Goal: Use online tool/utility: Utilize a website feature to perform a specific function

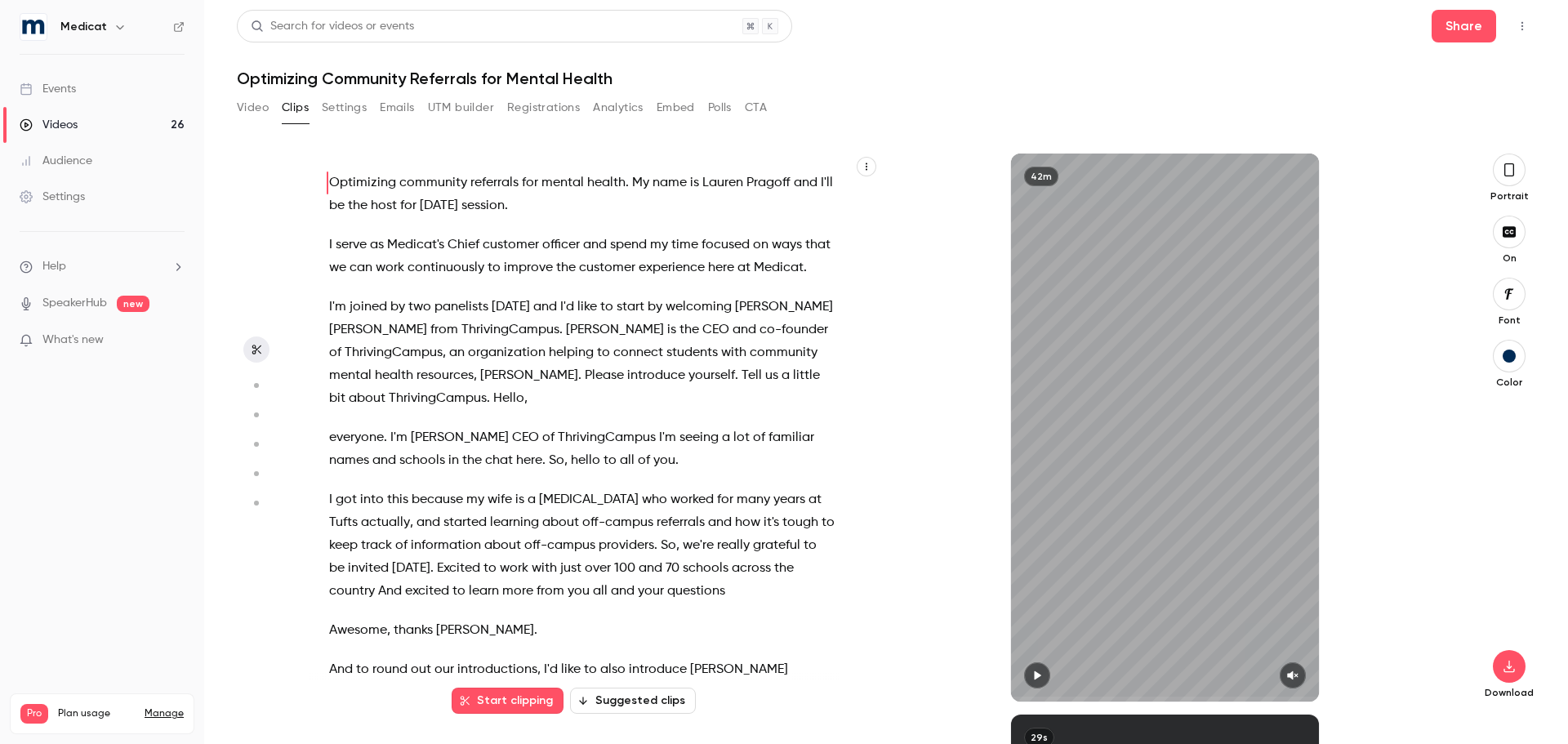
click at [80, 94] on link "Events" at bounding box center [102, 88] width 204 height 36
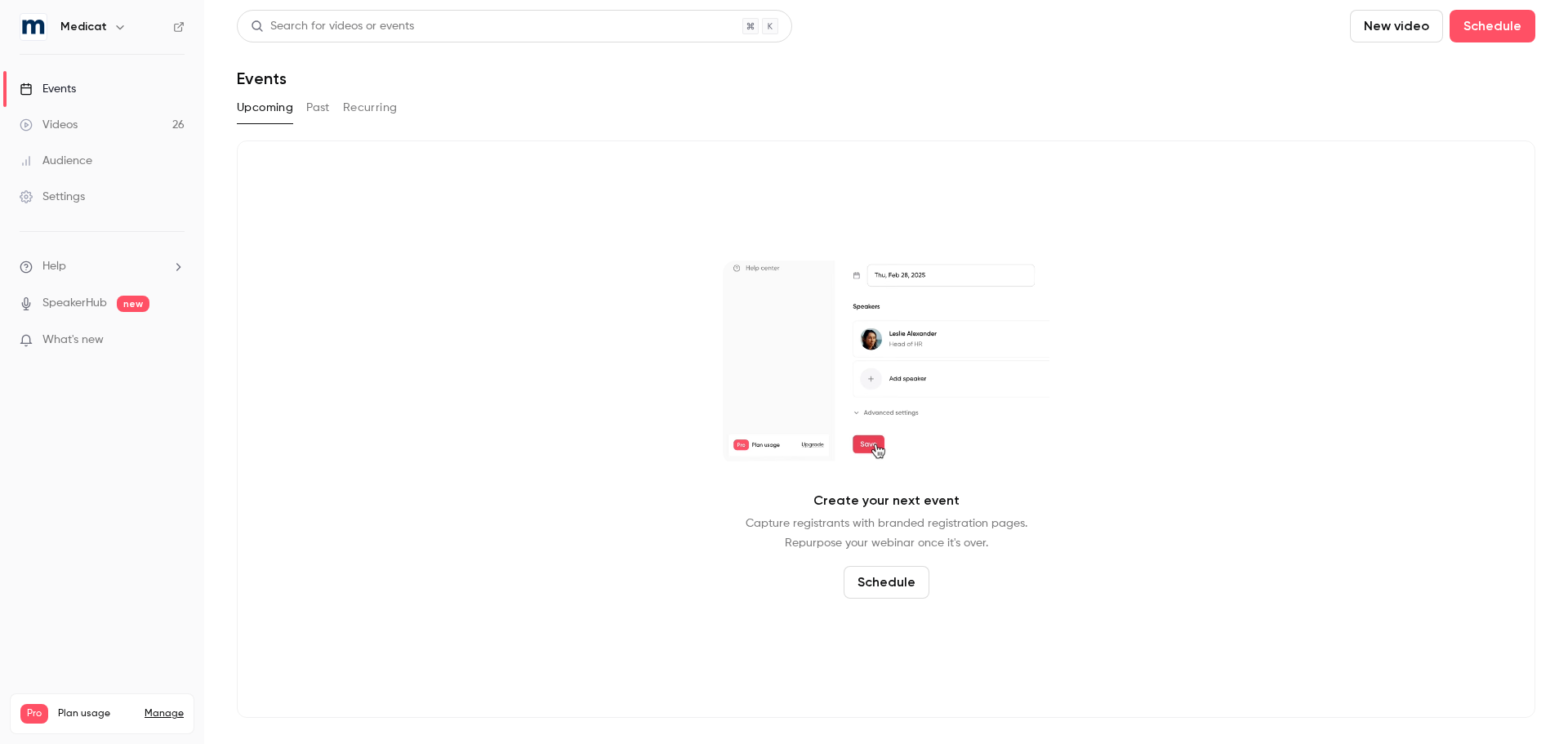
click at [310, 111] on button "Past" at bounding box center [317, 108] width 24 height 27
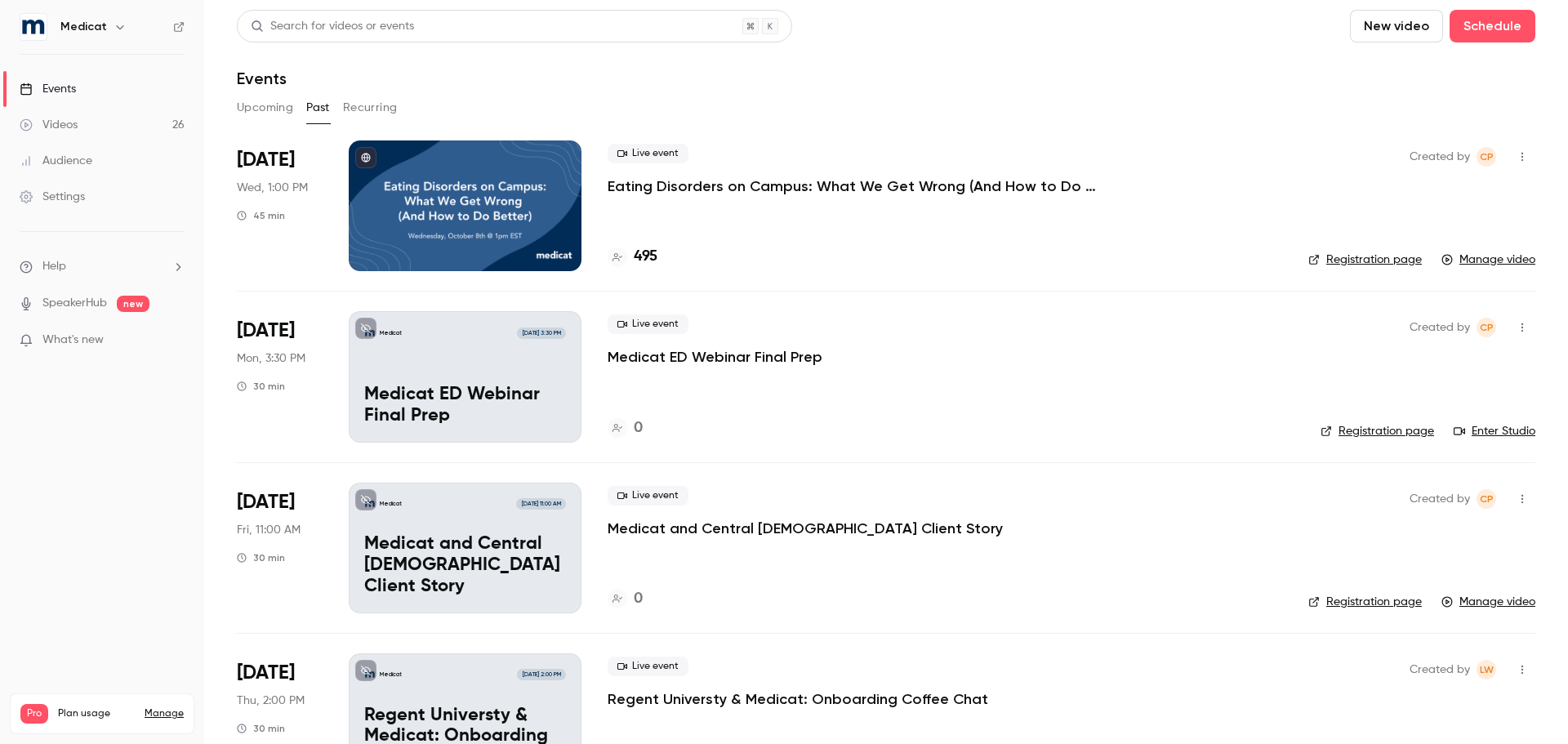
click at [649, 259] on h4 "495" at bounding box center [645, 257] width 24 height 22
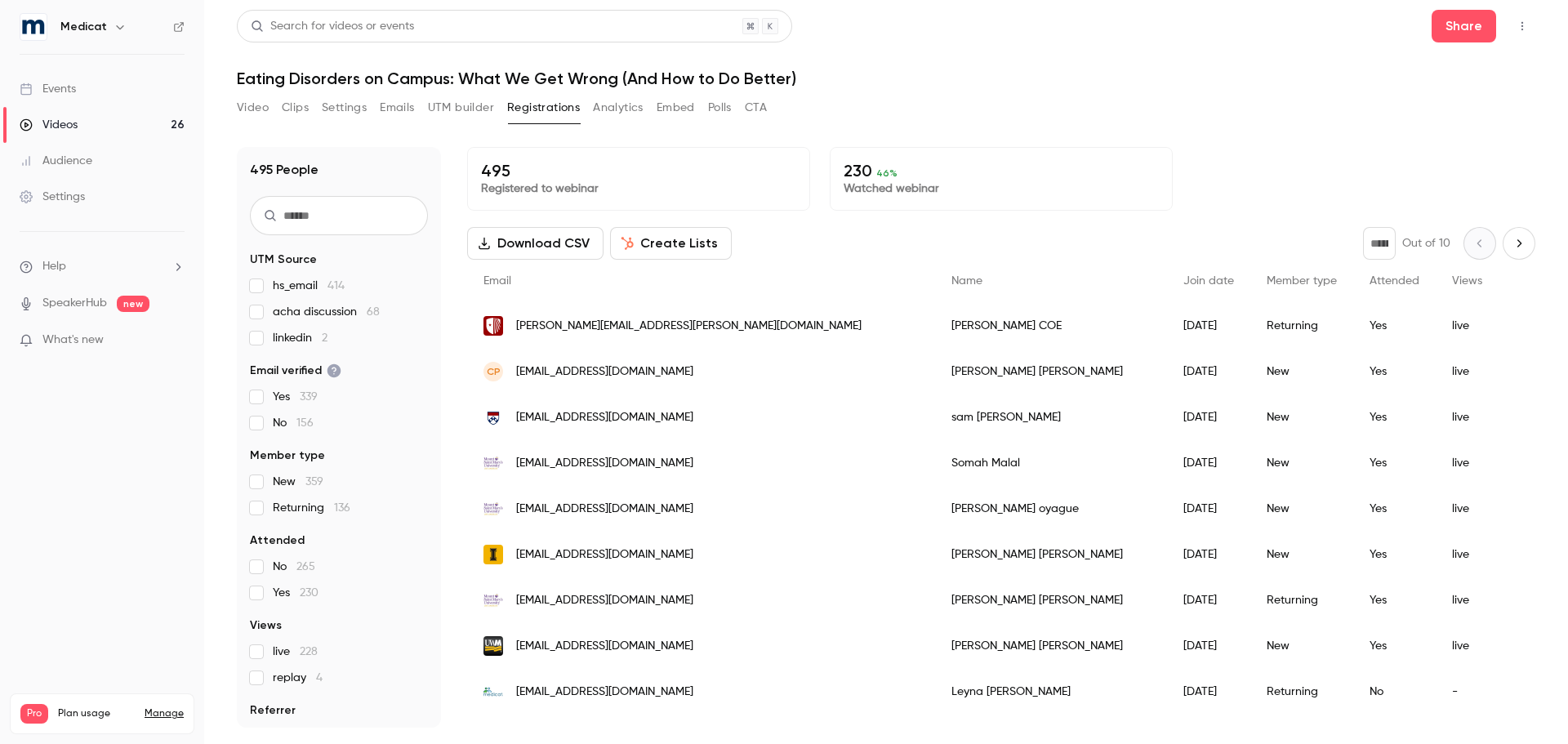
click at [284, 334] on span "linkedin 2" at bounding box center [300, 338] width 55 height 16
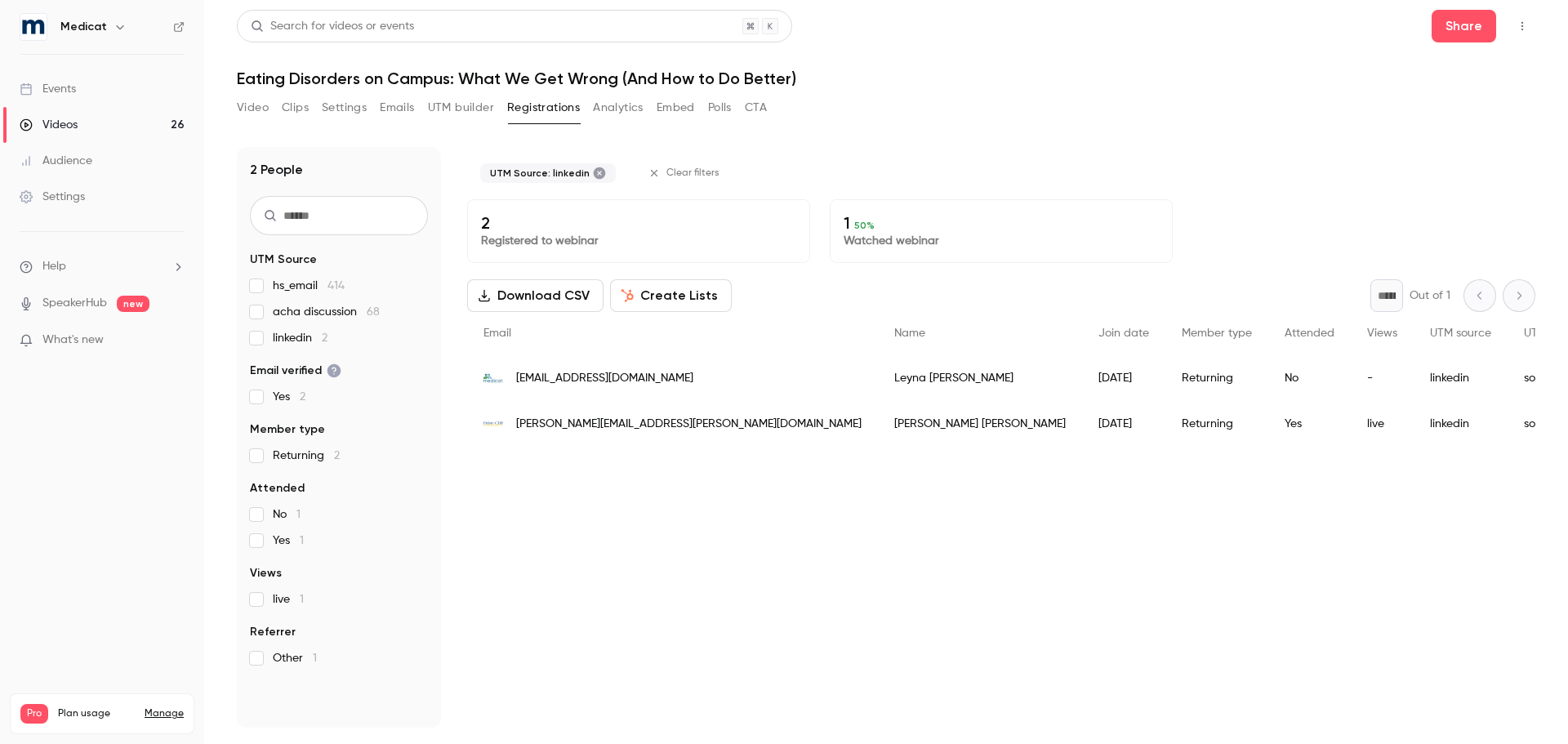
click at [335, 312] on span "acha discussion 68" at bounding box center [325, 311] width 107 height 16
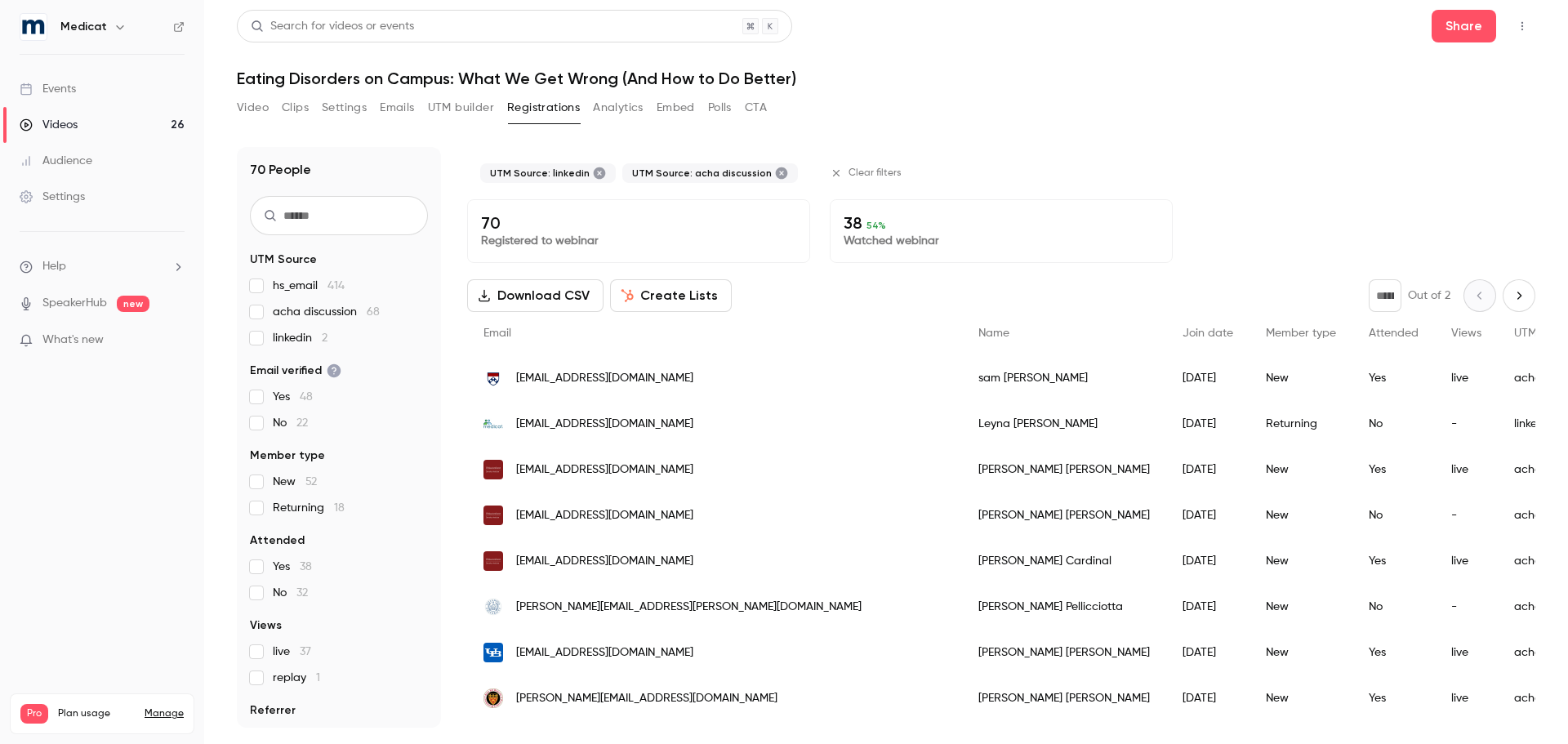
click at [281, 343] on span "linkedin 2" at bounding box center [300, 338] width 55 height 16
click at [282, 319] on span "acha discussion 68" at bounding box center [325, 311] width 107 height 16
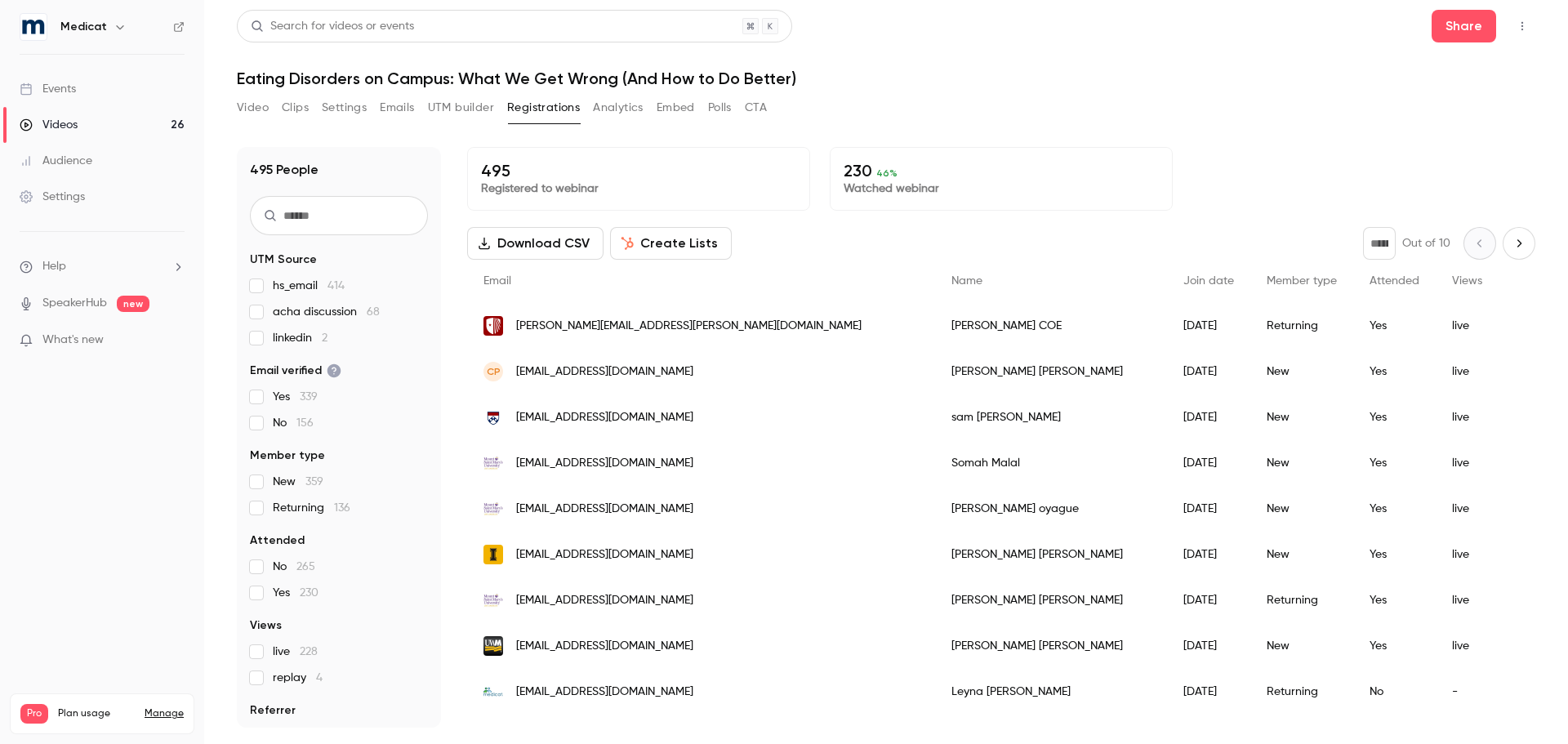
click at [249, 101] on button "Video" at bounding box center [253, 108] width 32 height 27
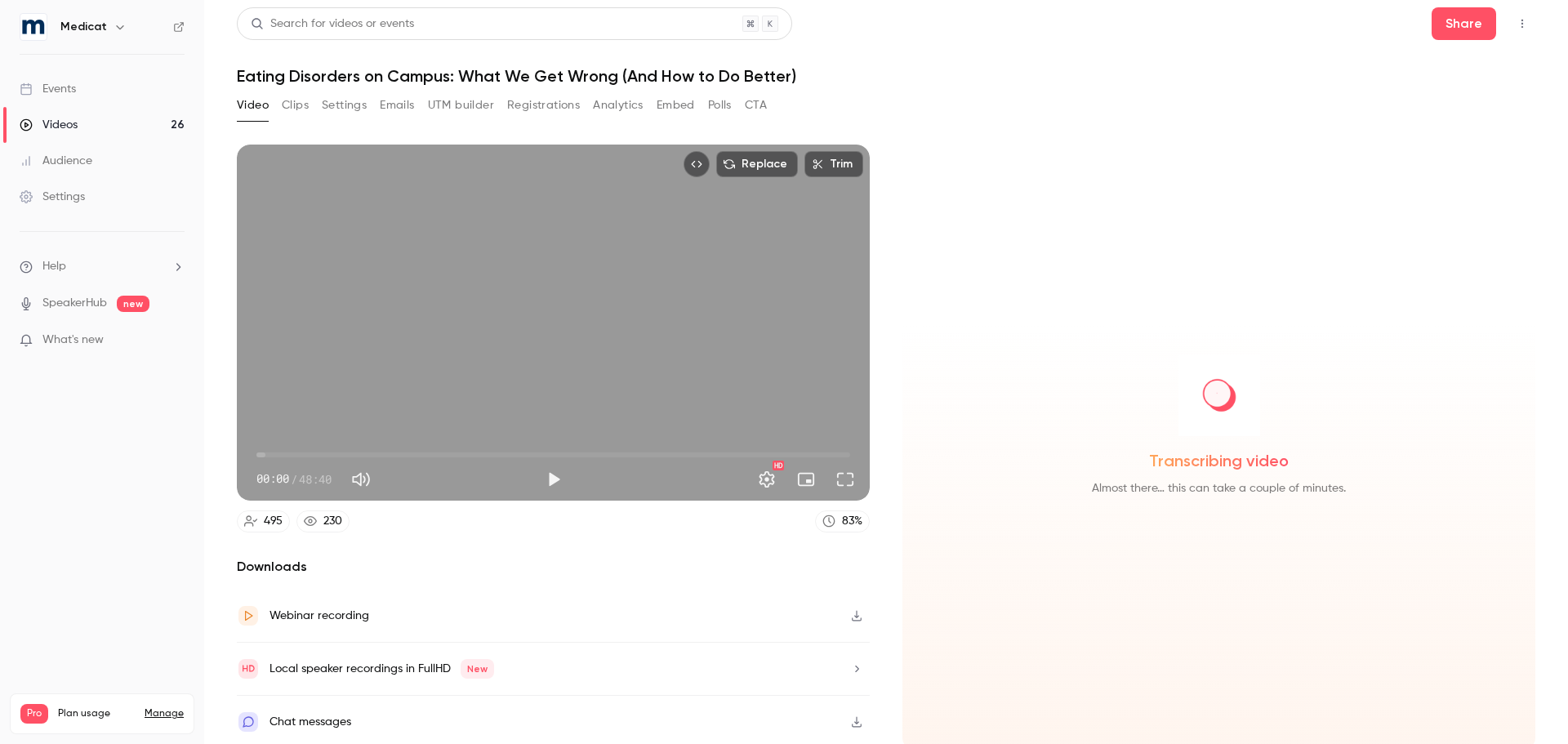
scroll to position [4, 0]
click at [441, 711] on div "Chat messages" at bounding box center [554, 721] width 633 height 52
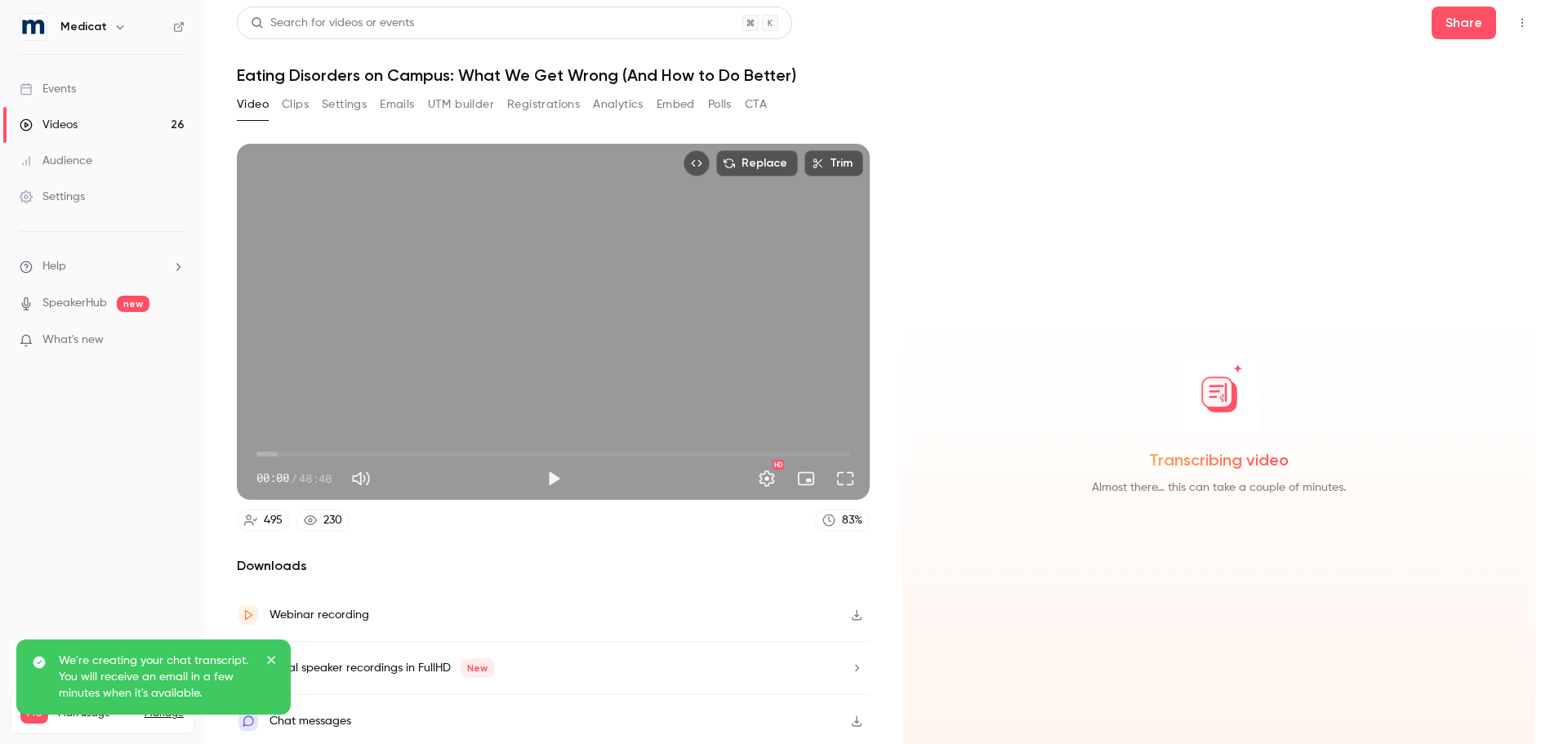
click at [272, 658] on icon "close" at bounding box center [272, 660] width 11 height 13
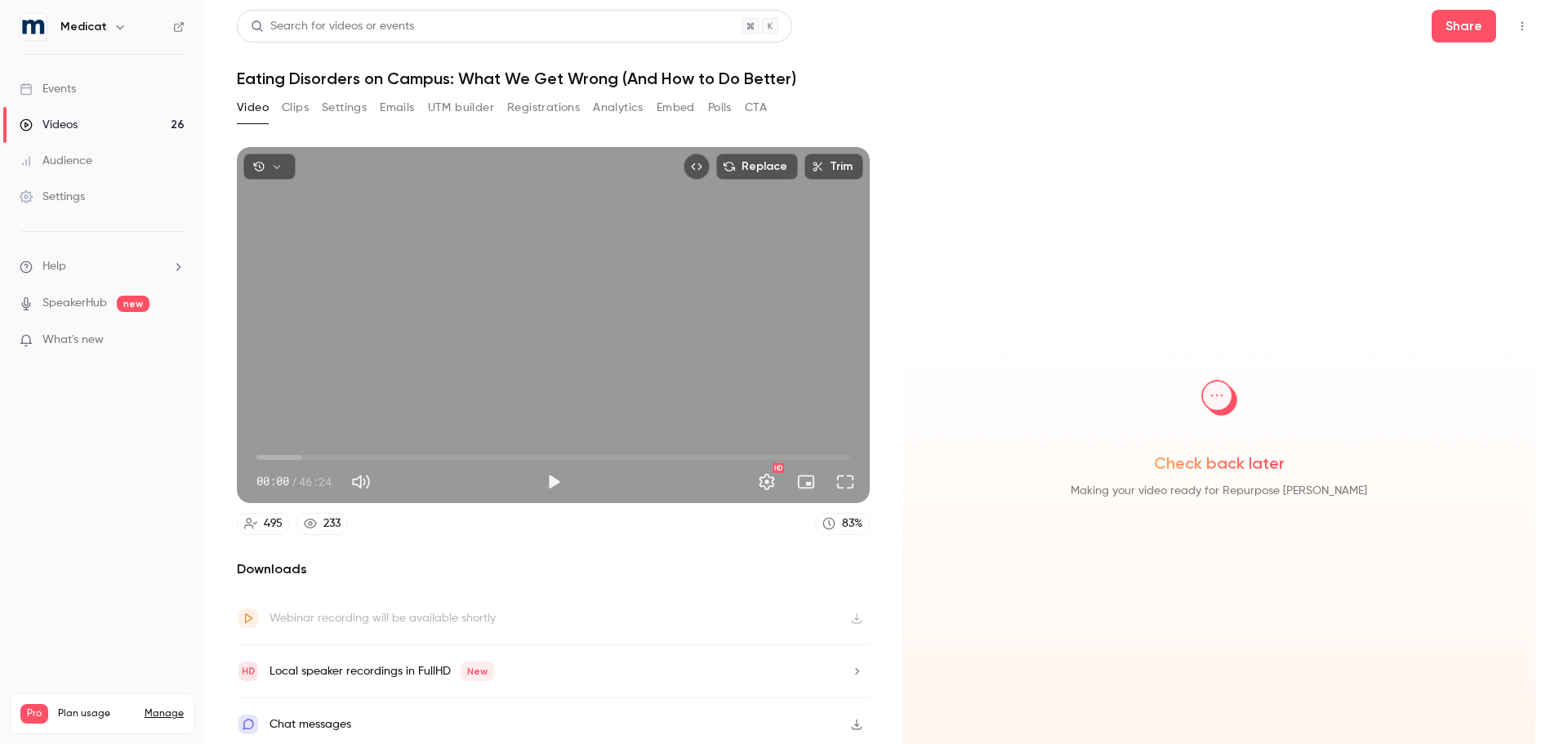
scroll to position [4, 0]
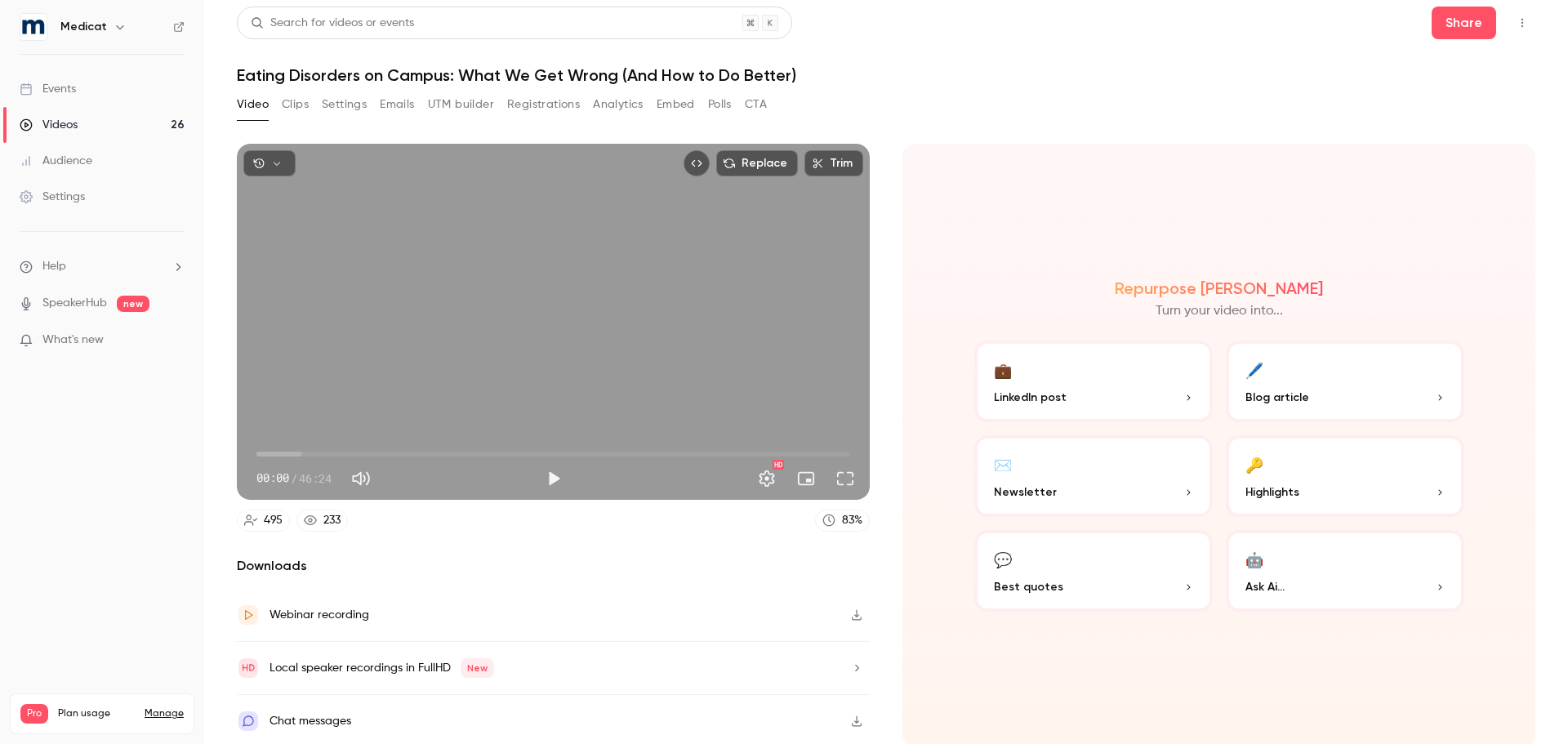
click at [293, 105] on button "Clips" at bounding box center [295, 104] width 27 height 27
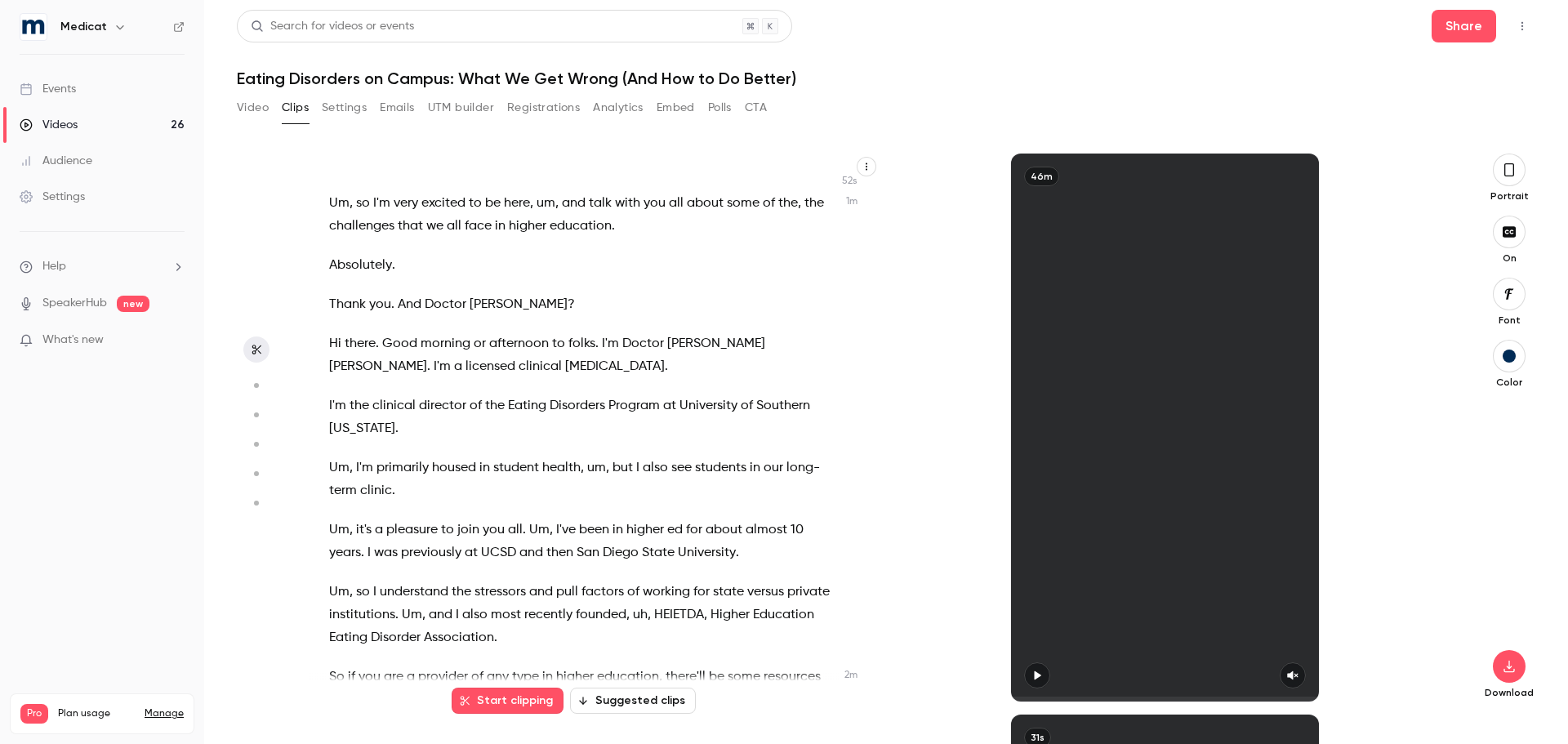
scroll to position [571, 0]
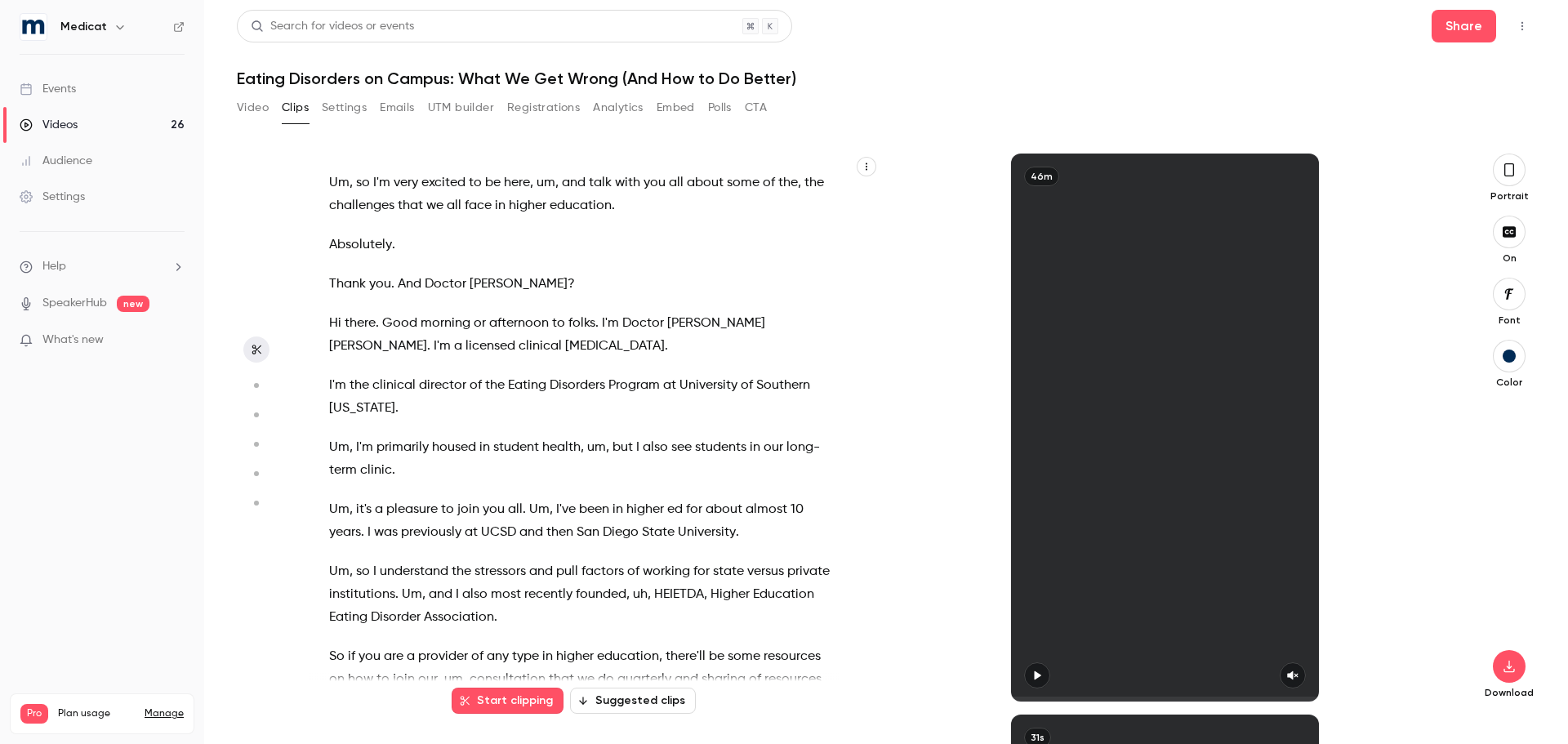
click at [341, 436] on span "Um" at bounding box center [339, 448] width 20 height 23
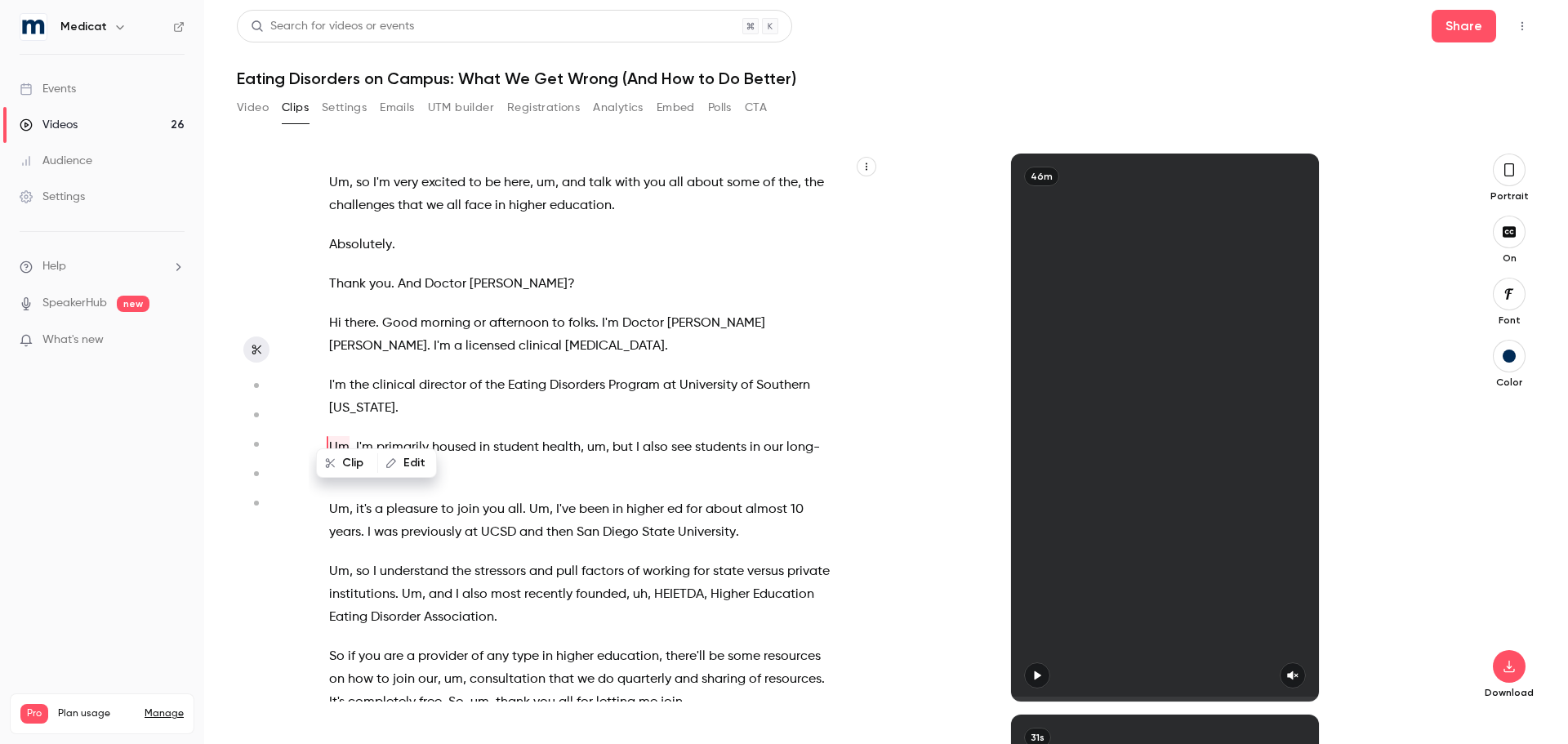
scroll to position [560, 0]
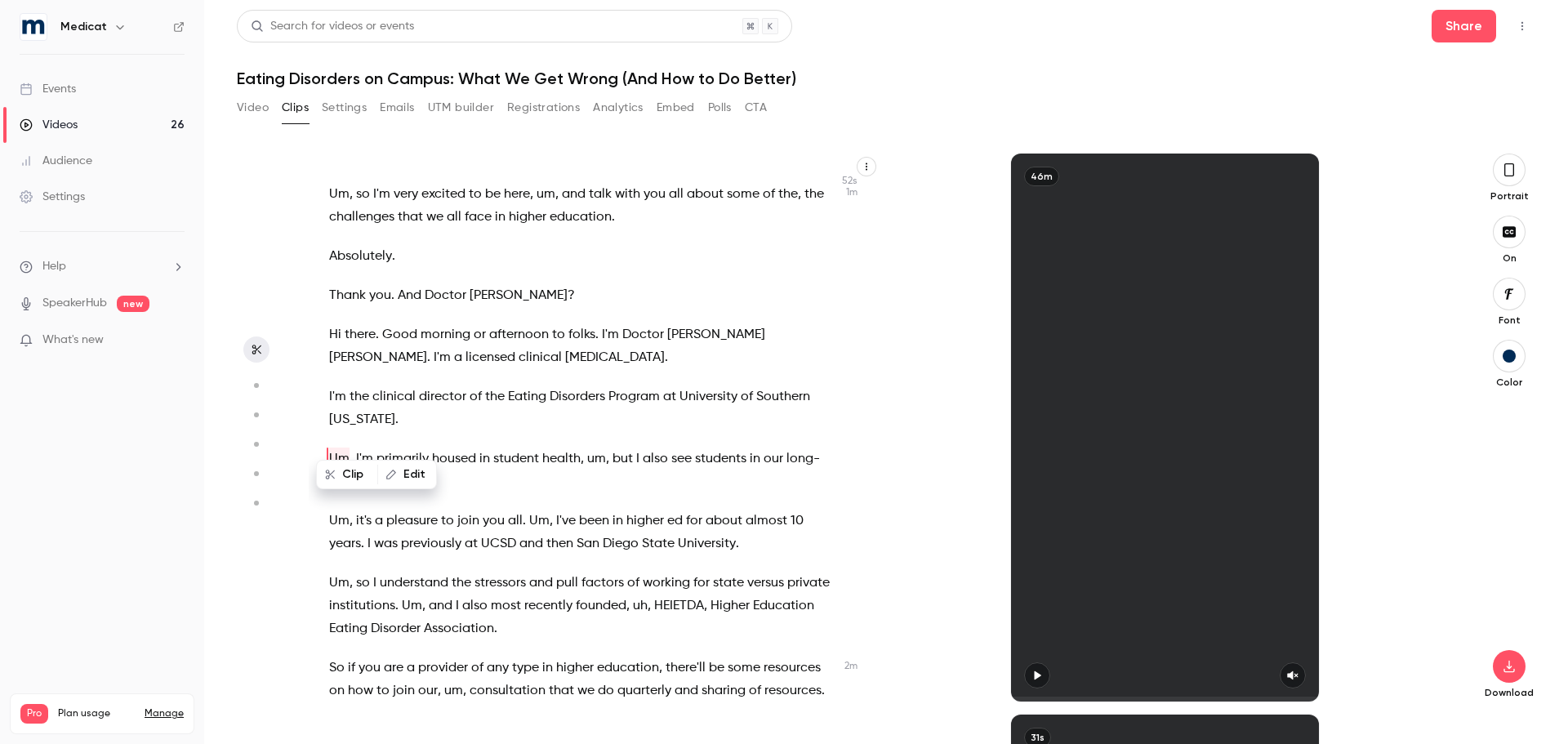
click at [395, 463] on button "Edit" at bounding box center [407, 475] width 57 height 27
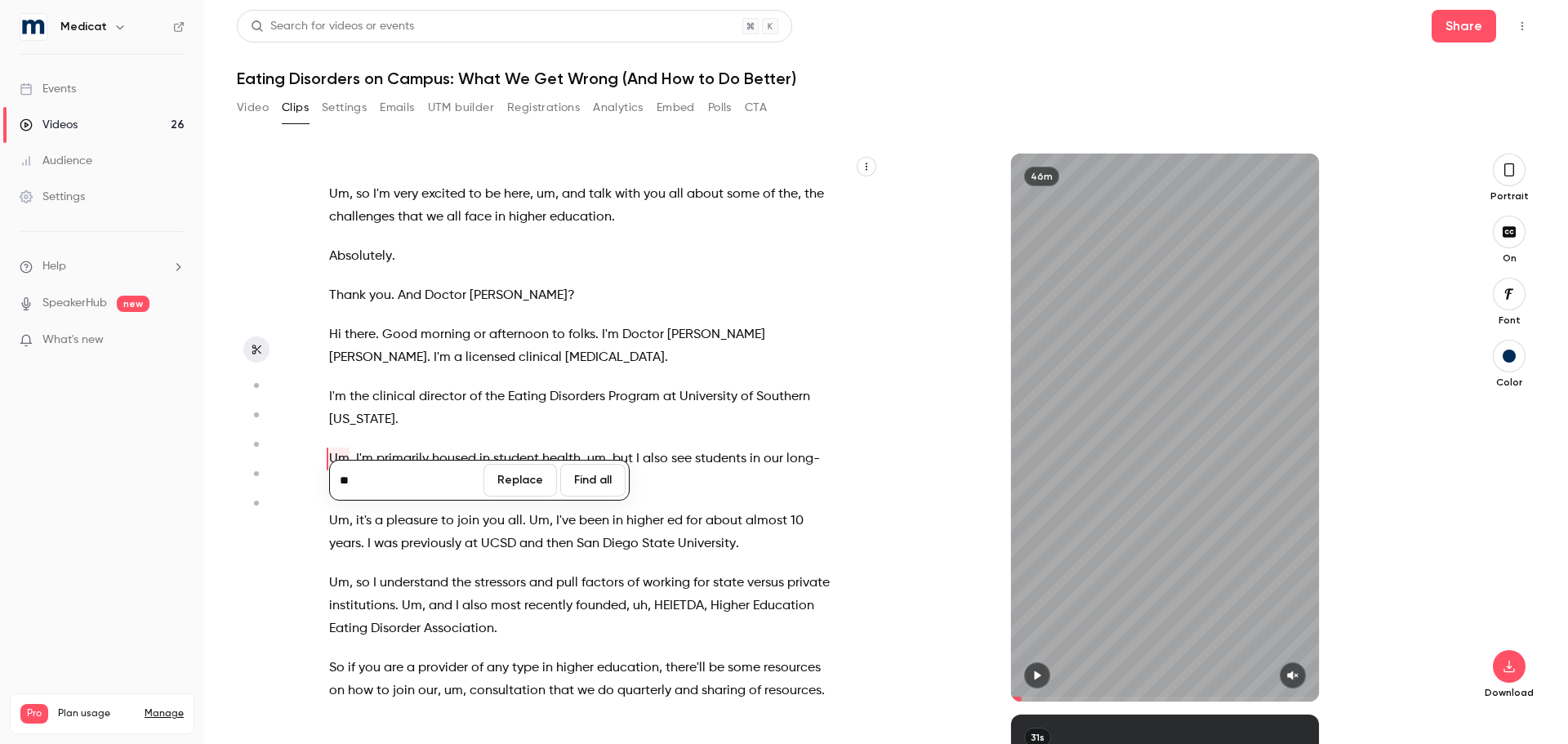
click at [594, 481] on button "Find all" at bounding box center [593, 479] width 65 height 33
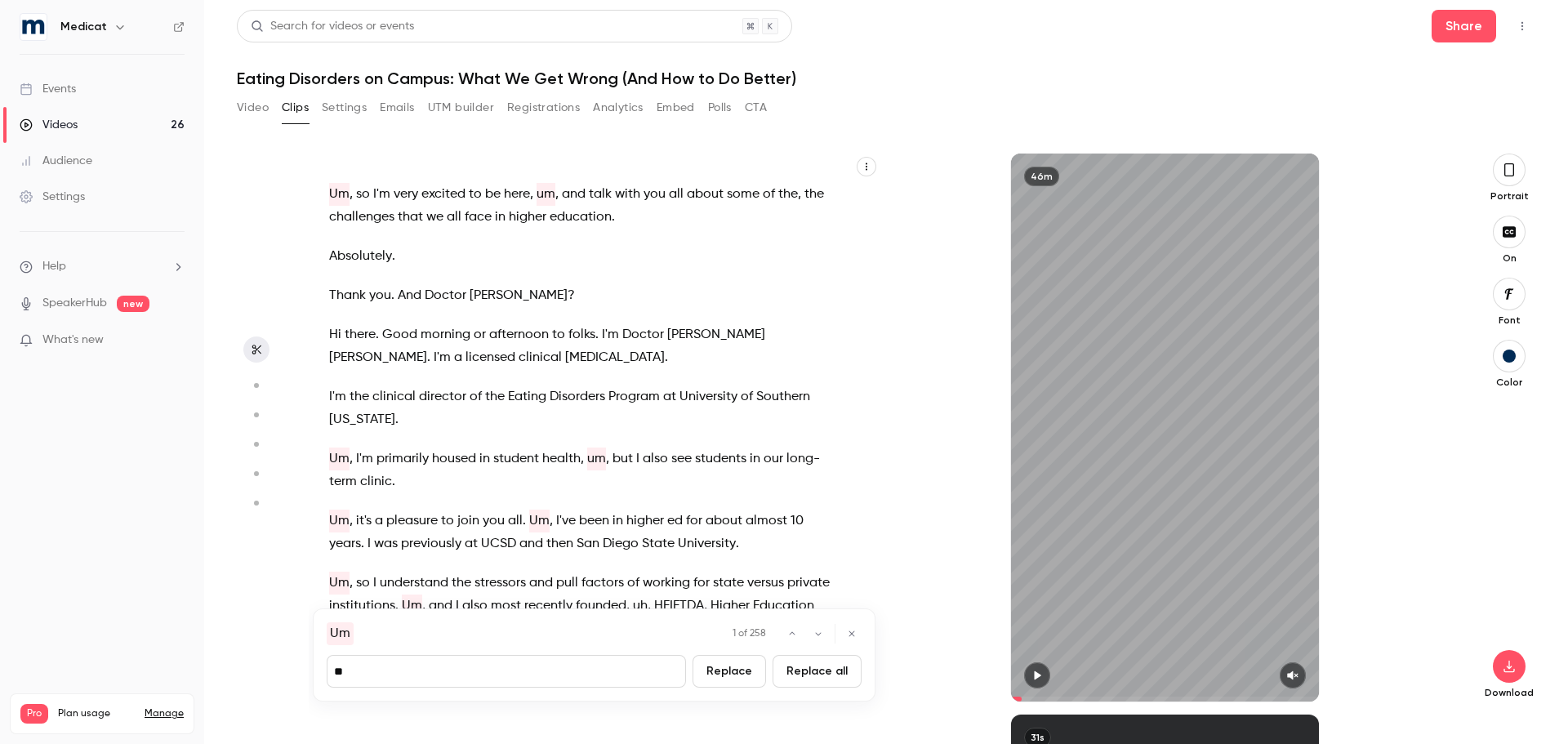
type input "****"
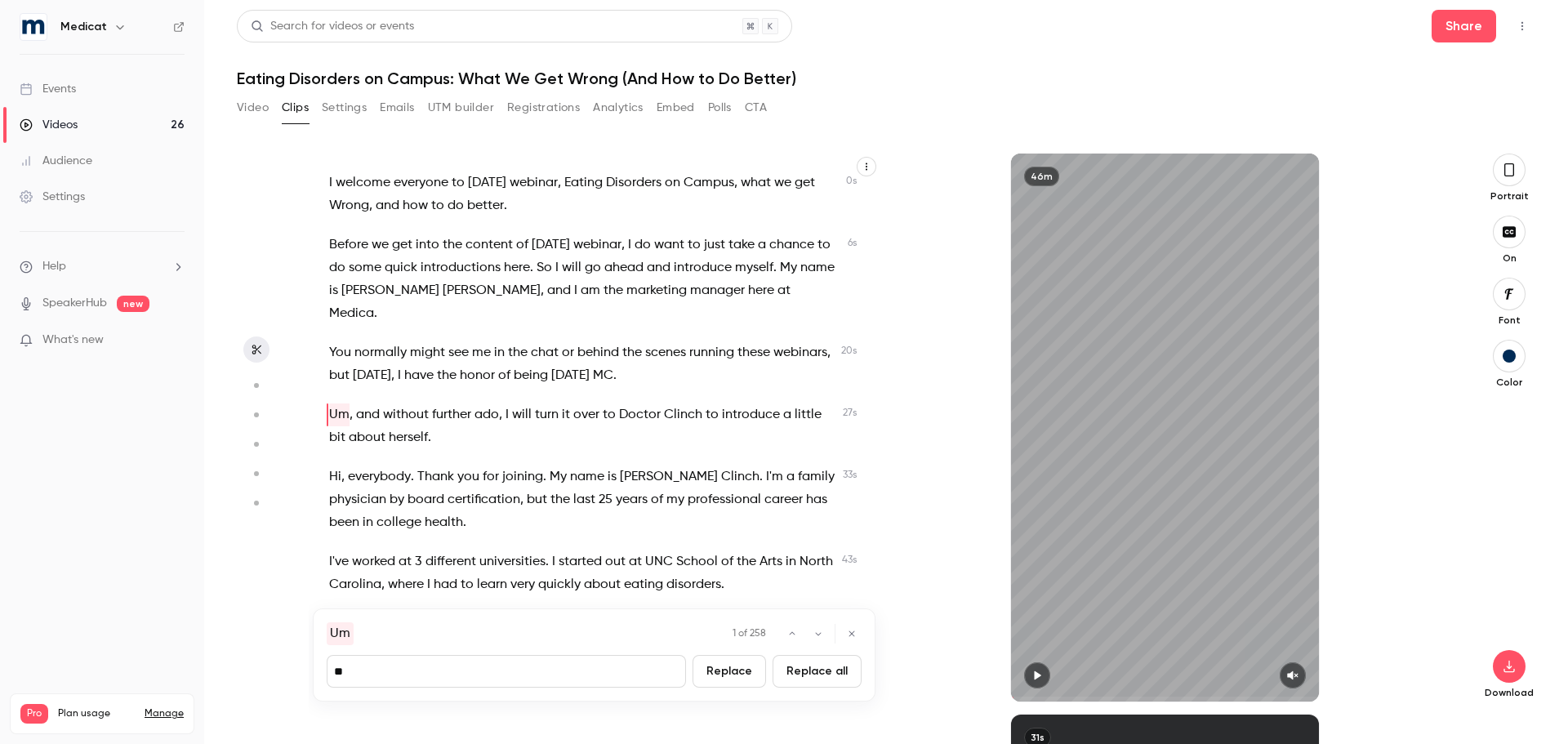
type input "*"
click at [836, 667] on button "Replace all" at bounding box center [816, 671] width 89 height 33
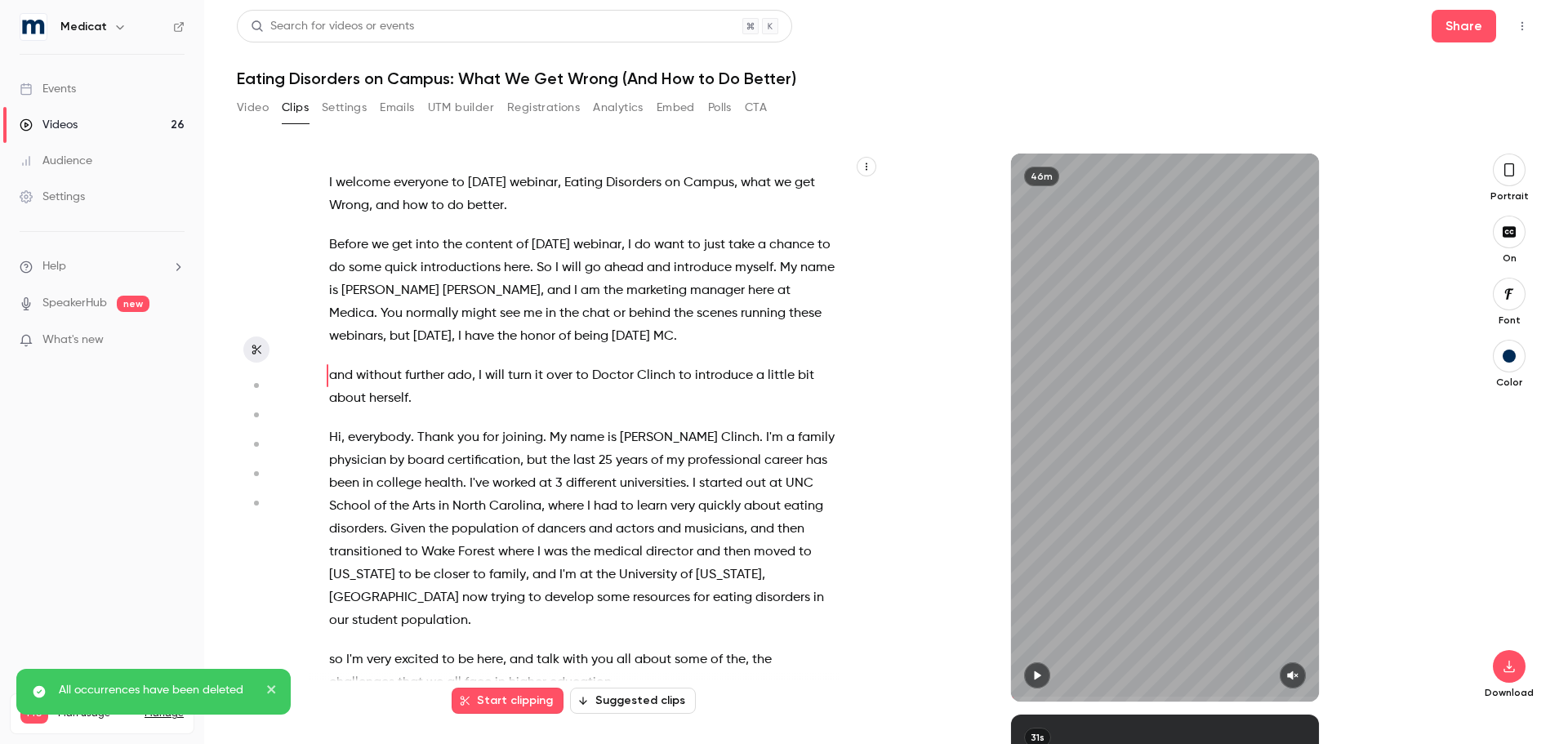
click at [1506, 170] on icon "button" at bounding box center [1509, 170] width 13 height 18
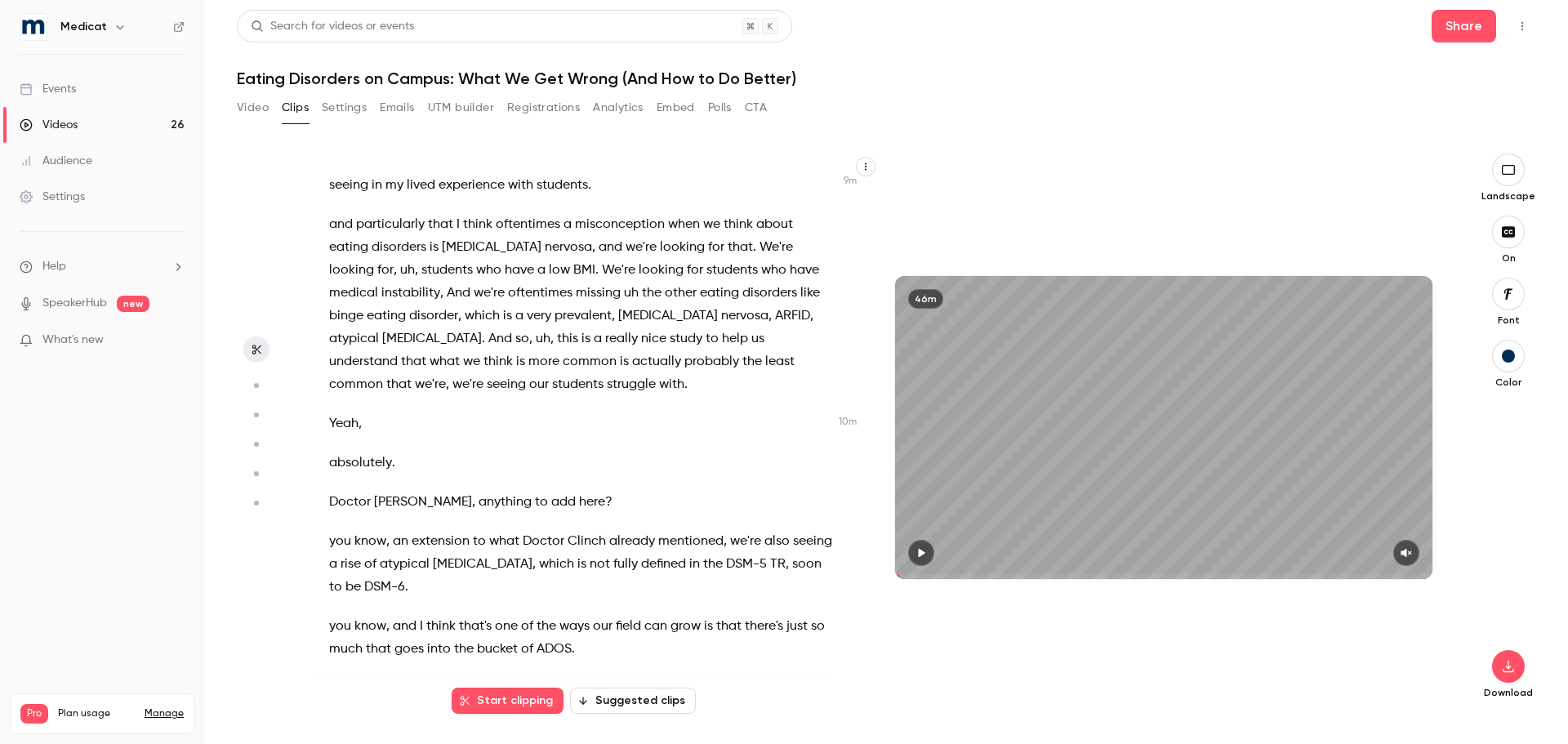
scroll to position [3676, 0]
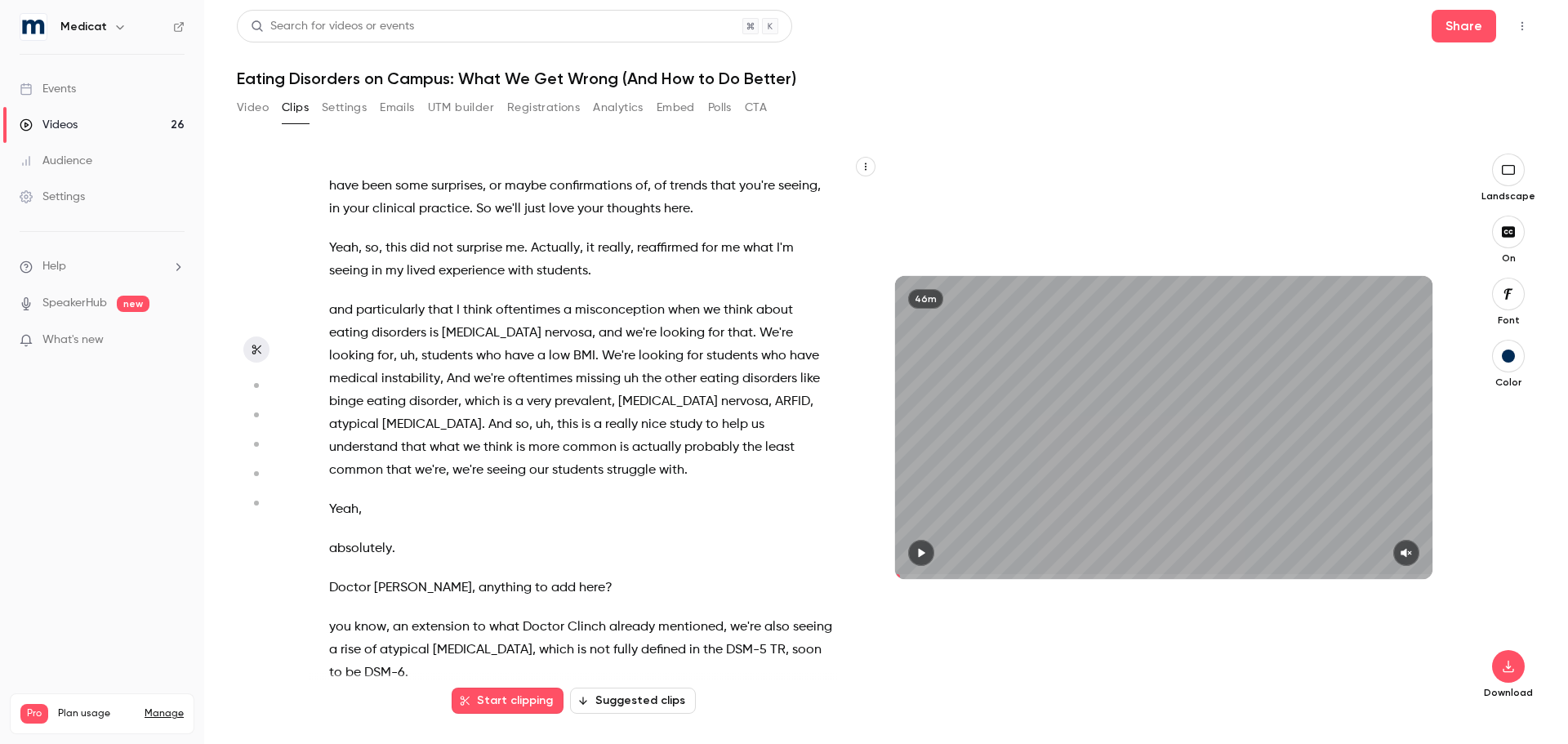
click at [400, 367] on span "uh" at bounding box center [407, 357] width 15 height 23
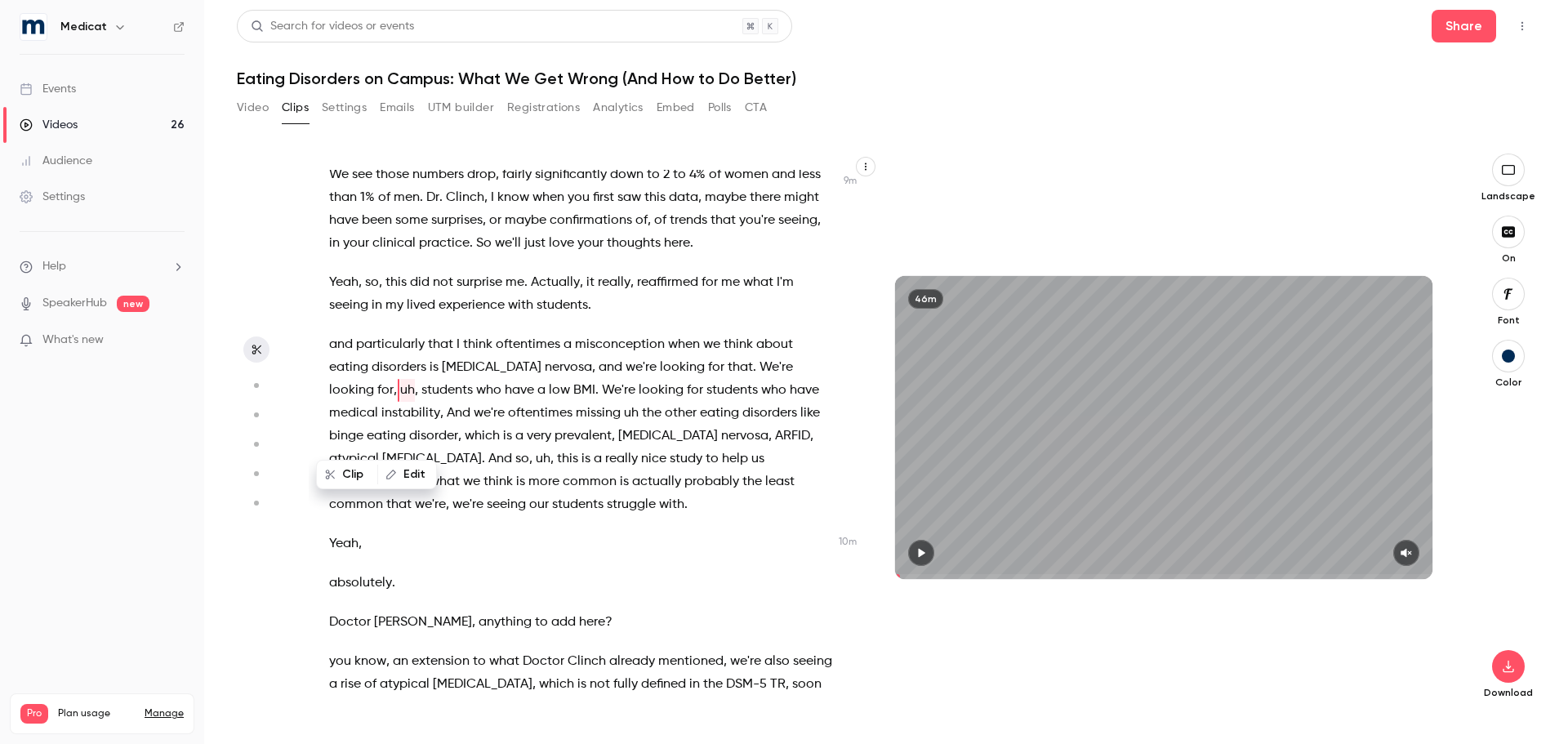
type input "*****"
click at [411, 479] on button "Edit" at bounding box center [407, 475] width 57 height 27
click at [578, 484] on button "Find all" at bounding box center [593, 479] width 65 height 33
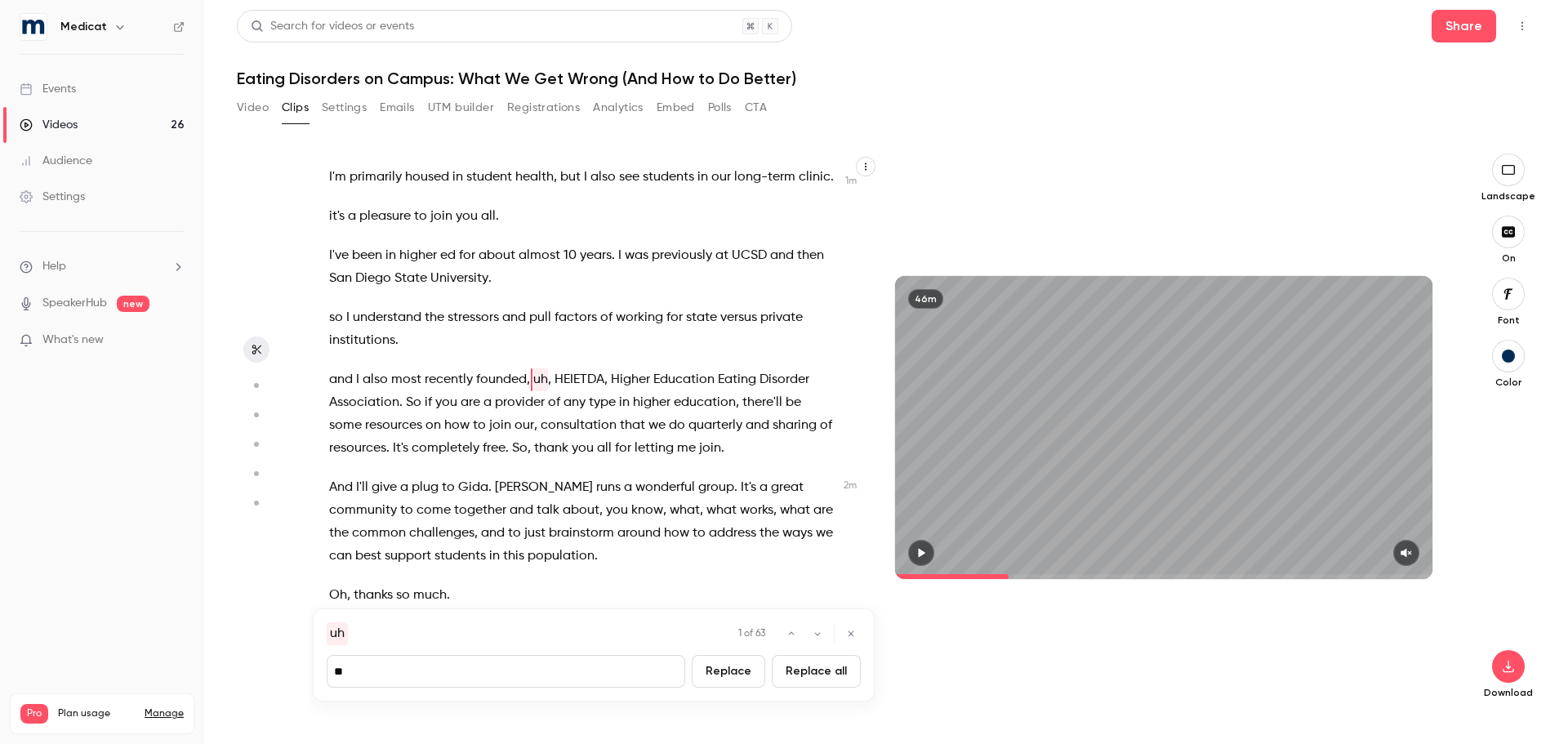
scroll to position [668, 0]
type input "*"
click at [824, 674] on button "Replace all" at bounding box center [815, 671] width 89 height 33
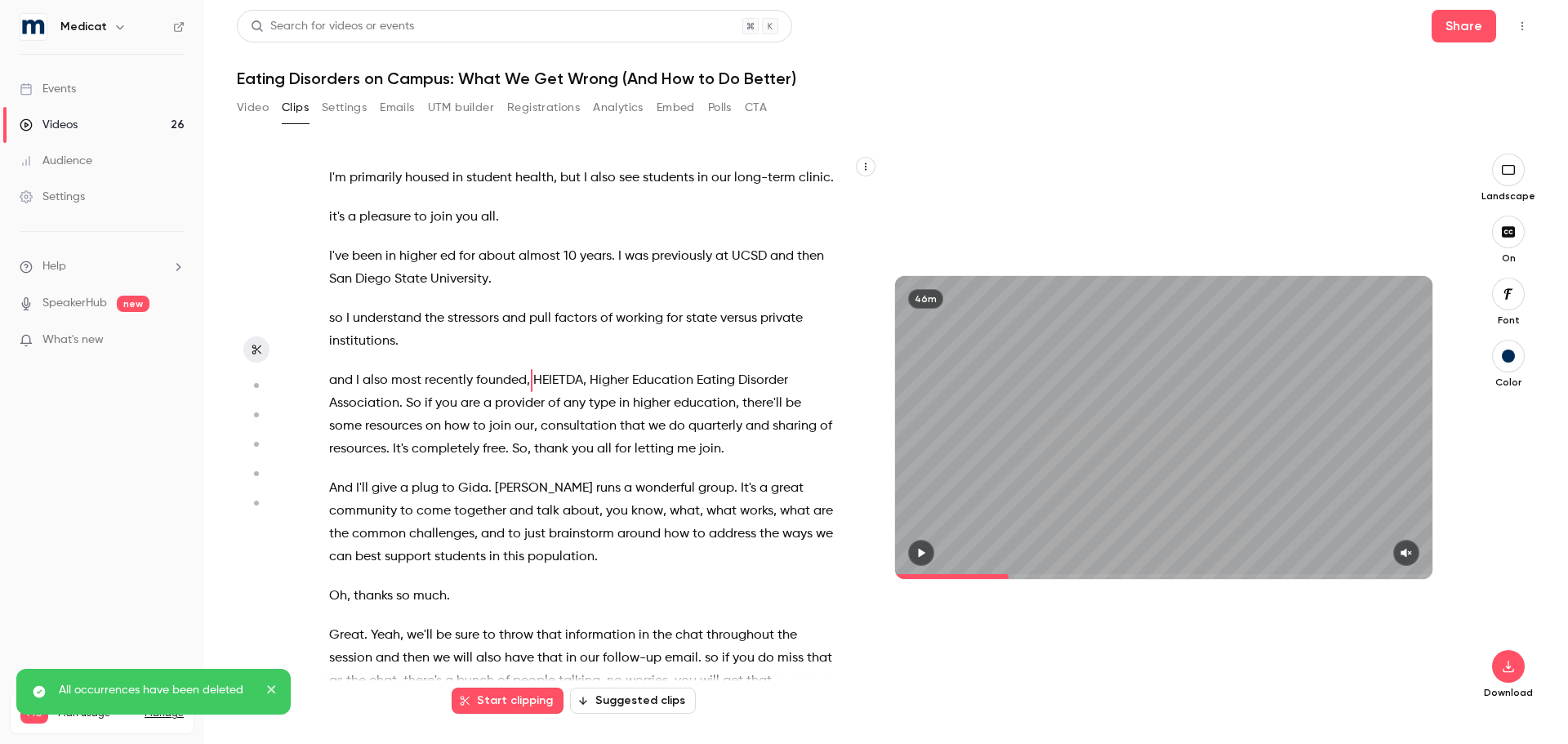
click at [557, 392] on span "HEIETDA" at bounding box center [558, 380] width 50 height 23
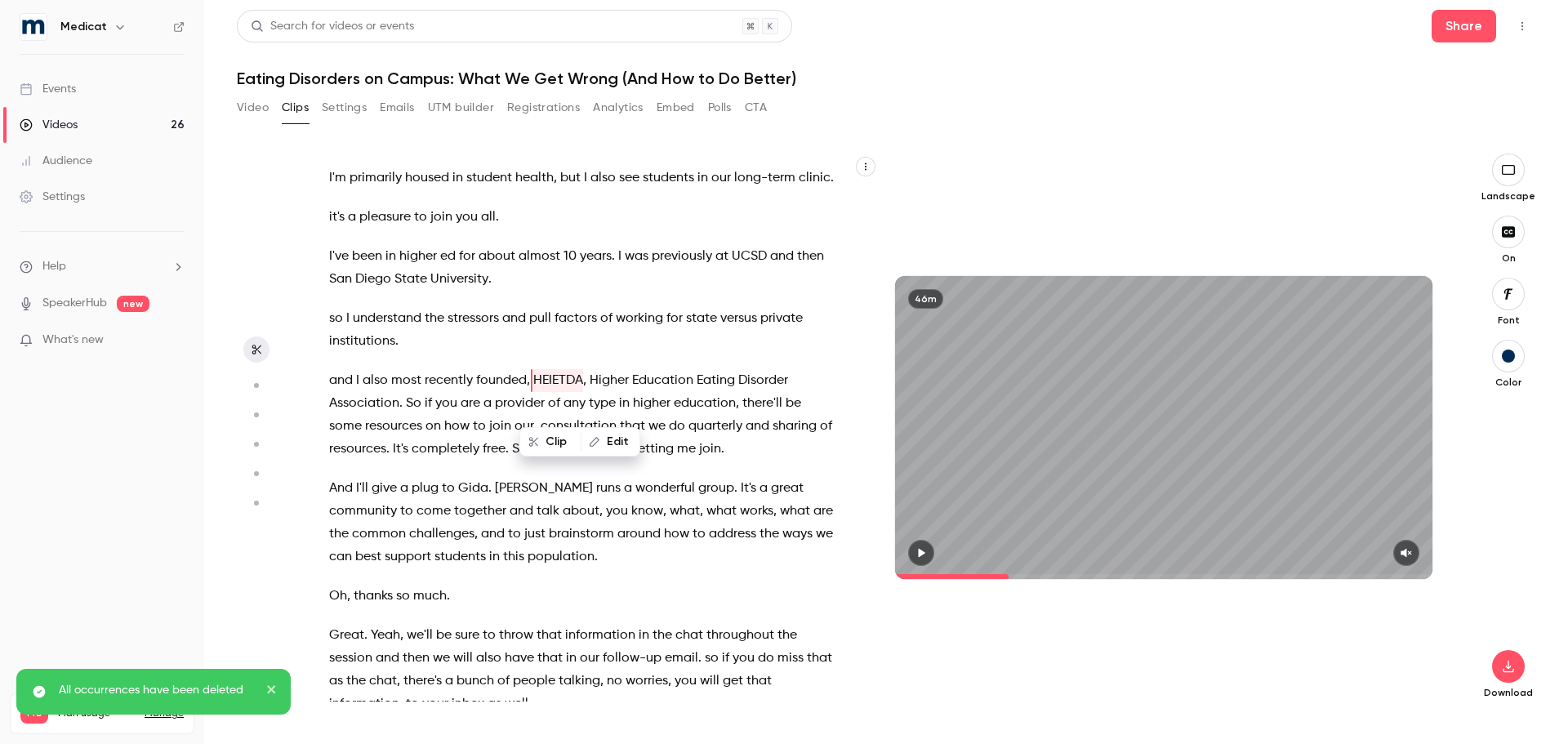
type input "*****"
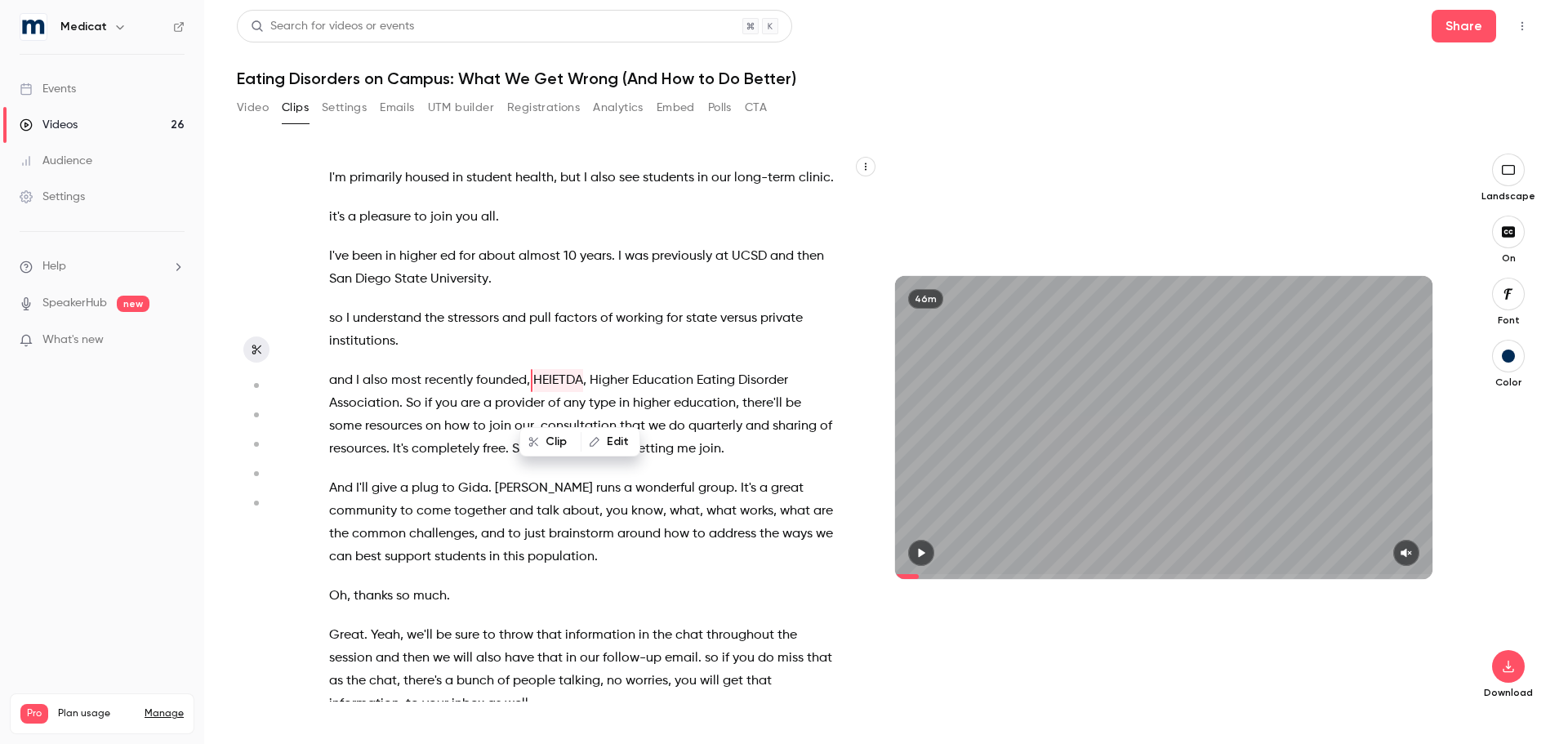
click at [612, 448] on button "Edit" at bounding box center [610, 442] width 57 height 27
type input "*****"
click at [715, 451] on button "Replace" at bounding box center [723, 447] width 73 height 33
click at [750, 569] on p "And I'll give a plug to Gida . Danny runs a wonderful group . It's a great comm…" at bounding box center [581, 522] width 505 height 91
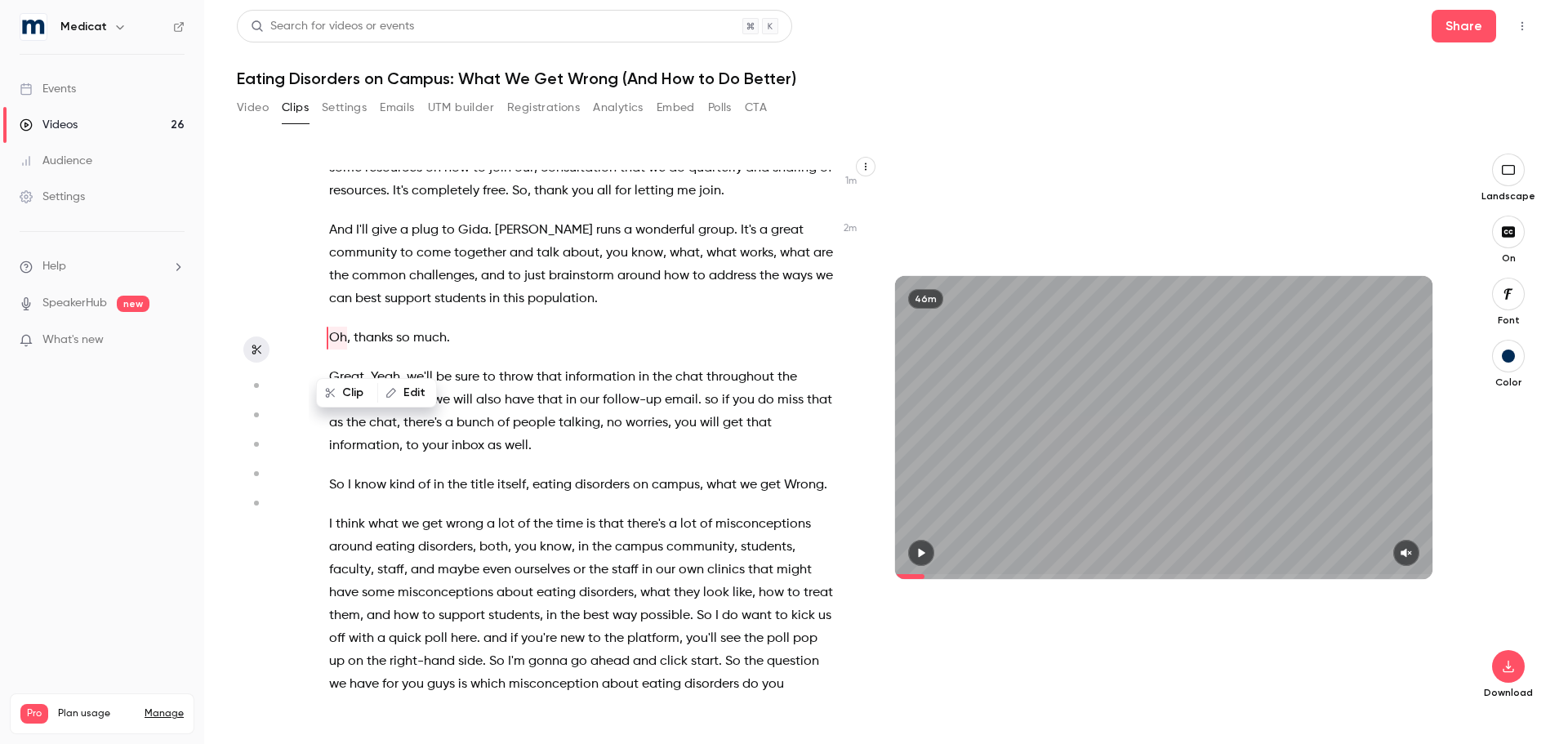
scroll to position [932, 0]
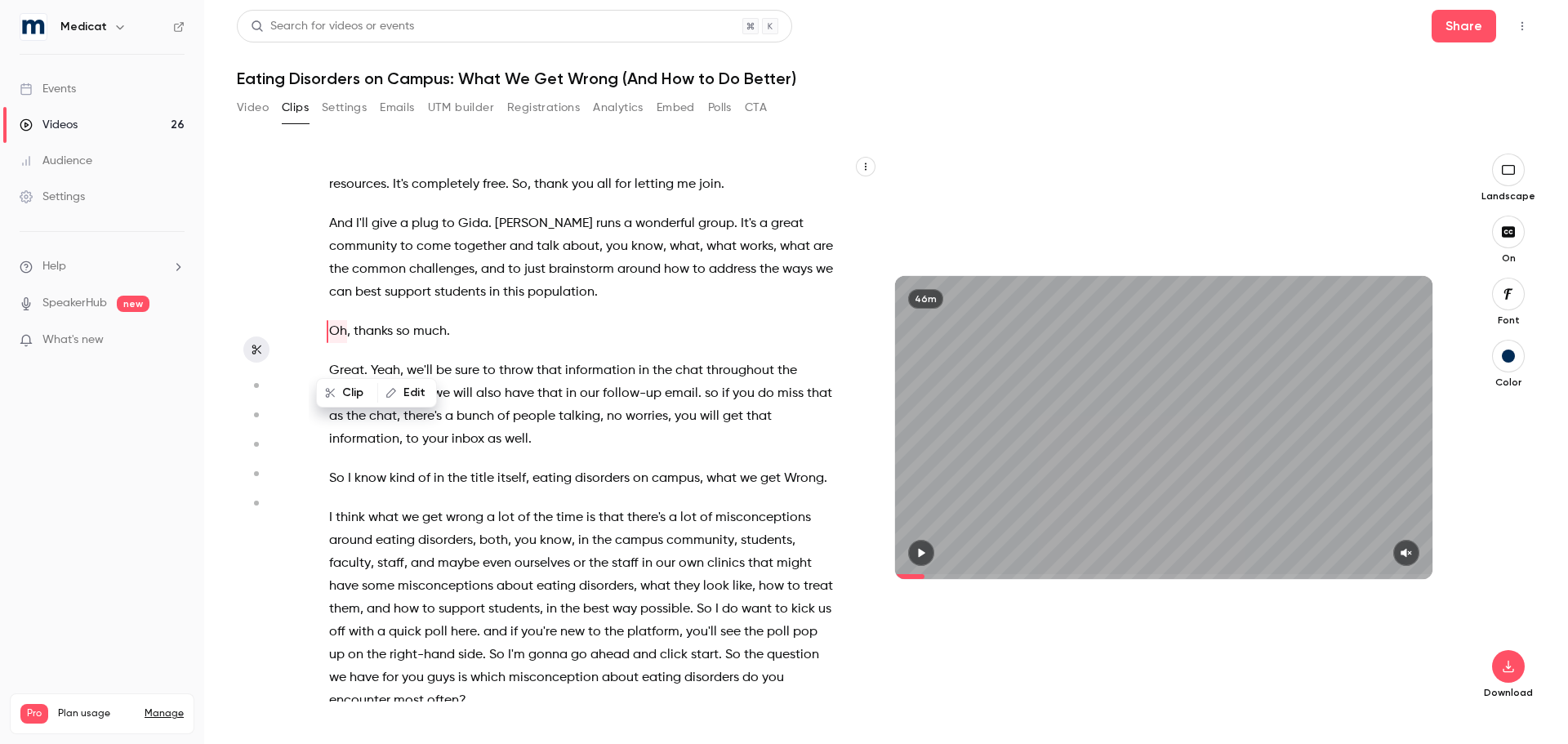
click at [468, 235] on span "Gida" at bounding box center [473, 224] width 30 height 23
type input "*****"
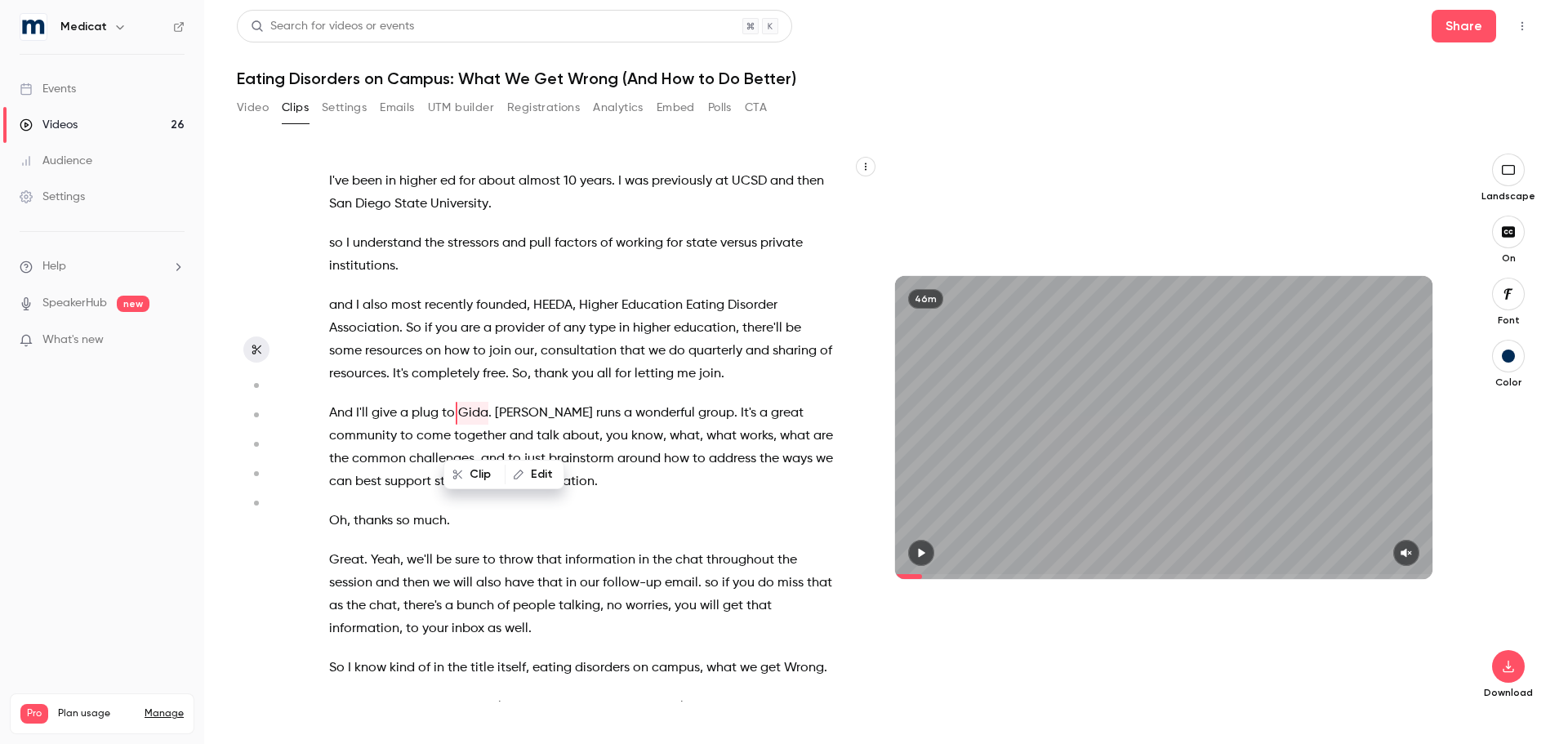
click at [539, 484] on button "Edit" at bounding box center [534, 475] width 57 height 27
type input "*****"
click at [642, 487] on button "Replace" at bounding box center [647, 479] width 73 height 33
click at [524, 425] on span "Danny" at bounding box center [553, 413] width 98 height 23
click at [583, 479] on button "Edit" at bounding box center [581, 475] width 57 height 27
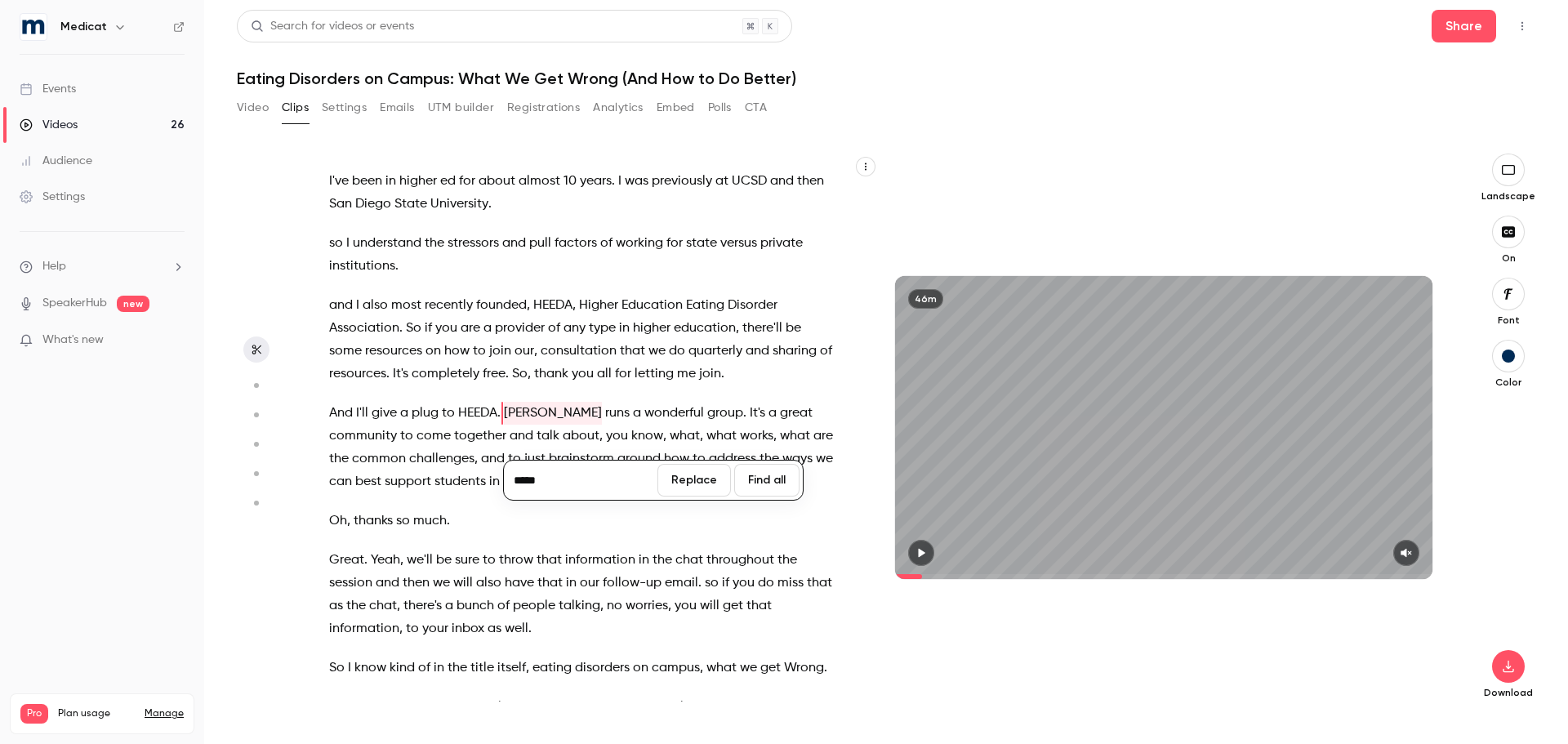
click at [760, 481] on button "Find all" at bounding box center [767, 479] width 65 height 33
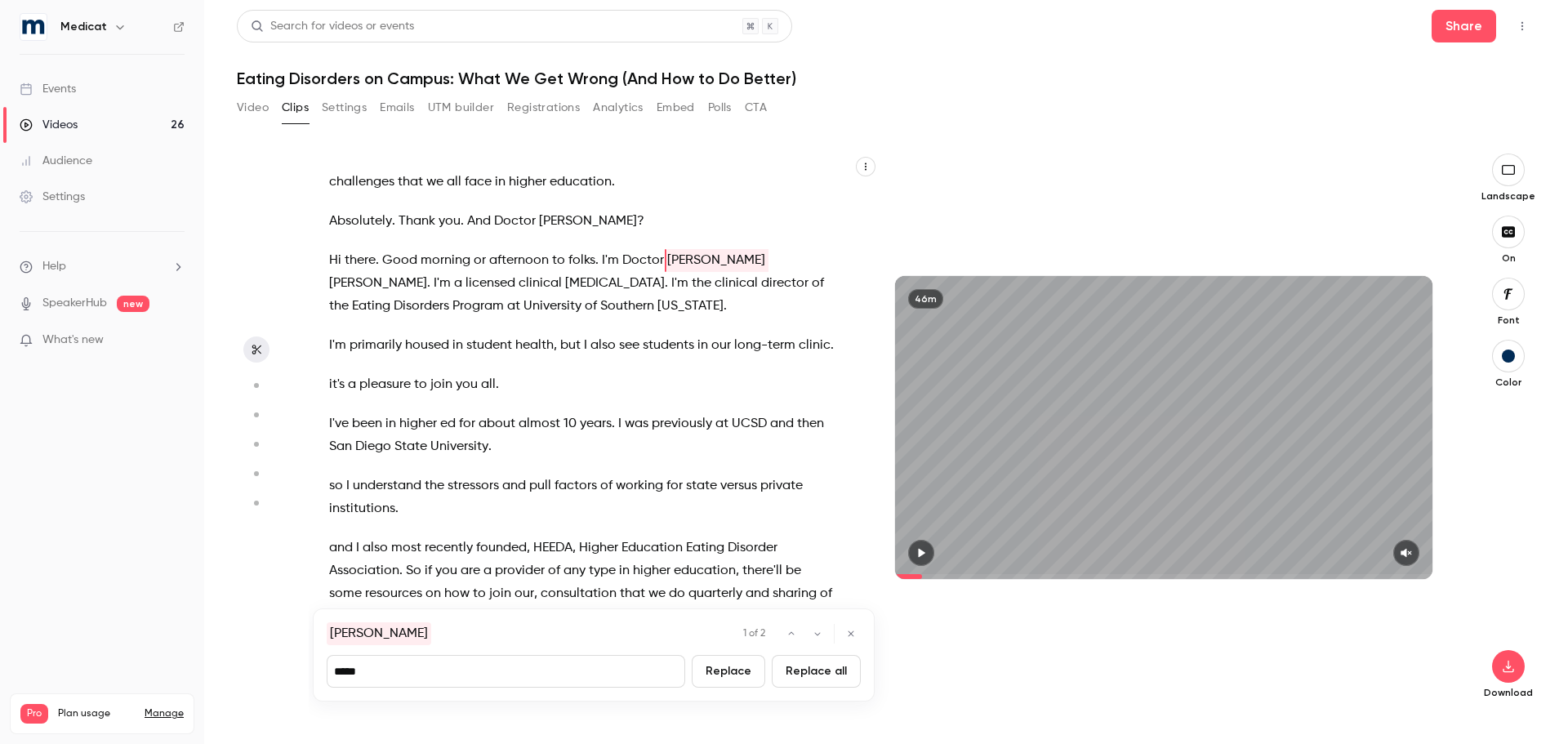
type input "****"
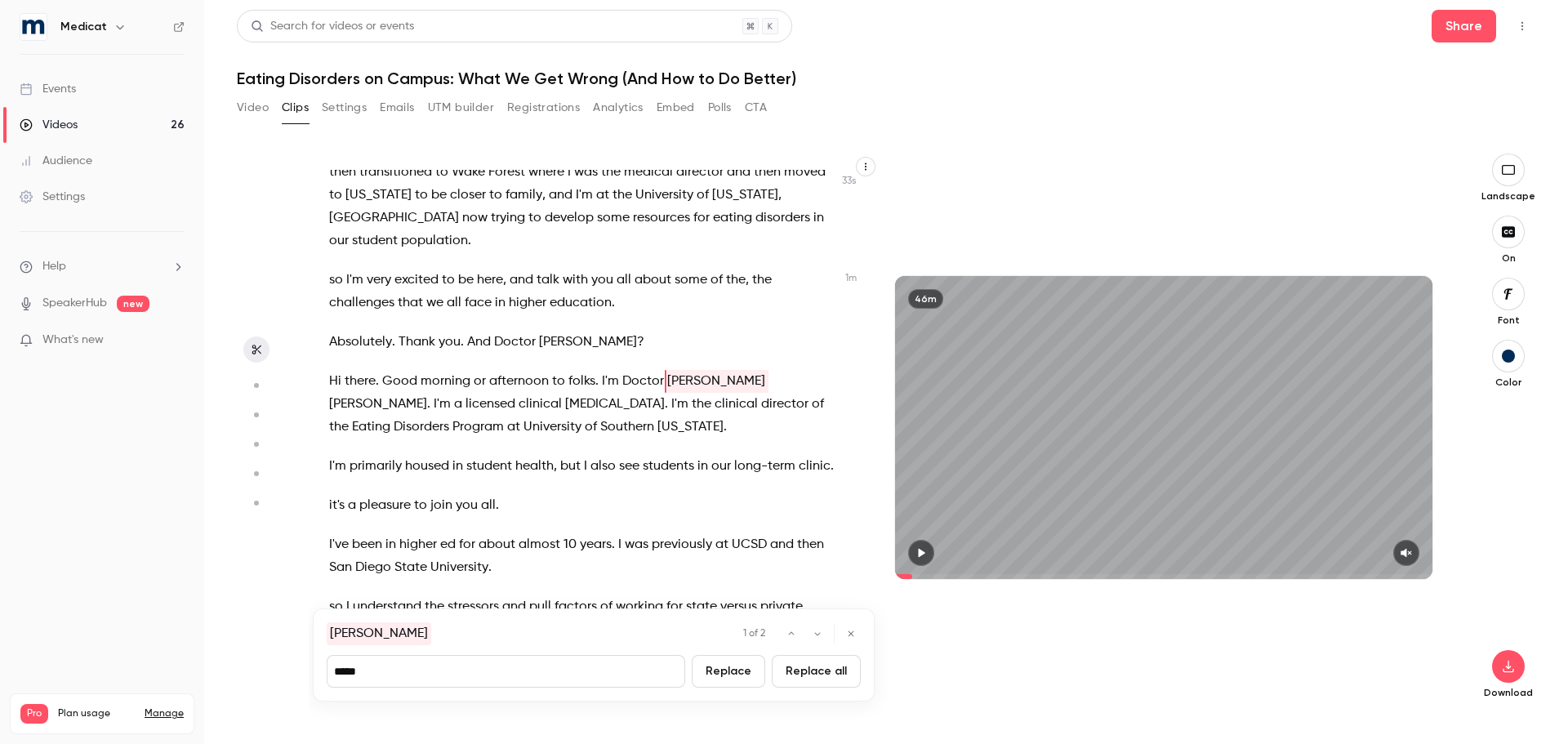
scroll to position [357, 0]
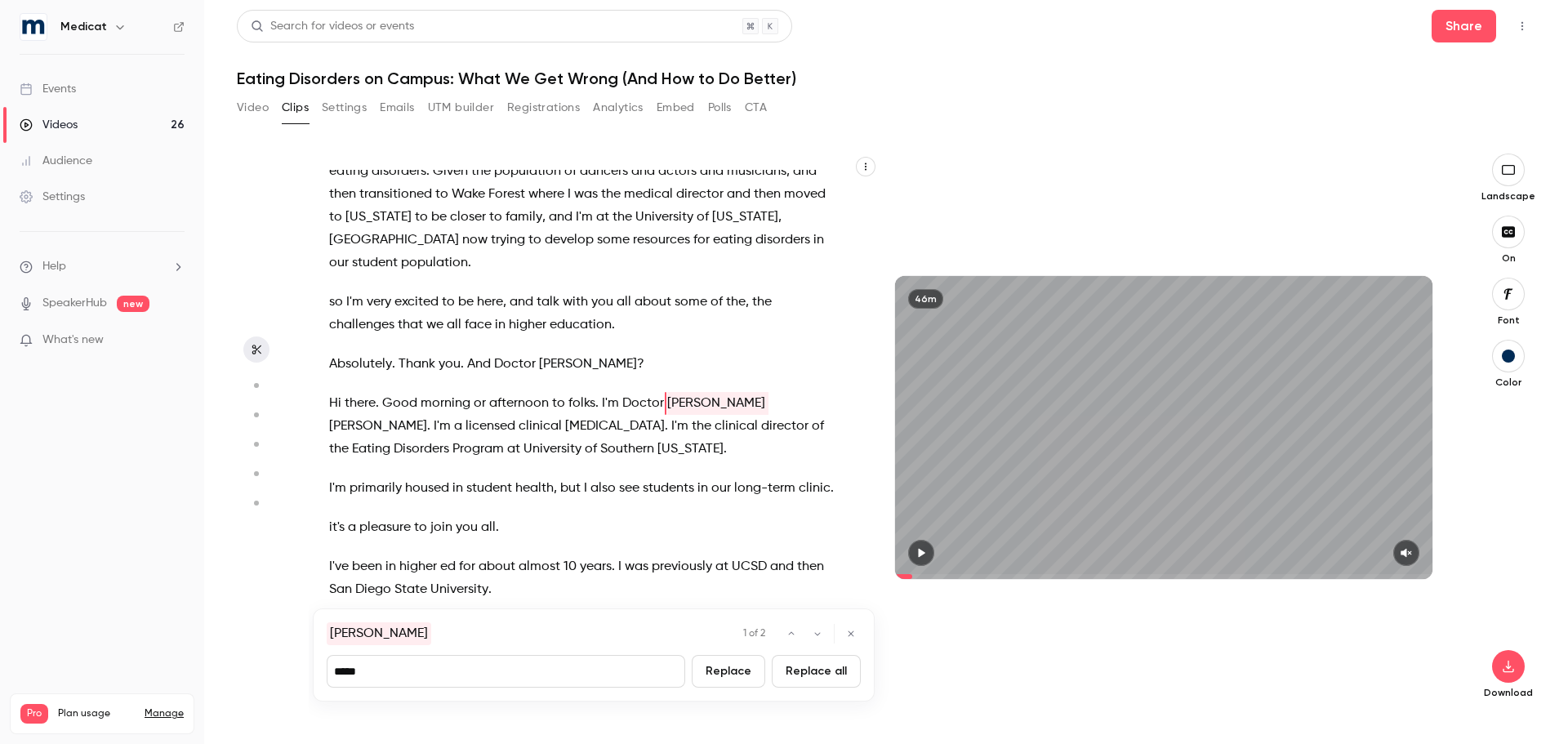
click at [432, 671] on input "*****" at bounding box center [505, 671] width 358 height 33
type input "*"
type input "****"
click at [834, 668] on button "Replace all" at bounding box center [815, 671] width 89 height 33
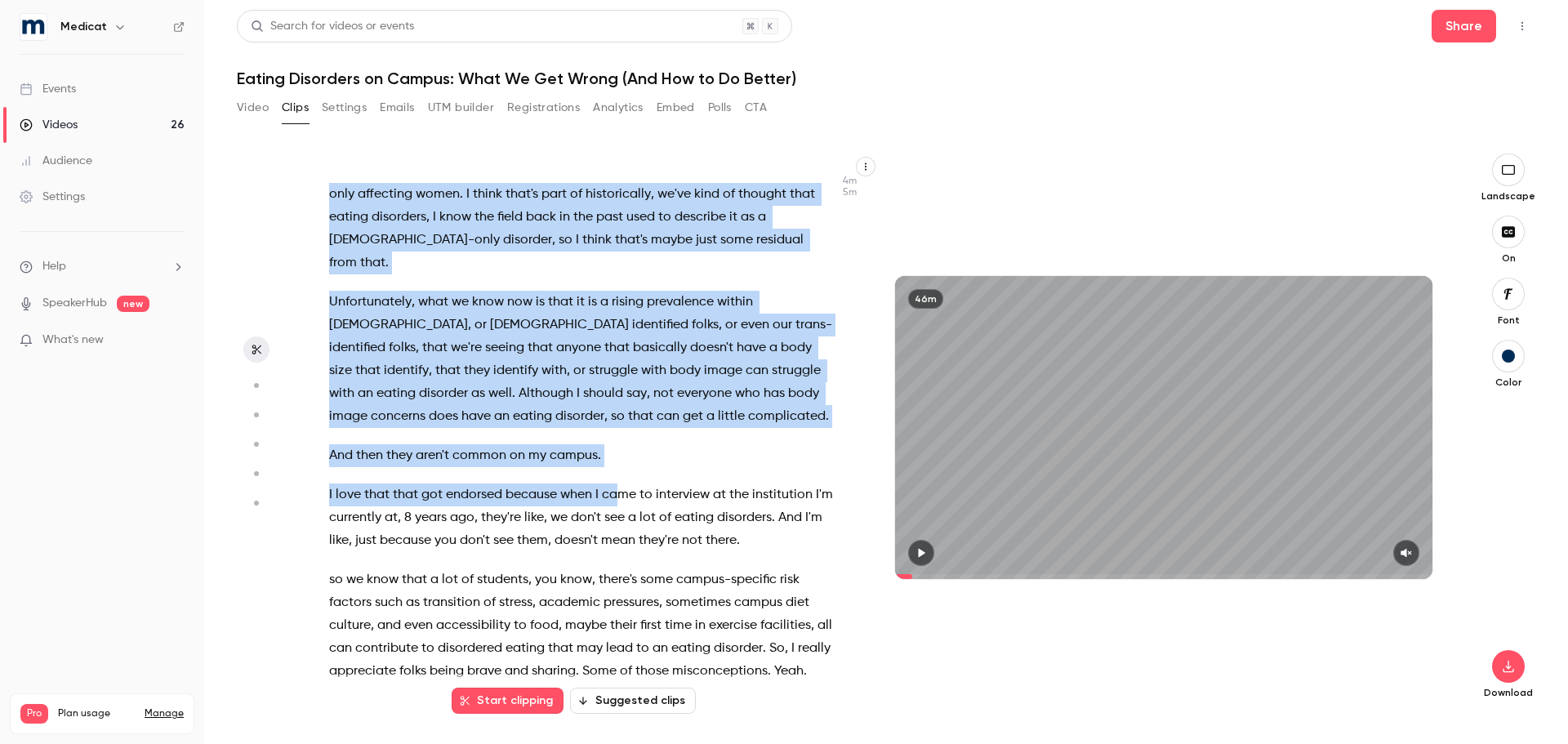
scroll to position [2155, 0]
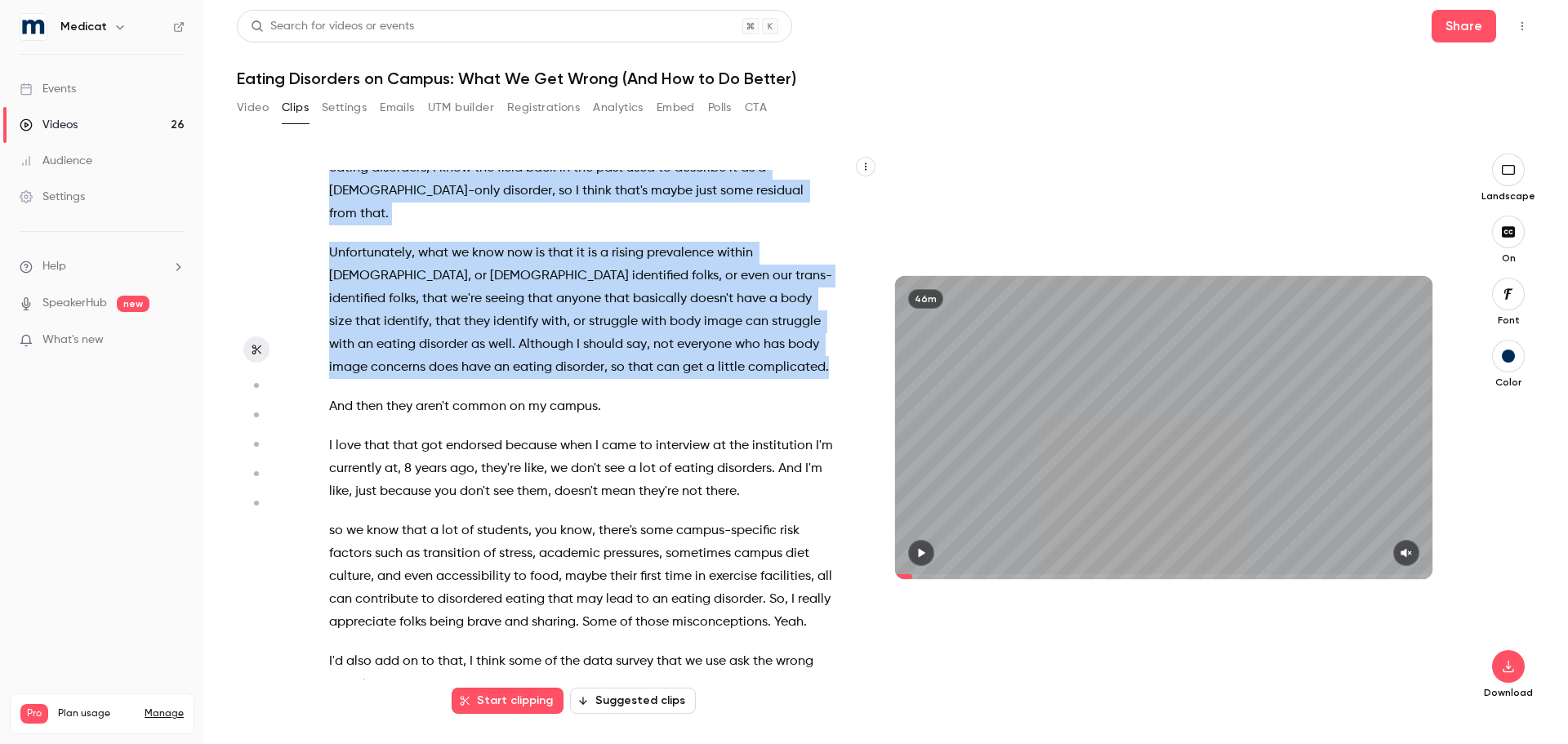
drag, startPoint x: 322, startPoint y: 319, endPoint x: 646, endPoint y: 387, distance: 331.1
click at [646, 387] on div "I welcome everyone to today's webinar , Eating Disorders on Campus , what we ge…" at bounding box center [589, 435] width 562 height 532
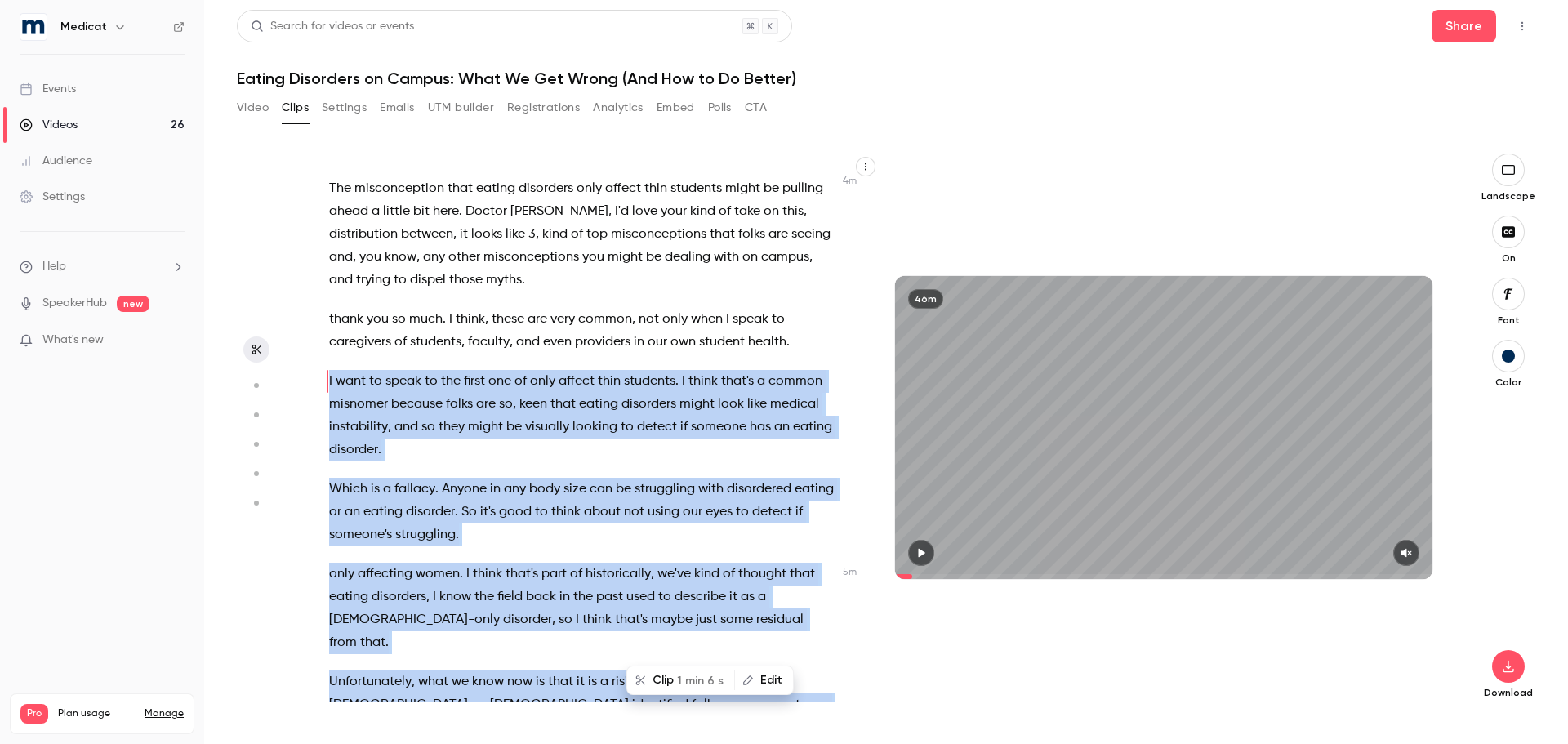
scroll to position [1717, 0]
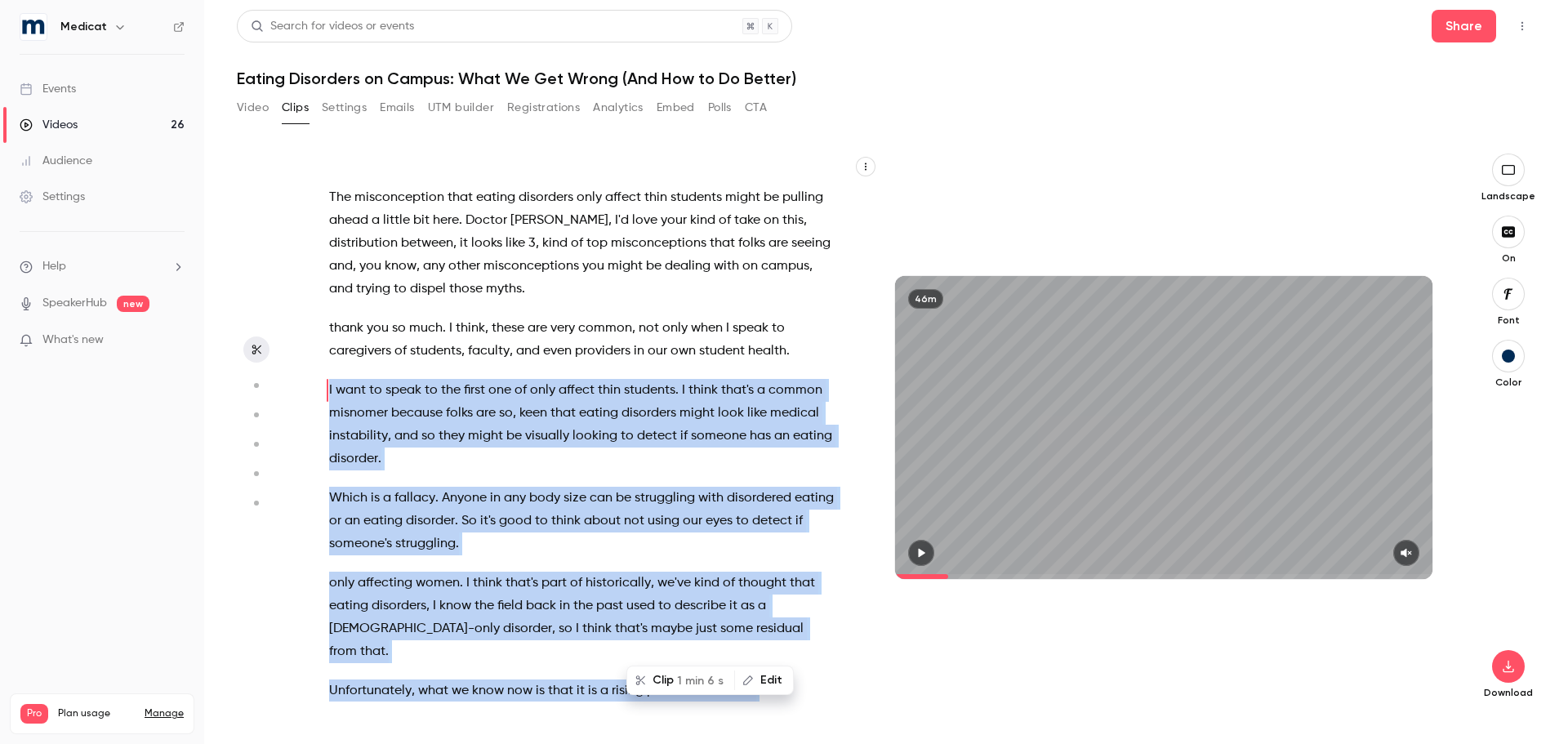
click at [1407, 552] on icon "button" at bounding box center [1405, 553] width 11 height 9
click at [923, 557] on icon "button" at bounding box center [921, 553] width 13 height 12
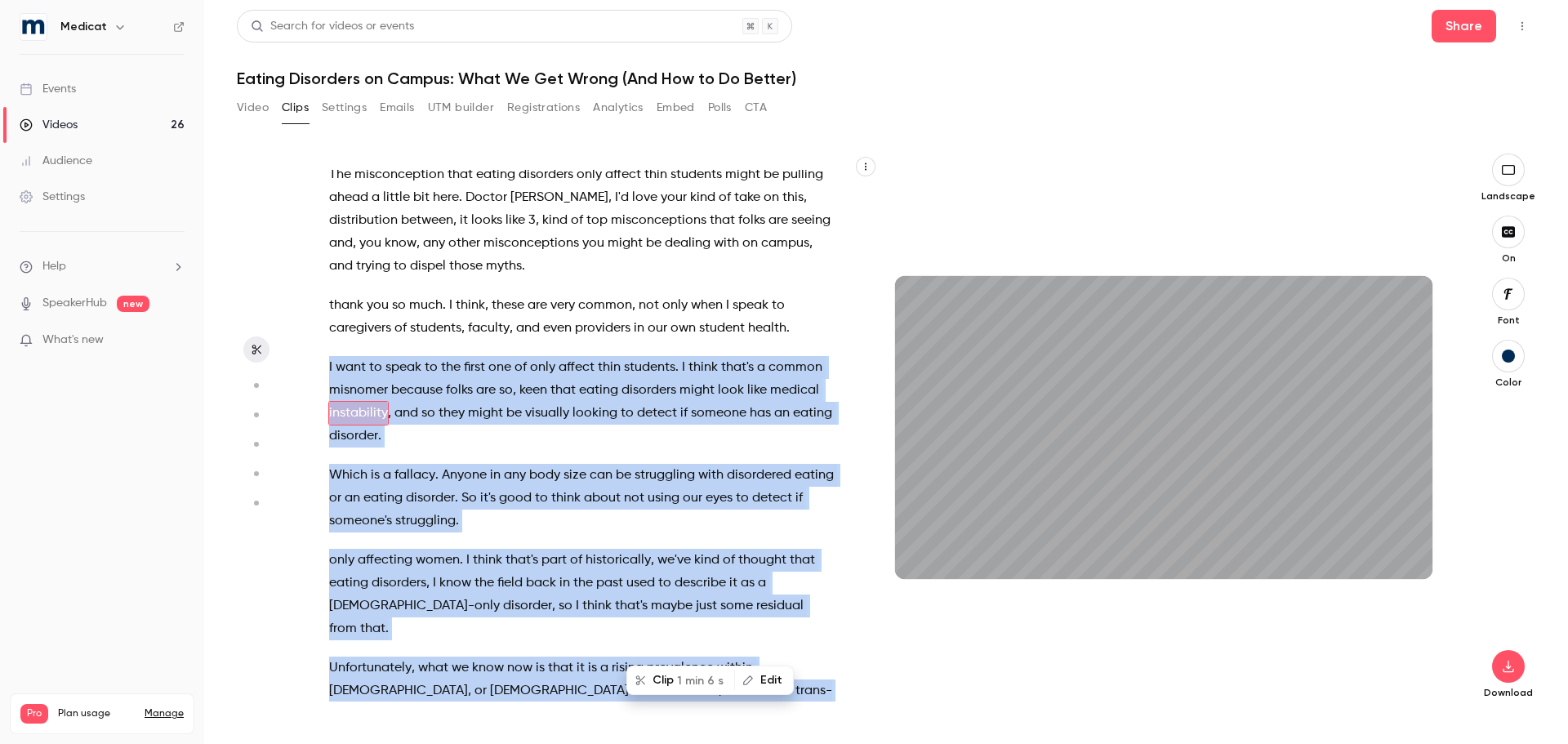
scroll to position [1762, 0]
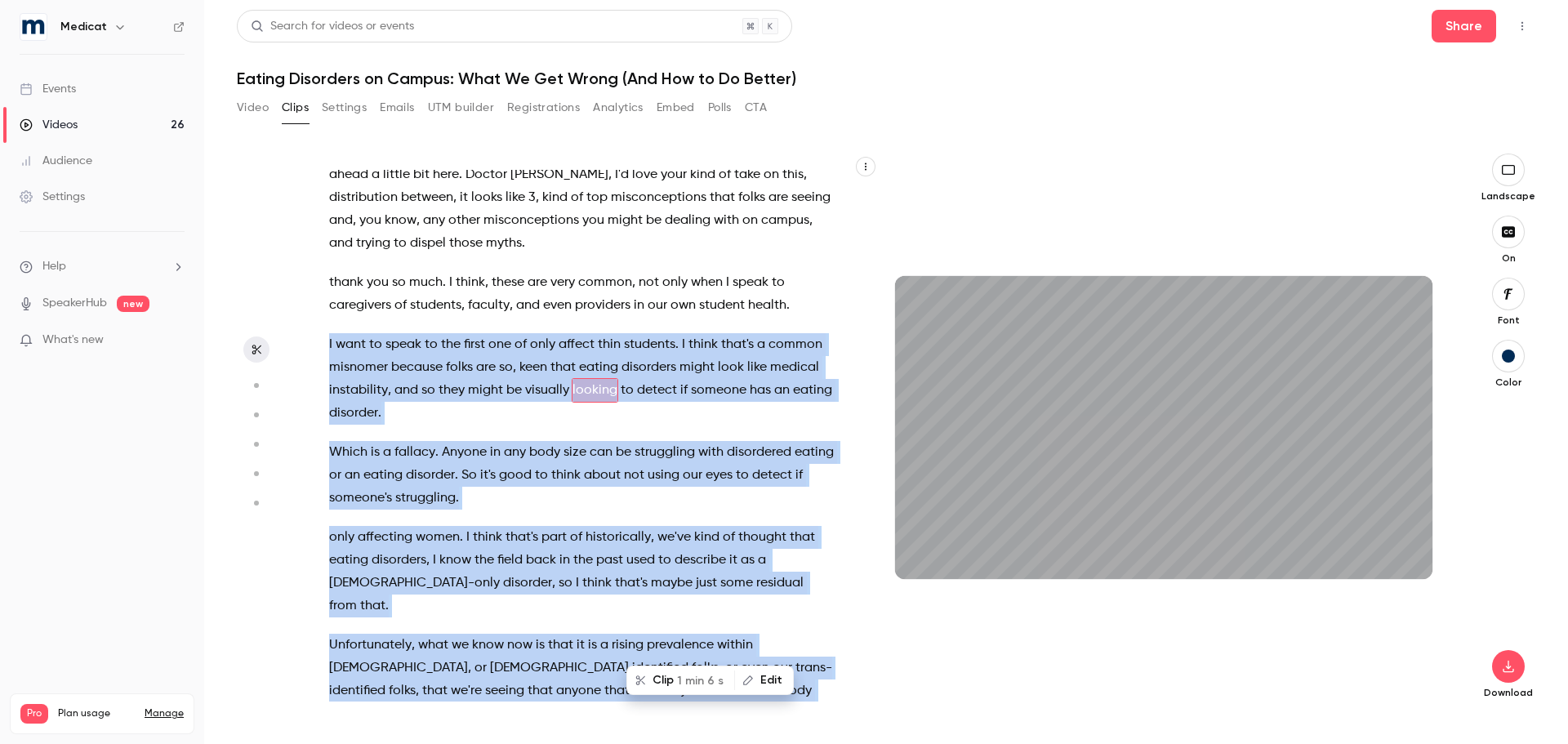
click at [681, 684] on span "1 min 6 s" at bounding box center [700, 680] width 47 height 17
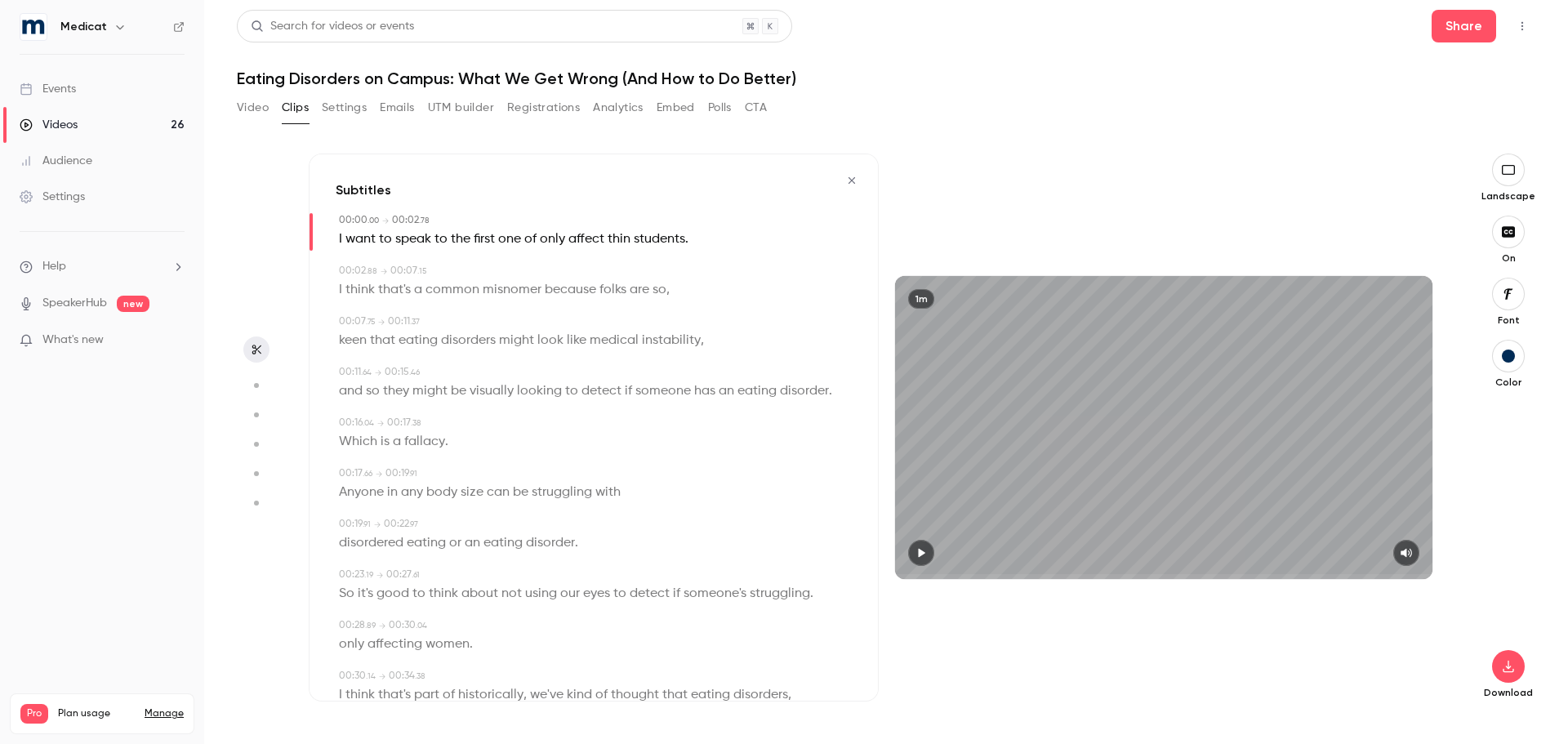
click at [918, 551] on icon "button" at bounding box center [921, 553] width 13 height 12
click at [928, 548] on icon "button" at bounding box center [921, 553] width 13 height 12
click at [346, 643] on span "only" at bounding box center [351, 645] width 26 height 23
type input "****"
click at [359, 676] on button "Edit" at bounding box center [346, 675] width 57 height 27
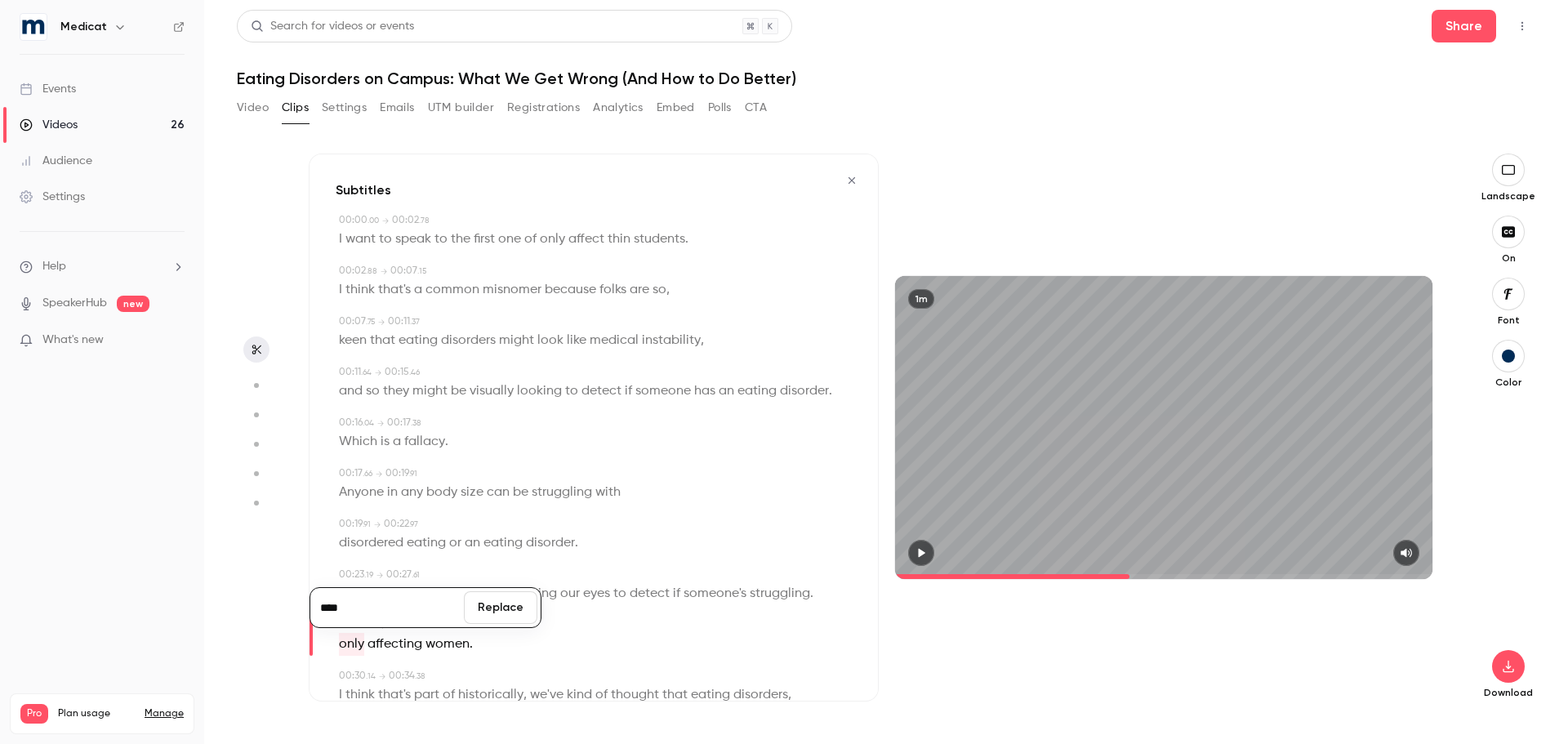
type input "****"
click at [490, 610] on button "Replace" at bounding box center [500, 607] width 73 height 33
click at [922, 548] on icon "button" at bounding box center [921, 553] width 13 height 12
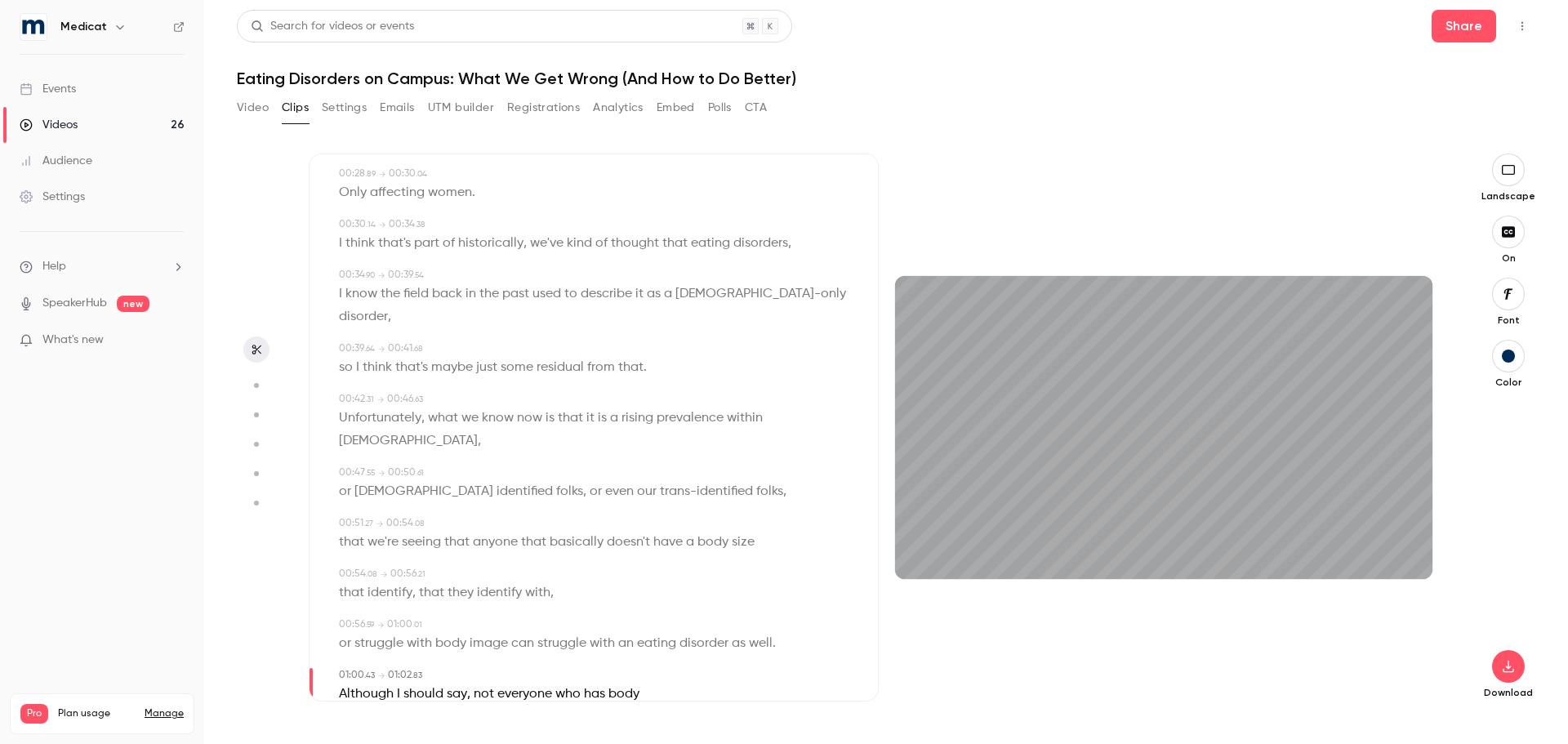
scroll to position [490, 0]
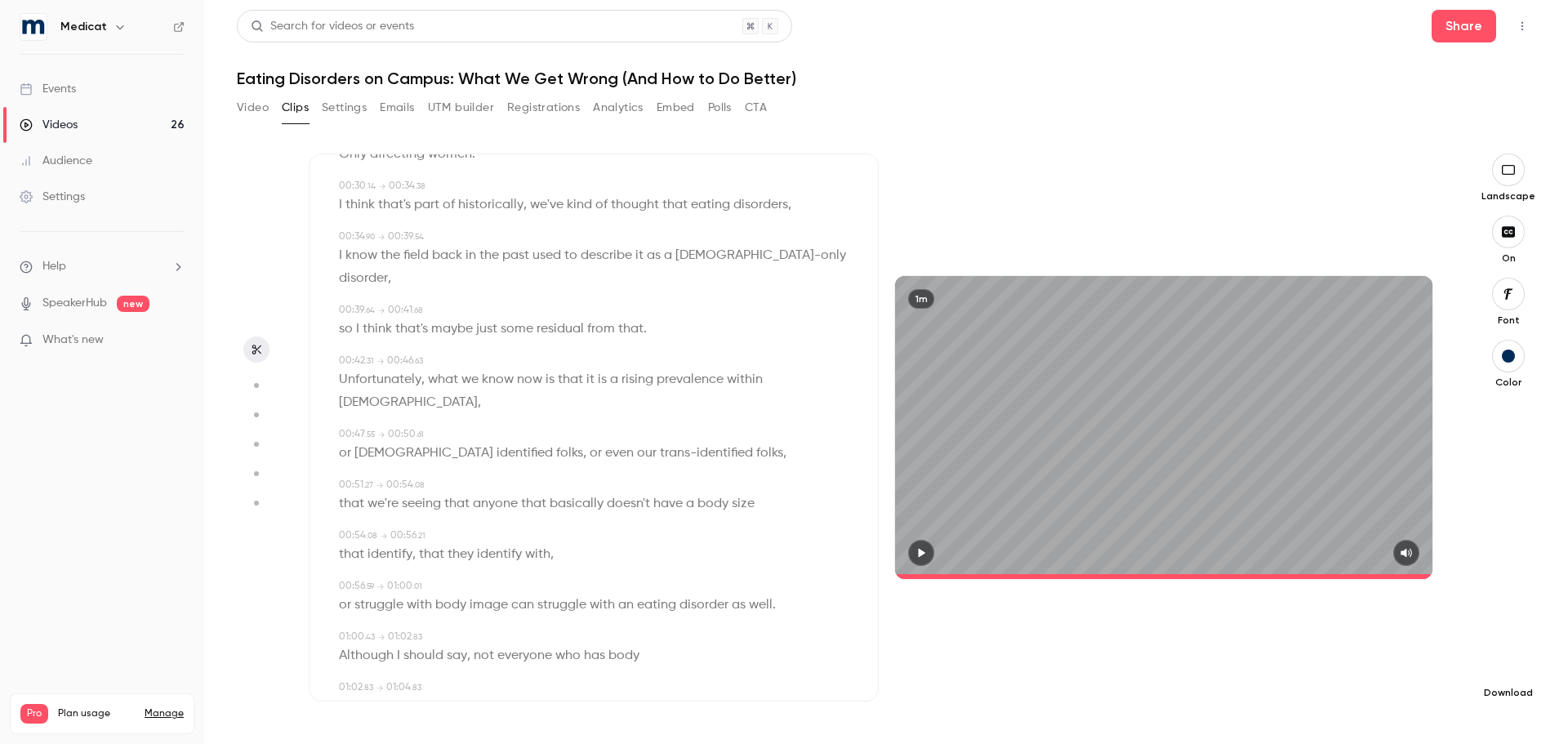
click at [1509, 674] on button "button" at bounding box center [1508, 666] width 33 height 33
click at [1368, 702] on span "Standard" at bounding box center [1386, 694] width 187 height 17
type input "****"
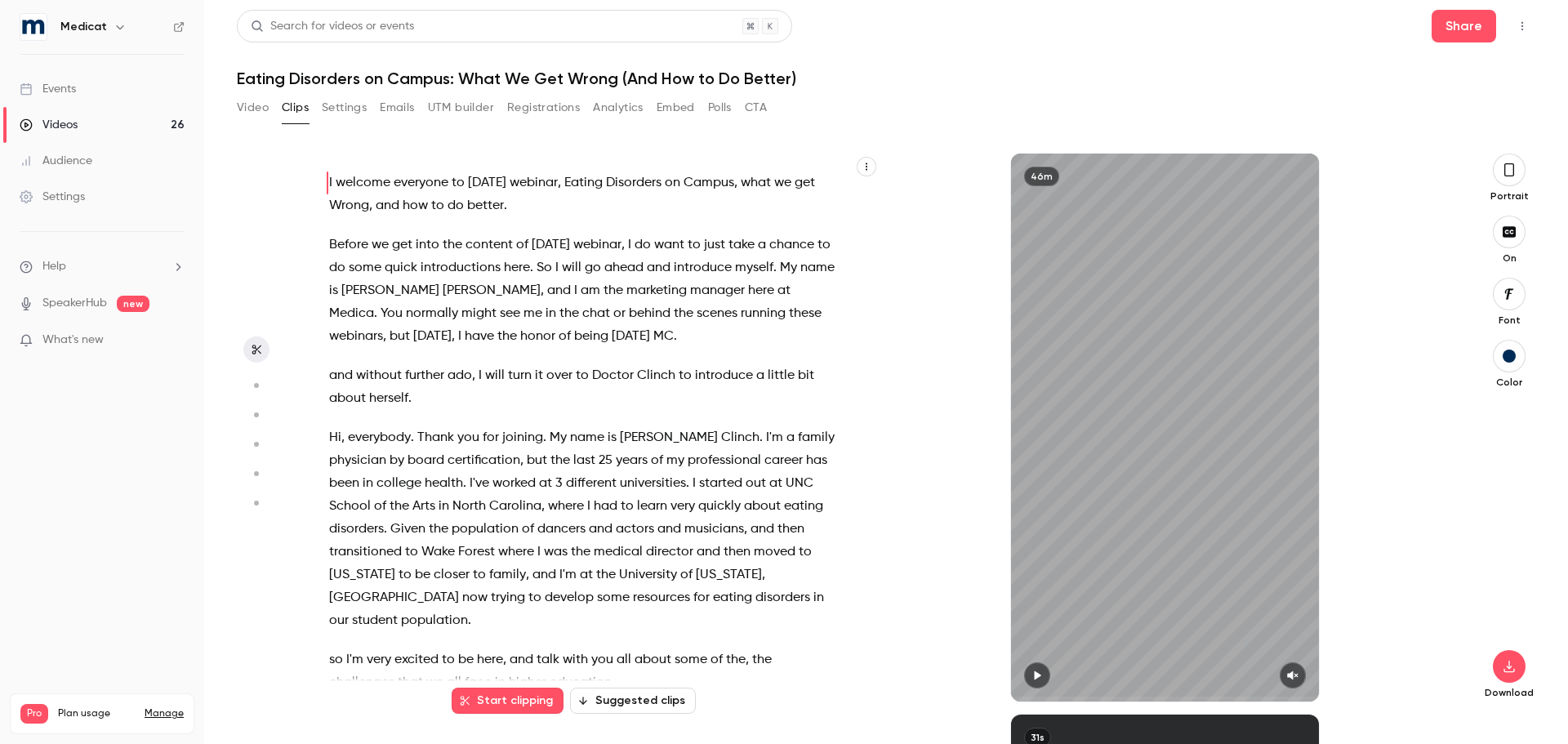
click at [1520, 169] on button "button" at bounding box center [1509, 170] width 33 height 33
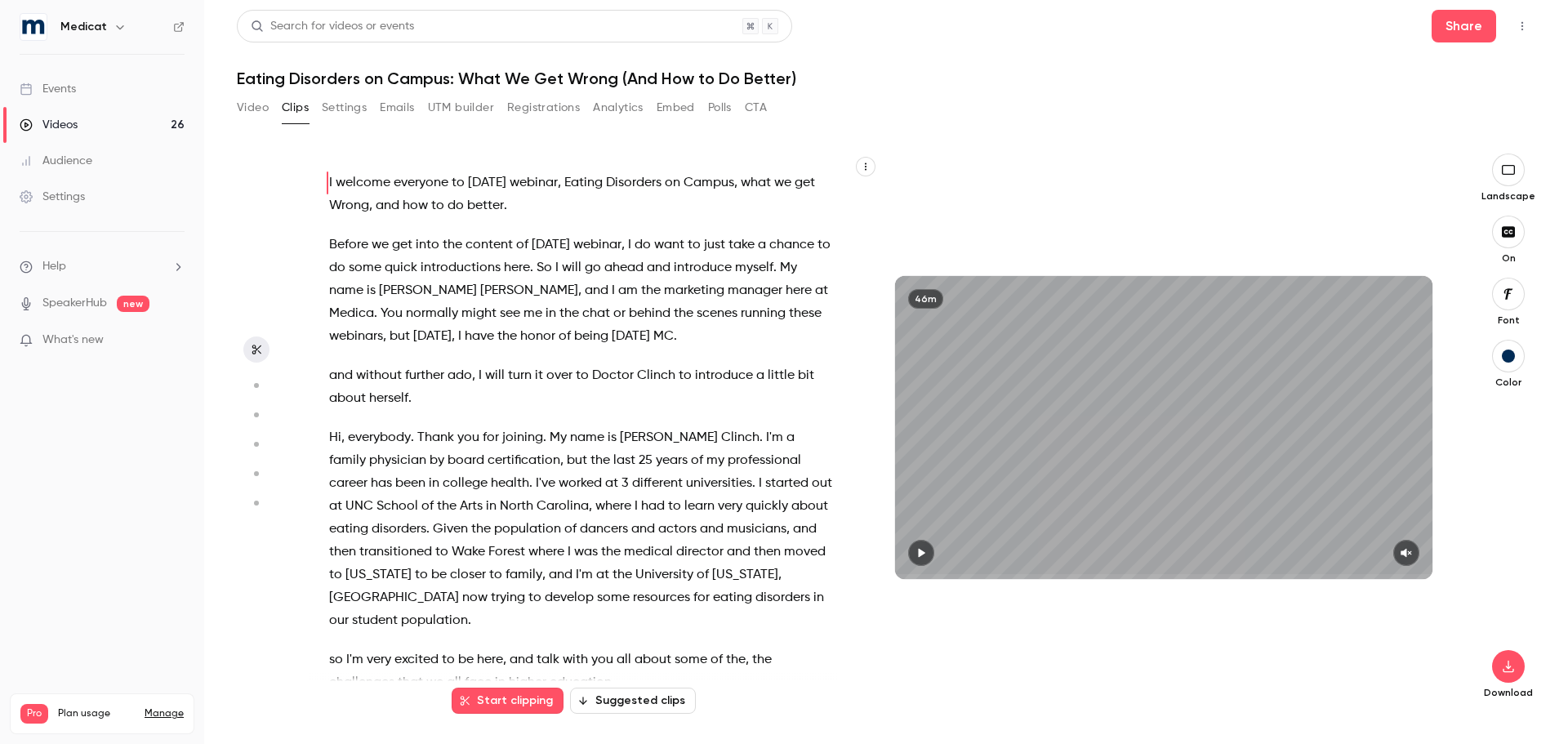
click at [374, 303] on span "Medica" at bounding box center [351, 314] width 45 height 23
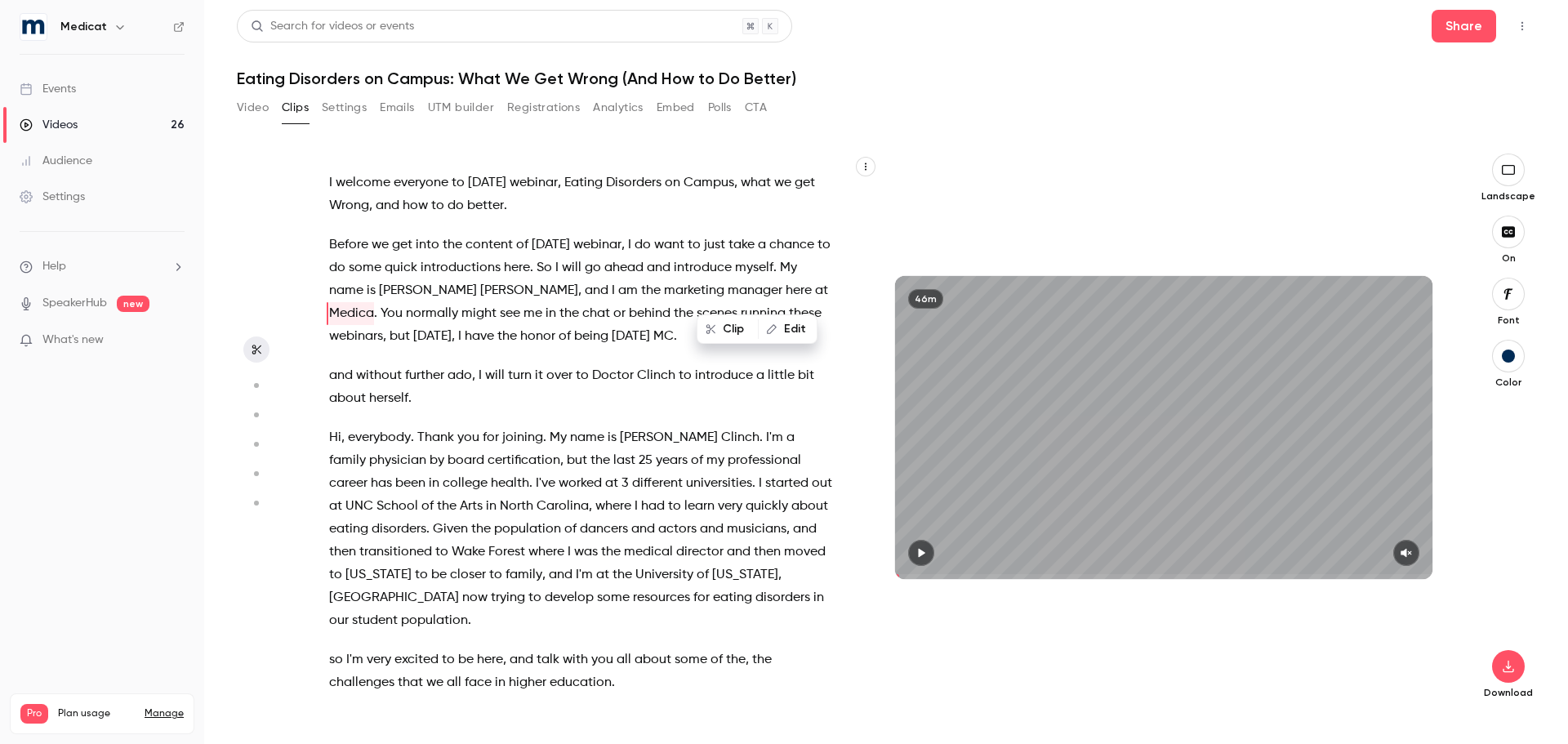
type input "****"
click at [776, 332] on icon "button" at bounding box center [771, 329] width 11 height 12
click at [706, 330] on button "Find all" at bounding box center [717, 334] width 65 height 33
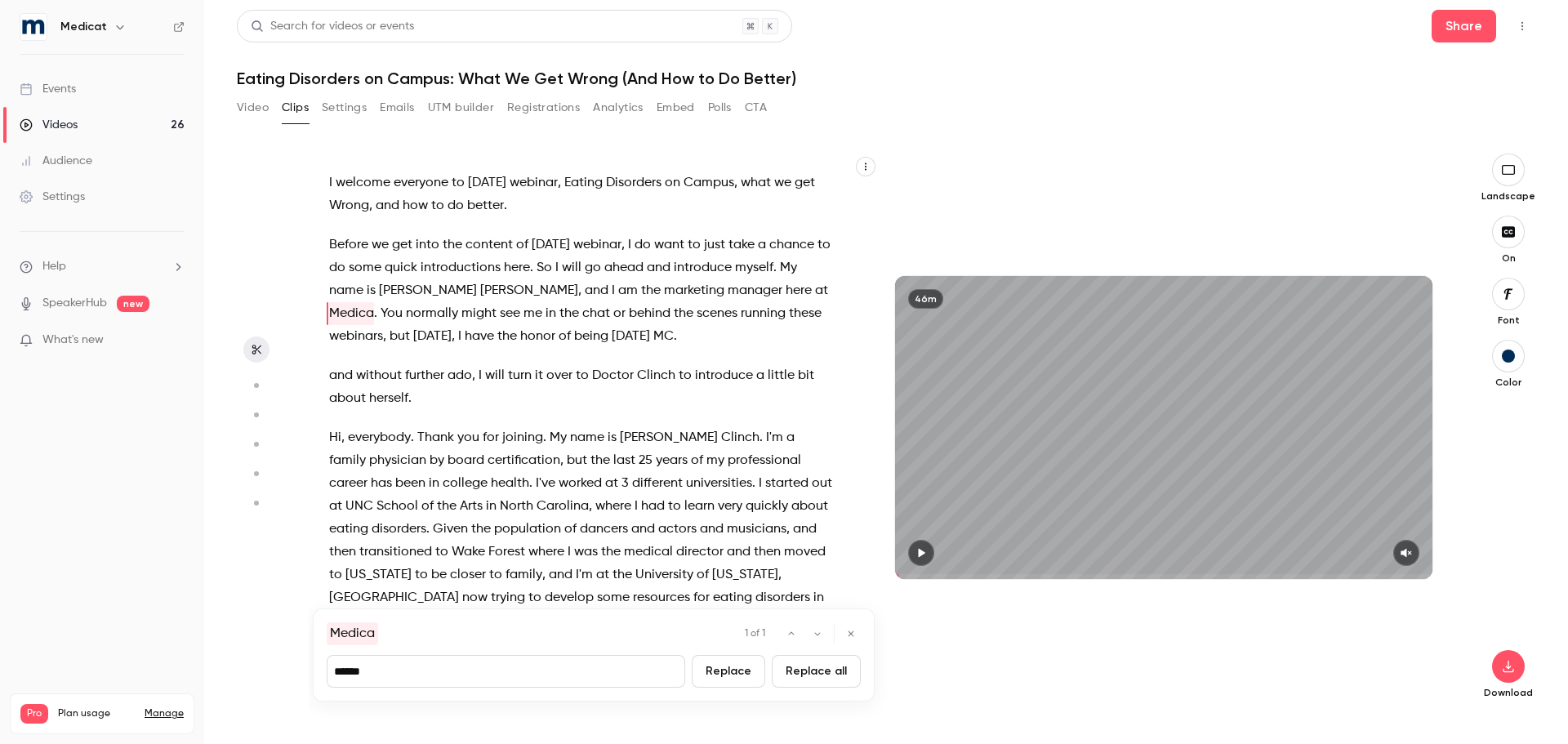
click at [468, 679] on input "******" at bounding box center [505, 671] width 358 height 33
type input "*******"
click at [738, 671] on button "Replace" at bounding box center [728, 671] width 73 height 33
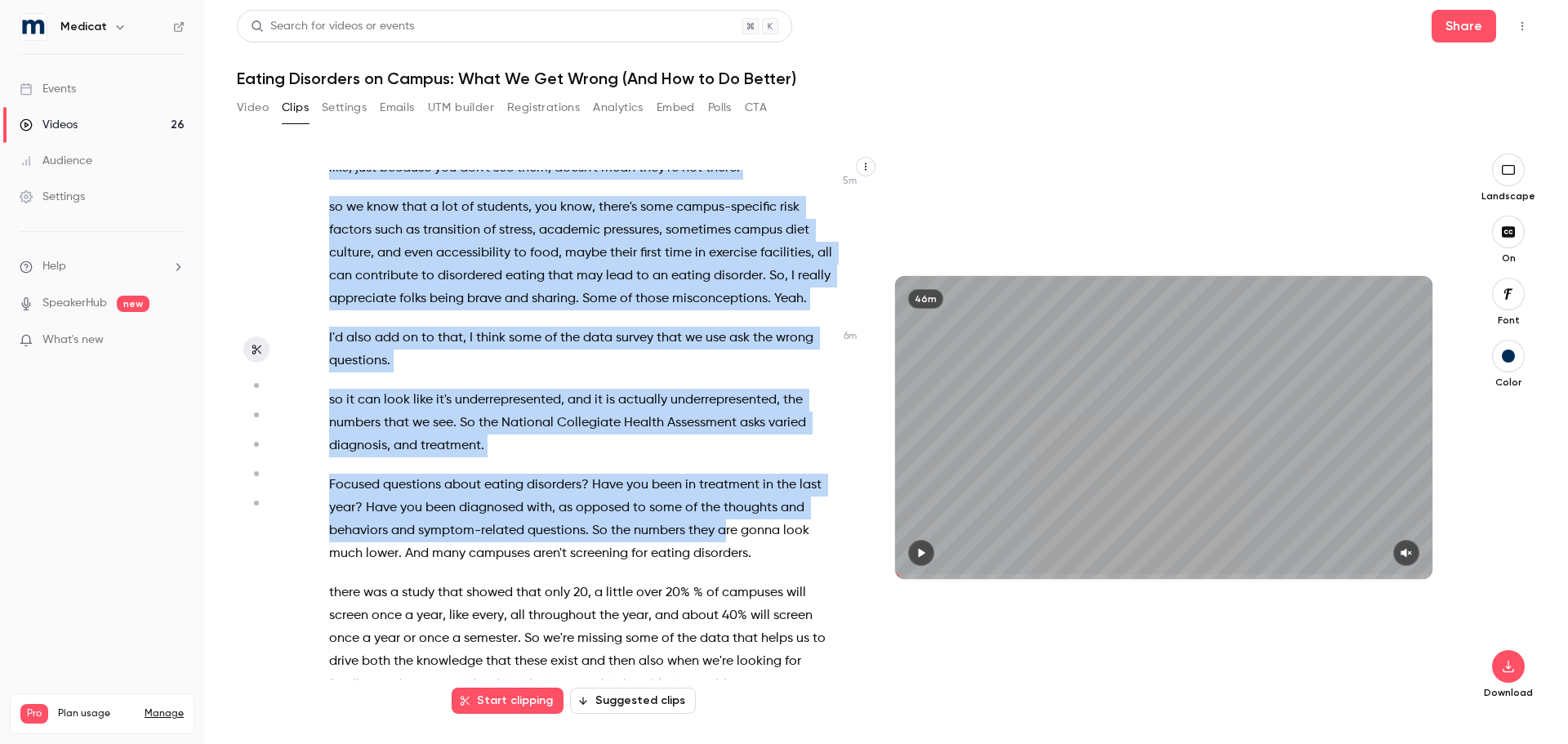
scroll to position [2532, 0]
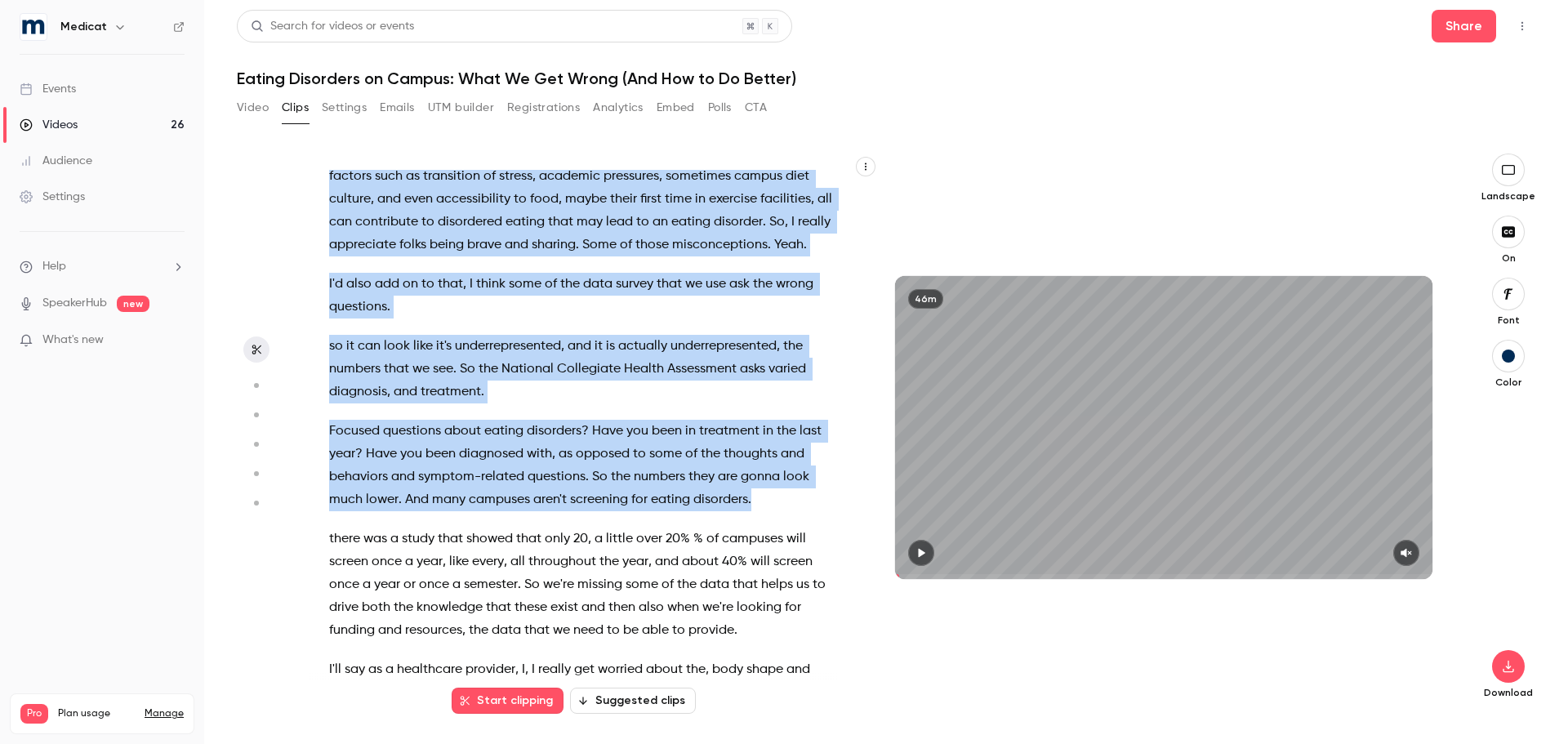
drag, startPoint x: 323, startPoint y: 255, endPoint x: 761, endPoint y: 544, distance: 524.8
click at [761, 544] on div "I welcome everyone to [DATE] webinar , Eating Disorders on Campus , what we get…" at bounding box center [589, 435] width 562 height 532
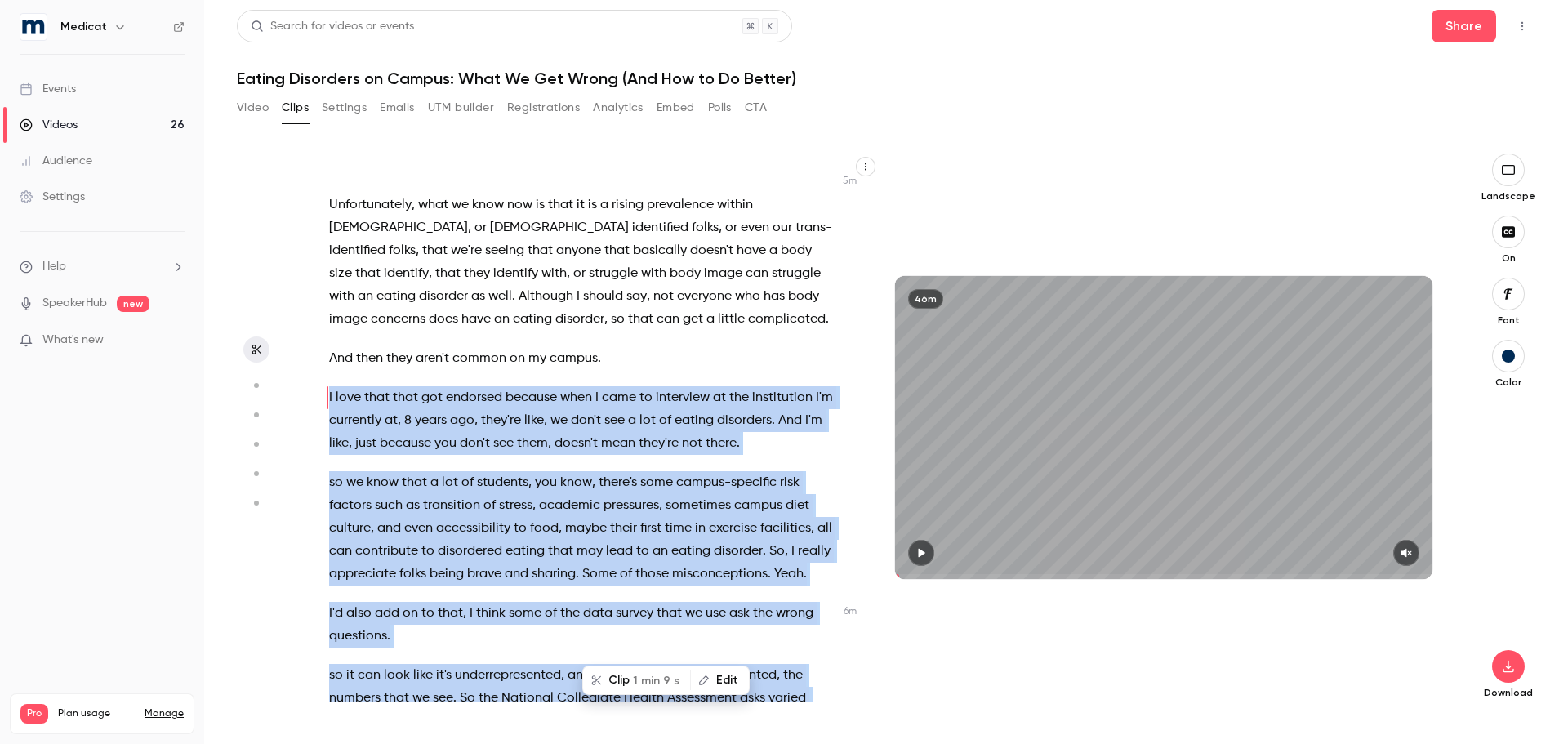
scroll to position [2188, 0]
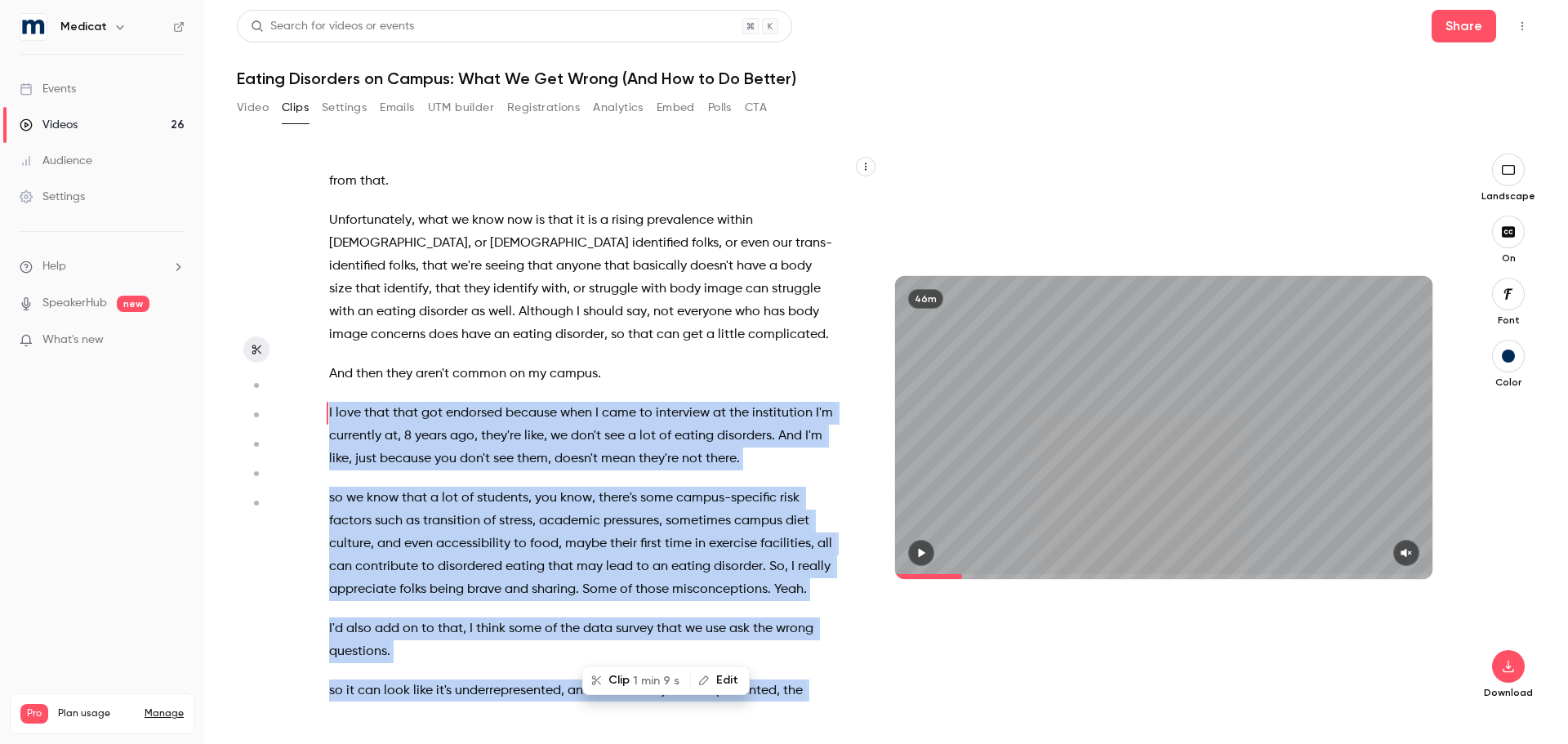
click at [665, 676] on span "1 min 9 s" at bounding box center [656, 680] width 47 height 17
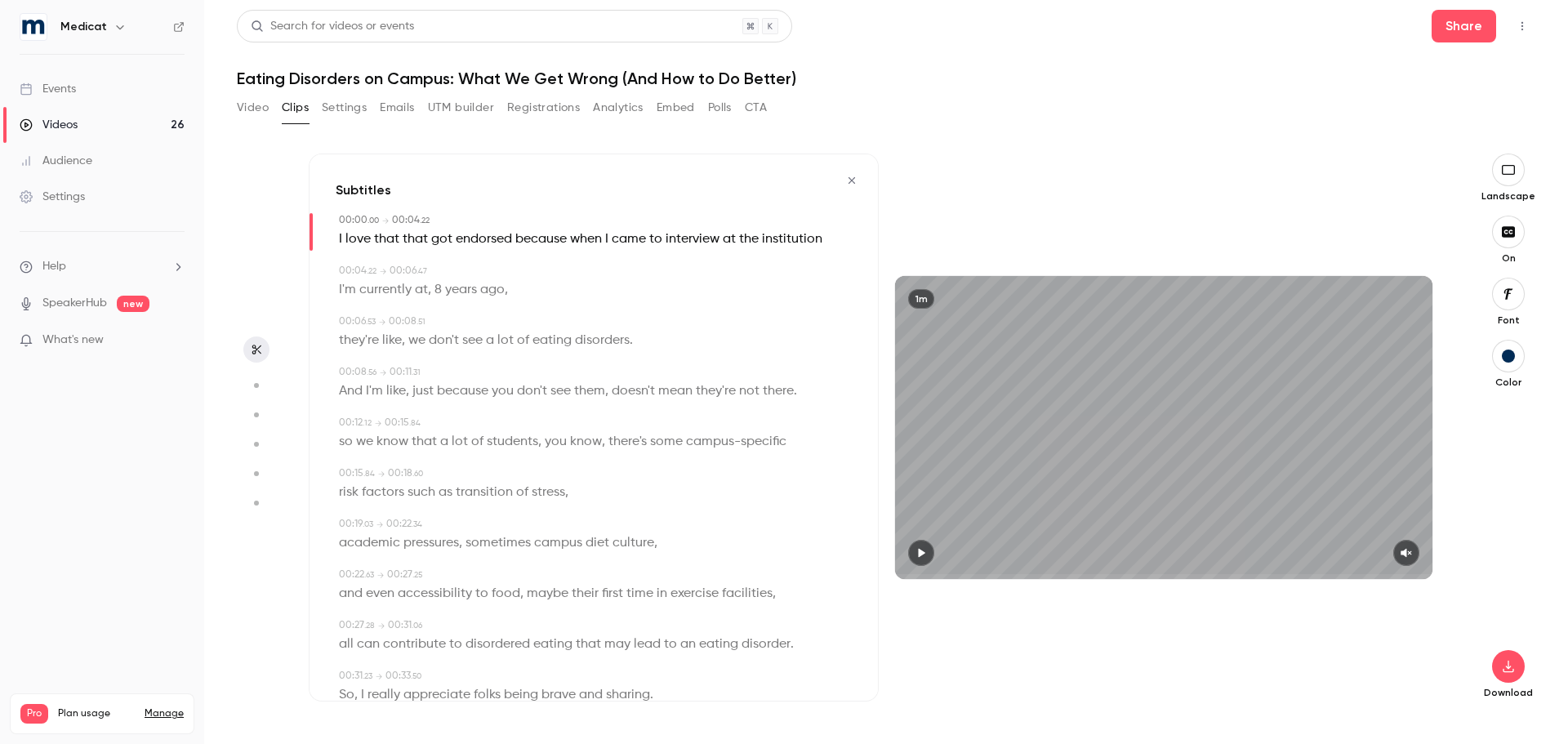
click at [1415, 547] on button "button" at bounding box center [1406, 553] width 27 height 27
click at [1419, 549] on button "button" at bounding box center [1406, 553] width 27 height 27
click at [925, 560] on button "button" at bounding box center [922, 553] width 27 height 27
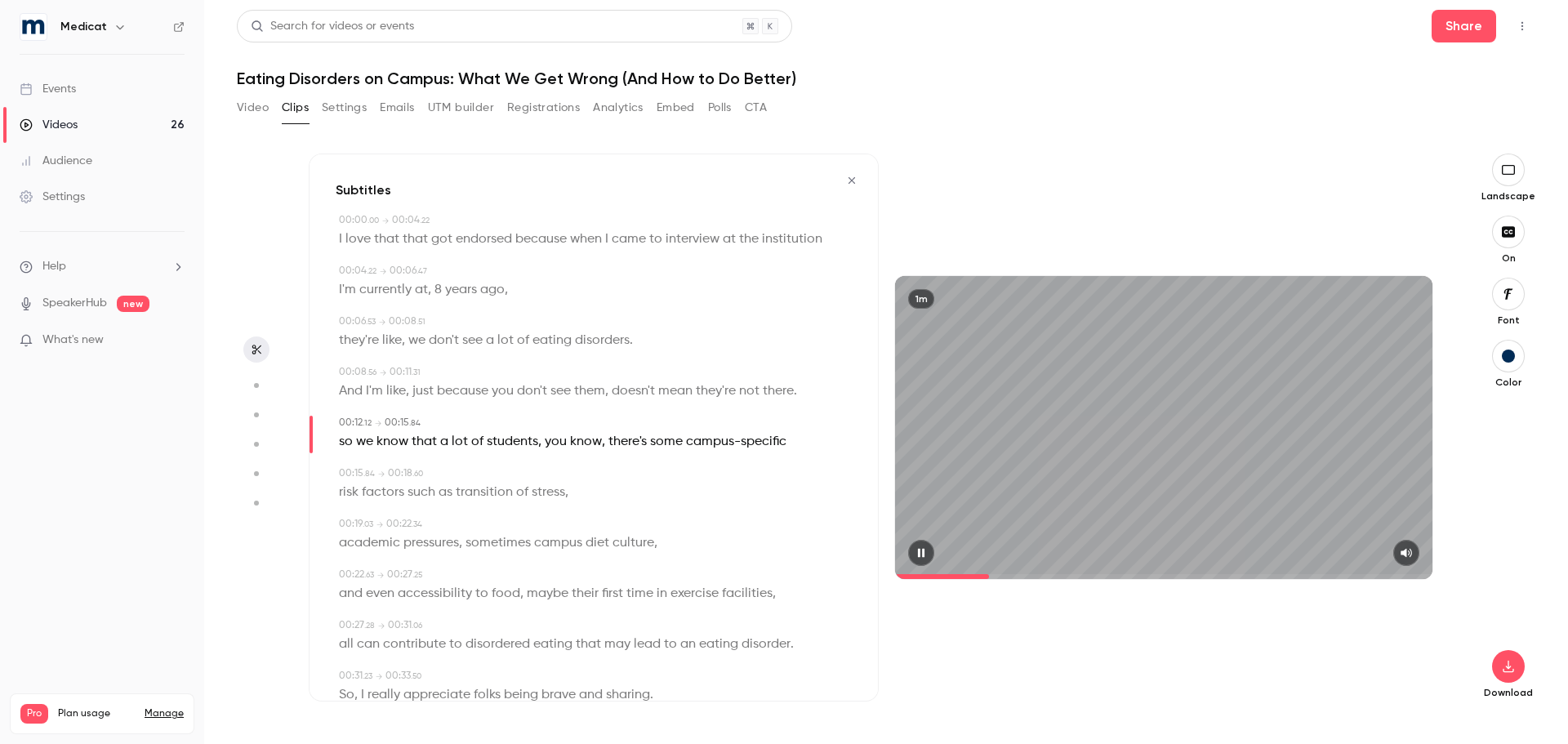
click at [921, 551] on icon "button" at bounding box center [921, 553] width 6 height 9
click at [341, 445] on span "so" at bounding box center [346, 442] width 14 height 23
type input "****"
click at [347, 471] on button "Edit" at bounding box center [340, 472] width 57 height 27
type input "**"
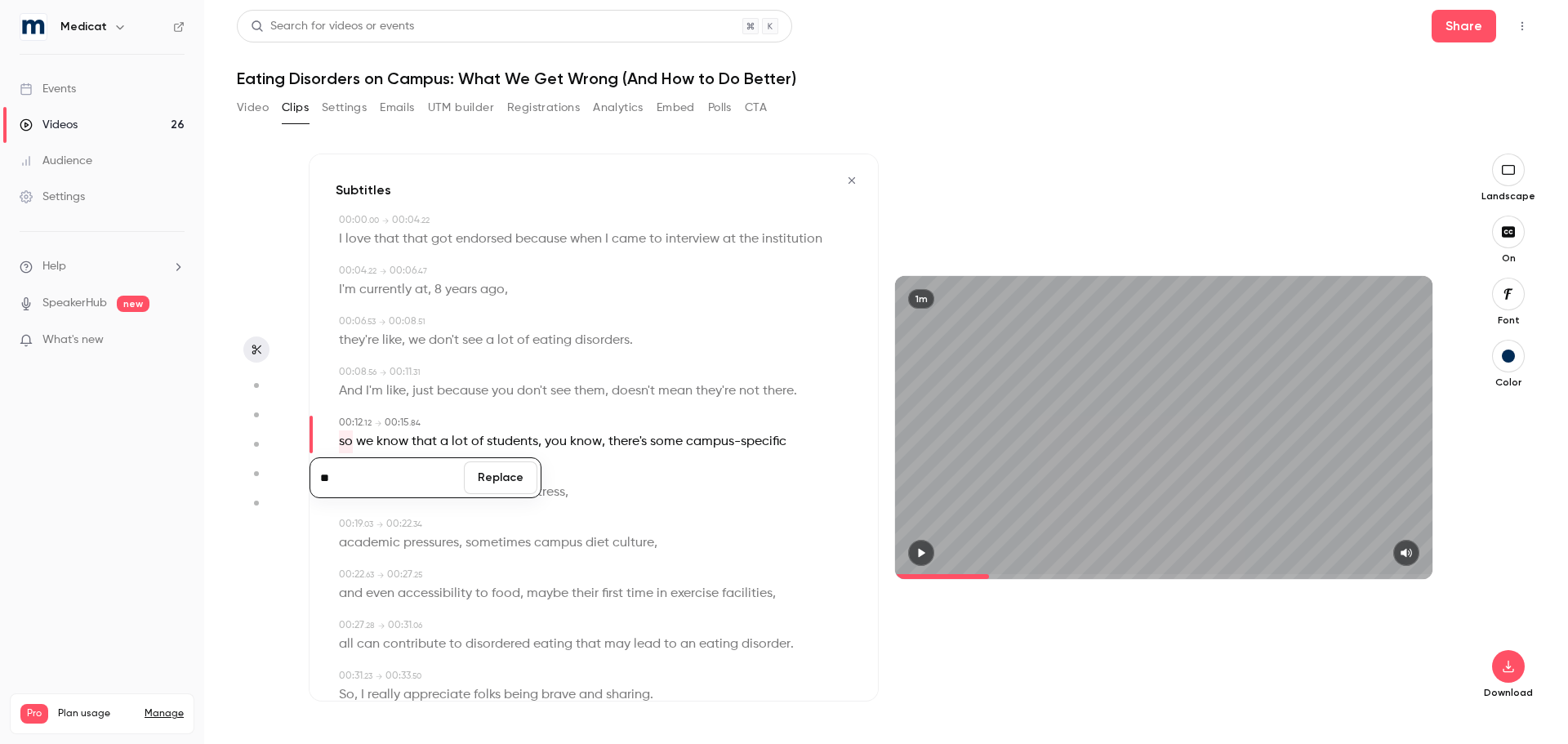
click at [491, 478] on button "Replace" at bounding box center [500, 478] width 73 height 33
click at [915, 559] on button "button" at bounding box center [922, 553] width 27 height 27
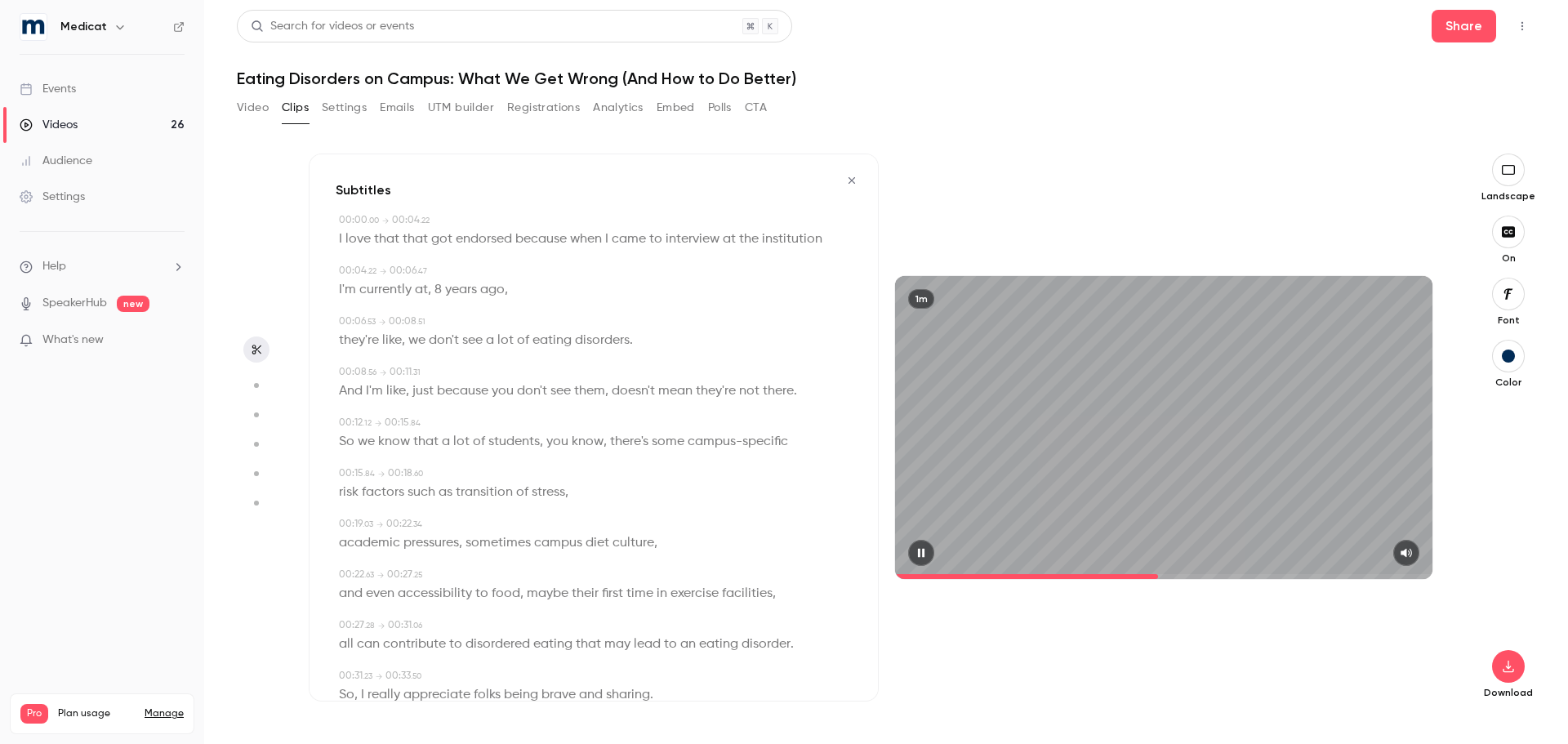
click at [916, 559] on button "button" at bounding box center [922, 553] width 27 height 27
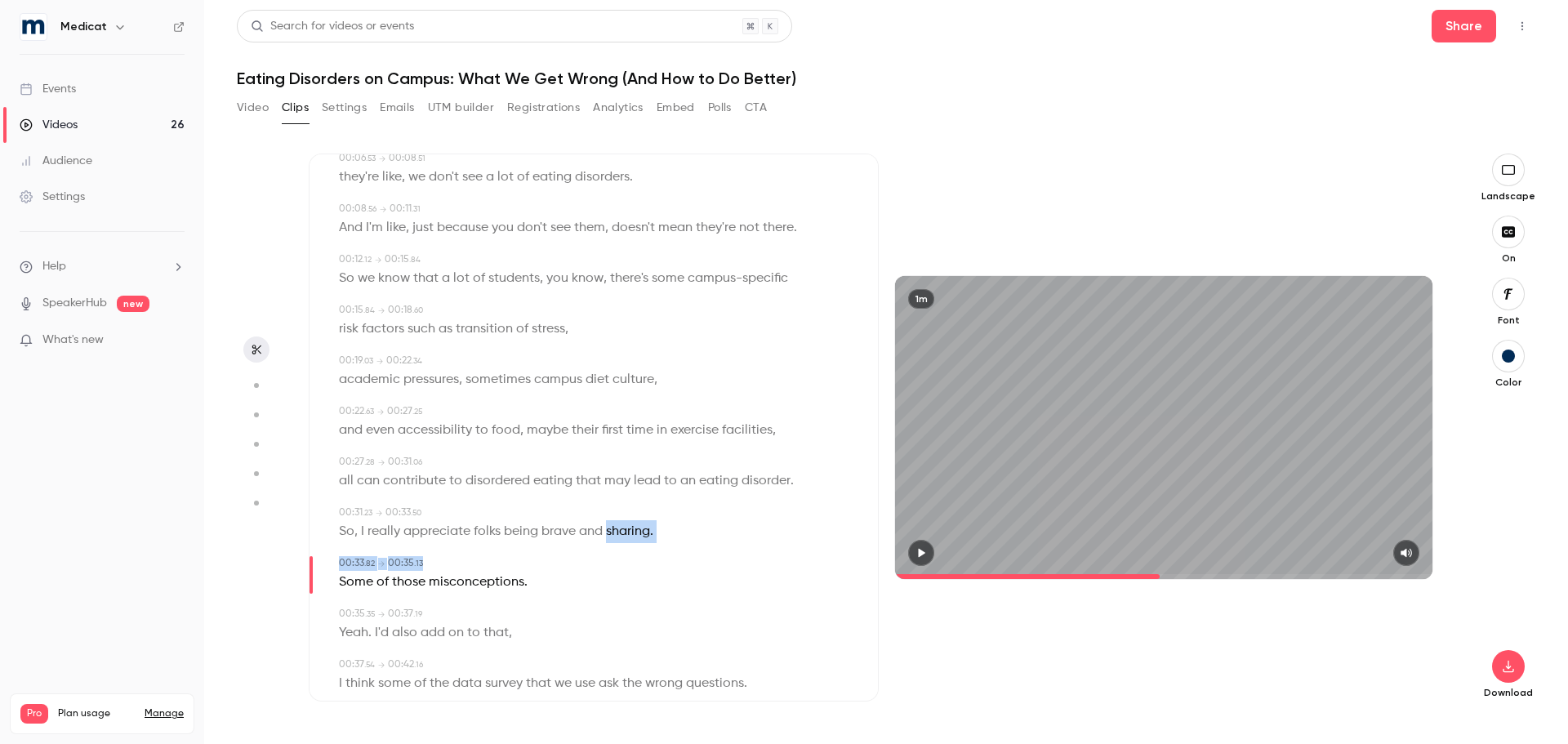
drag, startPoint x: 608, startPoint y: 526, endPoint x: 685, endPoint y: 545, distance: 79.3
click at [685, 545] on div "00:00 . 00 → 00:04 . 22 I love that that got endorsed because when I came to in…" at bounding box center [593, 632] width 516 height 1165
click at [653, 533] on span "." at bounding box center [652, 532] width 4 height 23
type input "****"
drag, startPoint x: 604, startPoint y: 527, endPoint x: 661, endPoint y: 533, distance: 57.3
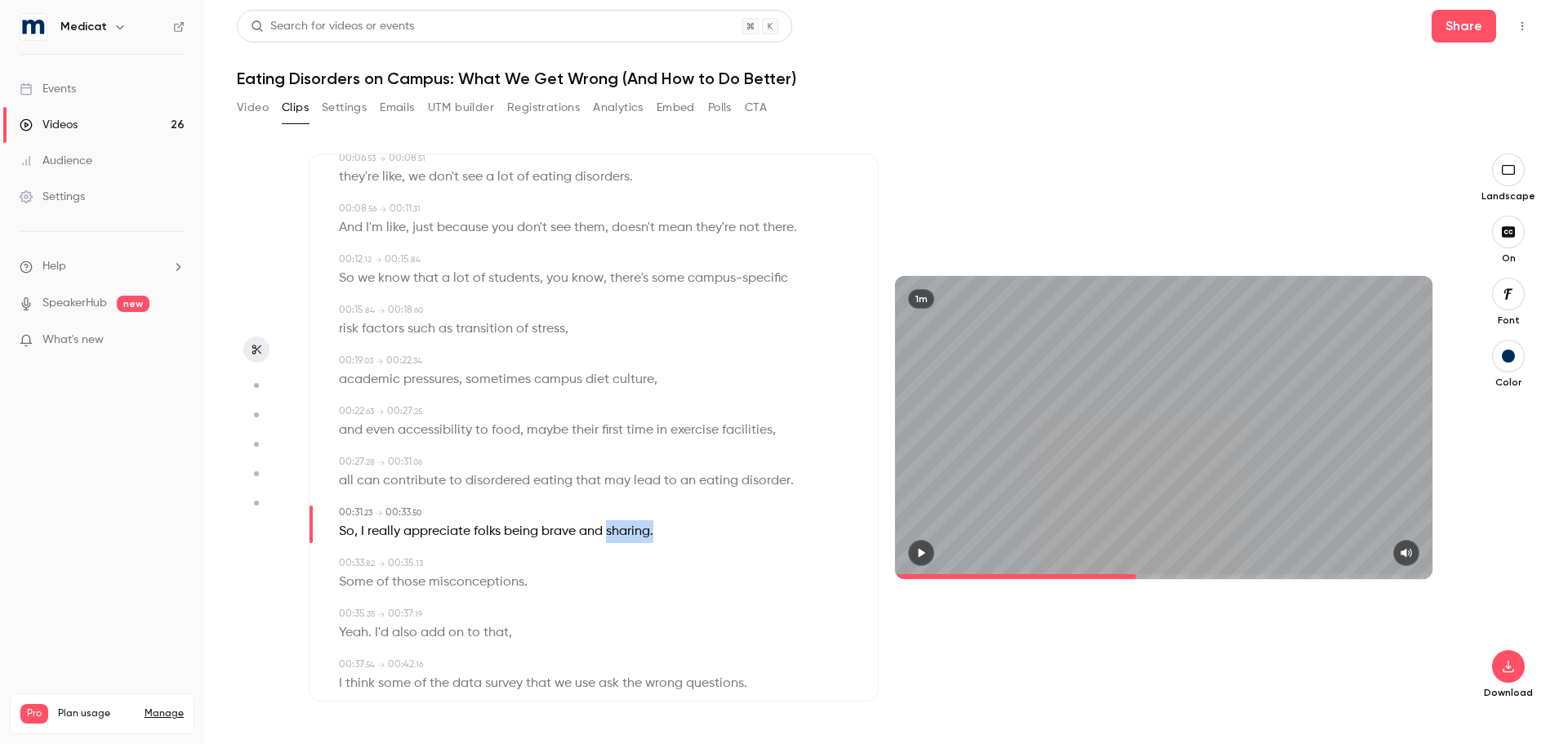
click at [661, 533] on div "So , I really appreciate folks being brave and sharing ." at bounding box center [595, 532] width 513 height 23
click at [658, 559] on button "Edit" at bounding box center [646, 562] width 57 height 27
click at [654, 562] on input "********" at bounding box center [615, 567] width 147 height 33
type input "*******"
click at [740, 573] on button "Replace" at bounding box center [728, 567] width 73 height 33
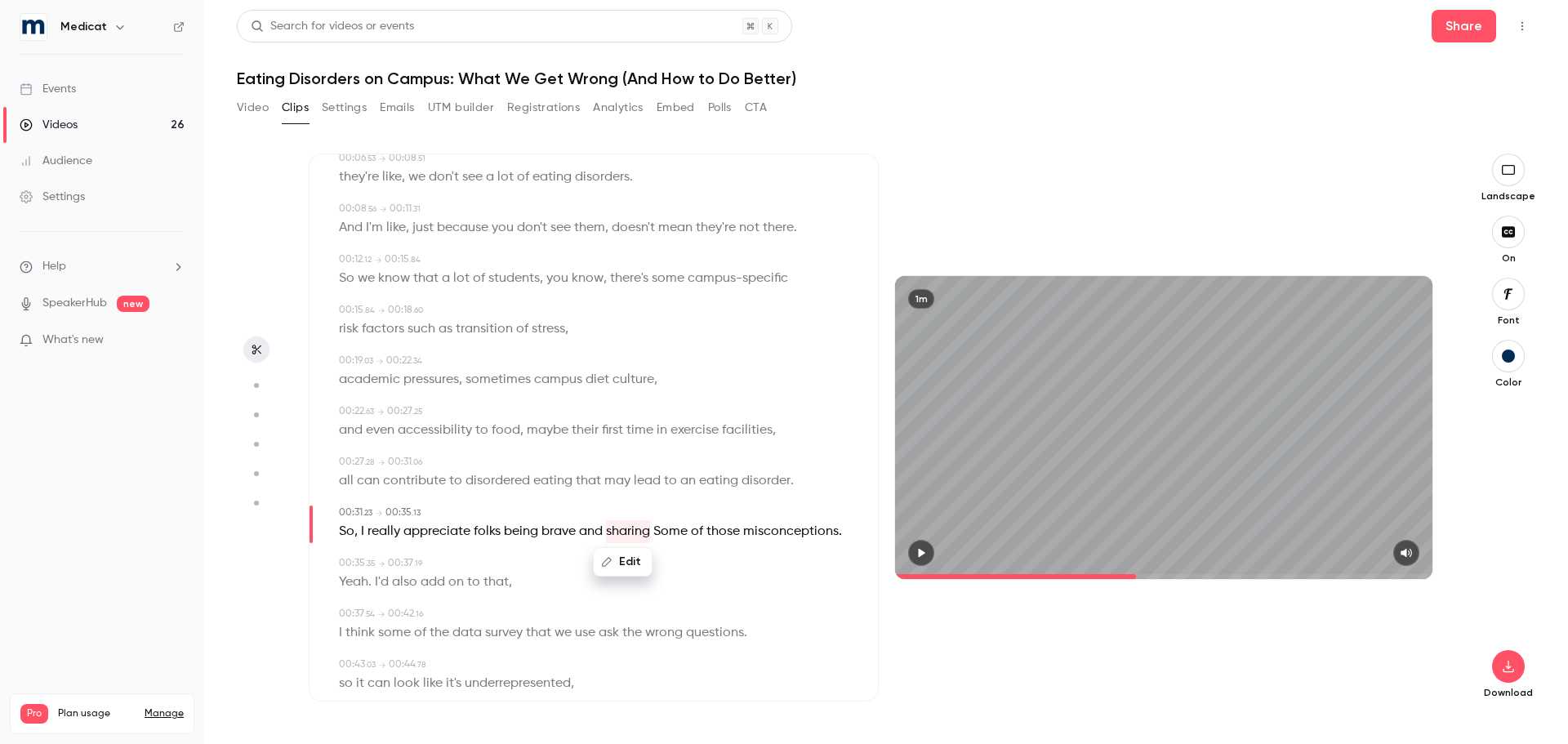
type input "****"
click at [660, 533] on span "Some" at bounding box center [670, 532] width 34 height 23
click at [674, 559] on button "Edit" at bounding box center [665, 562] width 57 height 27
type input "****"
click at [742, 564] on button "Replace" at bounding box center [746, 567] width 73 height 33
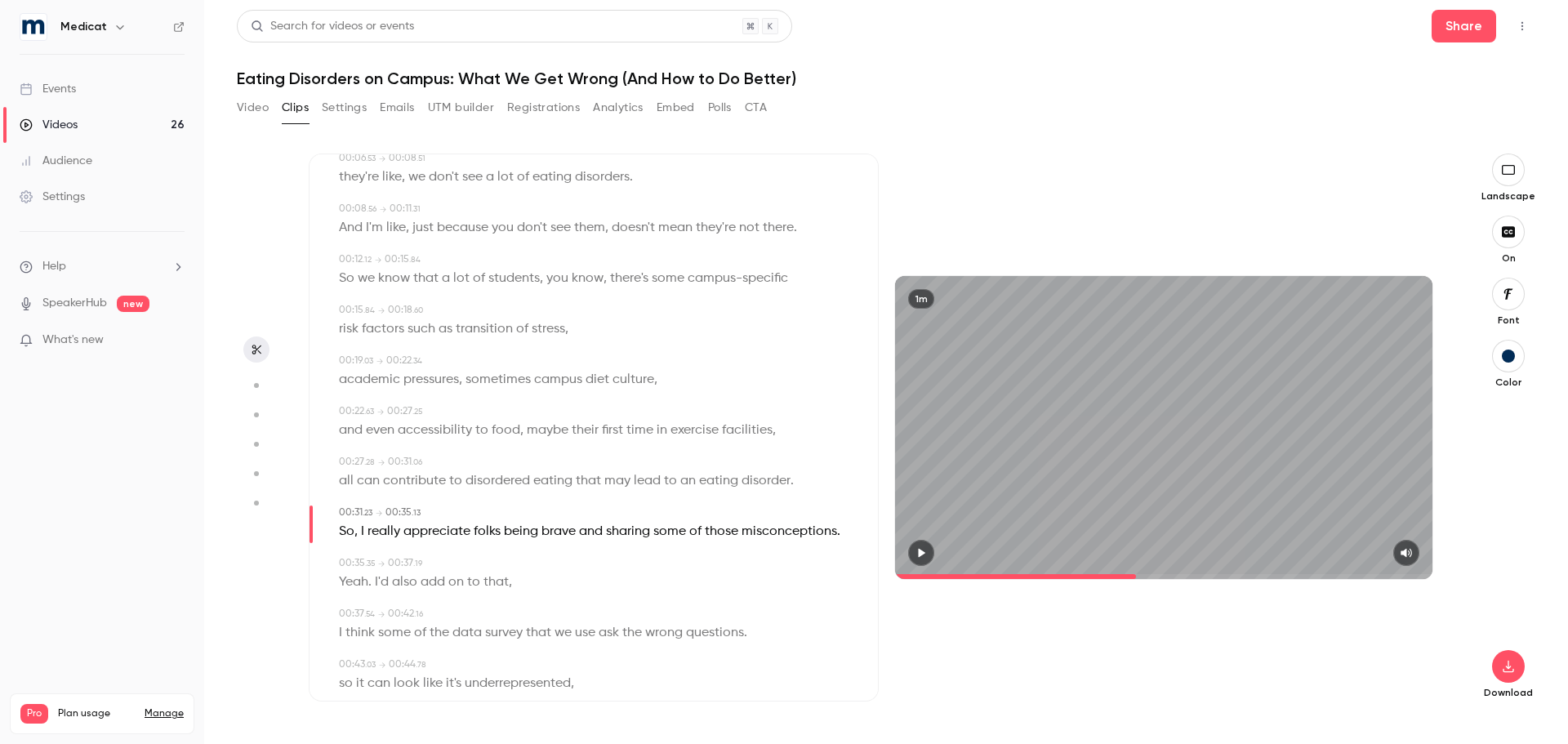
click at [922, 549] on icon "button" at bounding box center [921, 553] width 13 height 12
click at [921, 551] on icon "button" at bounding box center [921, 553] width 13 height 12
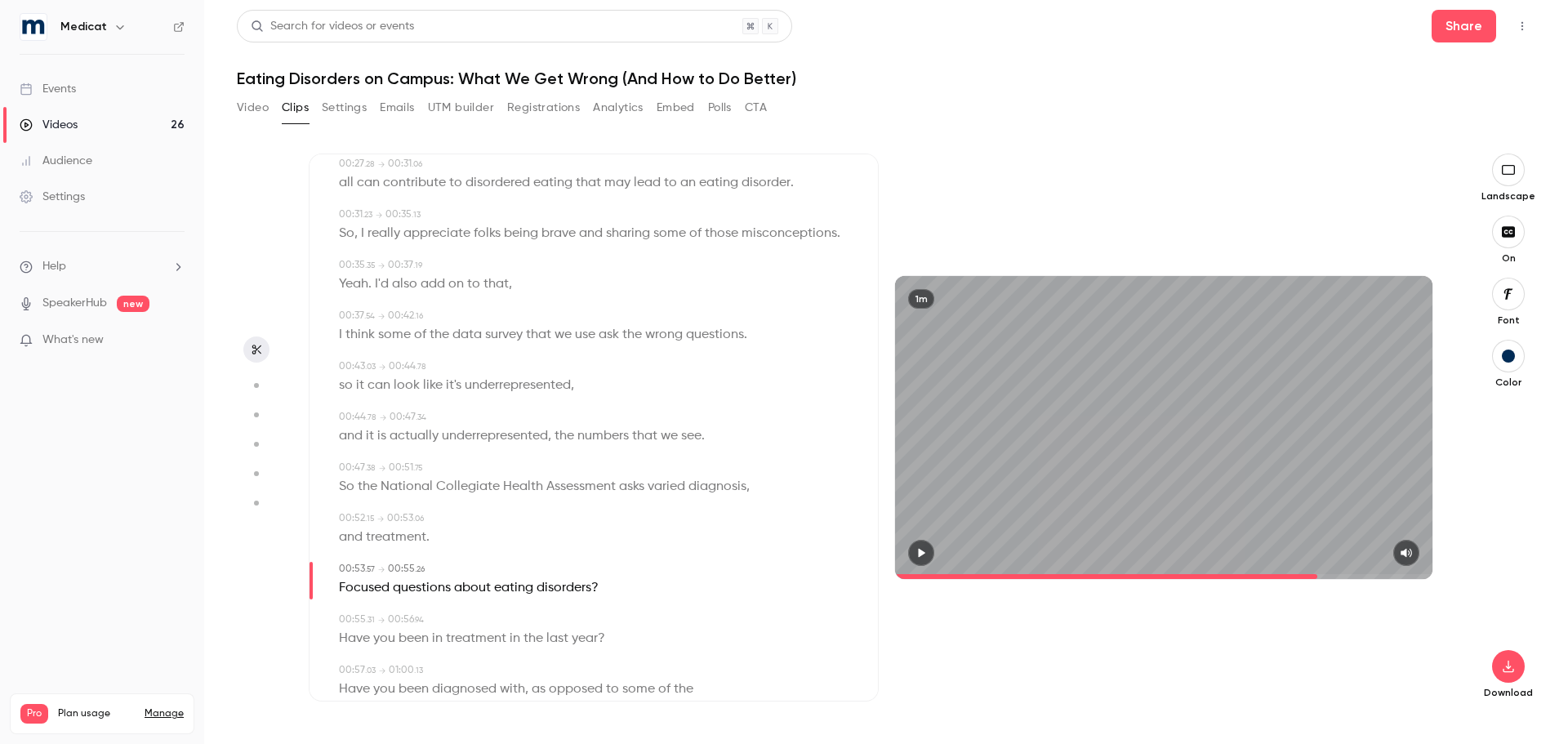
scroll to position [490, 0]
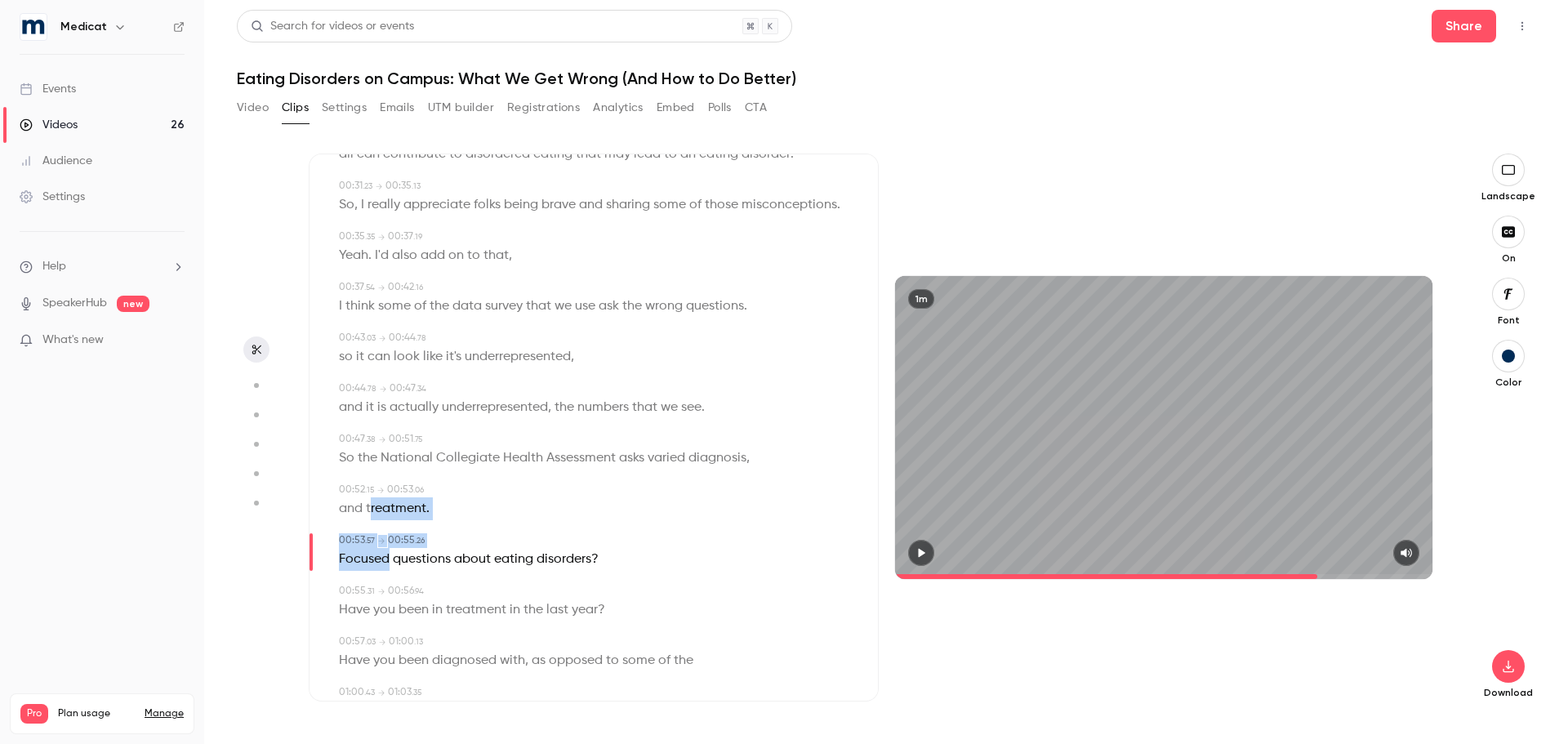
drag, startPoint x: 369, startPoint y: 505, endPoint x: 388, endPoint y: 559, distance: 57.2
click at [388, 559] on div "00:00 . 00 → 00:04 . 22 I love that that got endorsed because when I came to in…" at bounding box center [593, 305] width 516 height 1165
click at [369, 588] on button "Edit" at bounding box center [359, 590] width 57 height 27
drag, startPoint x: 365, startPoint y: 505, endPoint x: 388, endPoint y: 563, distance: 62.4
click at [388, 563] on div "00:00 . 00 → 00:04 . 22 I love that that got endorsed because when I came to in…" at bounding box center [593, 305] width 516 height 1165
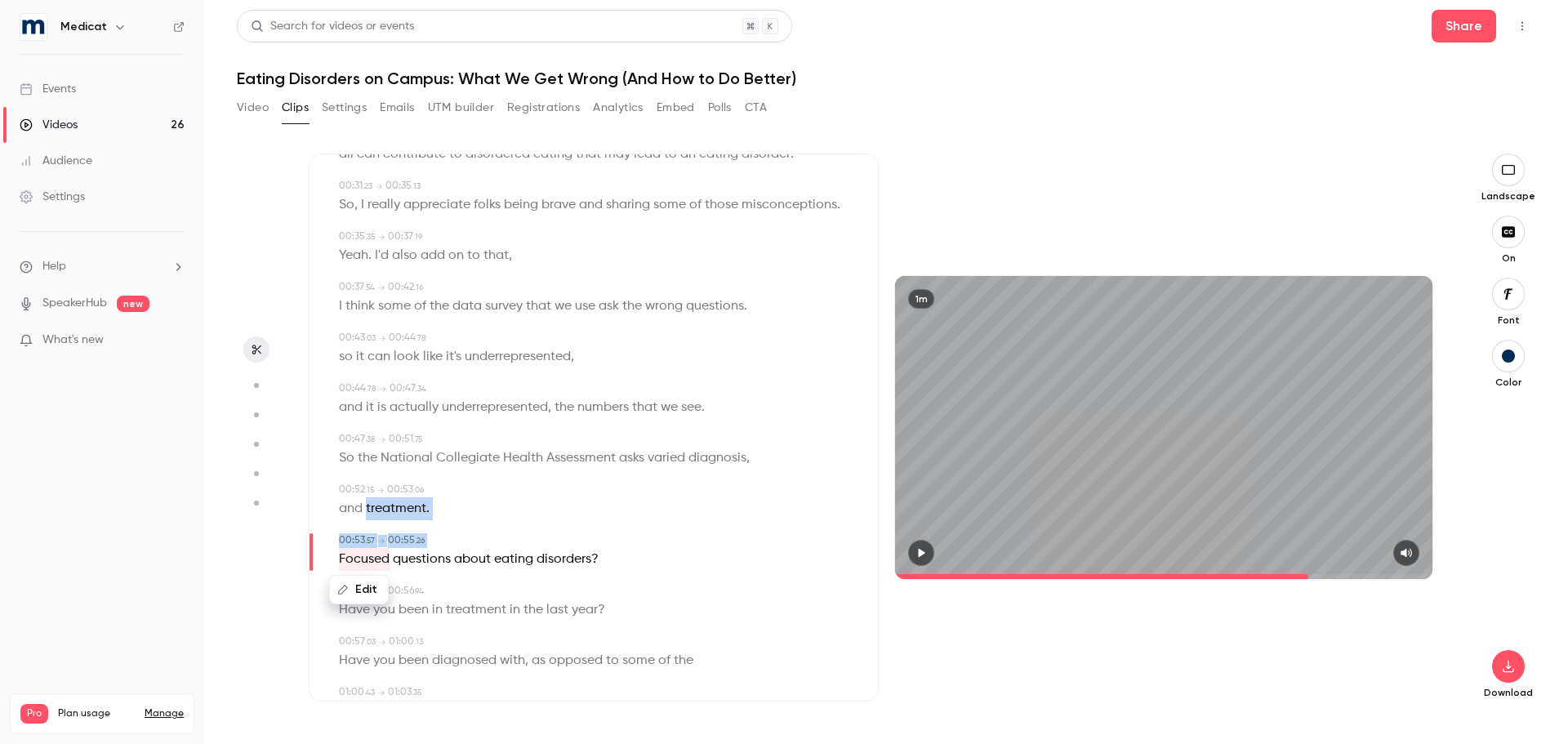
click at [353, 592] on button "Edit" at bounding box center [359, 590] width 57 height 27
click at [465, 532] on div "00:00 . 00 → 00:04 . 22 I love that that got endorsed because when I came to in…" at bounding box center [593, 305] width 516 height 1165
click at [400, 509] on span "treatment" at bounding box center [396, 509] width 60 height 23
type input "****"
drag, startPoint x: 368, startPoint y: 512, endPoint x: 434, endPoint y: 515, distance: 66.1
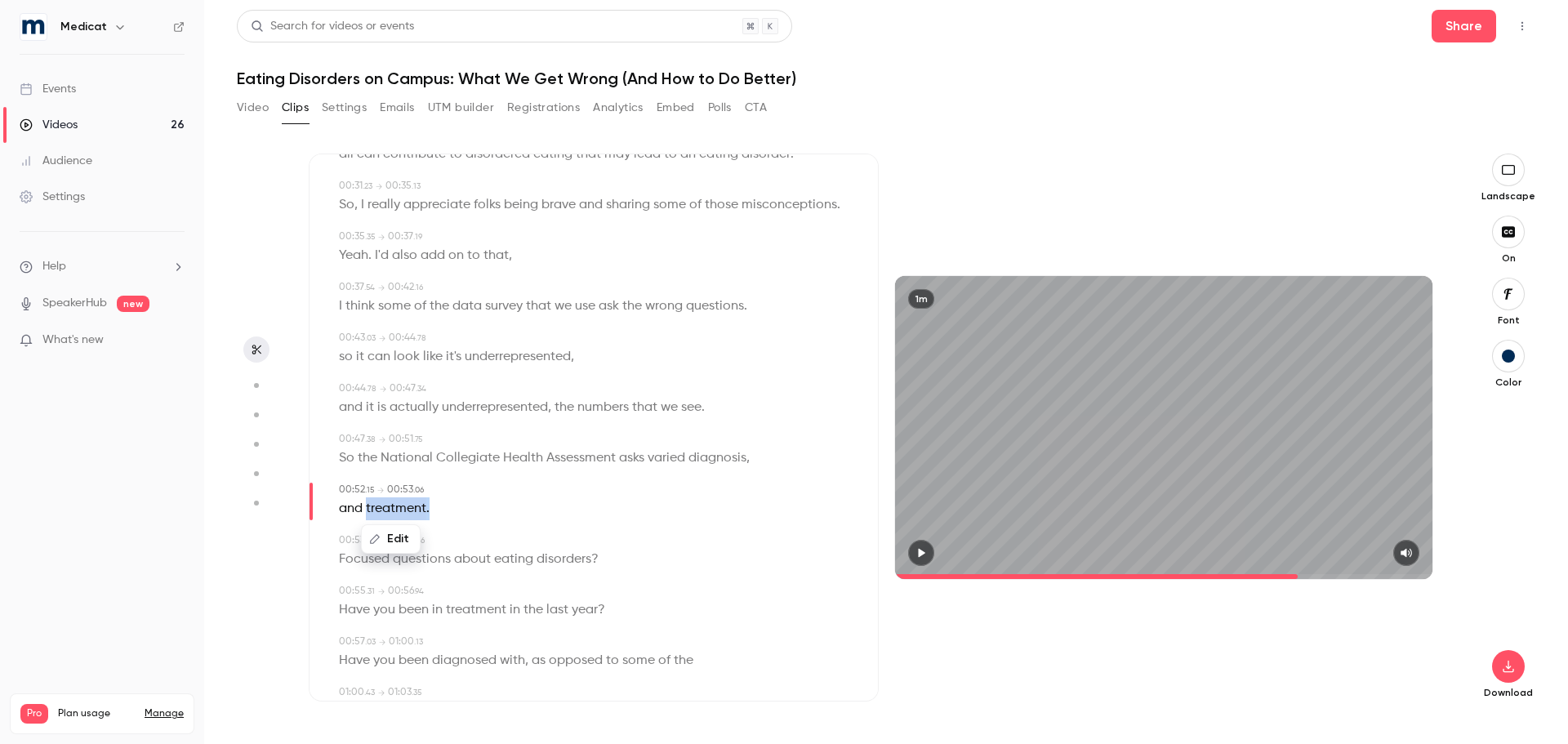
click at [434, 515] on div "Edit and treatment ." at bounding box center [595, 509] width 513 height 23
click at [437, 538] on button "Edit" at bounding box center [423, 540] width 57 height 27
click at [437, 547] on input "**********" at bounding box center [391, 544] width 147 height 33
type input "*********"
click at [518, 547] on button "Replace" at bounding box center [504, 544] width 73 height 33
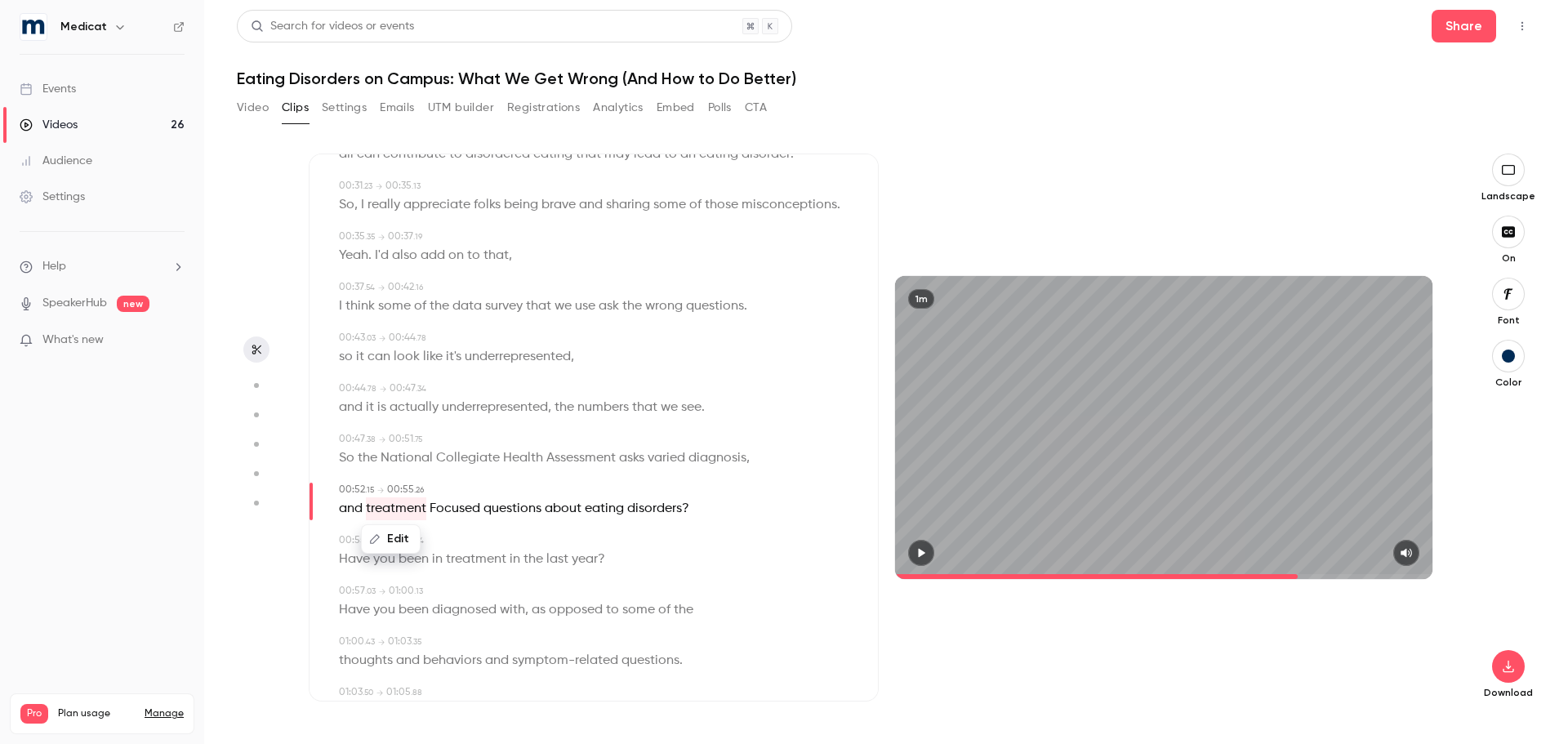
type input "****"
click at [500, 516] on span "questions" at bounding box center [513, 509] width 58 height 23
drag, startPoint x: 367, startPoint y: 512, endPoint x: 479, endPoint y: 514, distance: 112.0
click at [479, 514] on p "and treatment Focused questions about eating disorders ?" at bounding box center [514, 509] width 350 height 23
click at [456, 541] on button "Edit" at bounding box center [449, 540] width 57 height 27
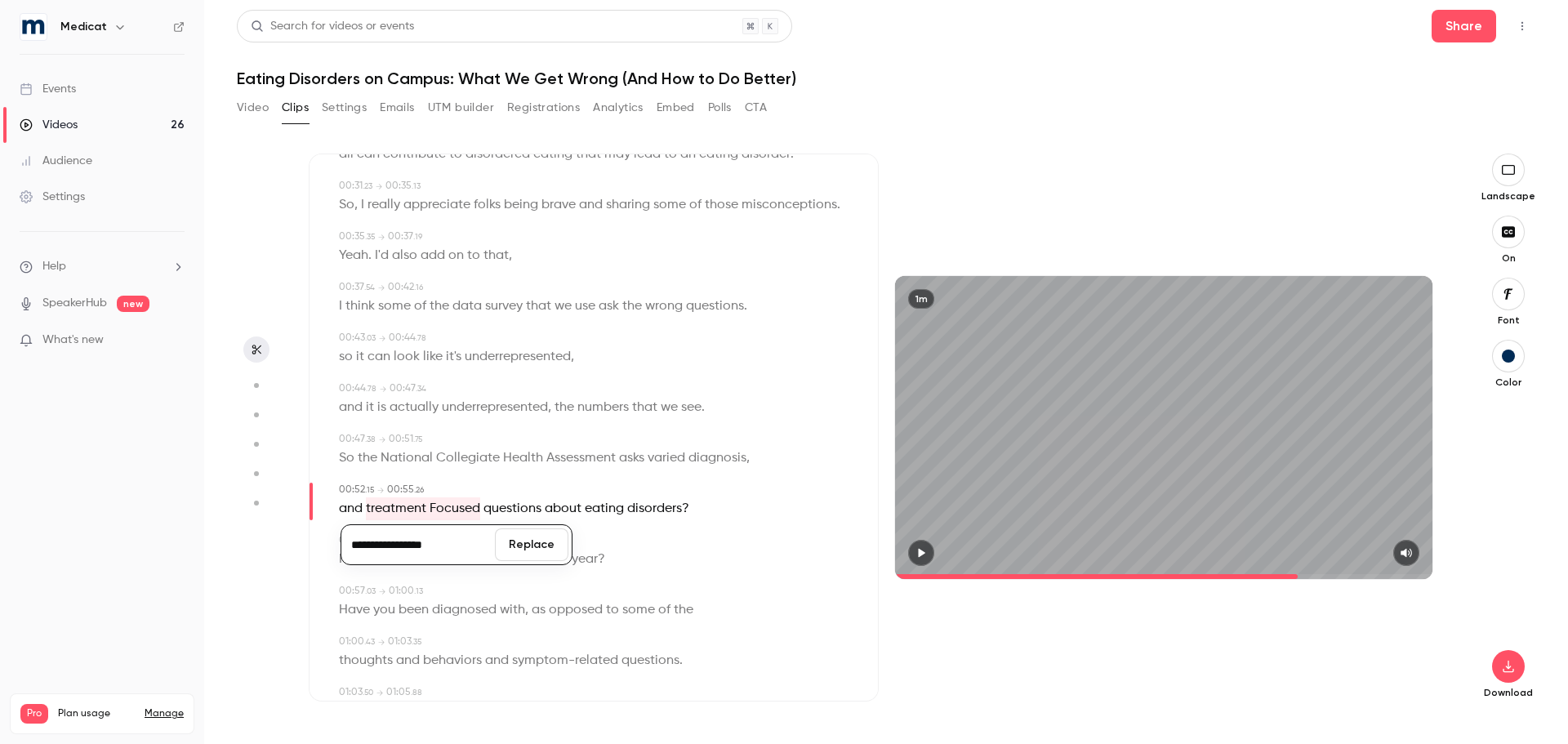
click at [412, 547] on input "**********" at bounding box center [418, 544] width 147 height 33
type input "**********"
click at [545, 551] on button "Replace" at bounding box center [531, 544] width 73 height 33
click at [931, 547] on button "button" at bounding box center [922, 553] width 27 height 27
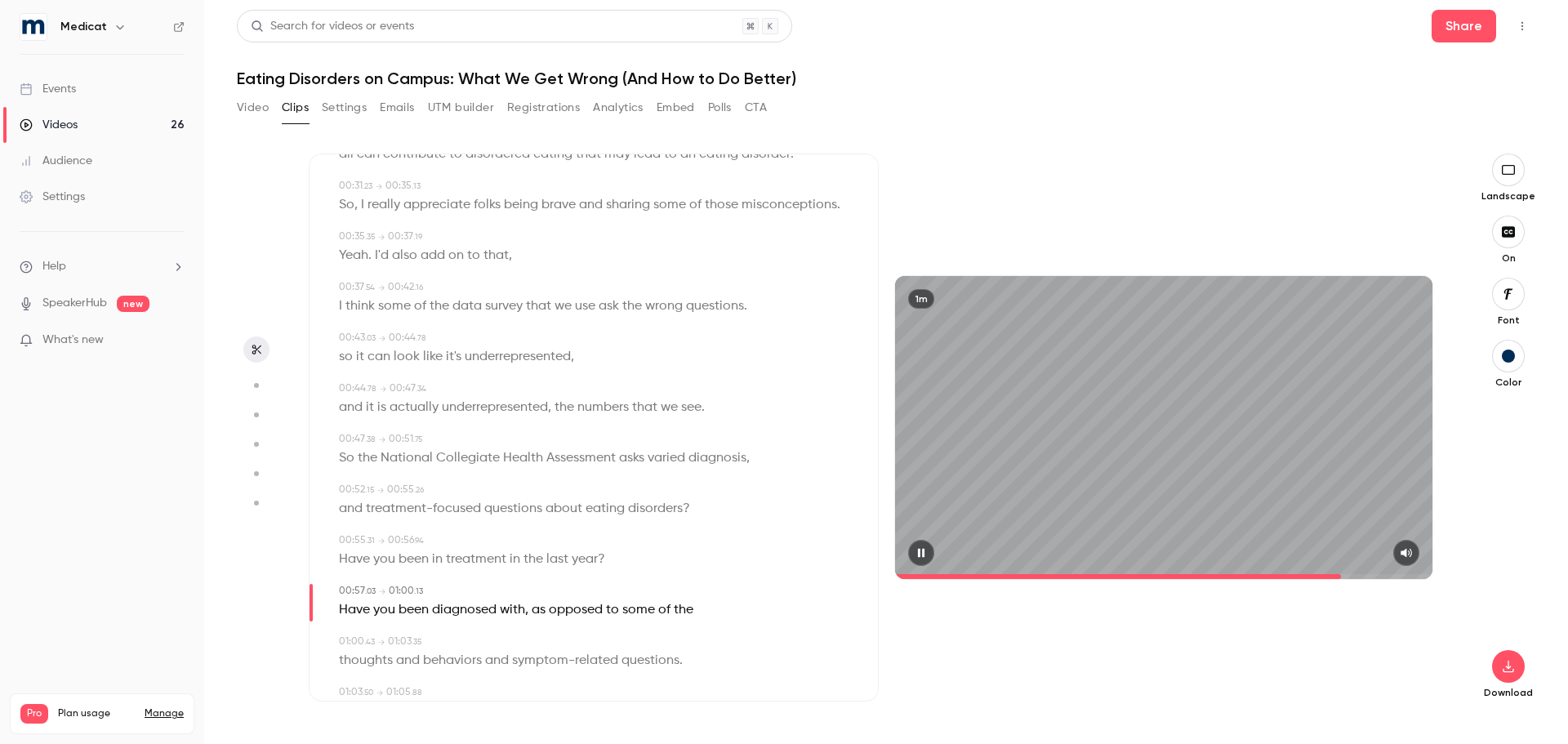
click at [927, 545] on button "button" at bounding box center [922, 553] width 27 height 27
drag, startPoint x: 563, startPoint y: 509, endPoint x: 691, endPoint y: 514, distance: 128.1
click at [691, 514] on div "and treatment-focused questions about eating disorders ?" at bounding box center [595, 509] width 513 height 23
type input "****"
click at [691, 538] on button "Edit" at bounding box center [681, 540] width 57 height 27
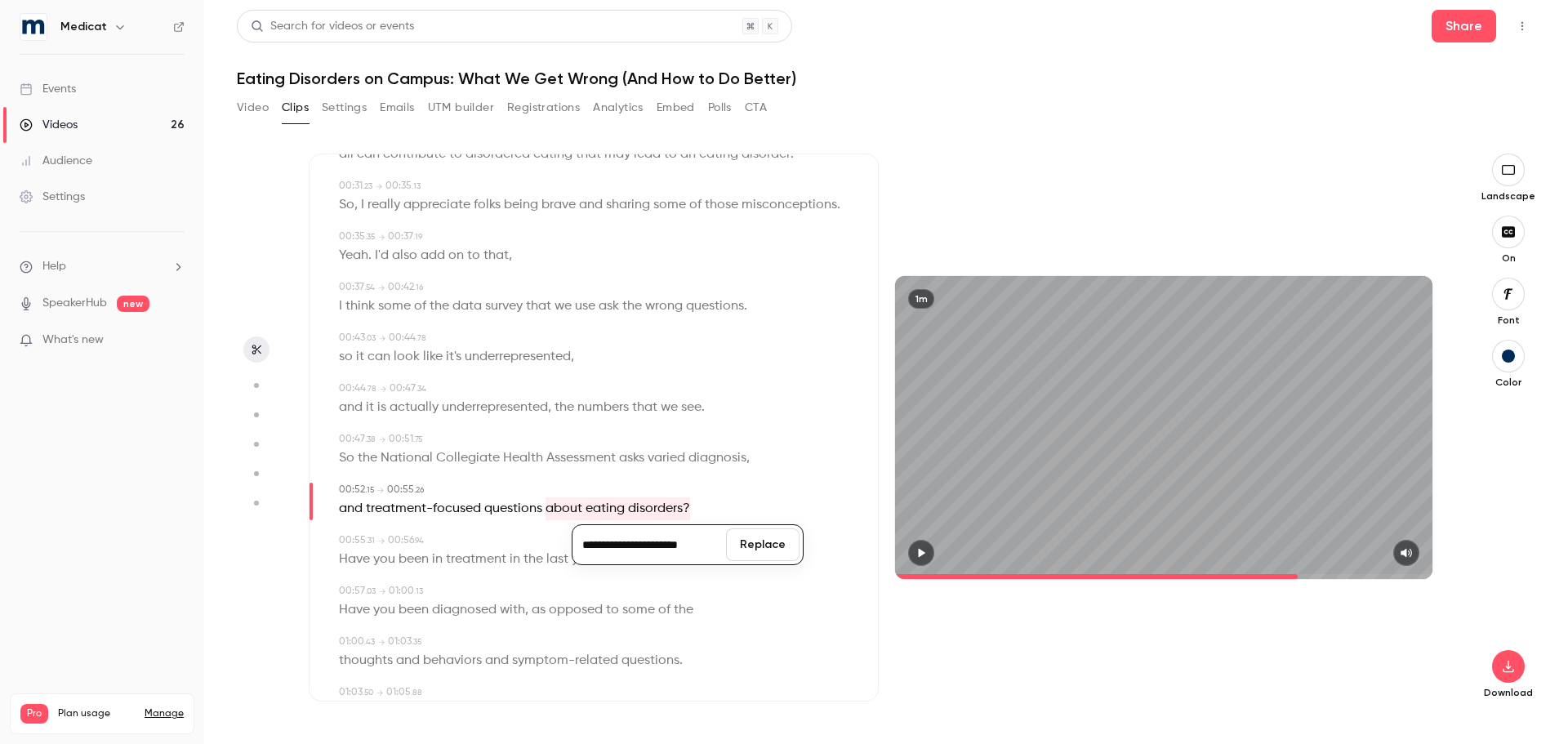
click at [703, 555] on input "**********" at bounding box center [649, 544] width 147 height 33
type input "**********"
click at [747, 556] on button "Replace" at bounding box center [762, 544] width 73 height 33
click at [926, 554] on icon "button" at bounding box center [921, 553] width 13 height 12
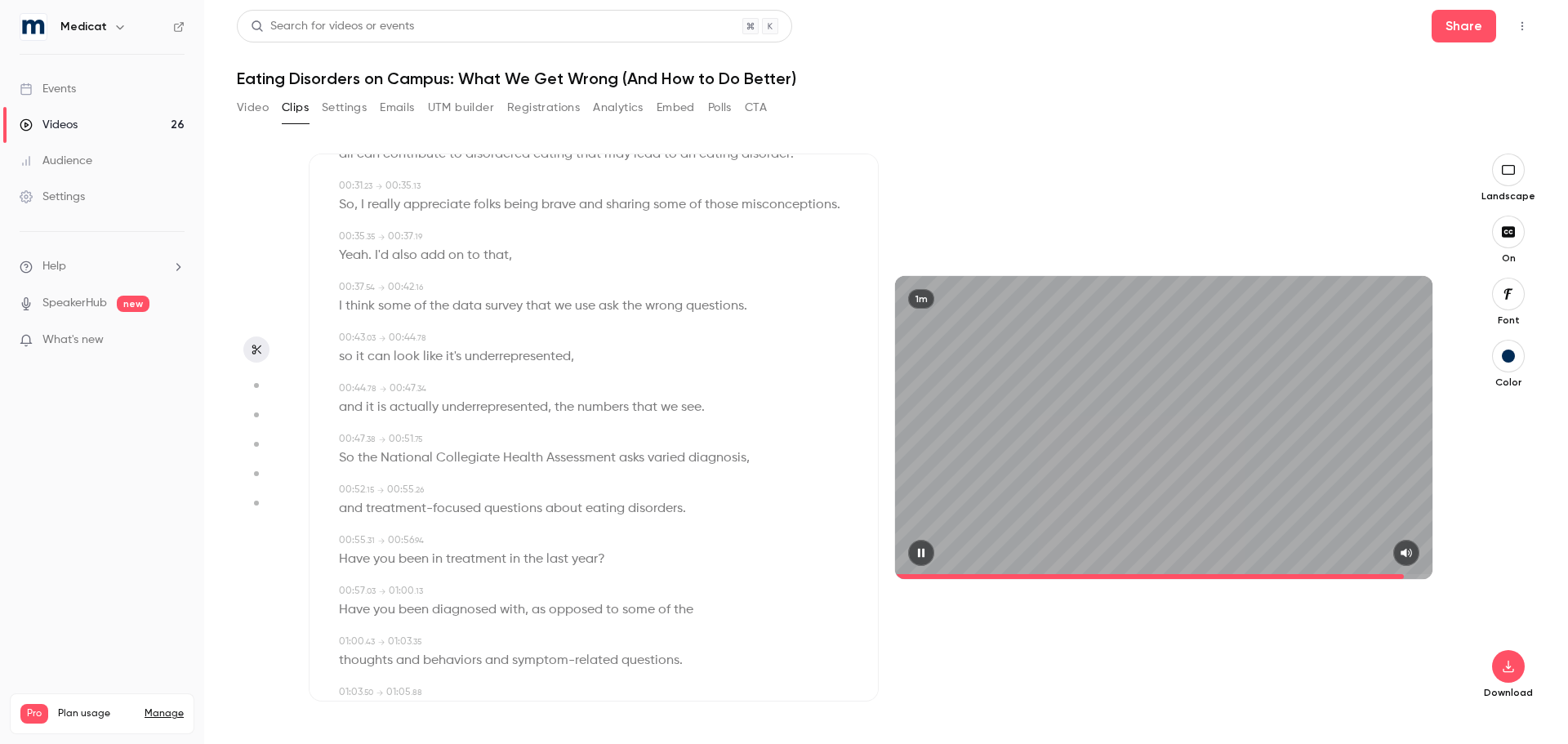
click at [924, 550] on icon "button" at bounding box center [921, 553] width 6 height 9
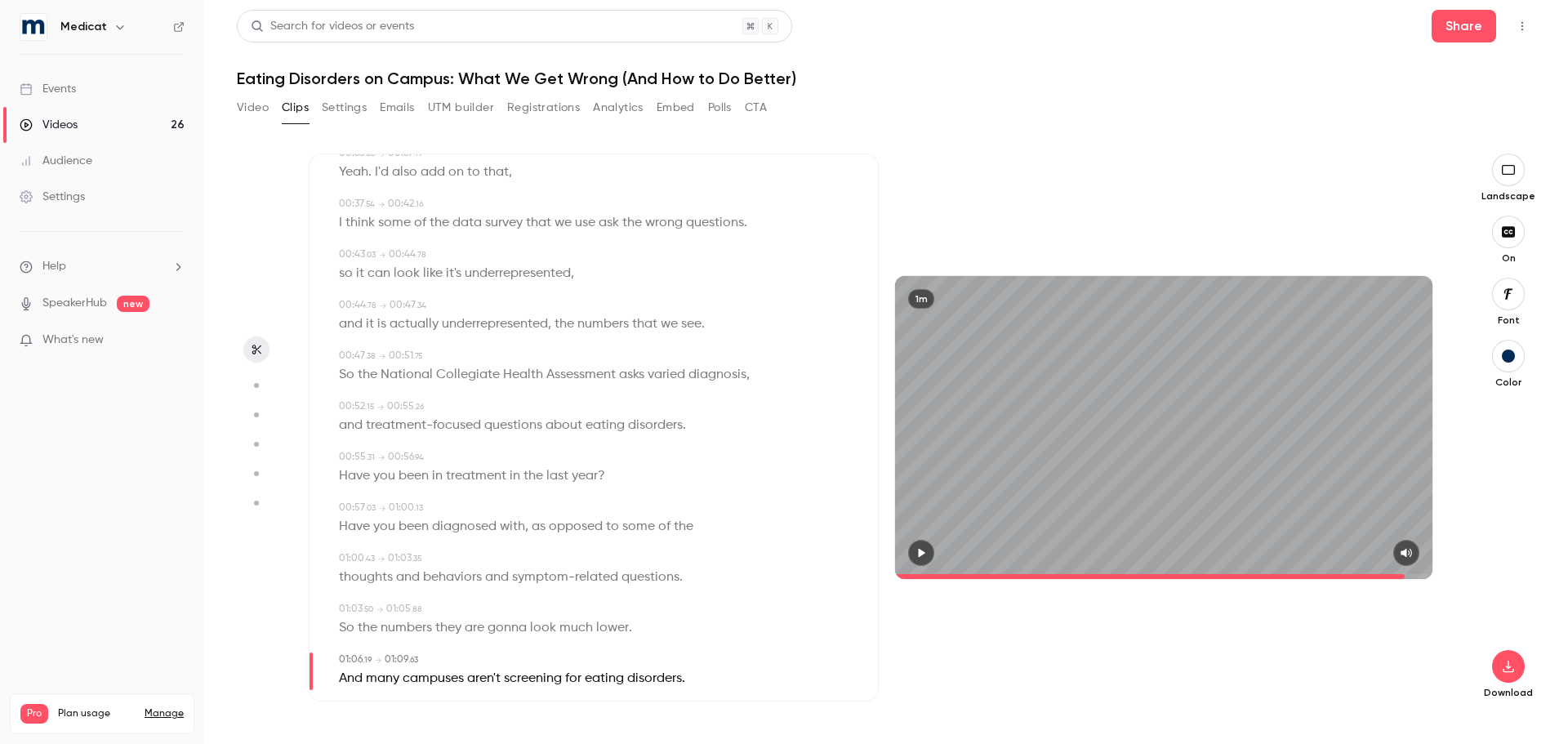
scroll to position [653, 0]
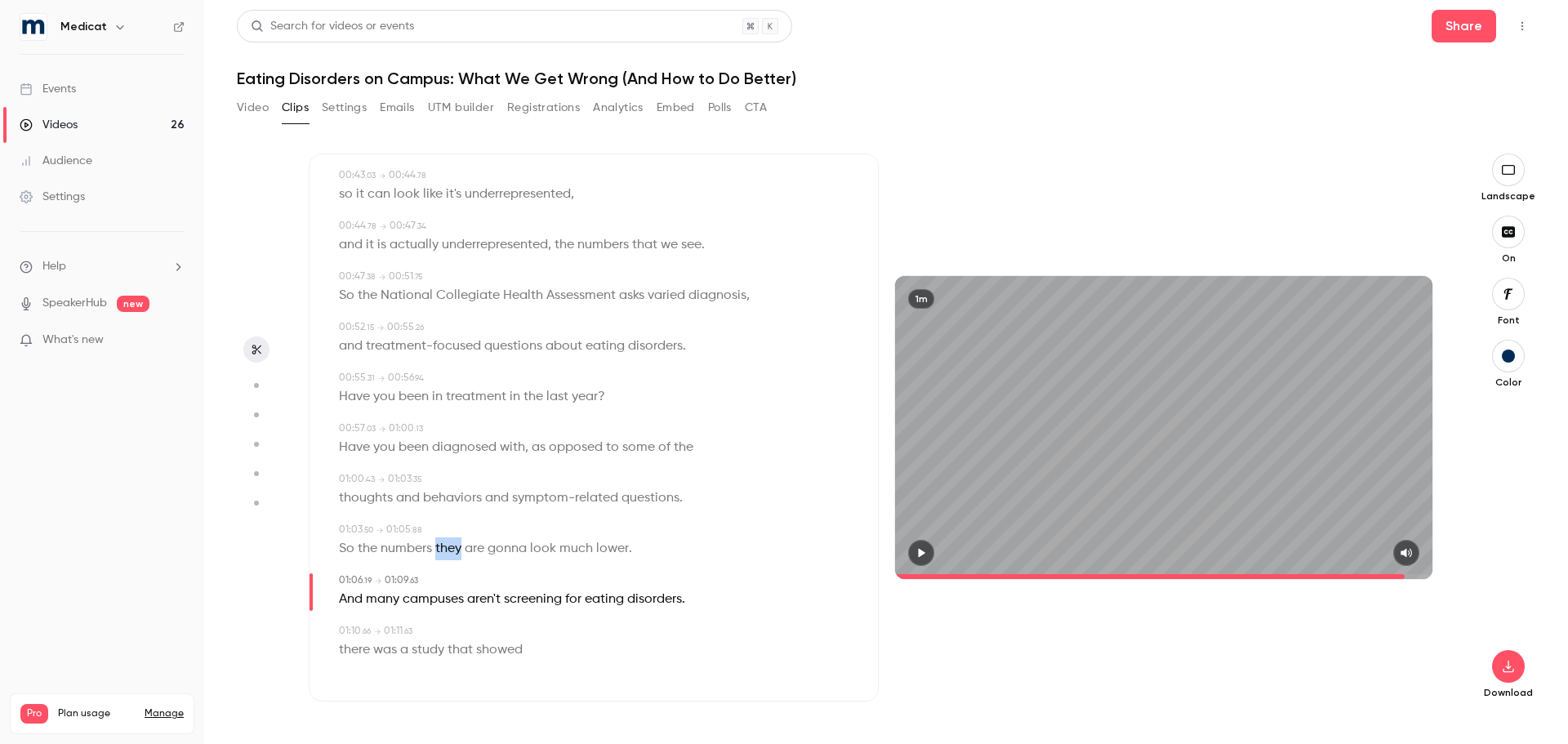
drag, startPoint x: 438, startPoint y: 548, endPoint x: 462, endPoint y: 549, distance: 24.0
click at [462, 549] on span "they" at bounding box center [448, 549] width 27 height 23
type input "****"
click at [461, 576] on button "Edit" at bounding box center [444, 579] width 57 height 27
type input "*****"
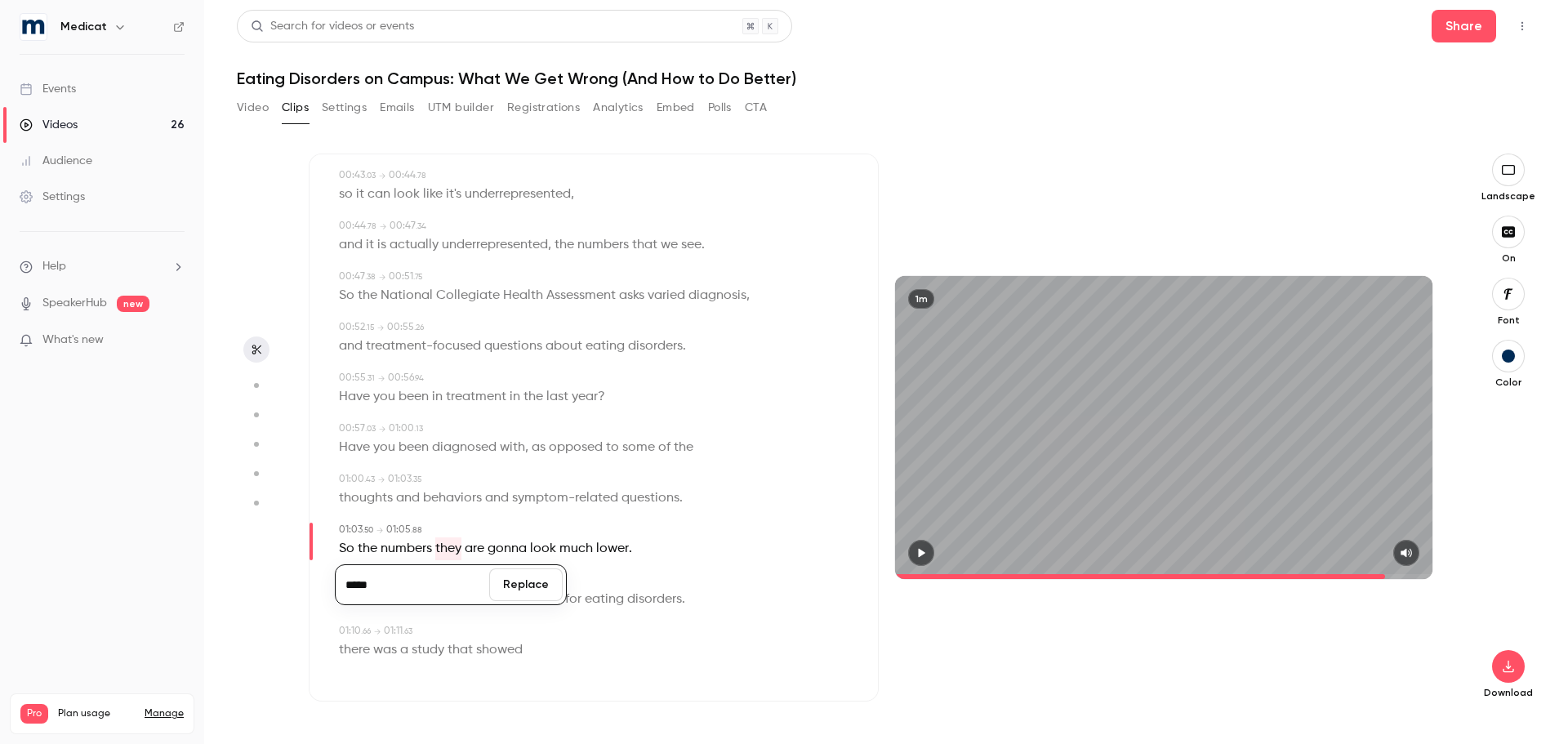
click at [509, 598] on button "Replace" at bounding box center [525, 585] width 73 height 33
click at [922, 556] on icon "button" at bounding box center [921, 553] width 13 height 12
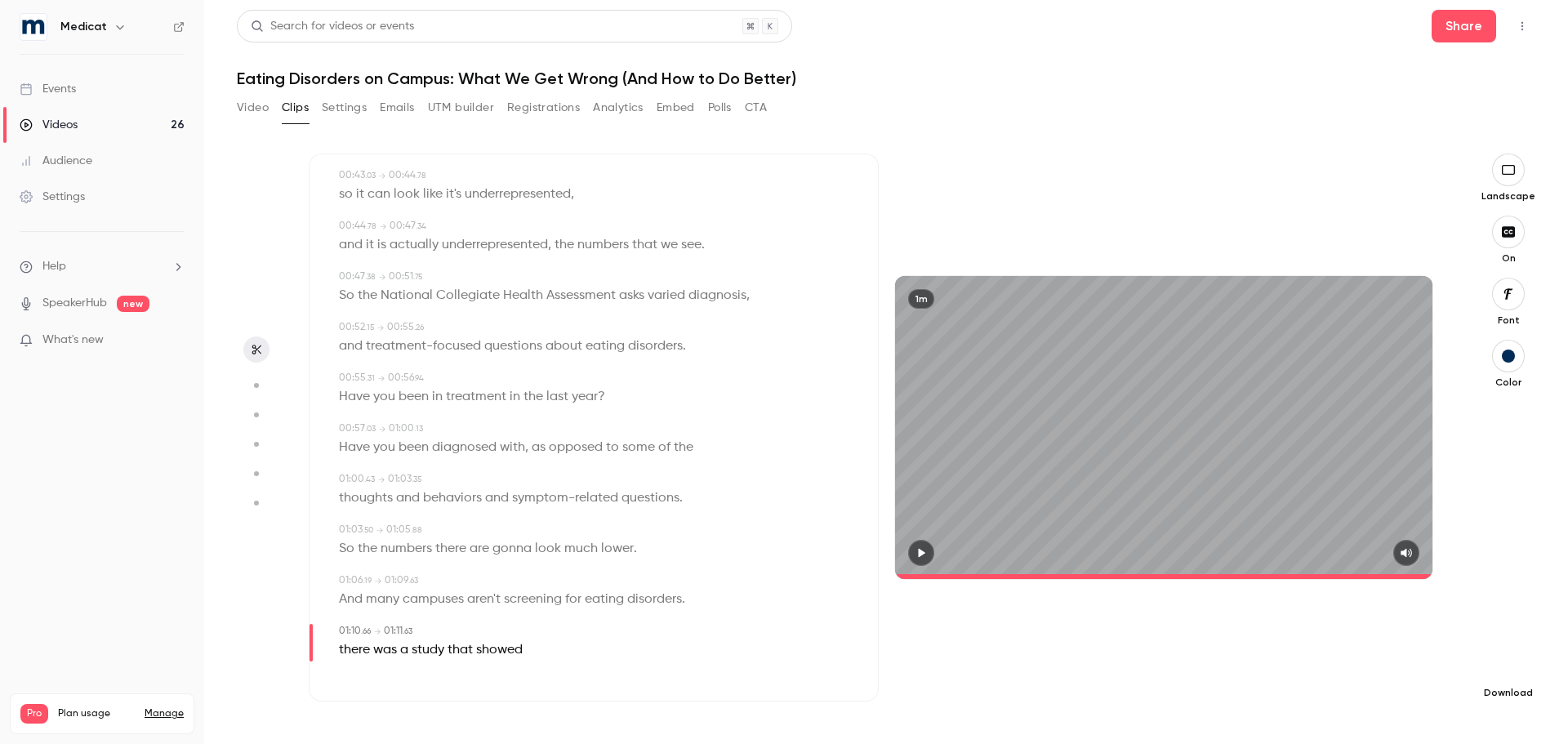
click at [1503, 666] on icon "button" at bounding box center [1508, 666] width 19 height 13
click at [1339, 698] on span "Standard" at bounding box center [1386, 694] width 187 height 17
type input "****"
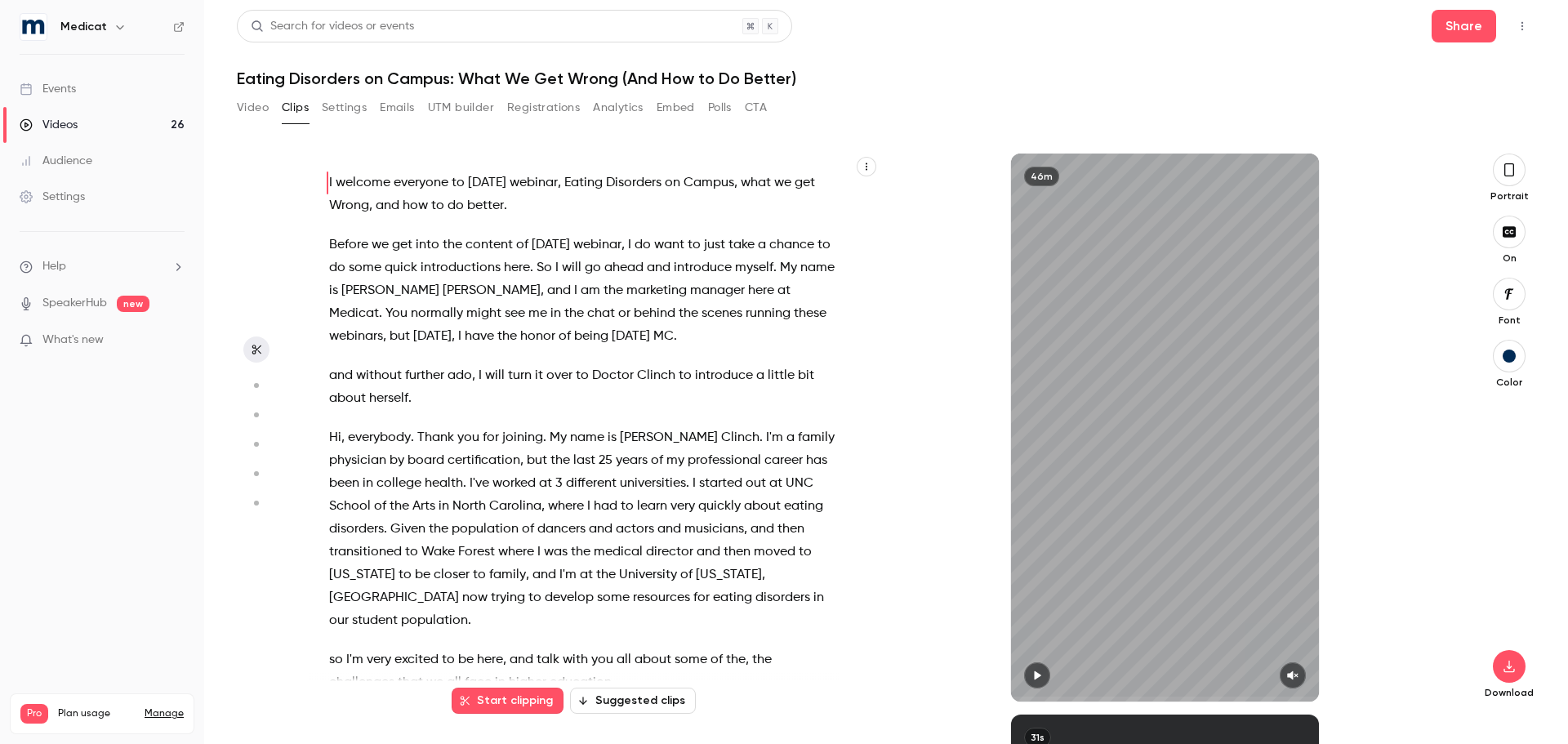
click at [1511, 172] on icon "button" at bounding box center [1509, 170] width 13 height 18
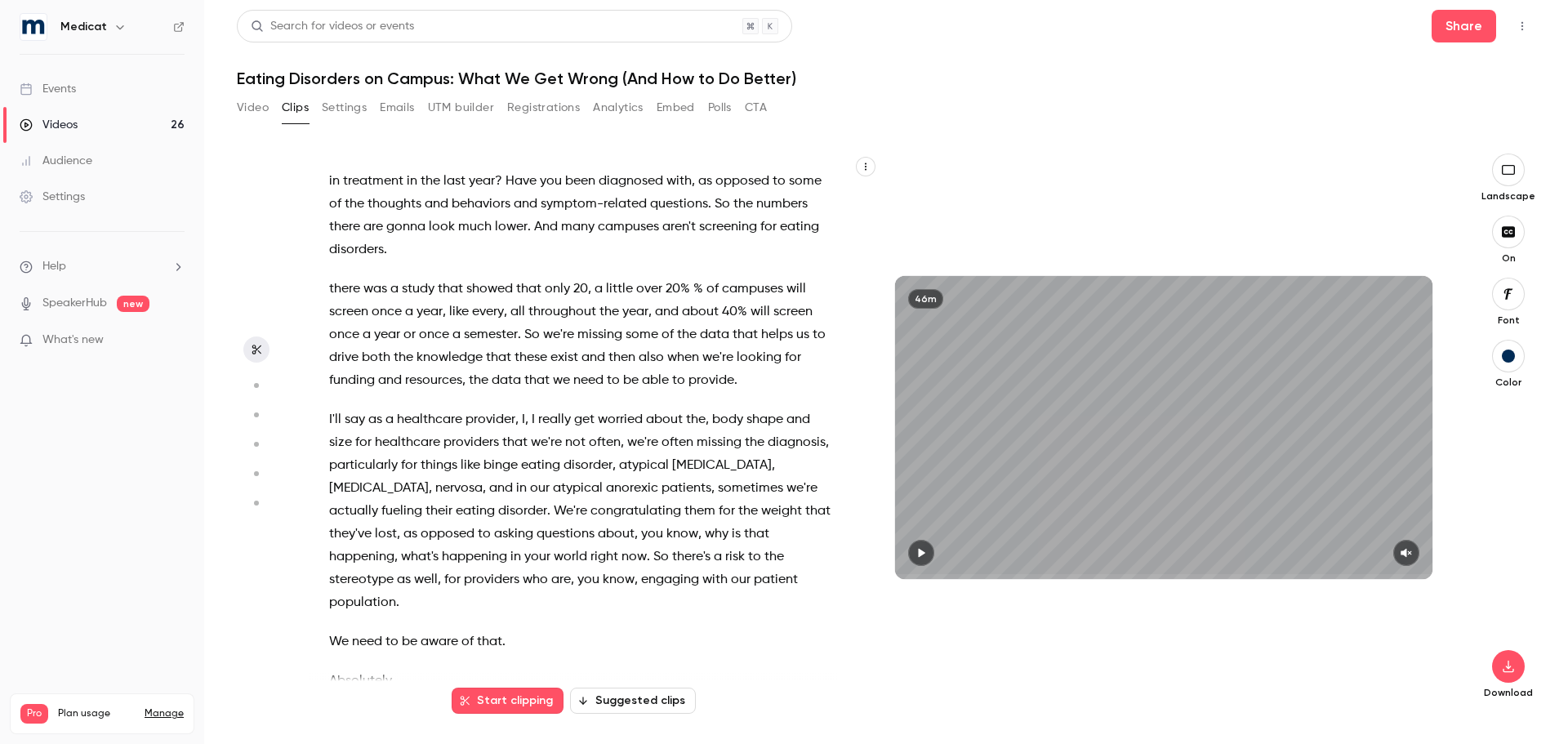
scroll to position [2887, 0]
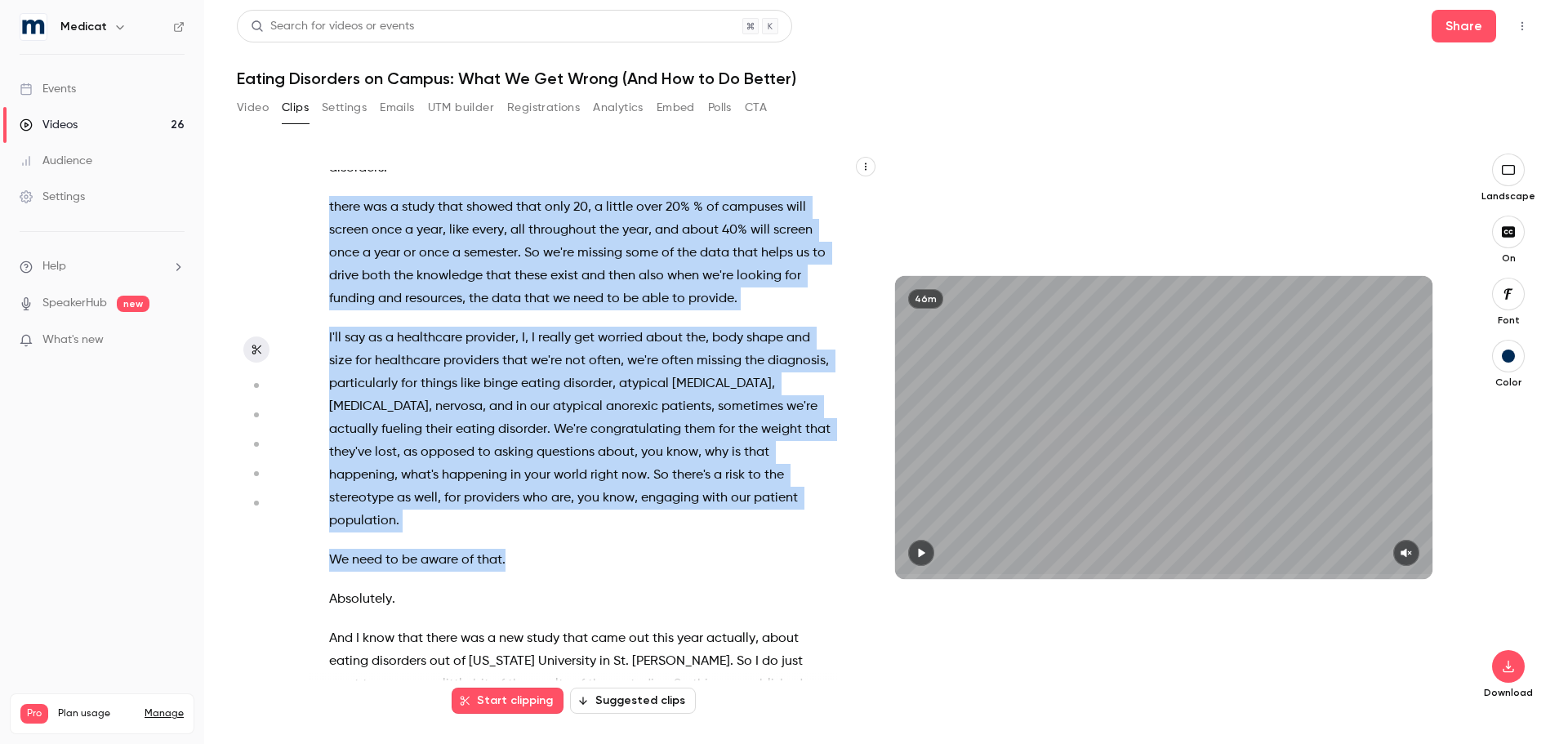
drag, startPoint x: 516, startPoint y: 600, endPoint x: 314, endPoint y: 249, distance: 405.0
click at [314, 249] on div "I welcome everyone to [DATE] webinar , Eating Disorders on Campus , what we get…" at bounding box center [589, 435] width 562 height 532
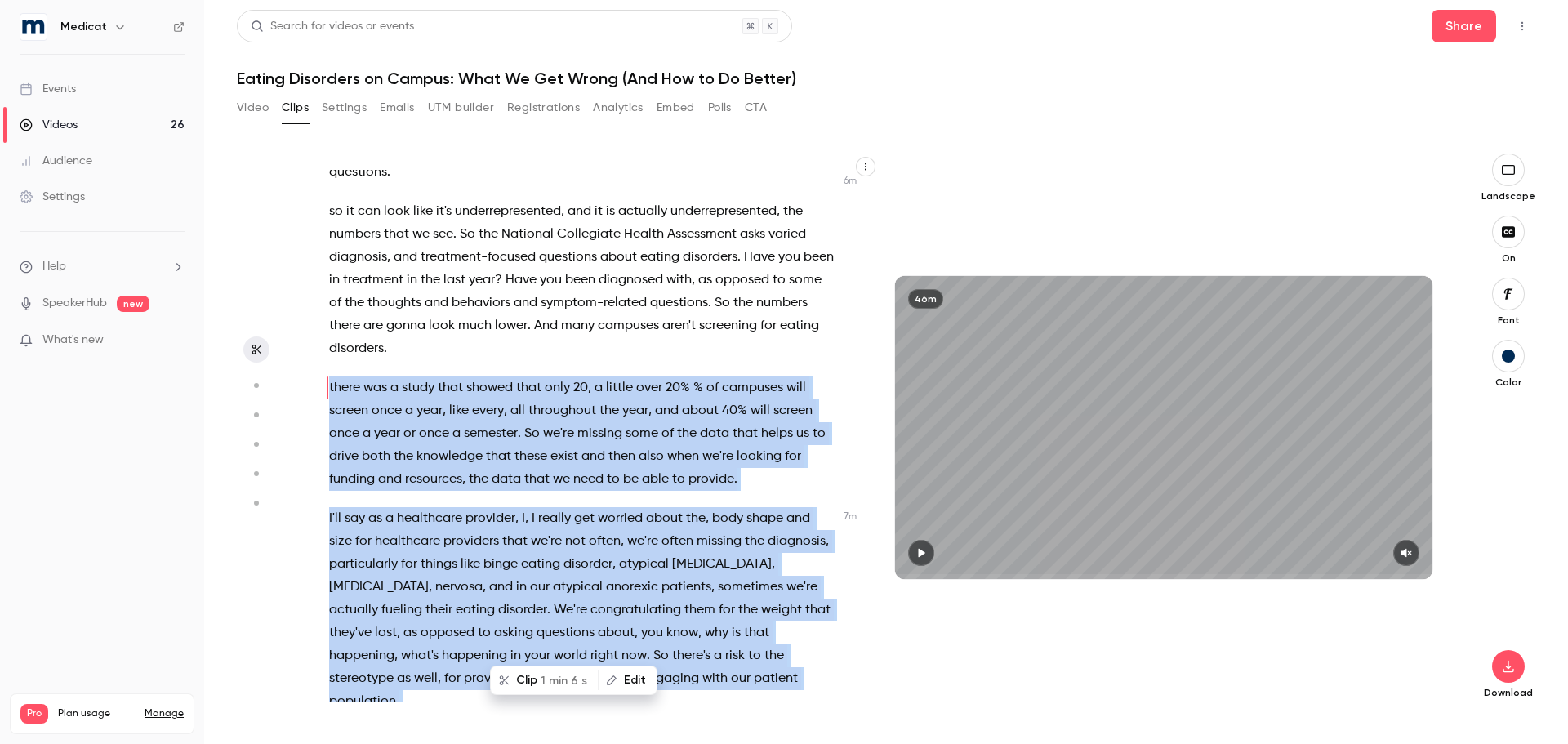
scroll to position [2704, 0]
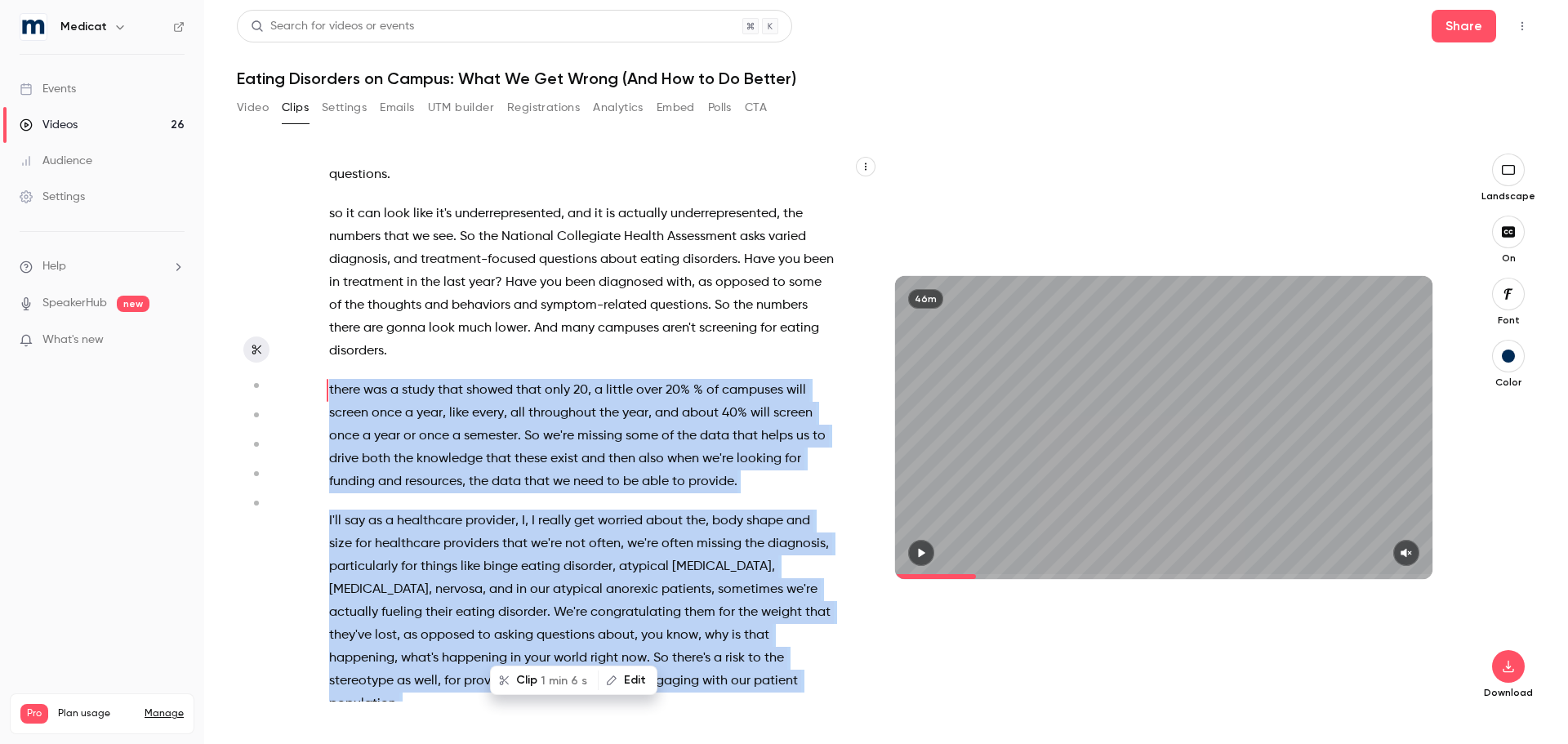
click at [544, 675] on span "1 min 6 s" at bounding box center [563, 680] width 47 height 17
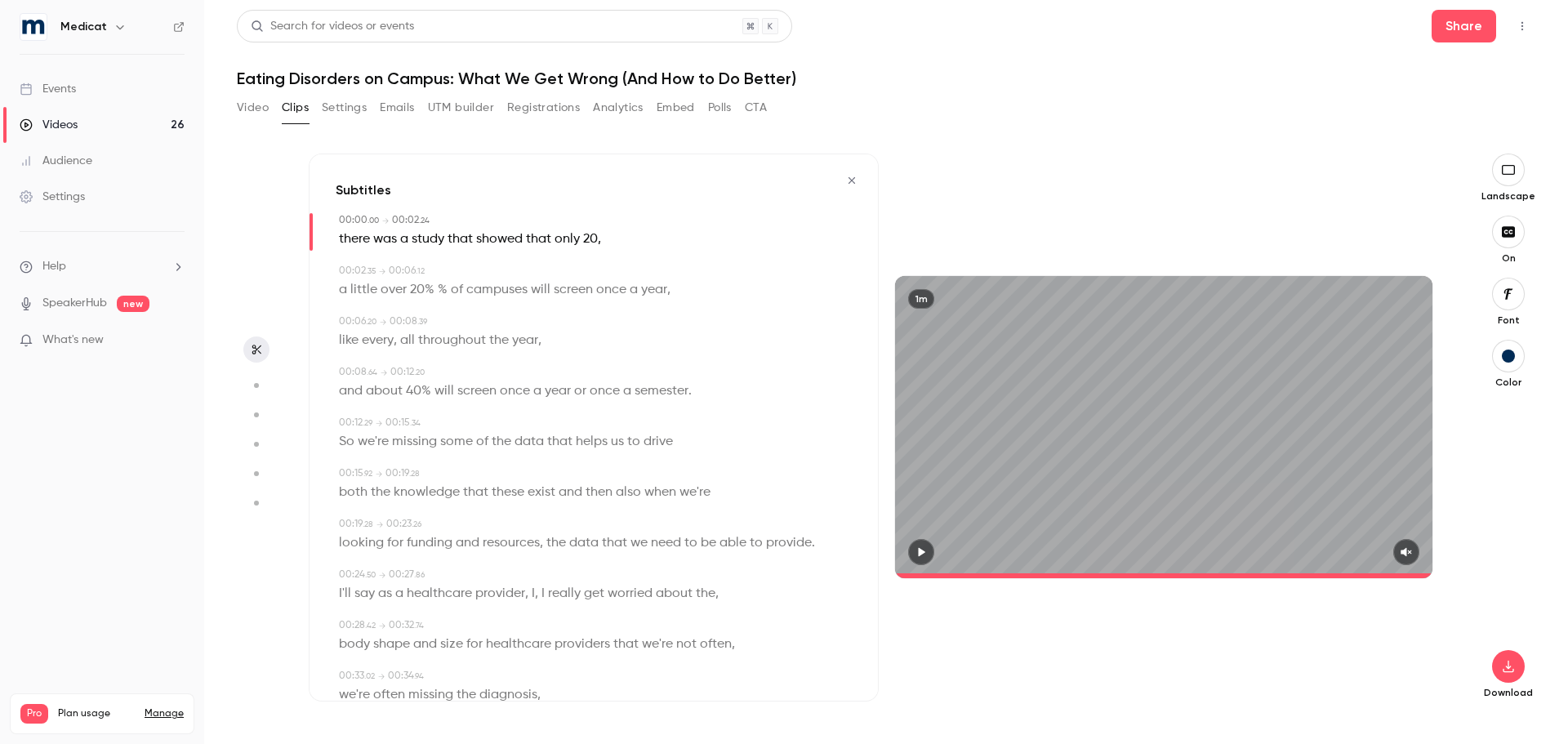
type input "*"
click at [350, 240] on span "there" at bounding box center [354, 240] width 31 height 23
click at [365, 271] on button "Edit" at bounding box center [349, 270] width 57 height 27
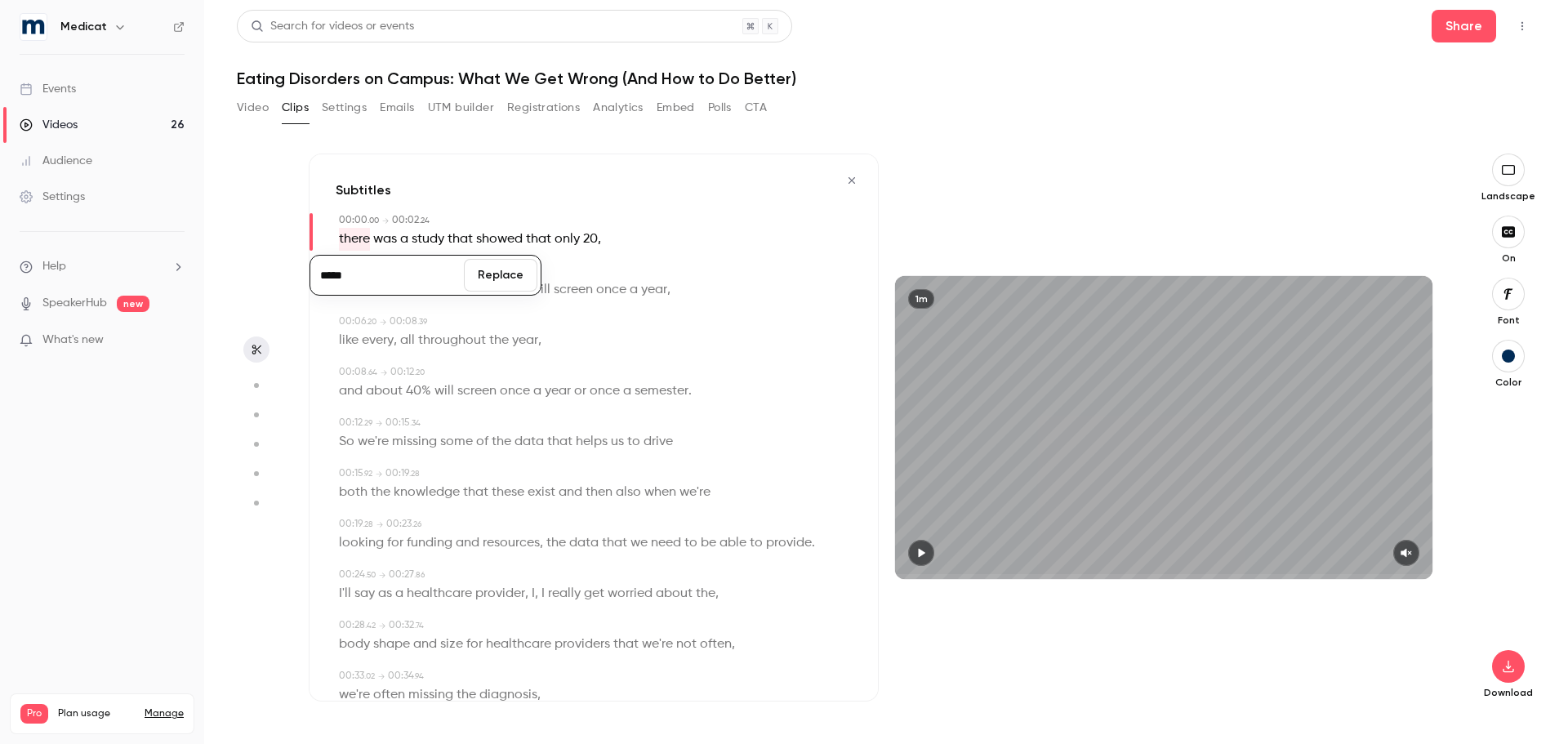
type input "*****"
click at [495, 278] on button "Replace" at bounding box center [500, 275] width 73 height 33
click at [1409, 551] on icon "button" at bounding box center [1405, 553] width 13 height 12
click at [919, 549] on icon "button" at bounding box center [921, 553] width 13 height 12
click at [920, 553] on icon "button" at bounding box center [921, 553] width 13 height 12
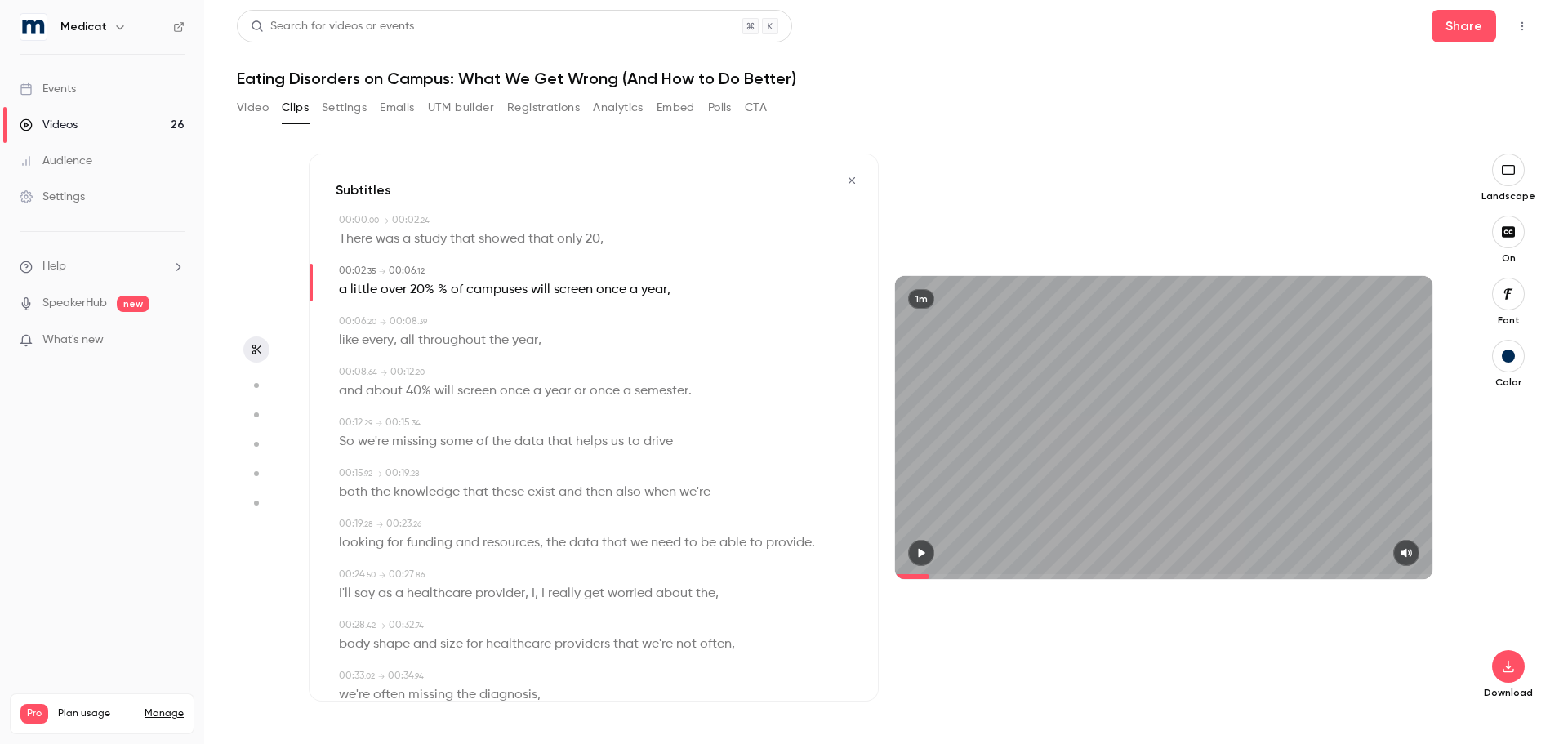
click at [442, 285] on span "%" at bounding box center [442, 290] width 10 height 23
type input "***"
click at [436, 320] on button "Edit" at bounding box center [436, 320] width 57 height 27
click at [510, 325] on button "Replace" at bounding box center [517, 326] width 73 height 33
click at [923, 553] on icon "button" at bounding box center [922, 553] width 6 height 9
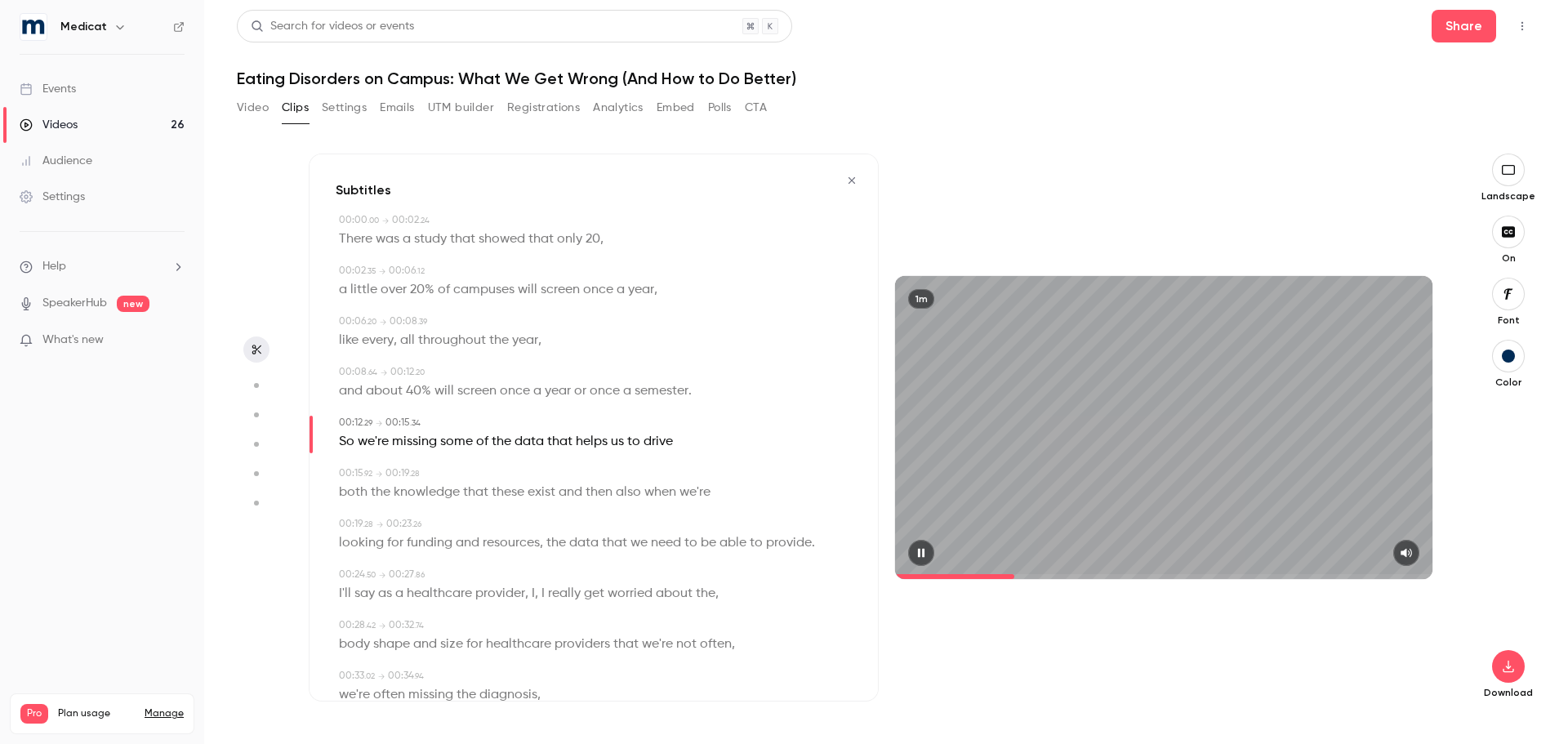
click at [1014, 576] on span at bounding box center [954, 577] width 119 height 5
click at [991, 576] on span at bounding box center [965, 577] width 141 height 5
click at [1511, 667] on icon "button" at bounding box center [1508, 667] width 11 height 12
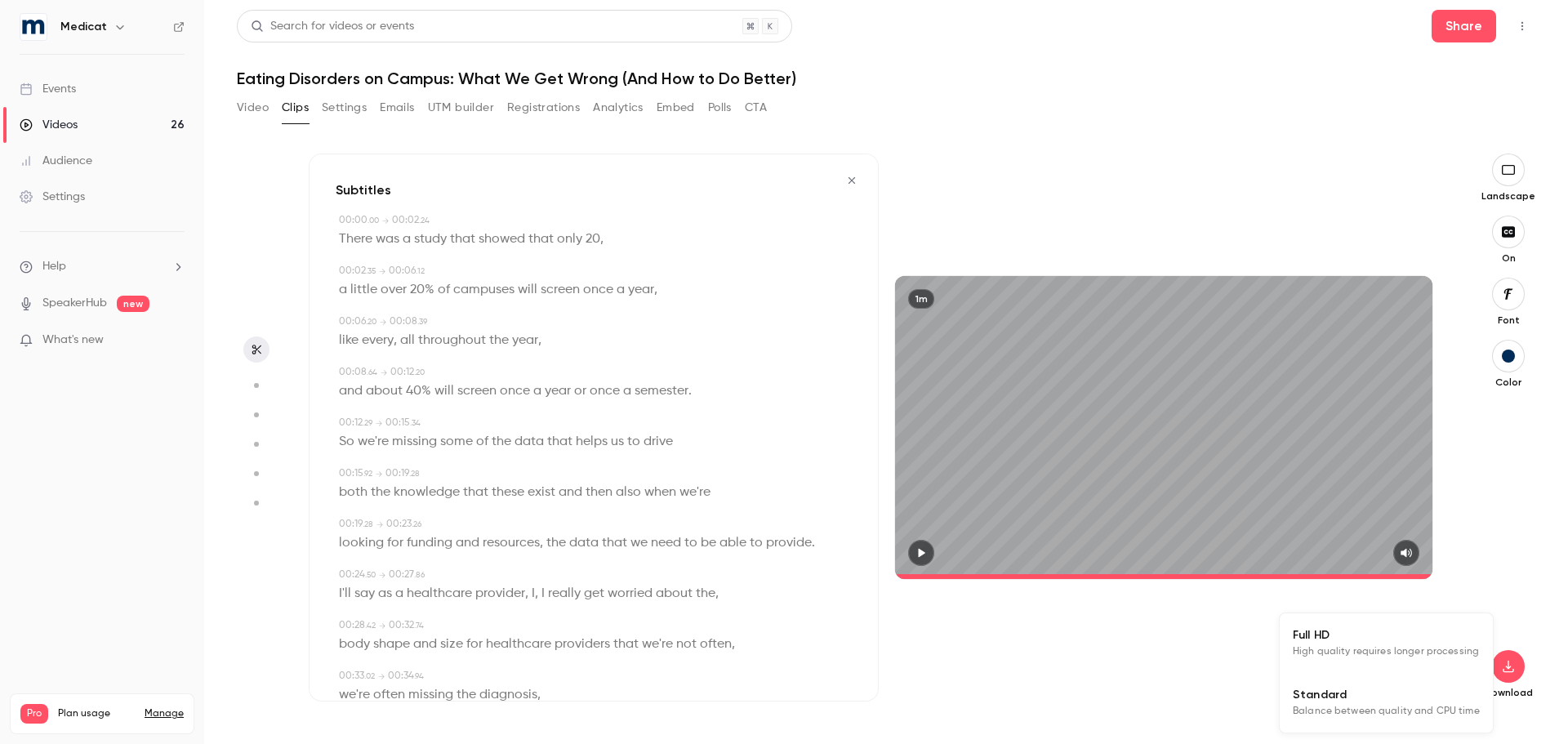
click at [1355, 696] on span "Standard" at bounding box center [1386, 694] width 187 height 17
type input "****"
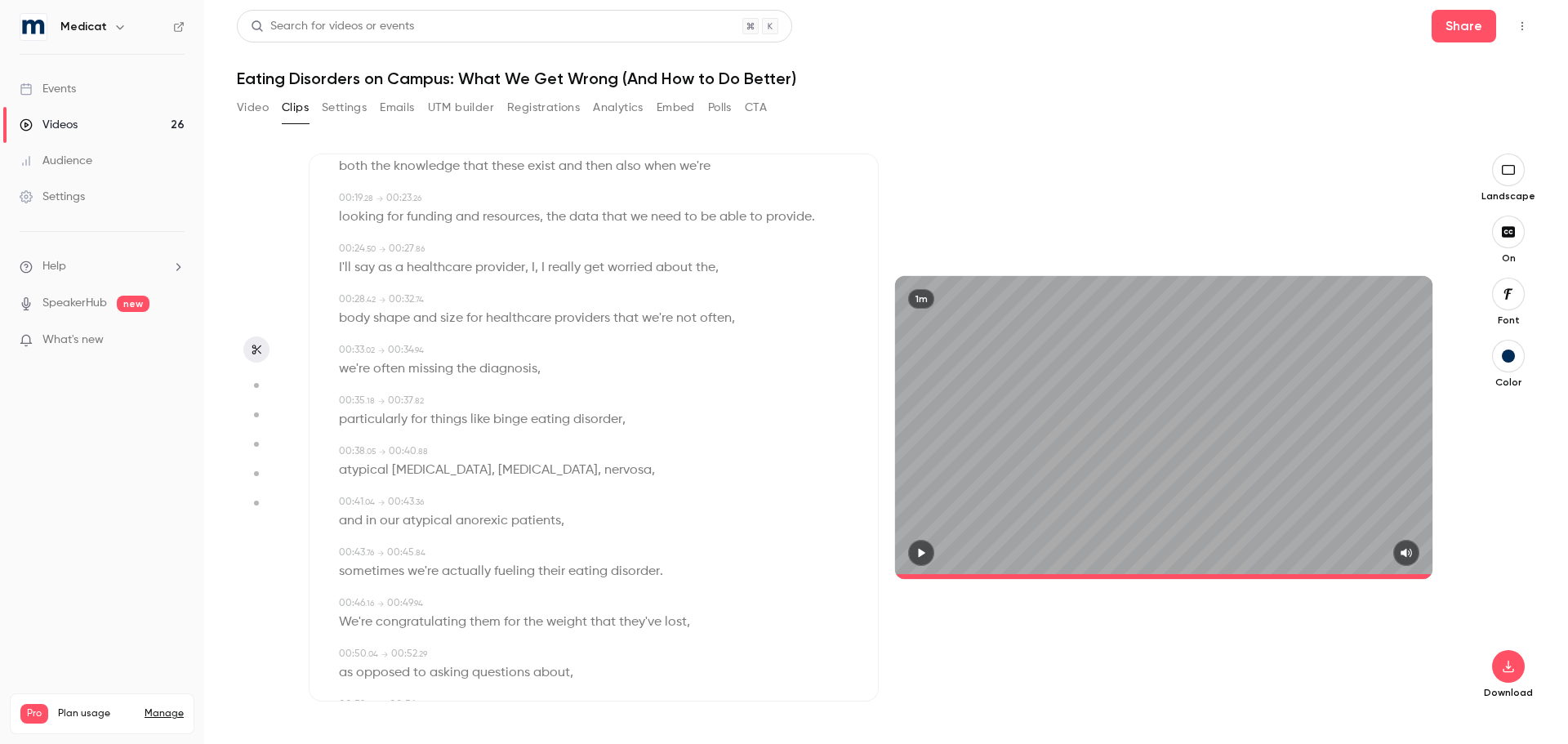
scroll to position [326, 0]
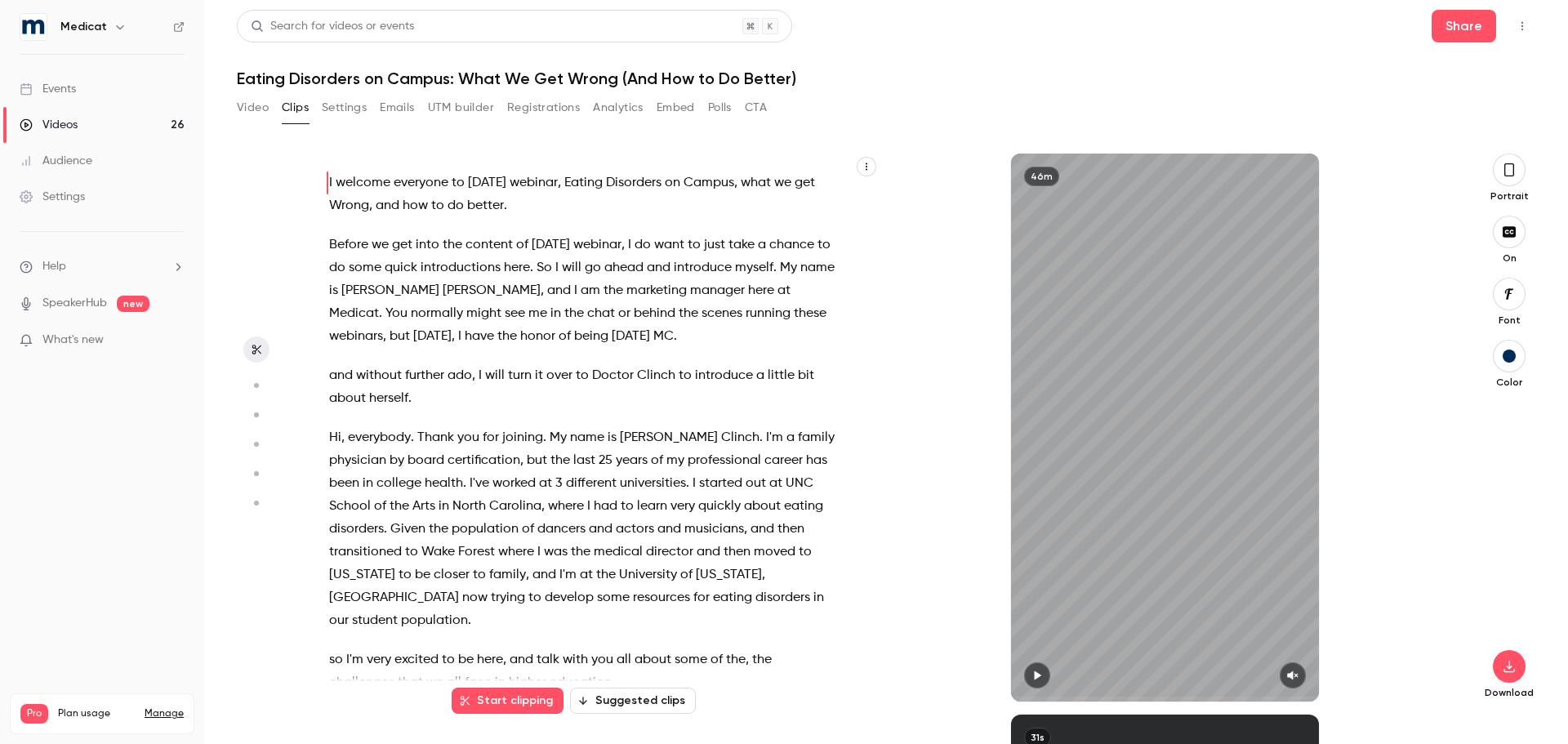
click at [1513, 172] on icon "button" at bounding box center [1509, 170] width 10 height 13
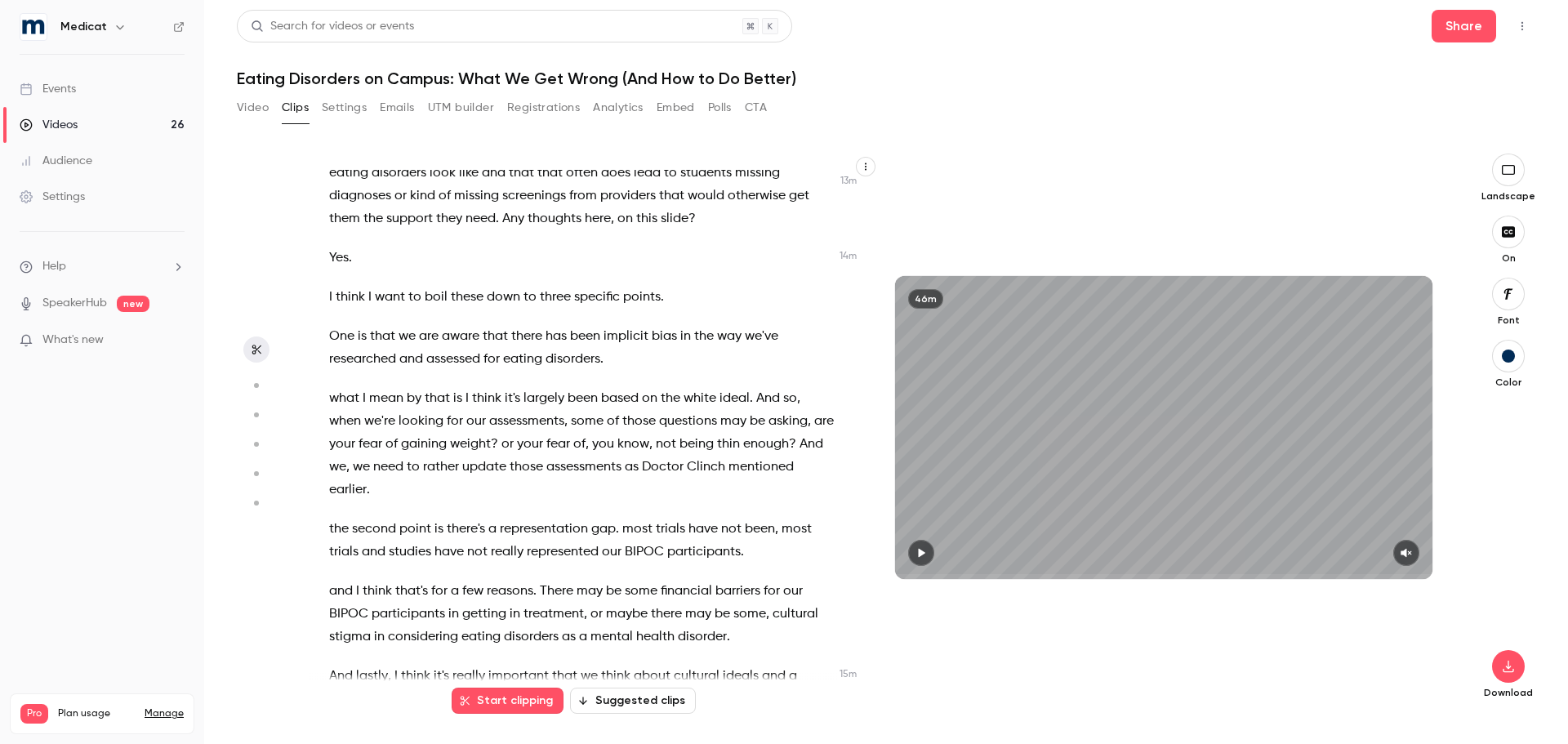
scroll to position [5718, 0]
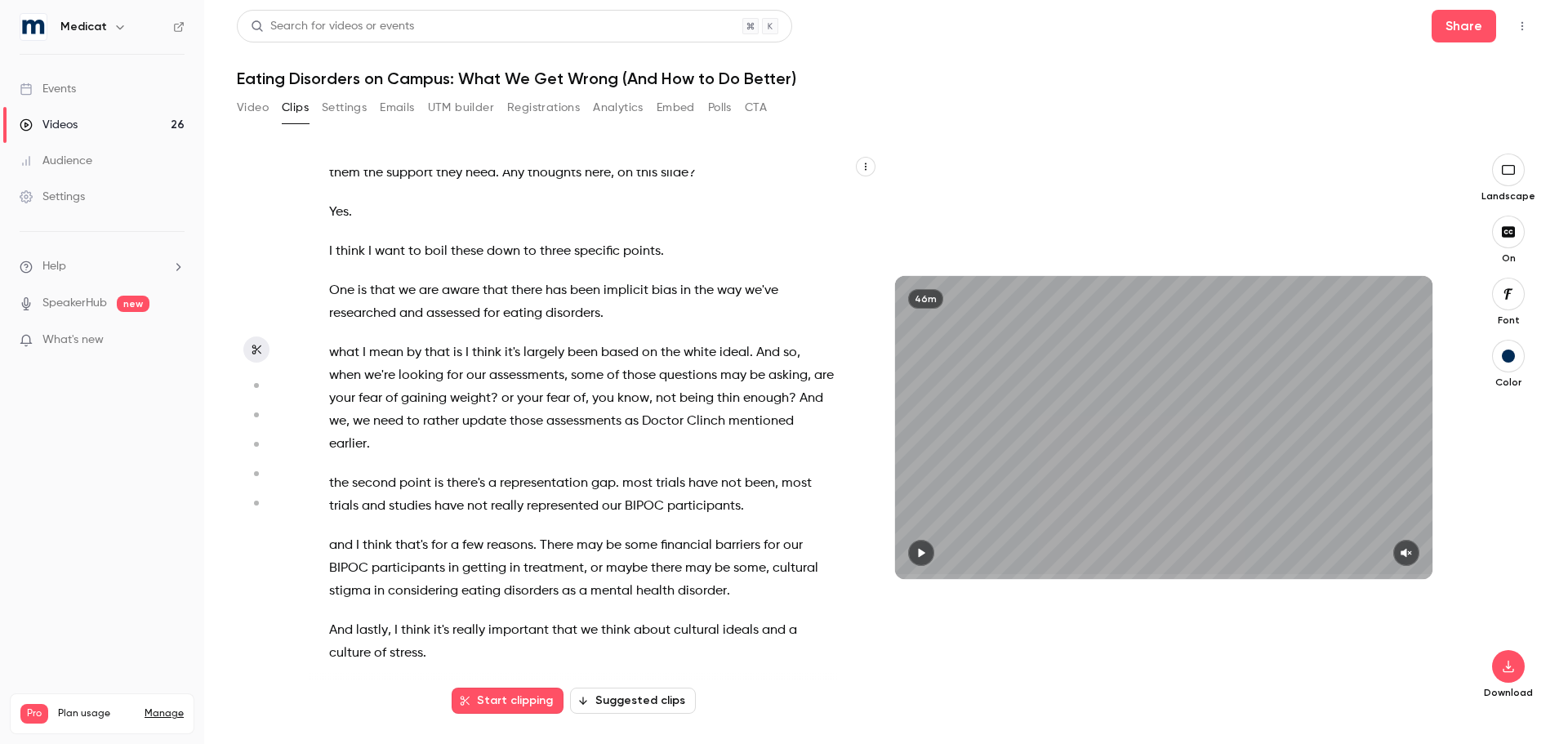
click at [329, 263] on span "I" at bounding box center [331, 251] width 4 height 23
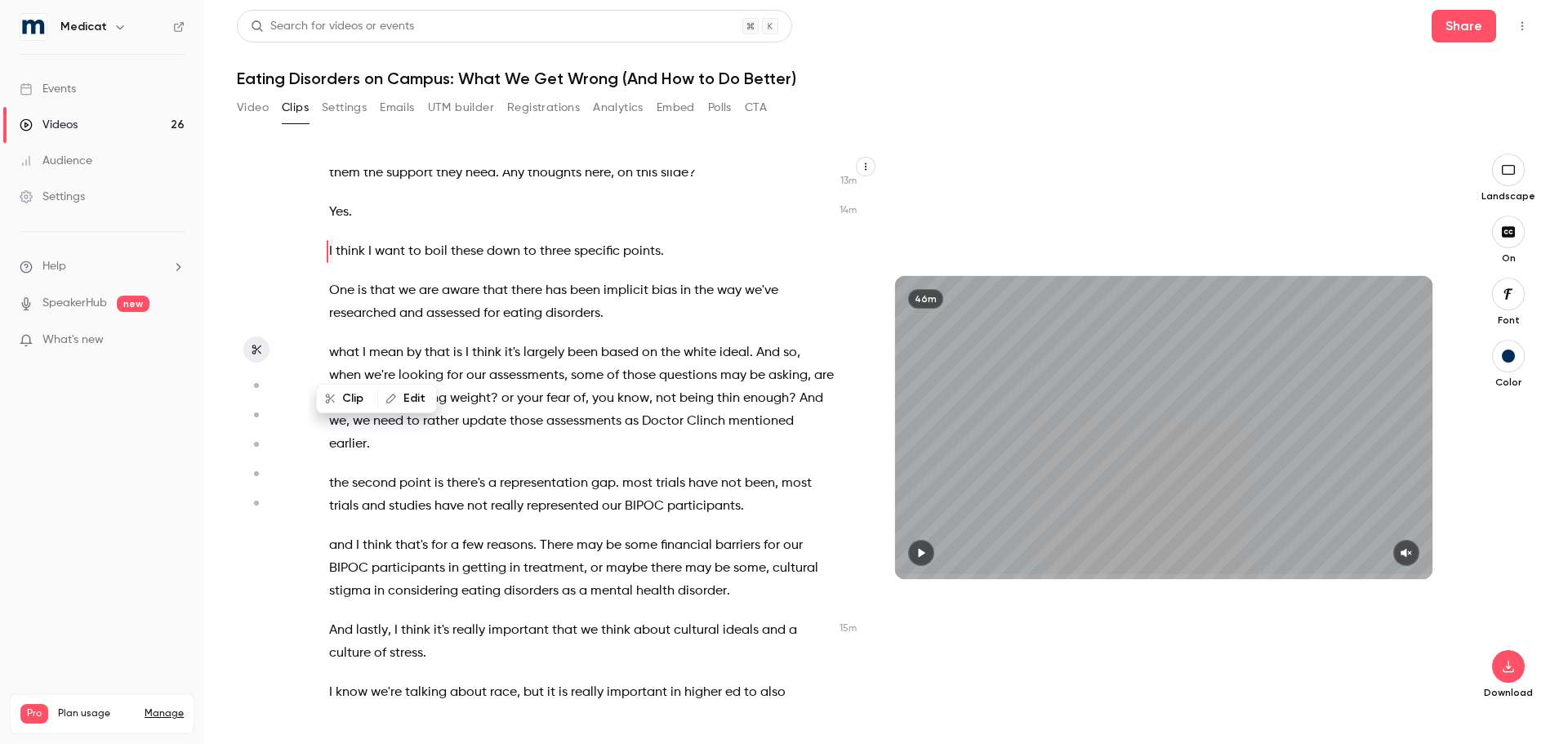
scroll to position [5556, 0]
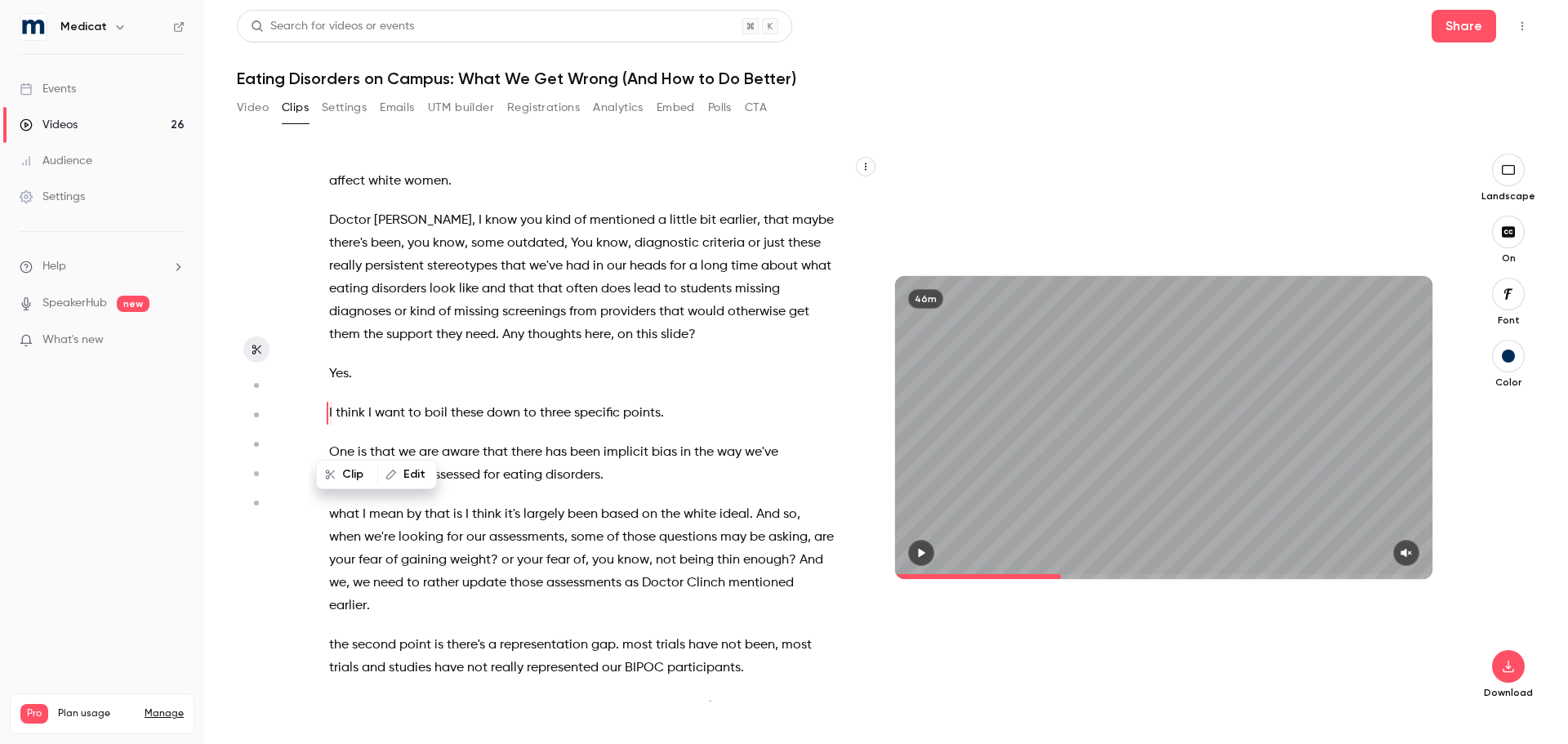
click at [1404, 551] on icon "button" at bounding box center [1405, 553] width 11 height 9
click at [926, 549] on icon "button" at bounding box center [921, 553] width 13 height 12
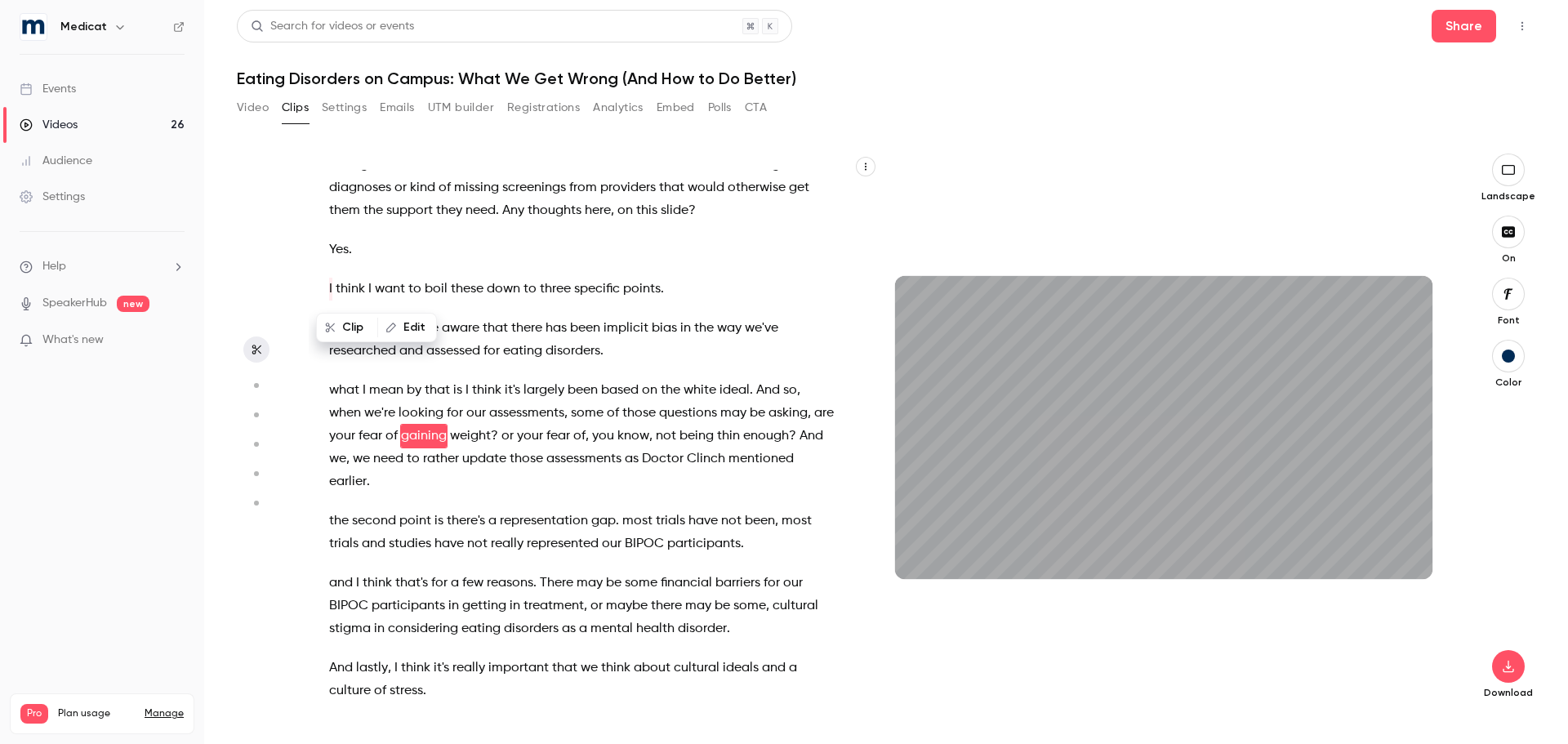
scroll to position [5703, 0]
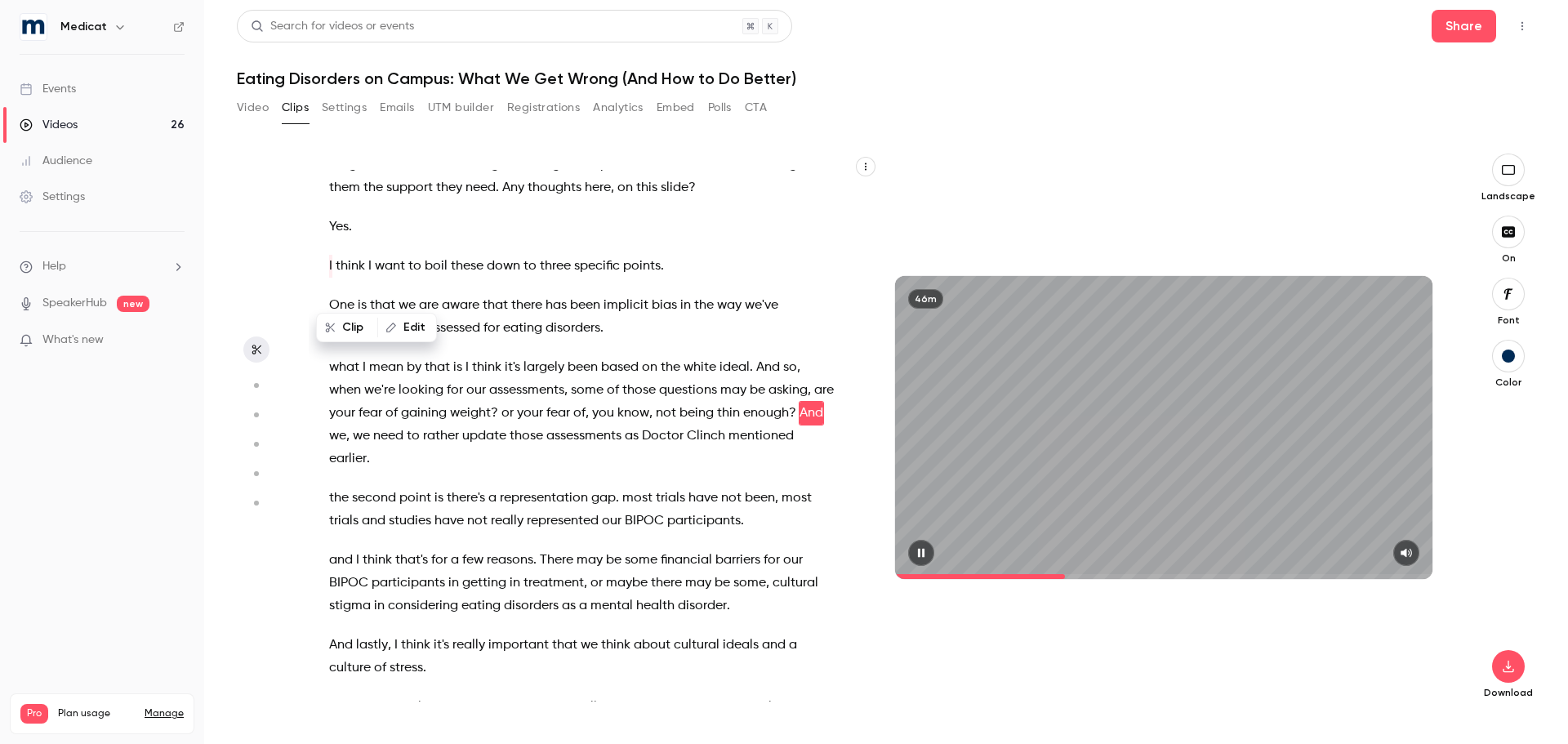
click at [919, 556] on icon "button" at bounding box center [921, 553] width 6 height 9
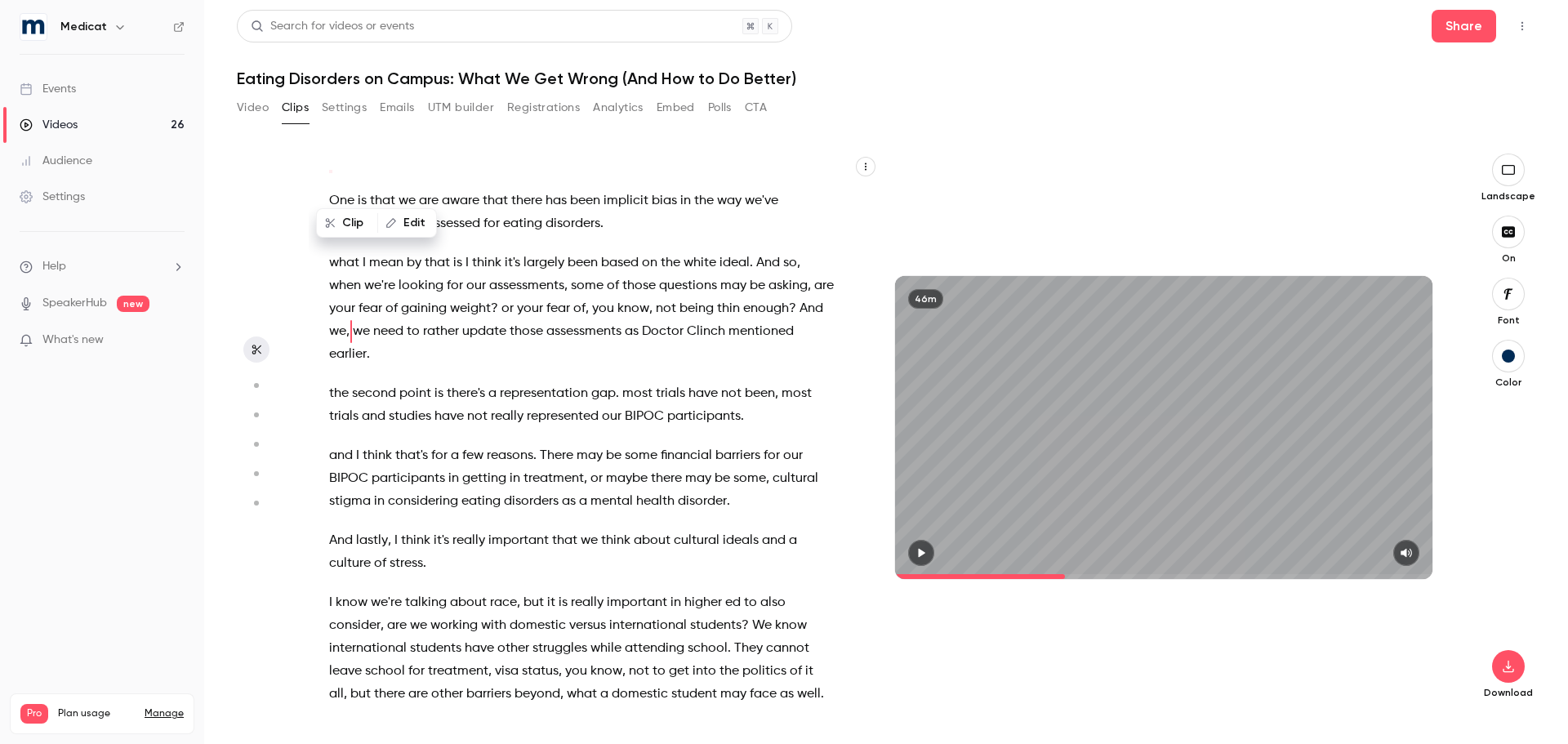
click at [332, 614] on span "I" at bounding box center [331, 602] width 4 height 23
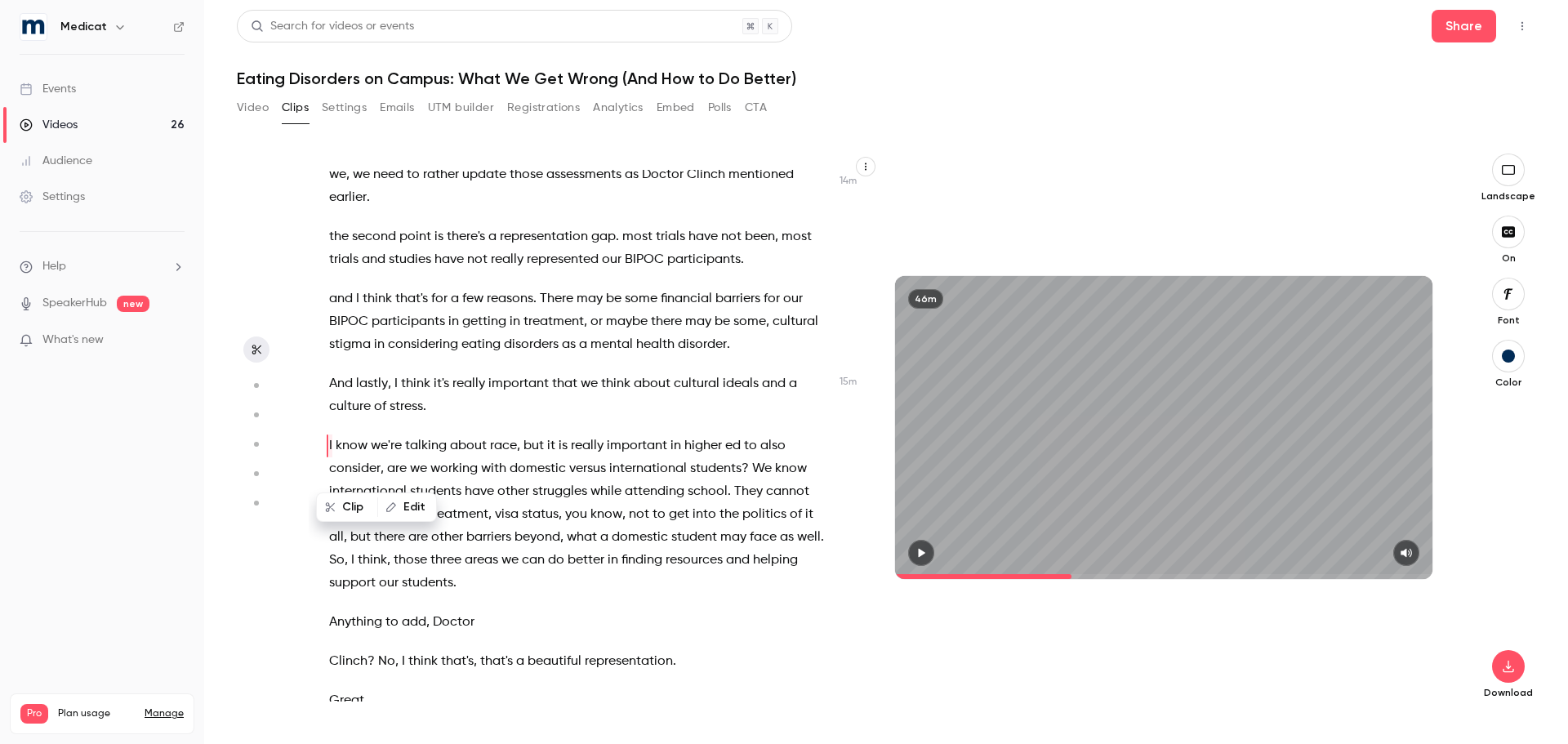
scroll to position [5997, 0]
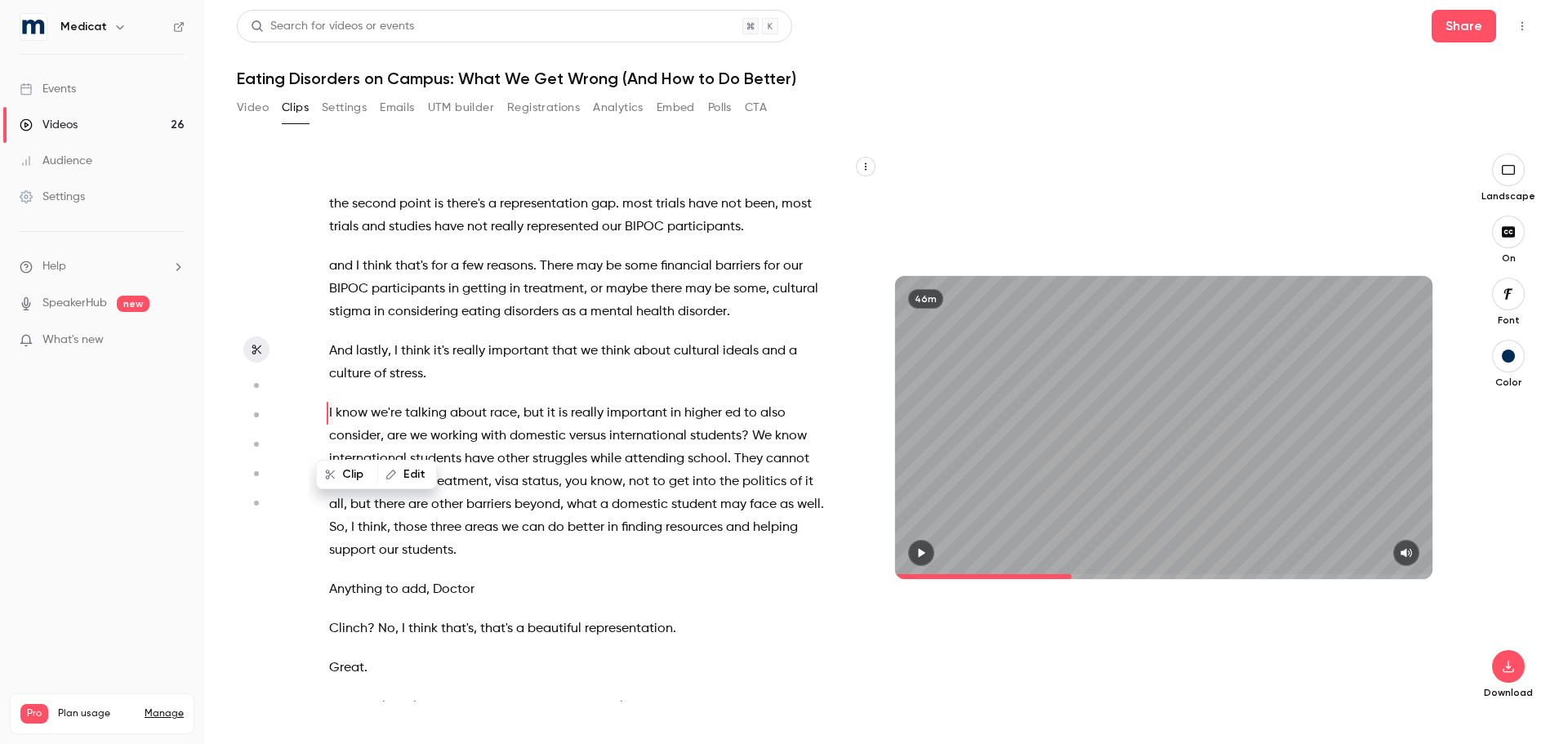
click at [921, 557] on icon "button" at bounding box center [921, 553] width 13 height 12
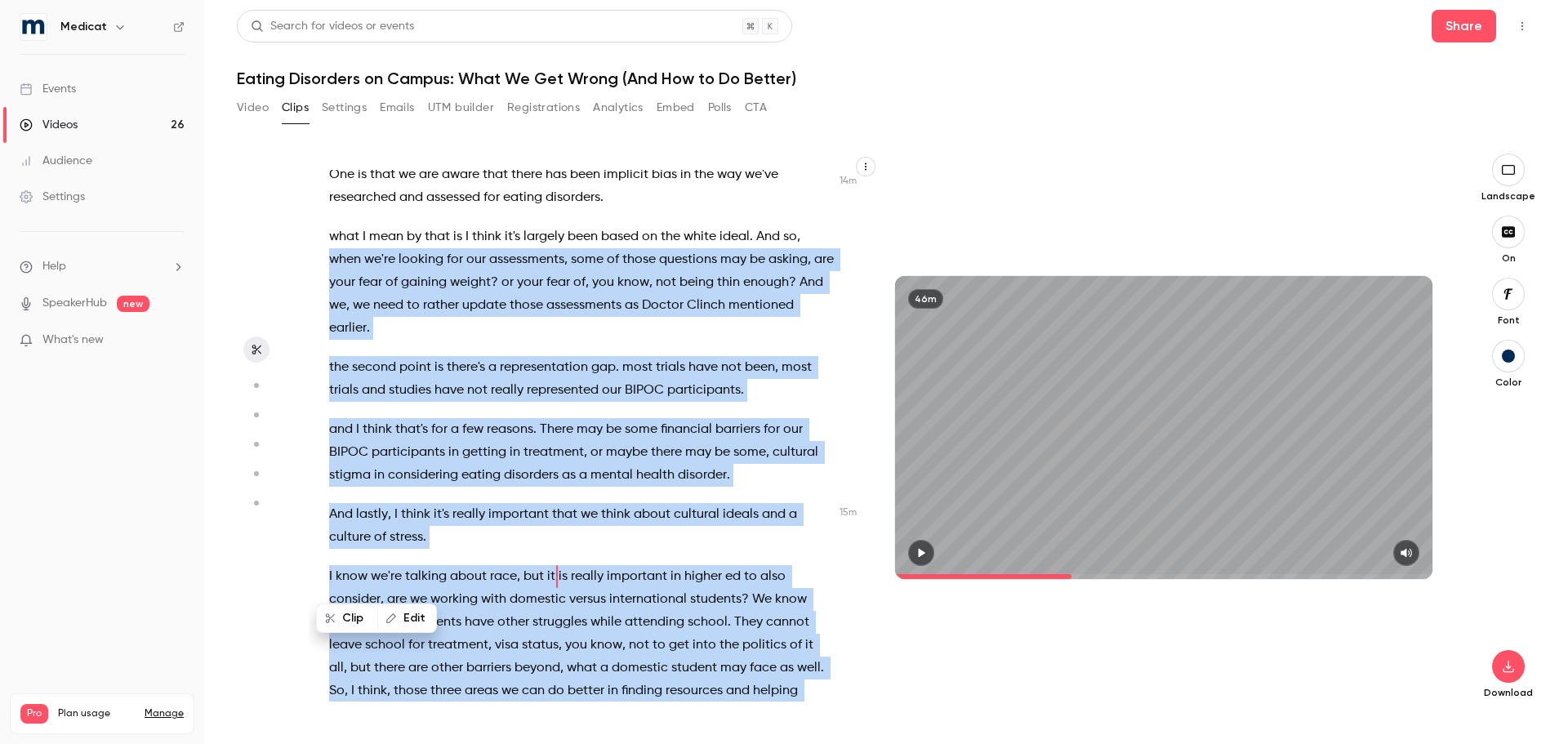
scroll to position [5670, 0]
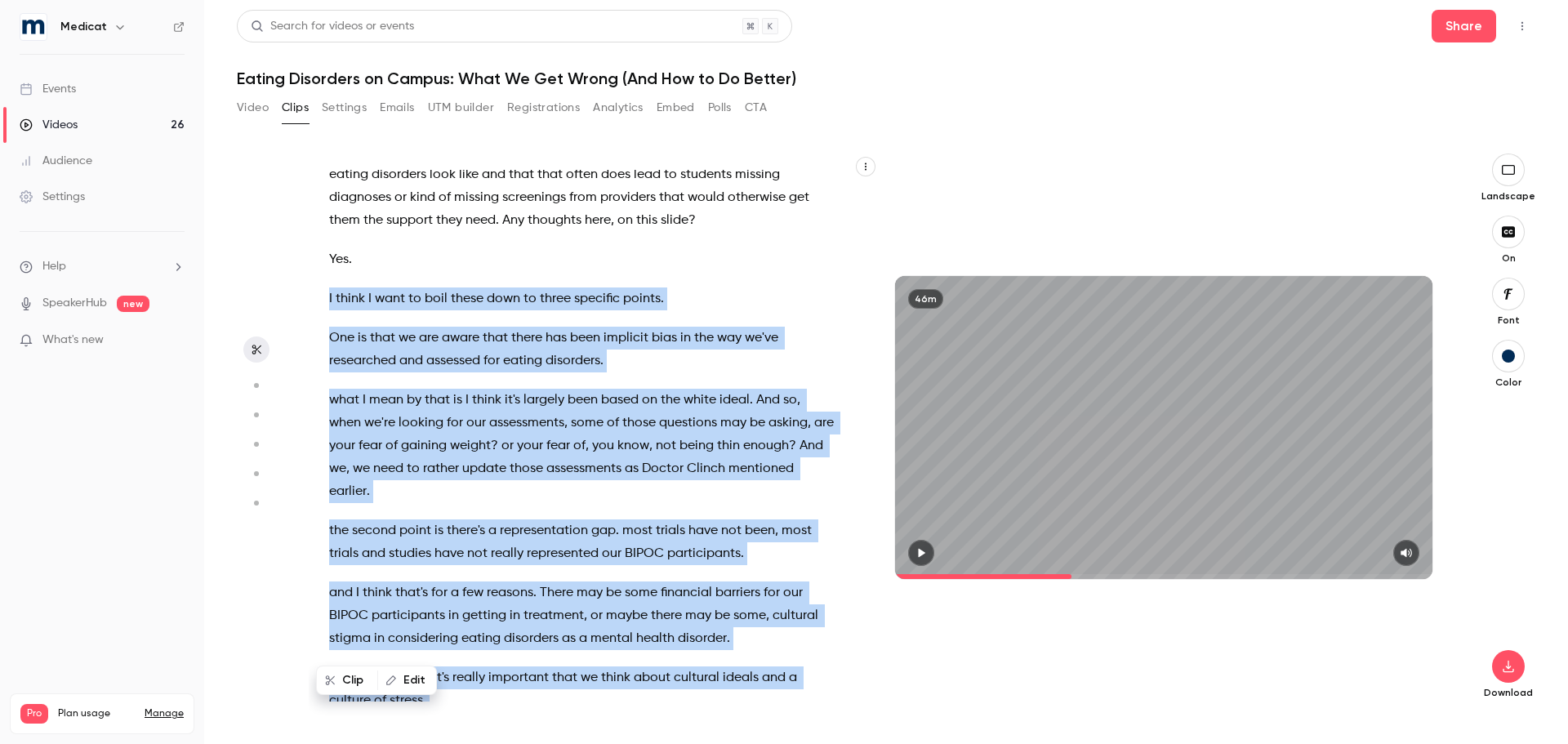
drag, startPoint x: 449, startPoint y: 525, endPoint x: 328, endPoint y: 317, distance: 240.6
click at [328, 317] on div "I welcome everyone to [DATE] webinar , Eating Disorders on Campus , what we get…" at bounding box center [589, 435] width 562 height 532
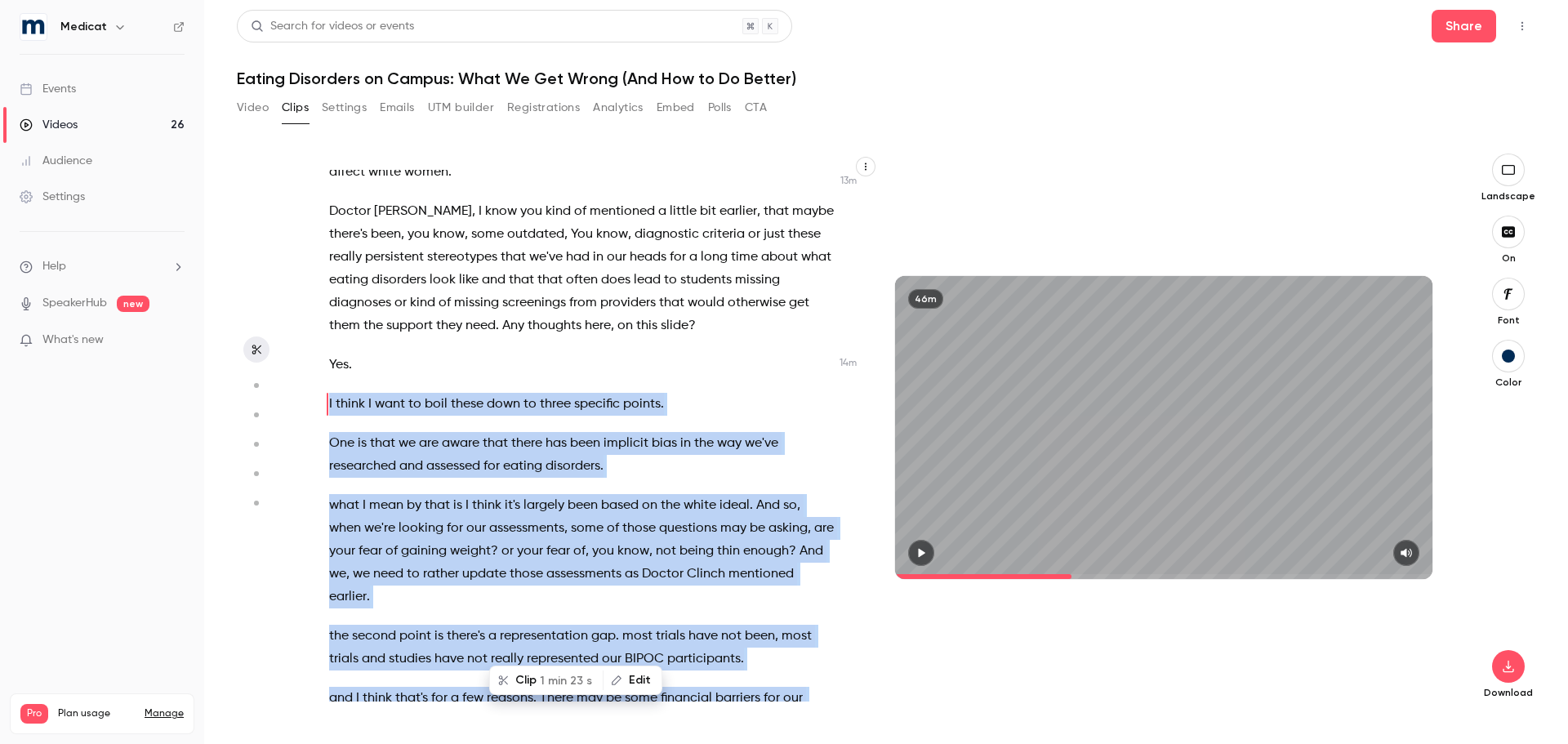
scroll to position [5556, 0]
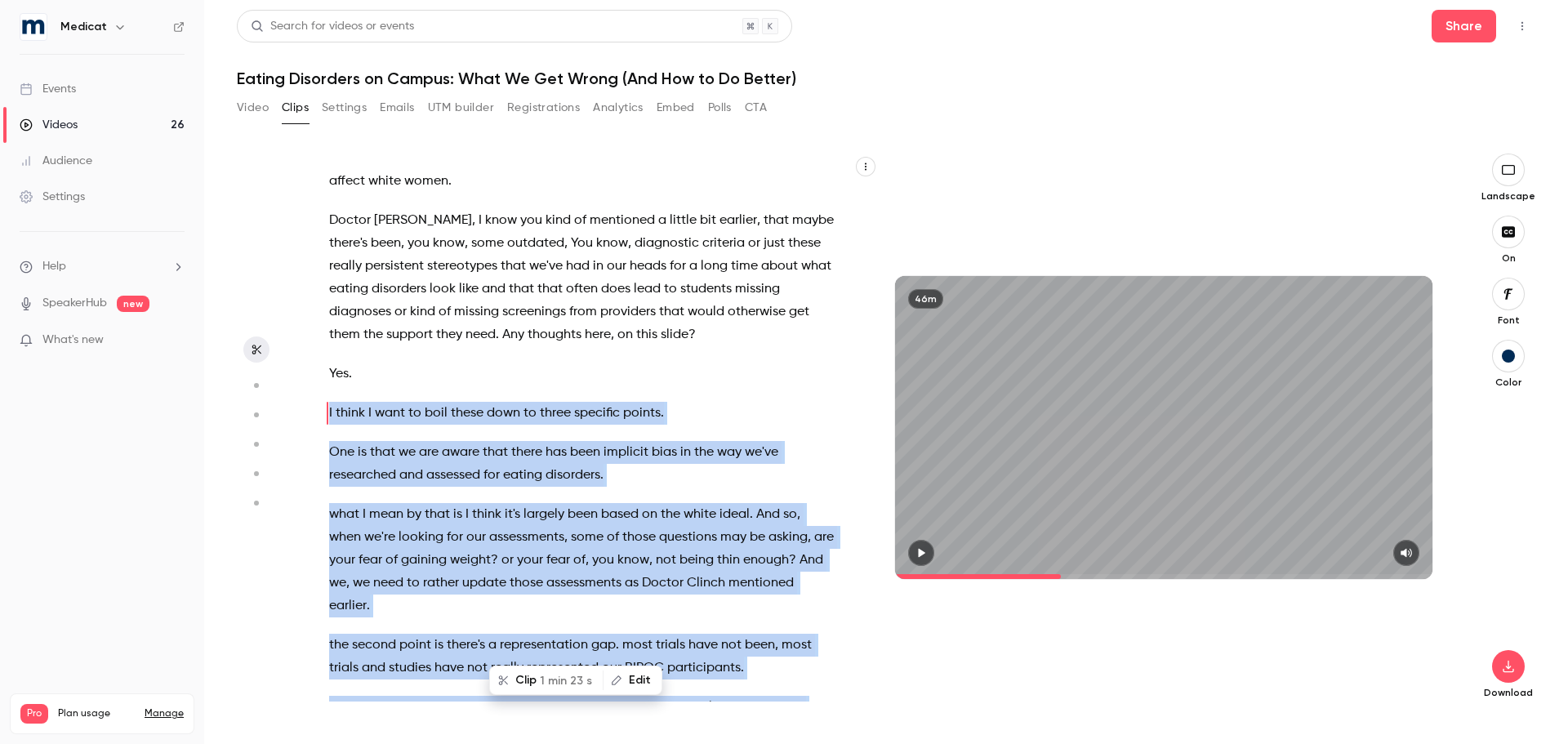
click at [540, 683] on span "1 min 23 s" at bounding box center [565, 680] width 52 height 17
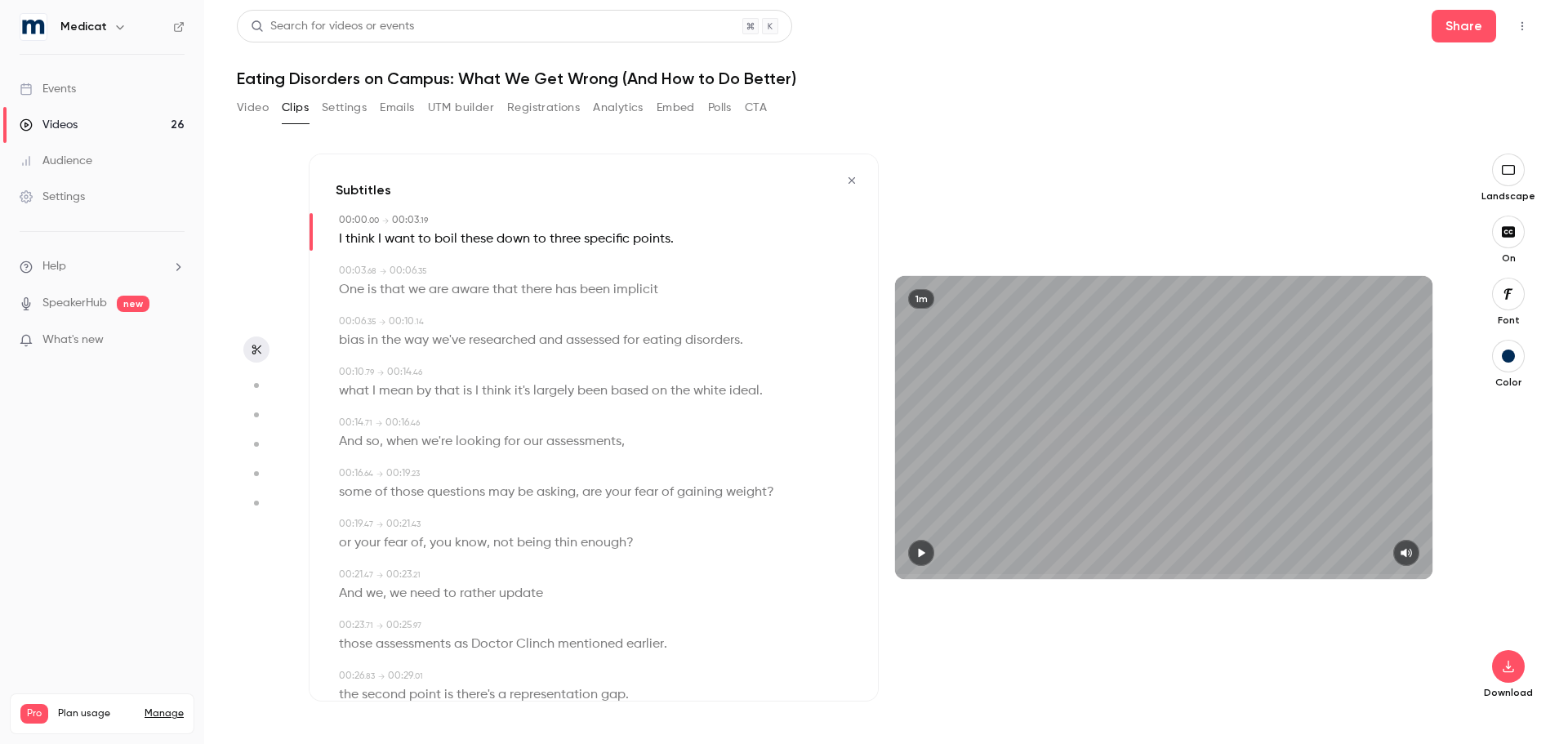
click at [351, 395] on span "what" at bounding box center [354, 391] width 30 height 23
type input "****"
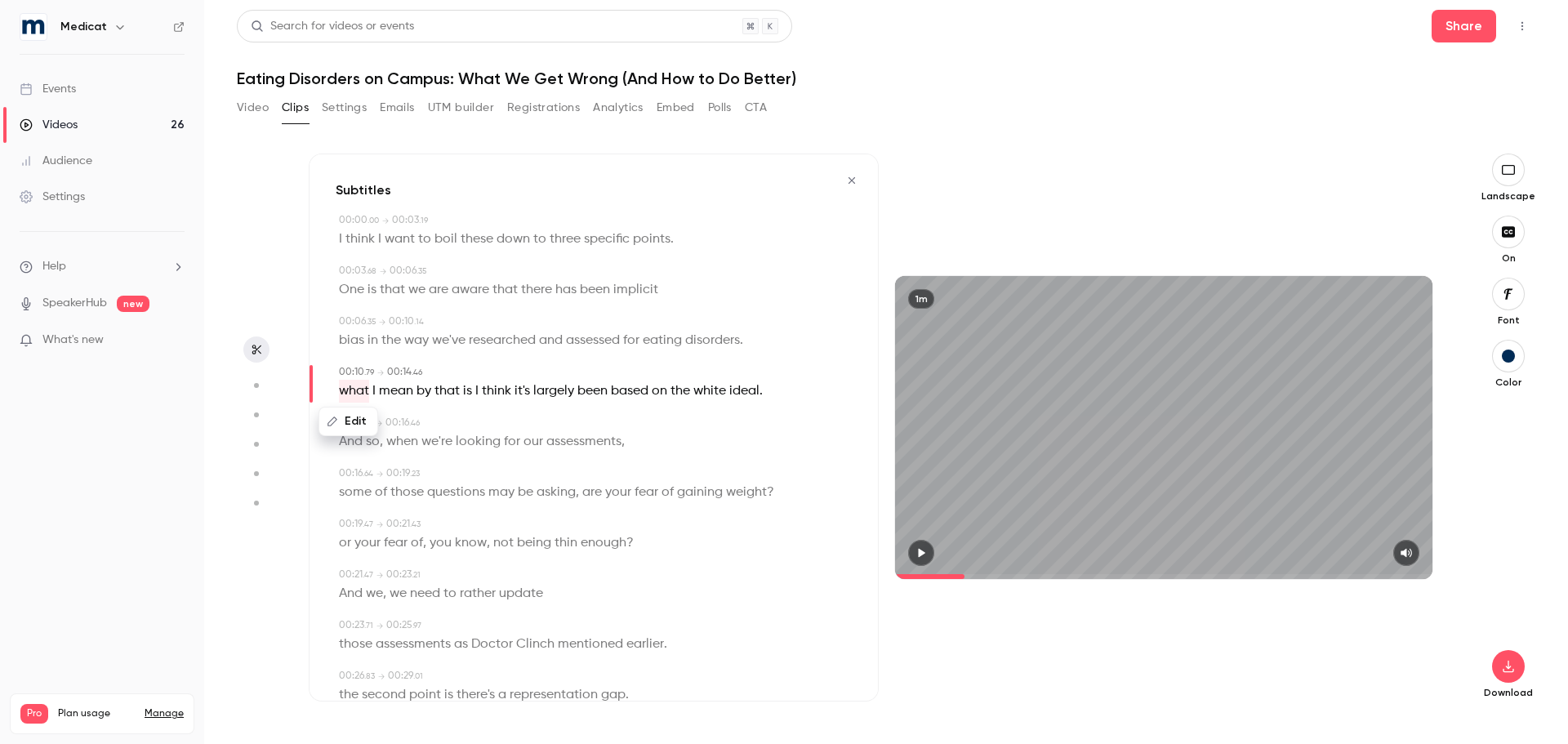
click at [370, 422] on button "Edit" at bounding box center [348, 422] width 57 height 27
type input "****"
click at [524, 431] on button "Replace" at bounding box center [500, 426] width 73 height 33
click at [546, 495] on span "asking" at bounding box center [556, 493] width 39 height 23
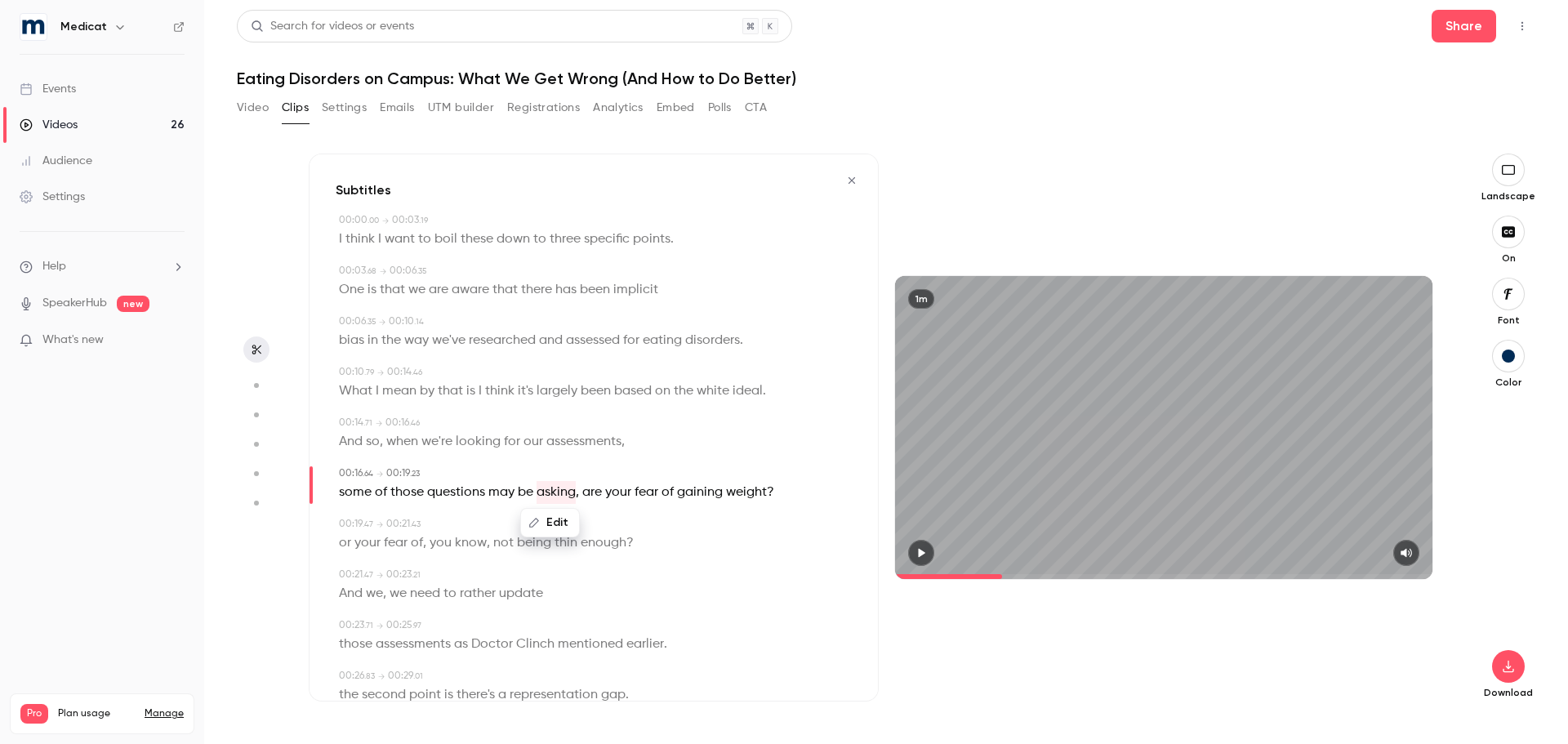
click at [921, 556] on icon "button" at bounding box center [922, 553] width 6 height 9
click at [921, 556] on icon "button" at bounding box center [921, 553] width 6 height 9
click at [921, 556] on icon "button" at bounding box center [922, 553] width 6 height 9
click at [921, 556] on icon "button" at bounding box center [921, 553] width 6 height 9
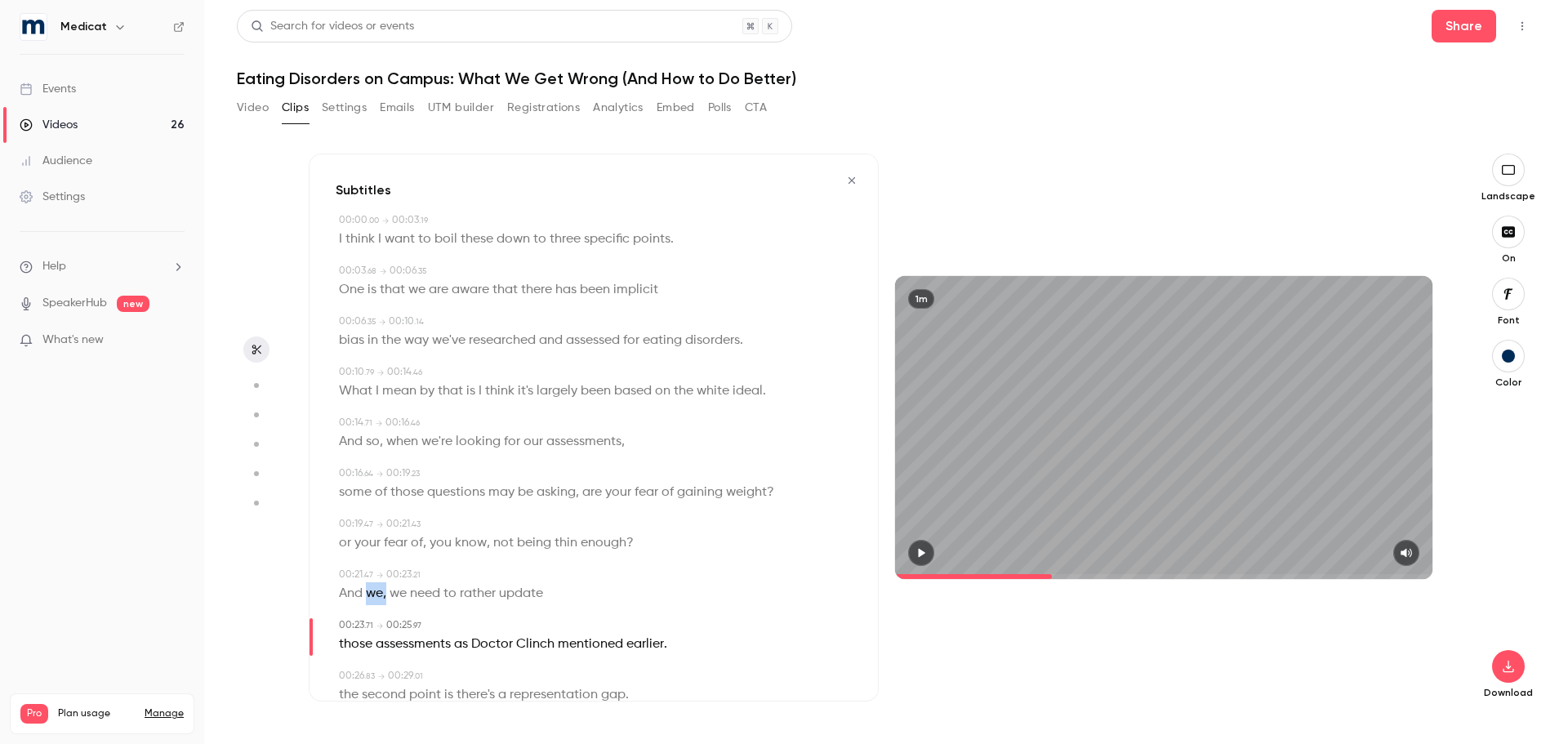
drag, startPoint x: 371, startPoint y: 596, endPoint x: 386, endPoint y: 596, distance: 15.0
click at [386, 596] on p "And we , we need to rather update" at bounding box center [440, 594] width 204 height 23
type input "****"
click at [384, 617] on button "Edit" at bounding box center [379, 625] width 57 height 27
click at [493, 633] on button "Replace" at bounding box center [500, 629] width 73 height 33
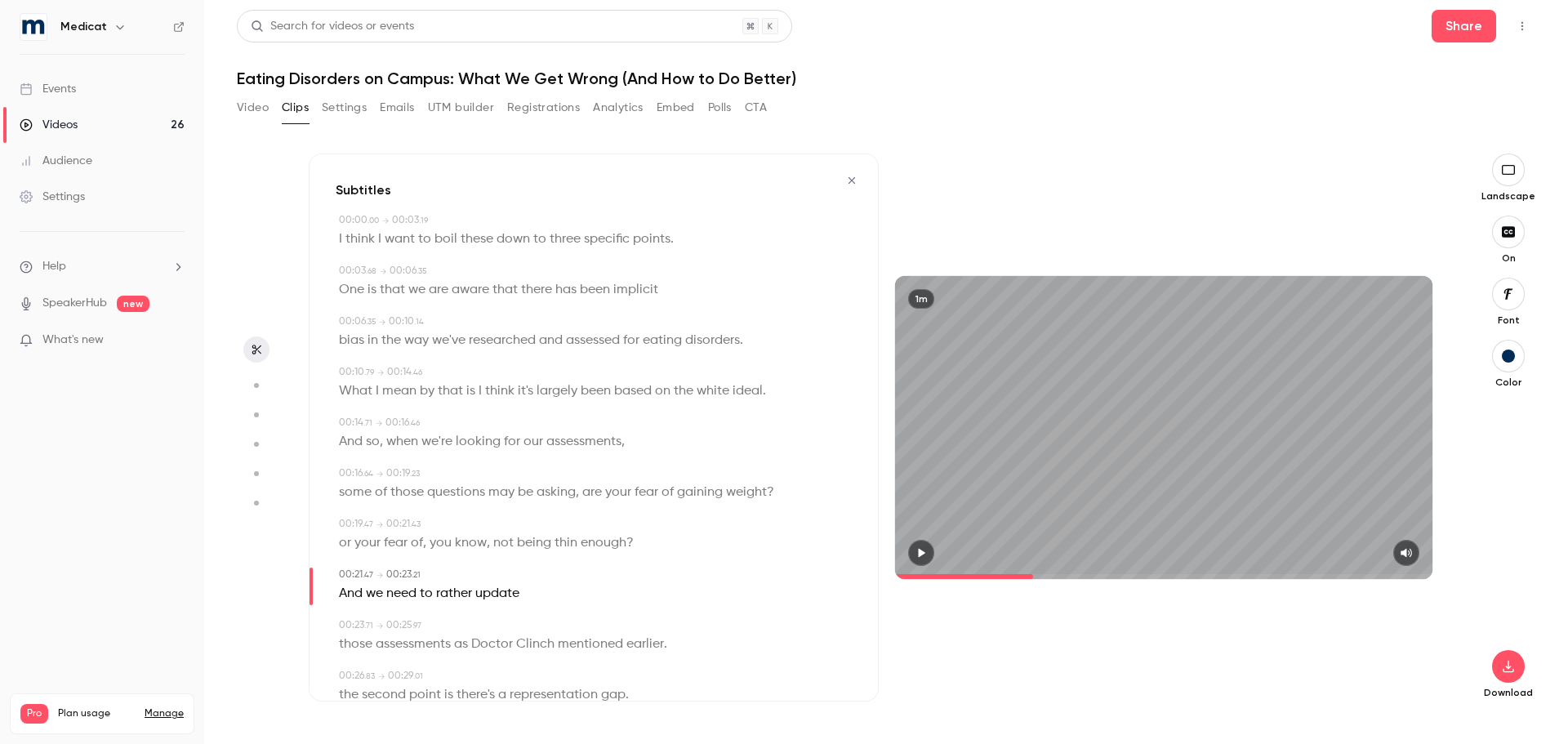
click at [930, 558] on button "button" at bounding box center [922, 553] width 27 height 27
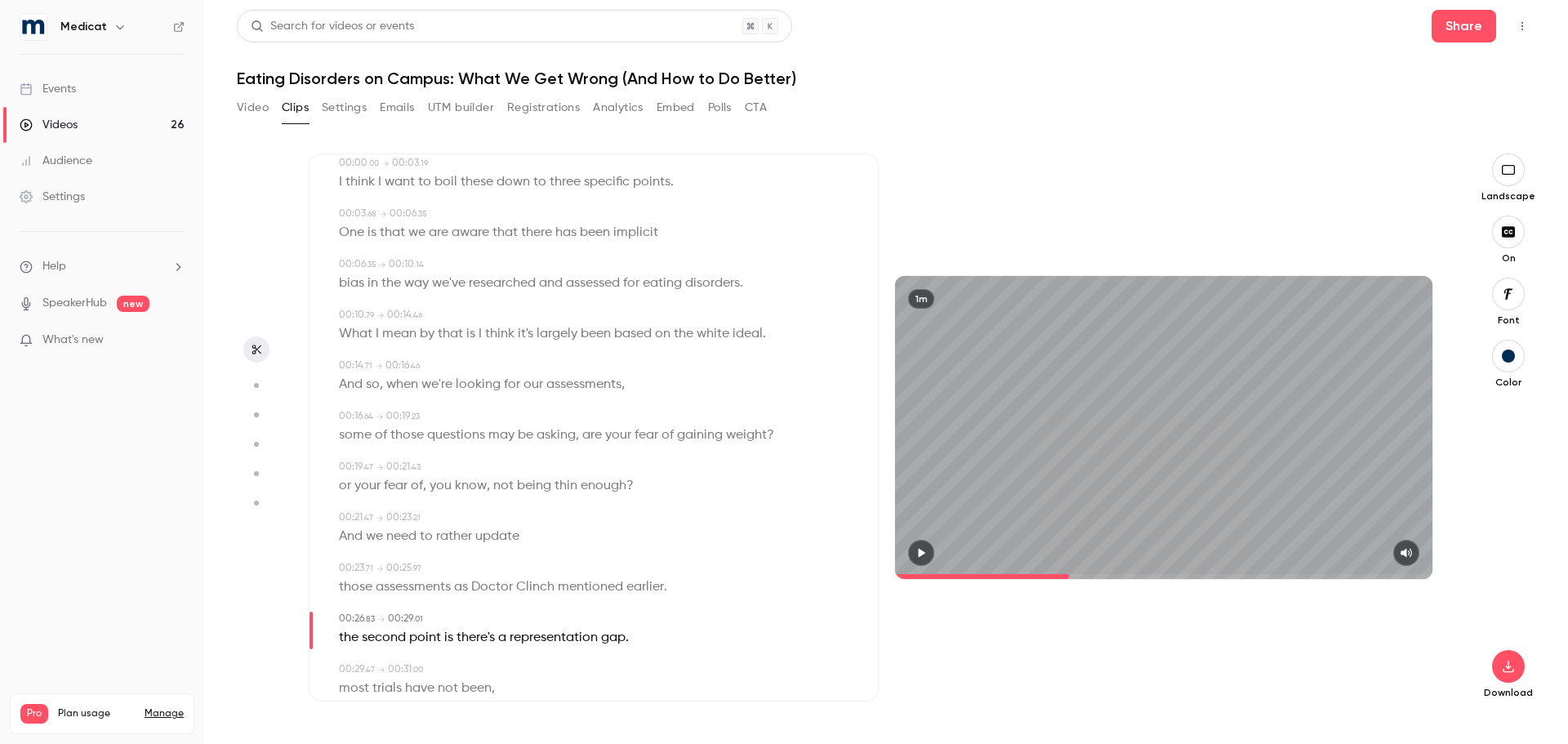
scroll to position [81, 0]
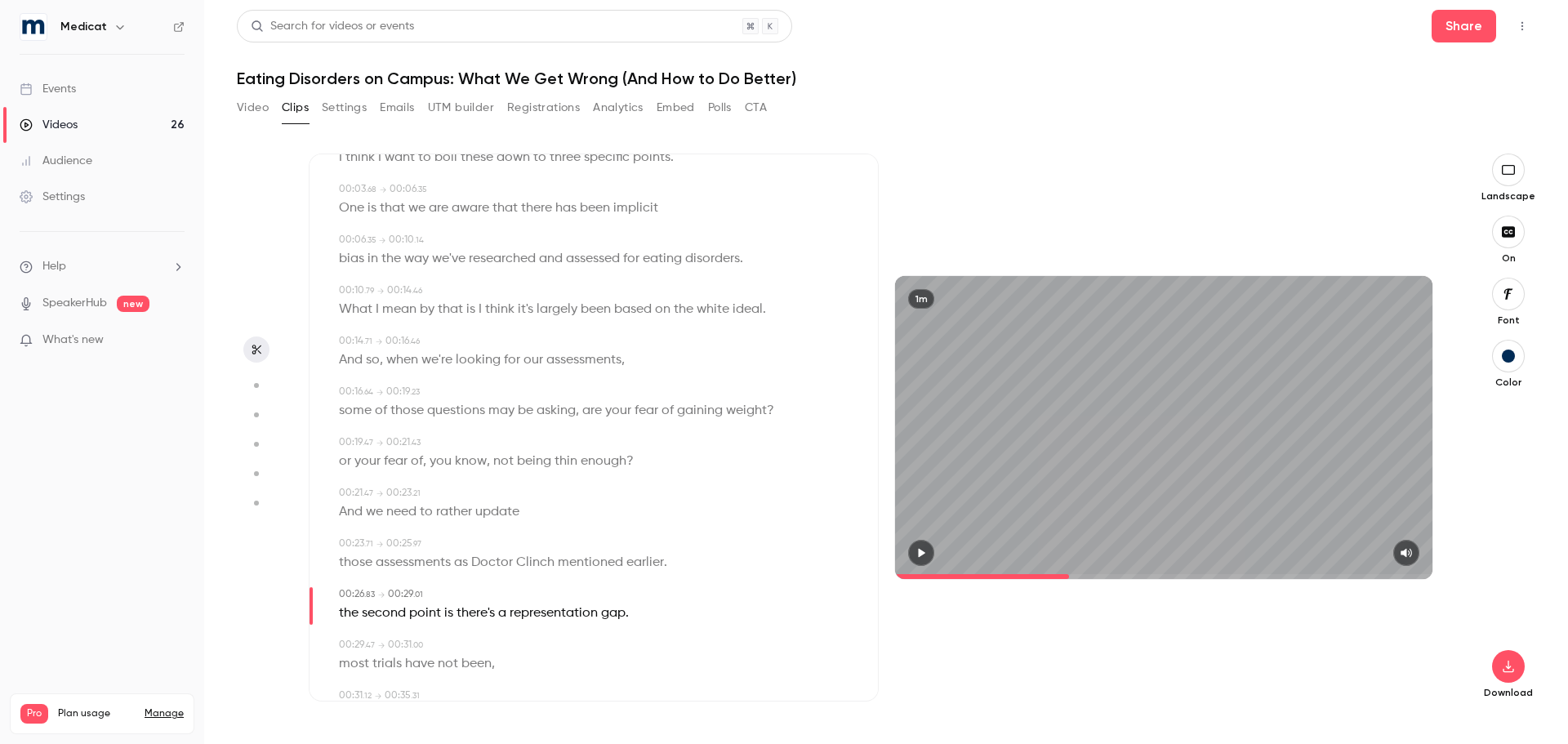
click at [352, 610] on span "the" at bounding box center [348, 613] width 19 height 23
type input "****"
click at [350, 640] on button "Edit" at bounding box center [343, 644] width 57 height 27
type input "***"
click at [538, 653] on div "*** Replace" at bounding box center [425, 649] width 232 height 41
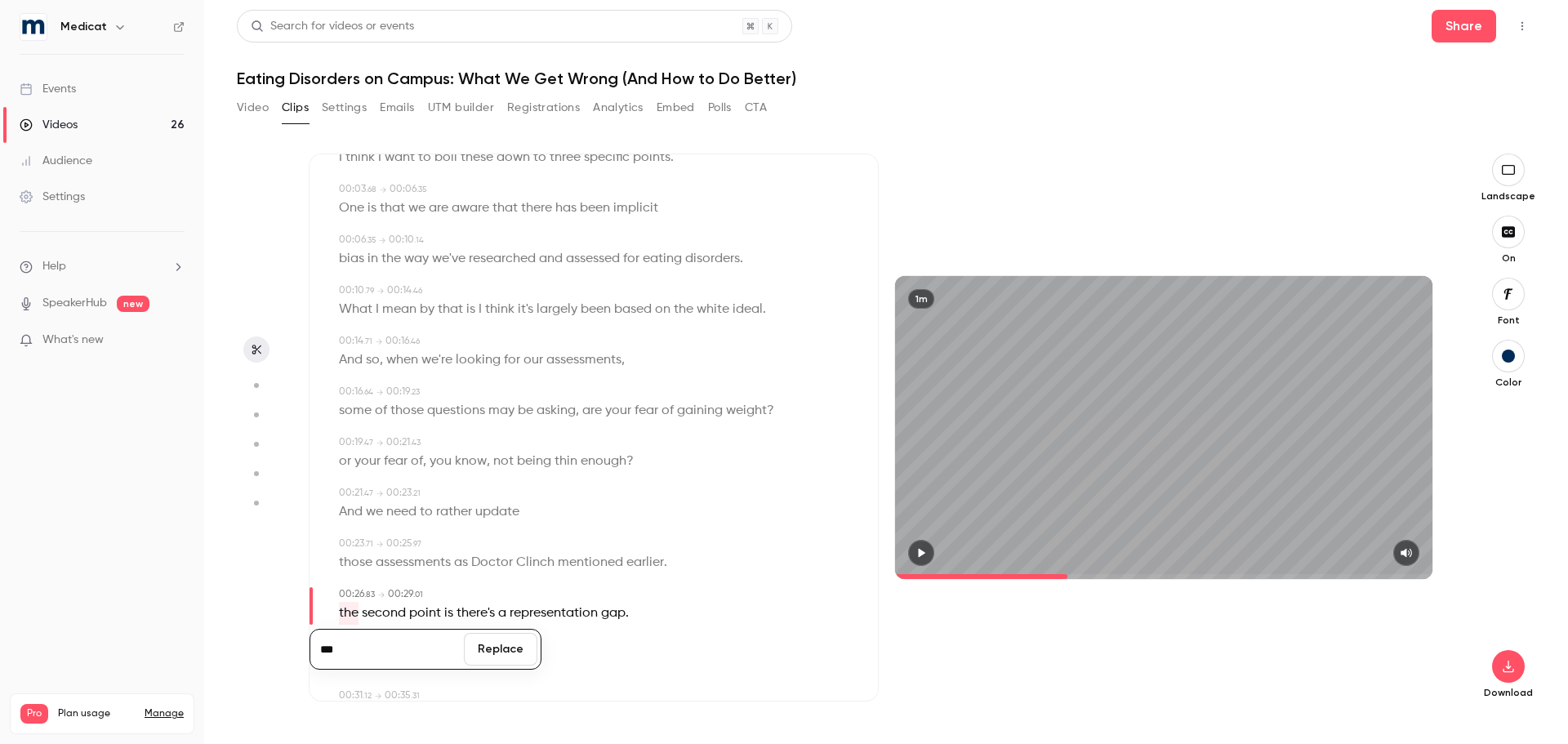
click at [513, 637] on button "Replace" at bounding box center [500, 649] width 73 height 33
click at [921, 556] on icon "button" at bounding box center [922, 553] width 6 height 9
click at [921, 556] on icon "button" at bounding box center [921, 553] width 6 height 9
click at [356, 659] on span "most" at bounding box center [354, 664] width 30 height 23
type input "****"
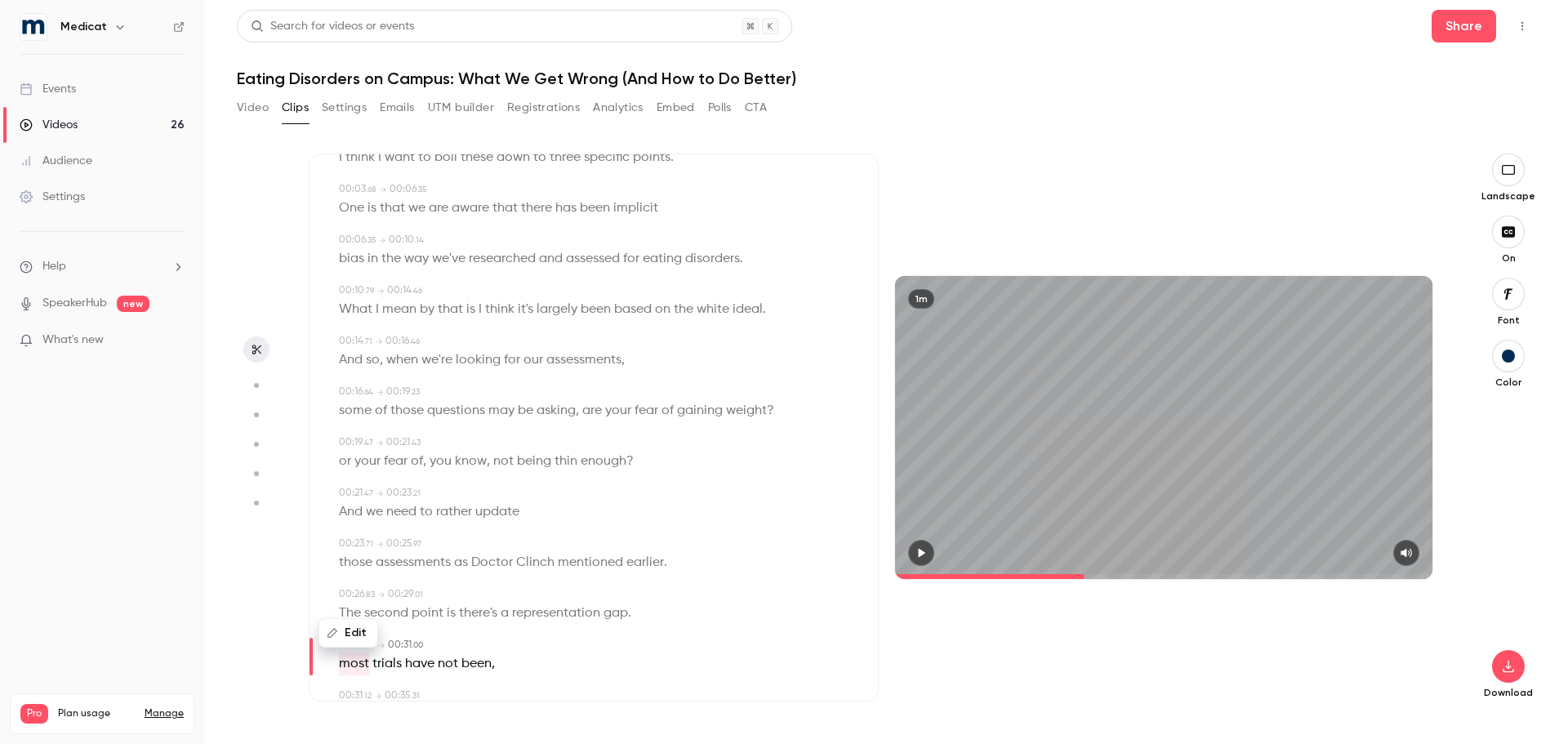
click at [356, 636] on button "Edit" at bounding box center [348, 633] width 57 height 27
type input "****"
click at [495, 623] on button "Replace" at bounding box center [500, 627] width 73 height 33
click at [916, 556] on icon "button" at bounding box center [921, 553] width 13 height 12
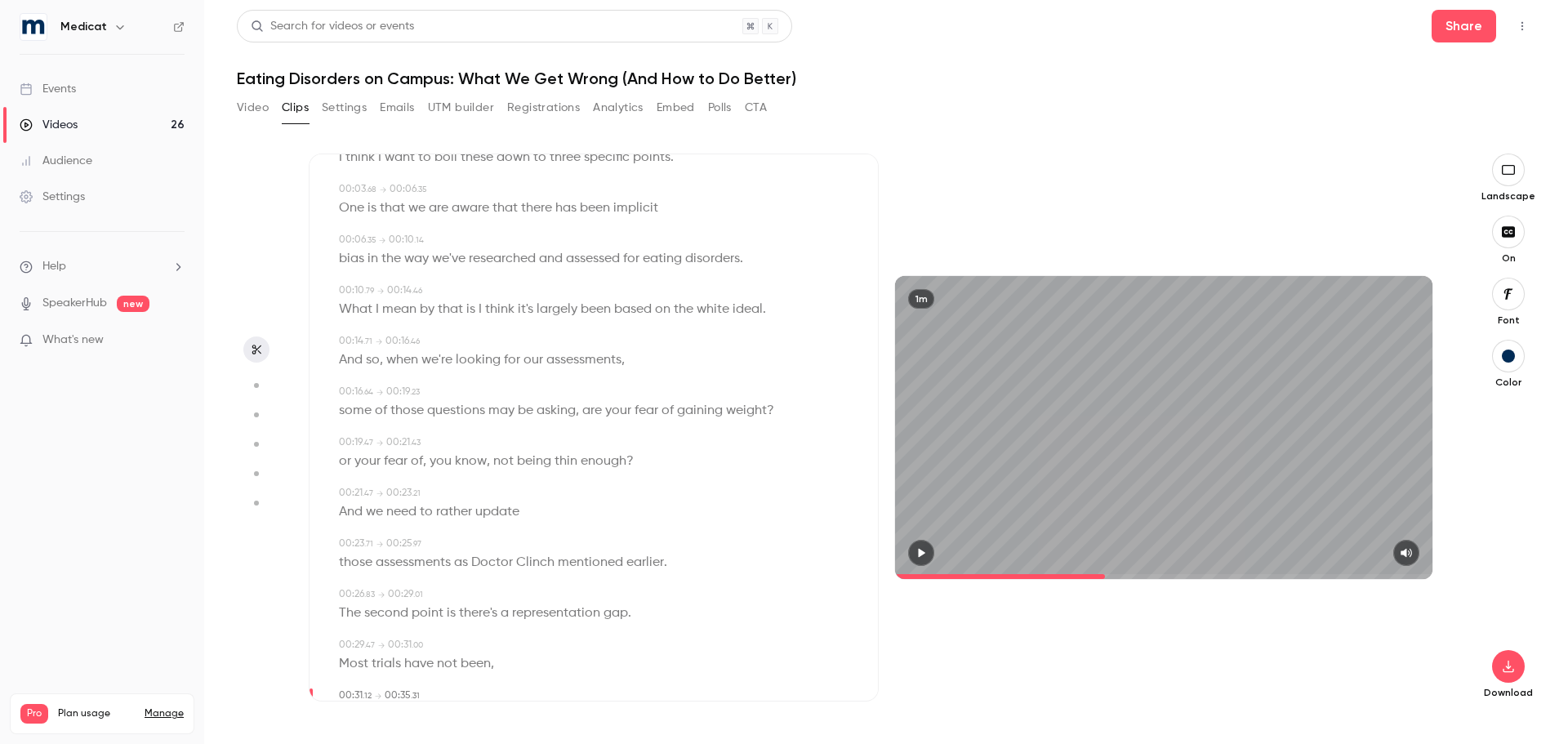
click at [916, 556] on icon "button" at bounding box center [921, 553] width 13 height 12
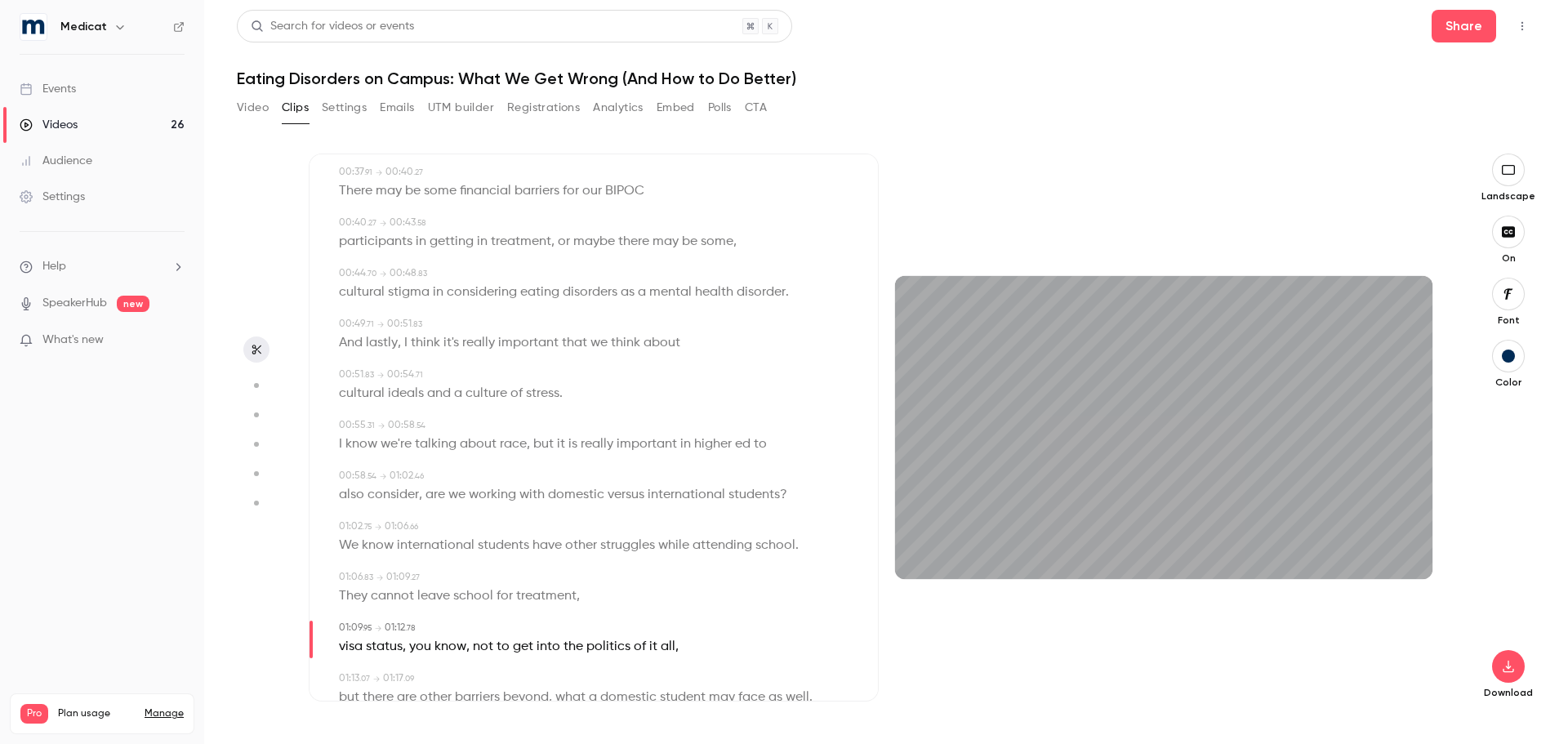
scroll to position [735, 0]
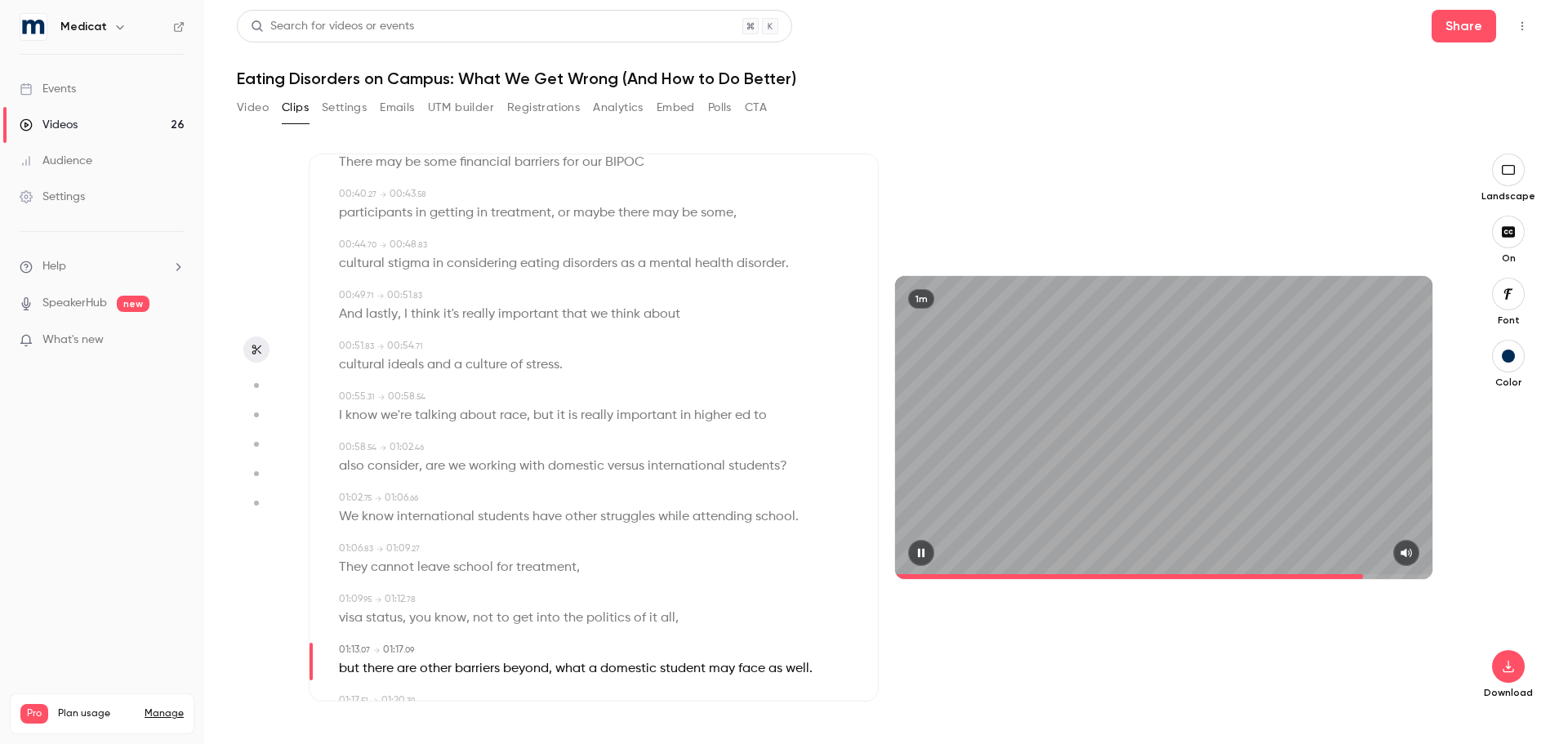
click at [920, 559] on button "button" at bounding box center [922, 553] width 27 height 27
drag, startPoint x: 515, startPoint y: 569, endPoint x: 589, endPoint y: 566, distance: 74.1
click at [589, 566] on div "They cannot leave school for treatment ," at bounding box center [595, 568] width 513 height 23
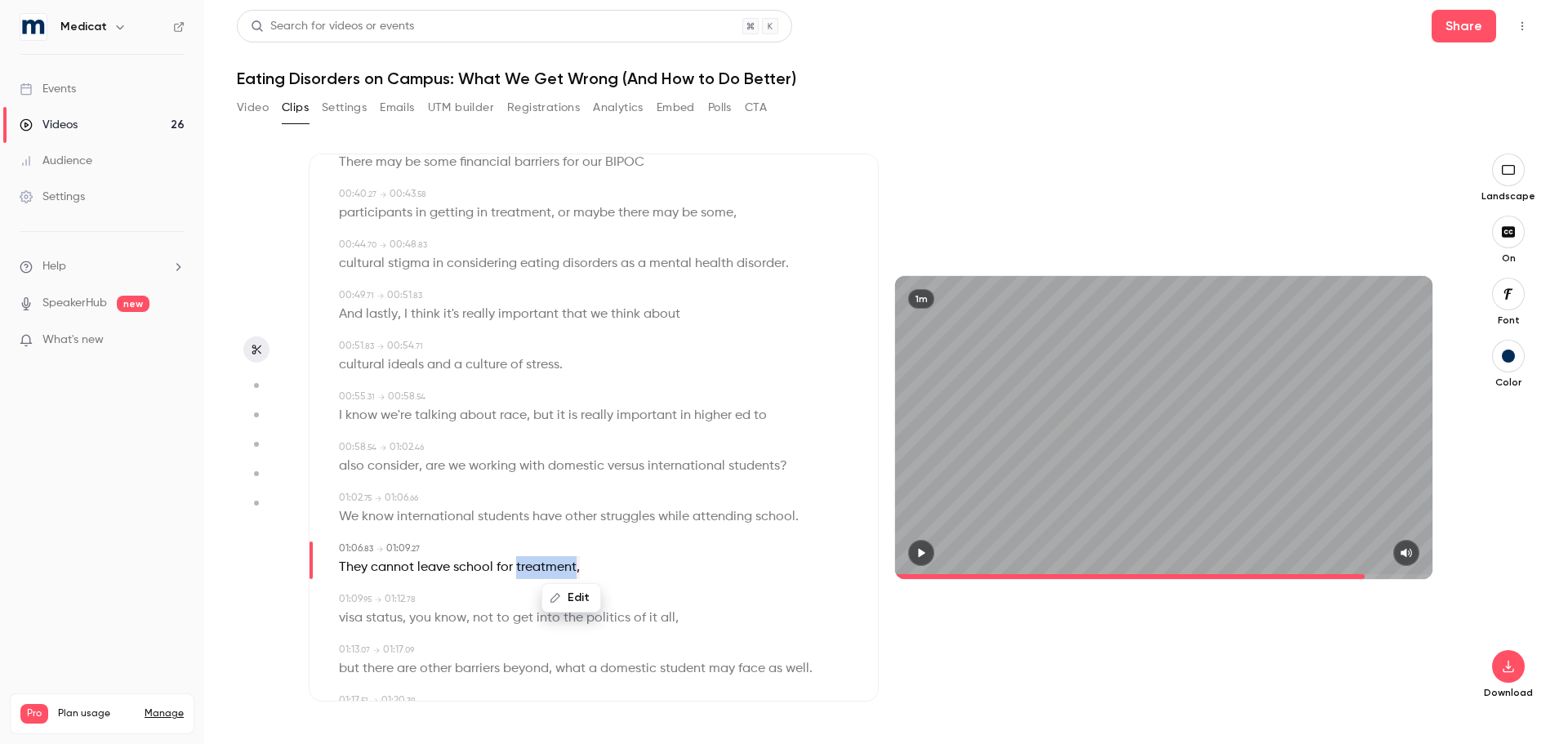
type input "****"
click at [590, 599] on button "Edit" at bounding box center [571, 598] width 57 height 27
click at [589, 610] on input "**********" at bounding box center [539, 603] width 147 height 33
type input "**********"
click at [657, 609] on button "Replace" at bounding box center [653, 603] width 73 height 33
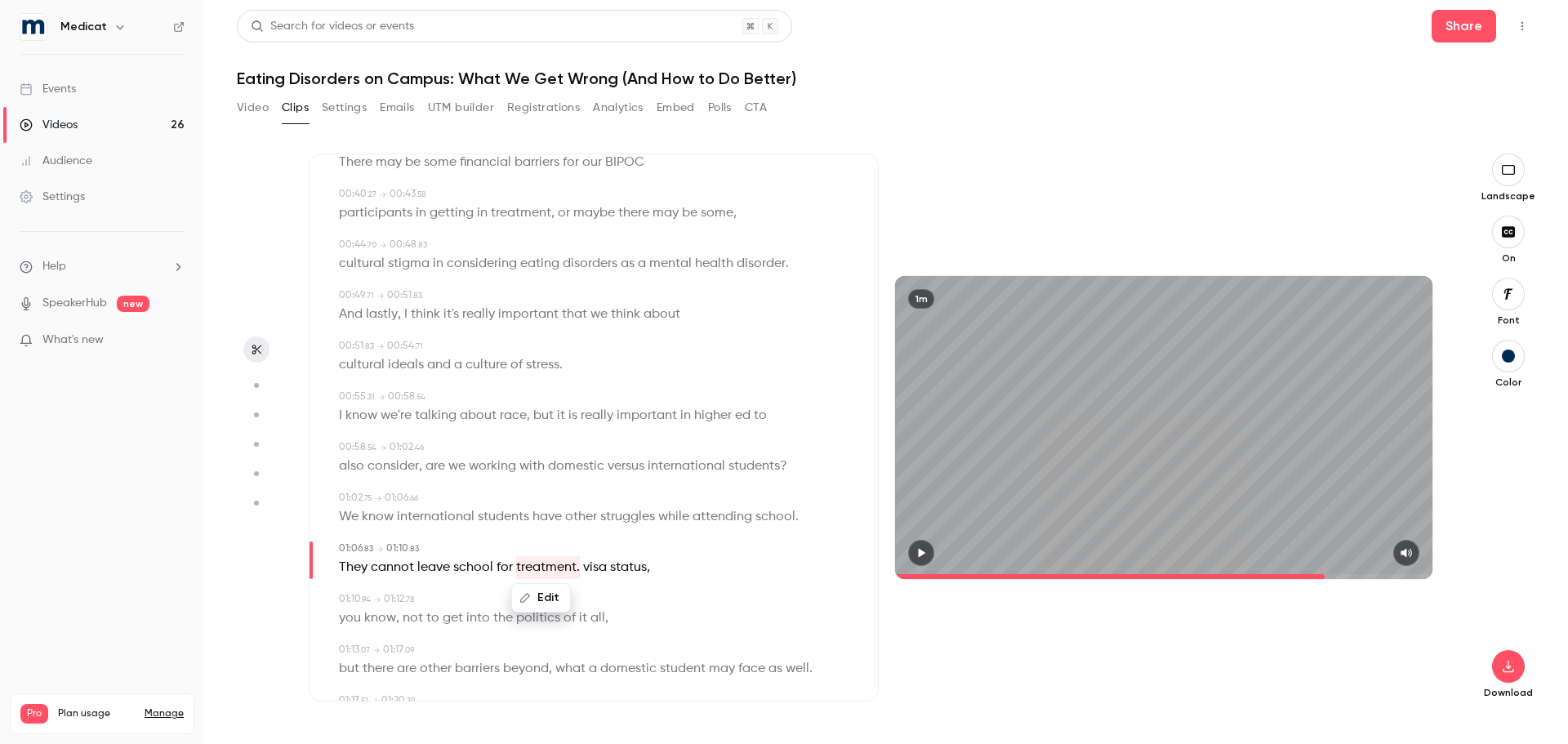
type input "****"
click at [598, 570] on span "visa" at bounding box center [594, 568] width 24 height 23
click at [595, 602] on button "Edit" at bounding box center [587, 598] width 57 height 27
type input "****"
click at [665, 602] on button "Replace" at bounding box center [669, 603] width 73 height 33
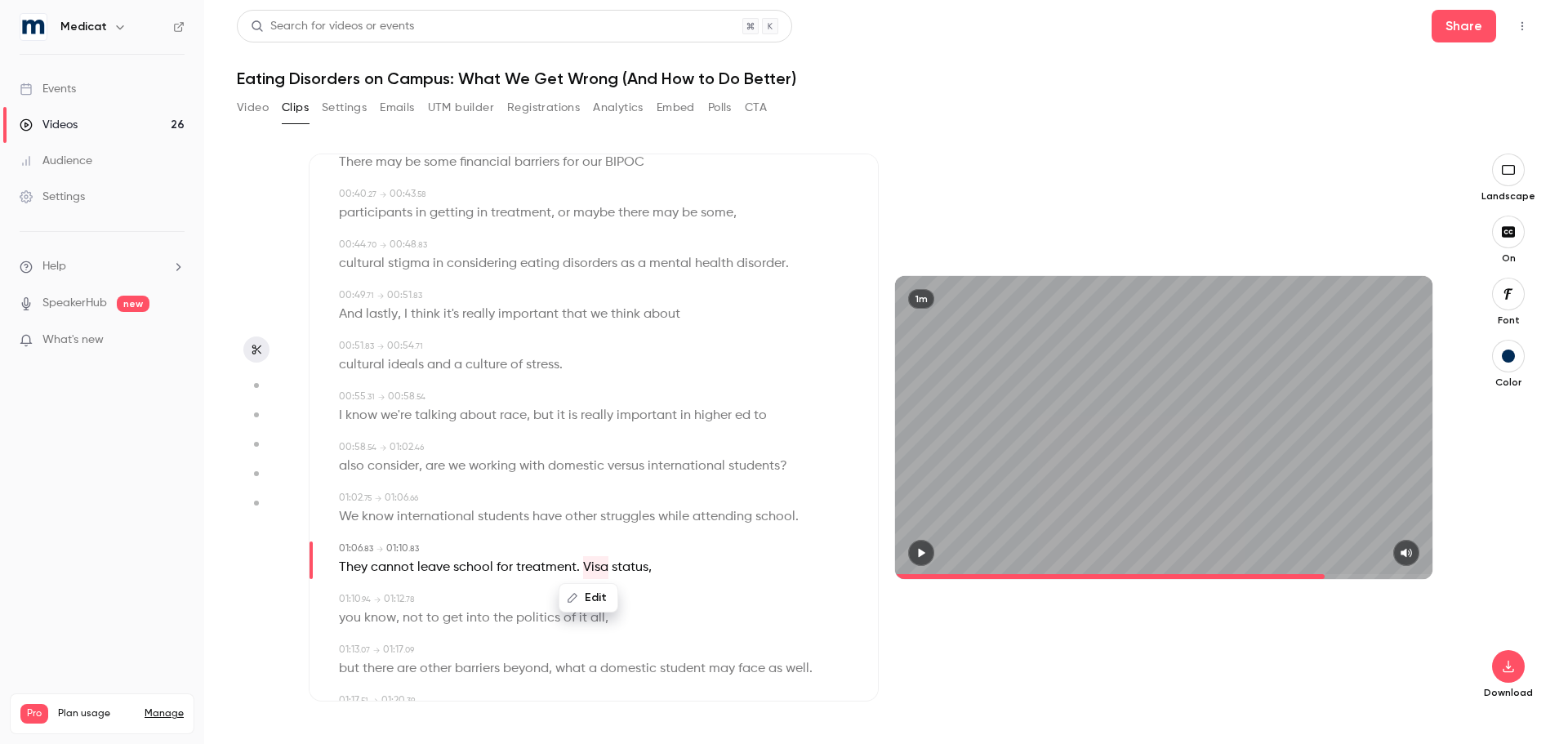
click at [926, 552] on icon "button" at bounding box center [921, 553] width 13 height 12
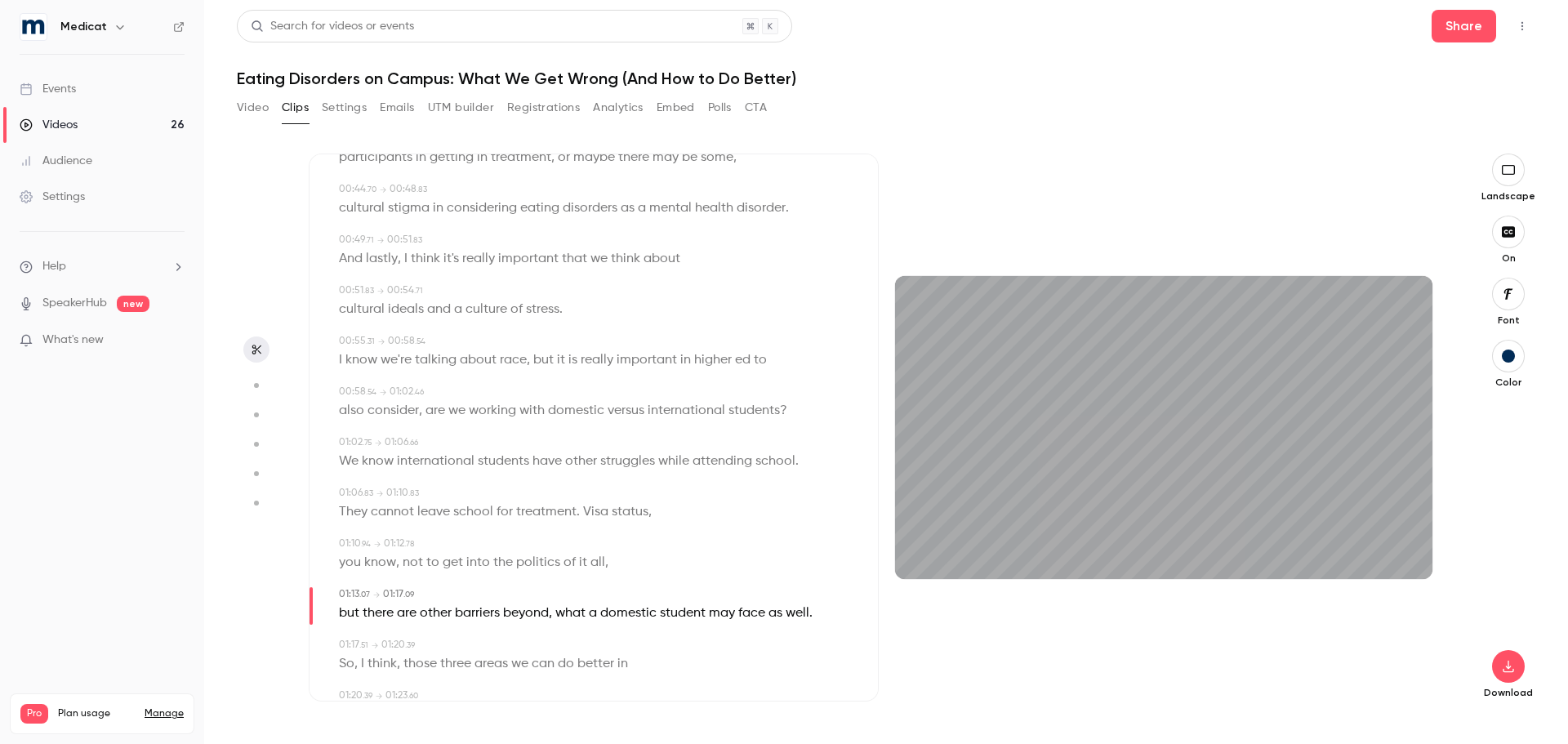
scroll to position [899, 0]
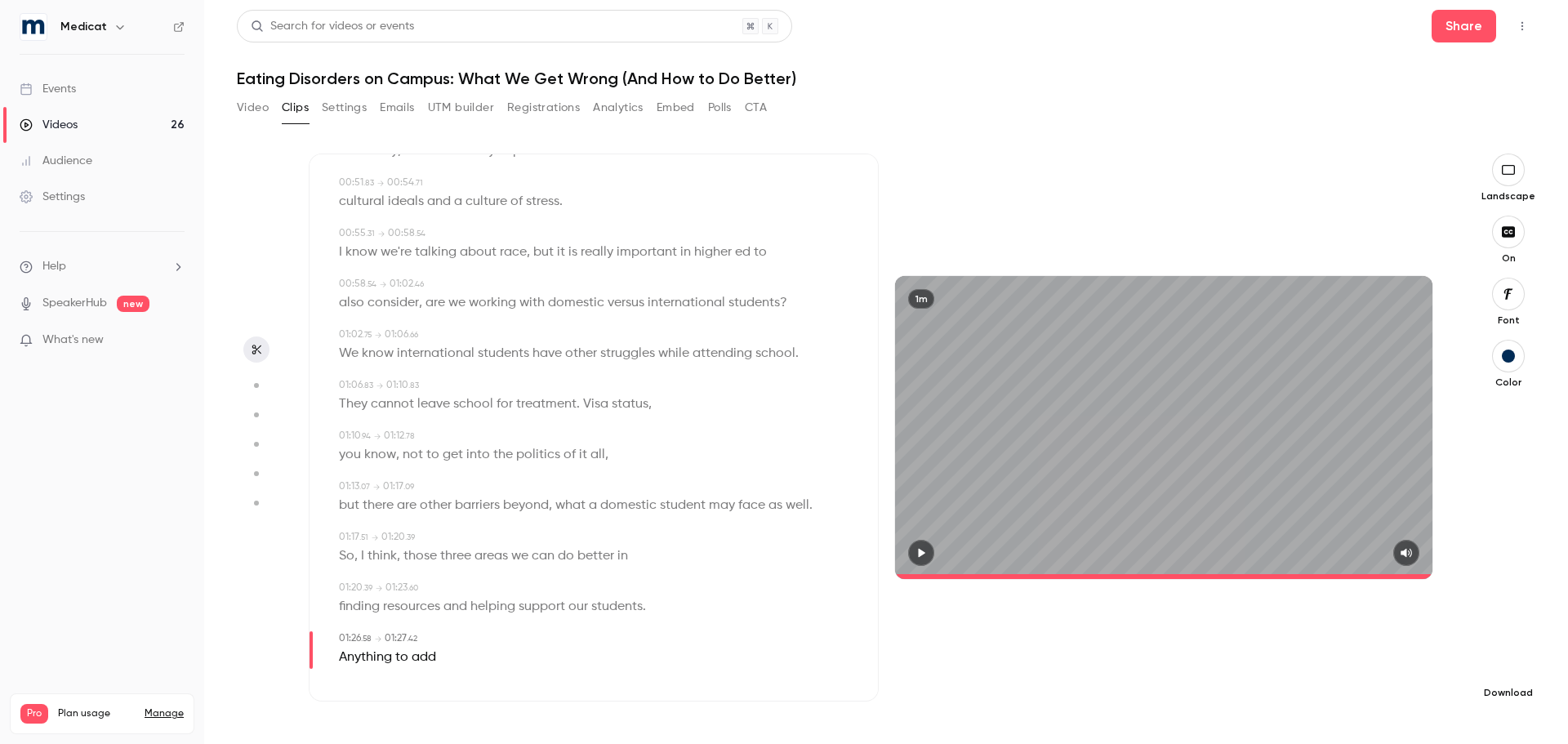
click at [1506, 671] on icon "button" at bounding box center [1508, 667] width 11 height 12
click at [1289, 694] on li "Standard Balance between quality and CPU time" at bounding box center [1386, 702] width 213 height 59
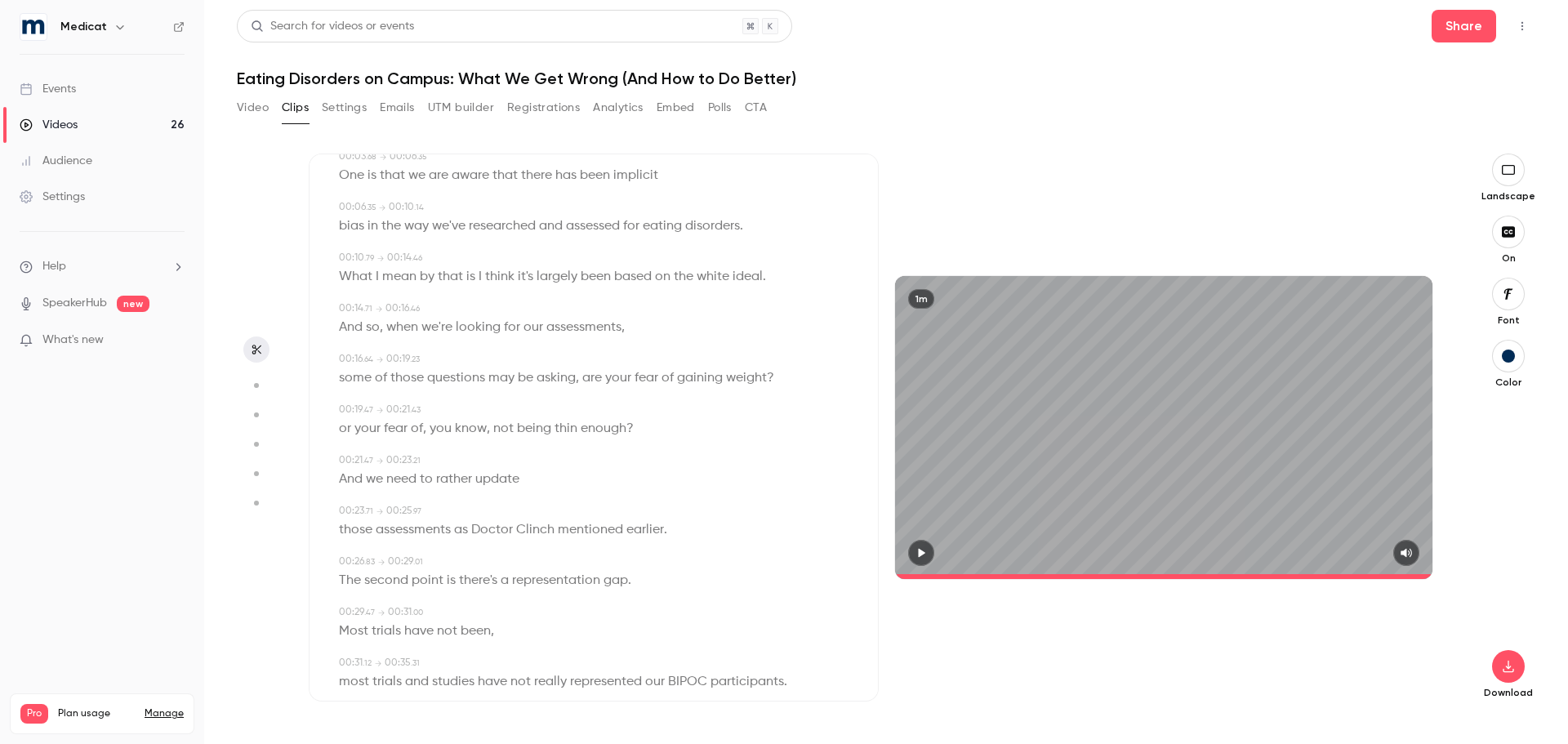
scroll to position [0, 0]
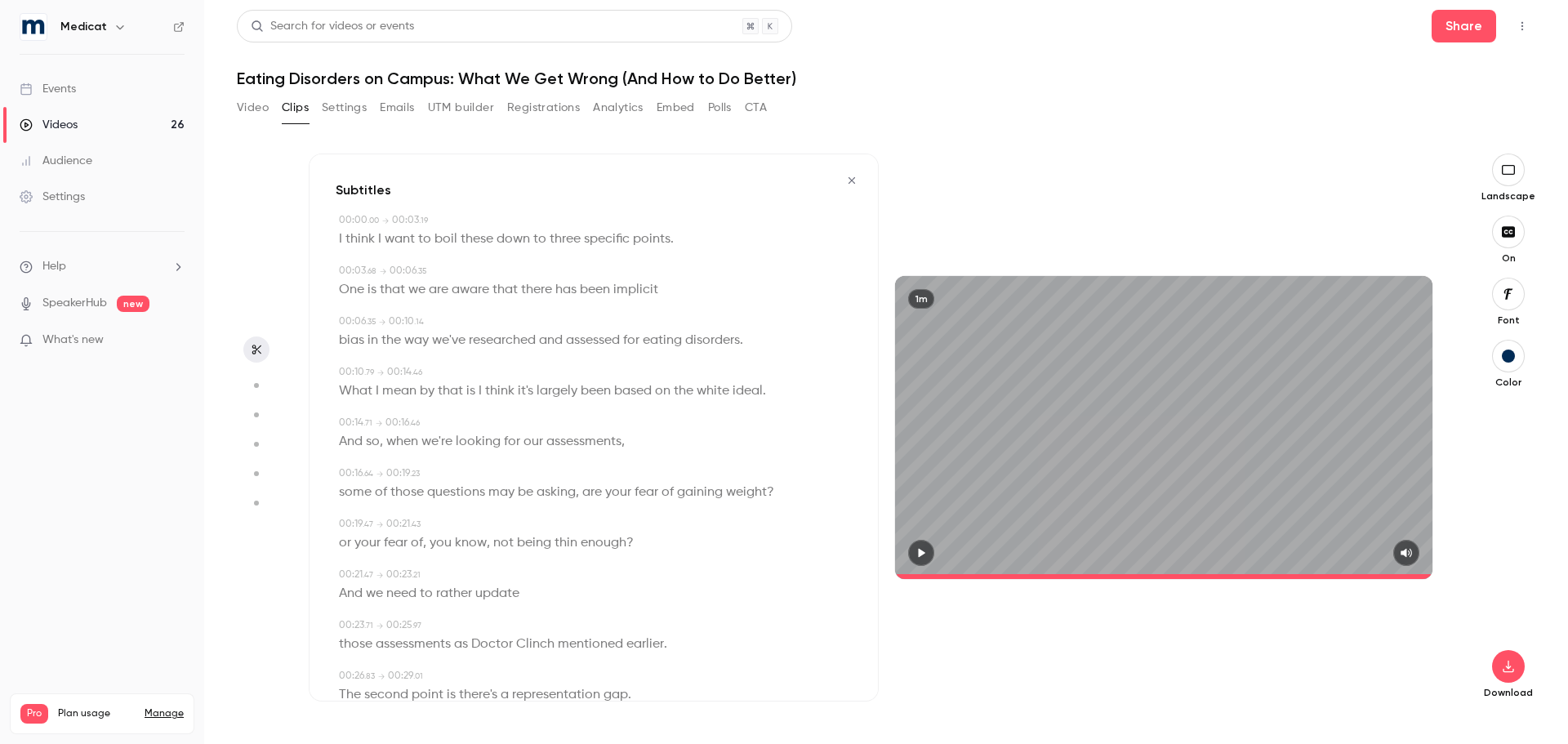
type input "****"
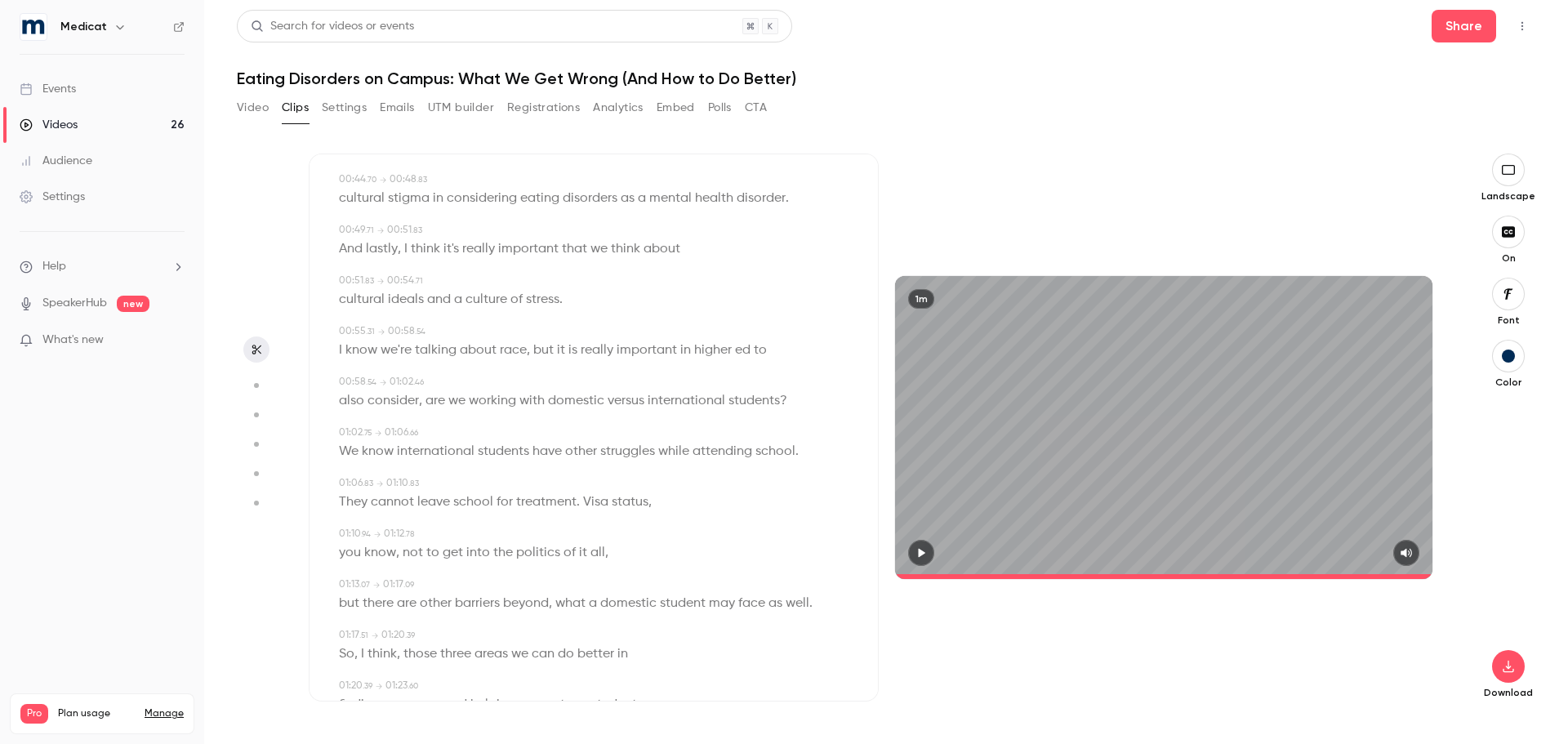
scroll to position [906, 0]
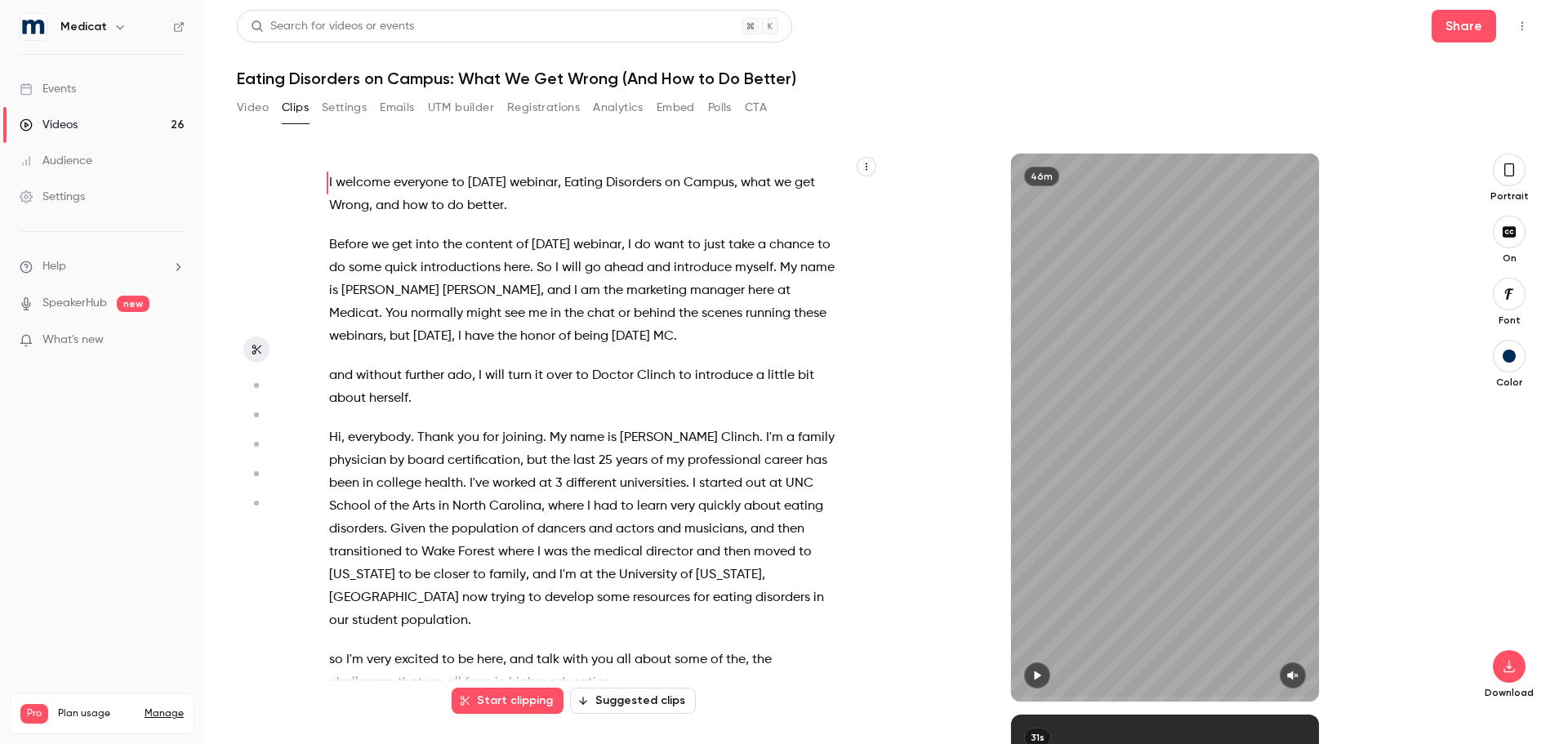
click at [1511, 170] on icon "button" at bounding box center [1509, 170] width 13 height 18
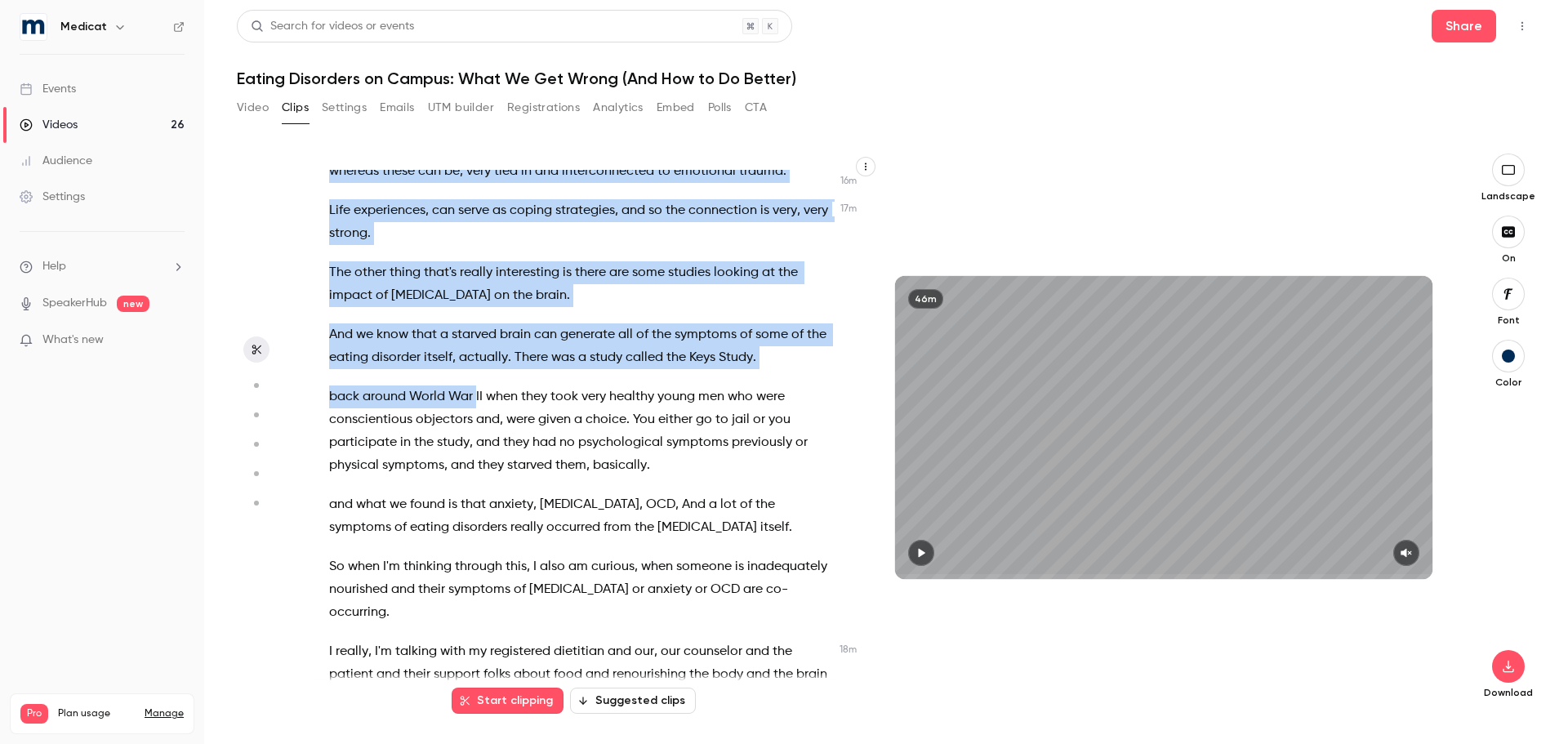
scroll to position [7026, 0]
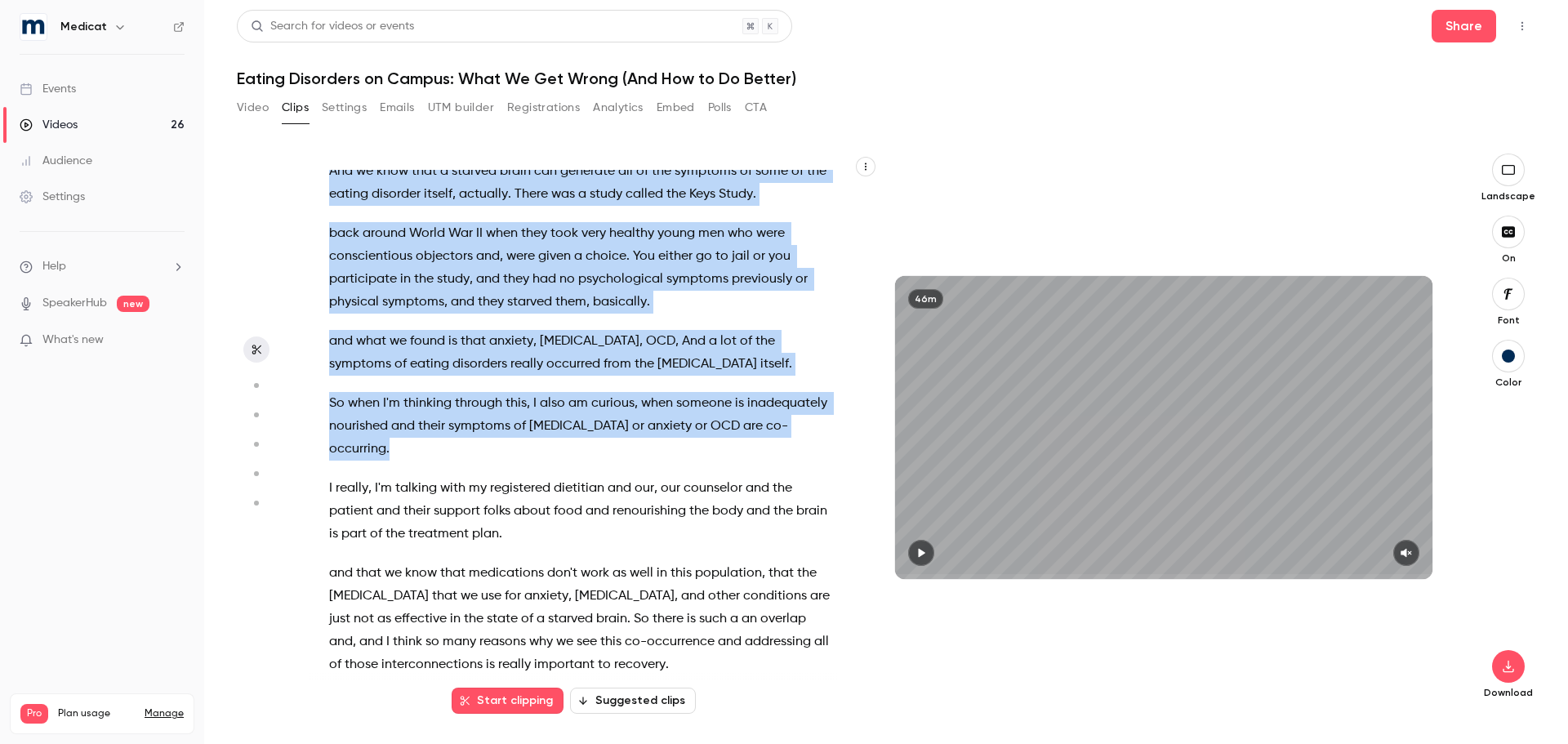
drag, startPoint x: 365, startPoint y: 364, endPoint x: 487, endPoint y: 494, distance: 178.3
click at [487, 494] on div "I welcome everyone to [DATE] webinar , Eating Disorders on Campus , what we get…" at bounding box center [589, 435] width 562 height 532
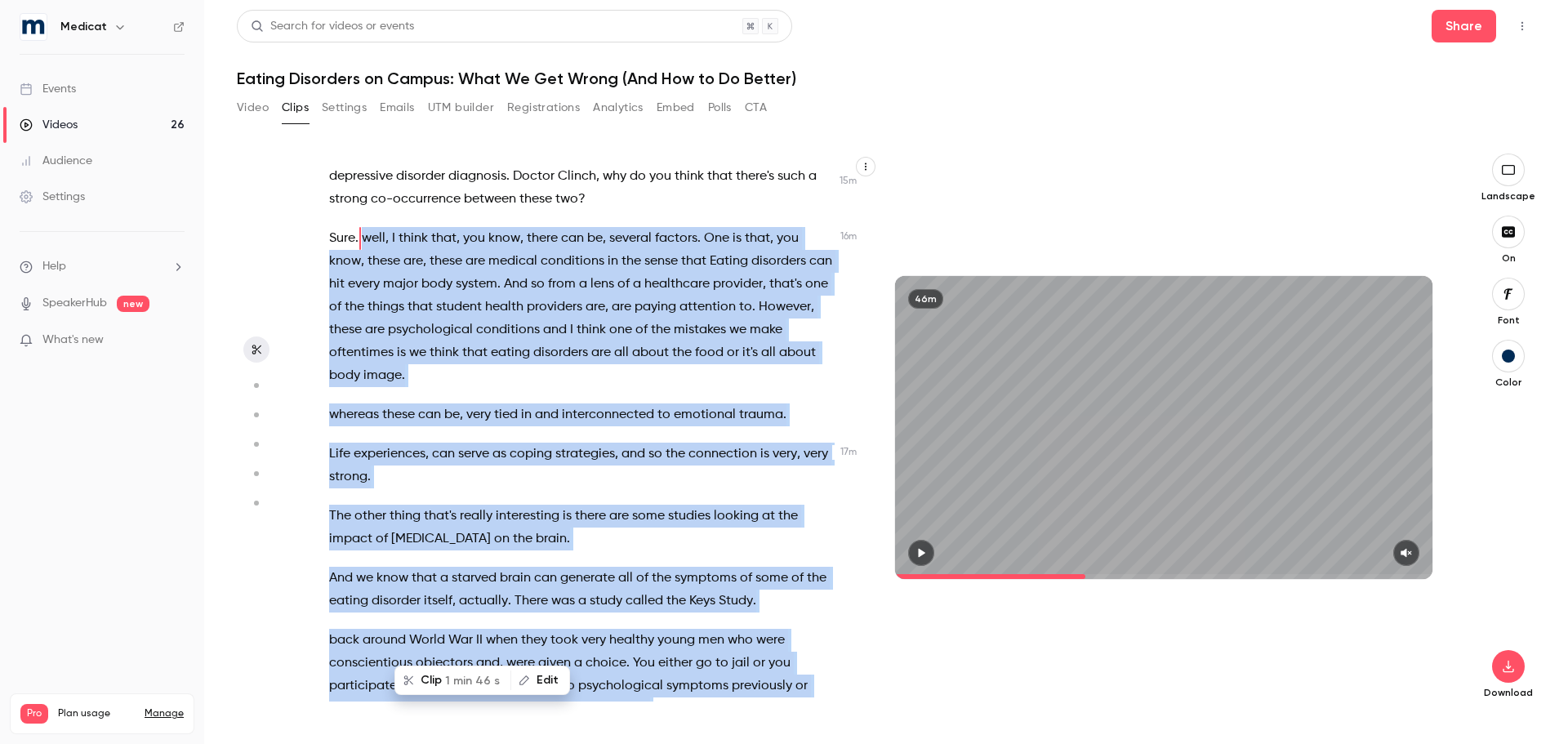
scroll to position [6631, 0]
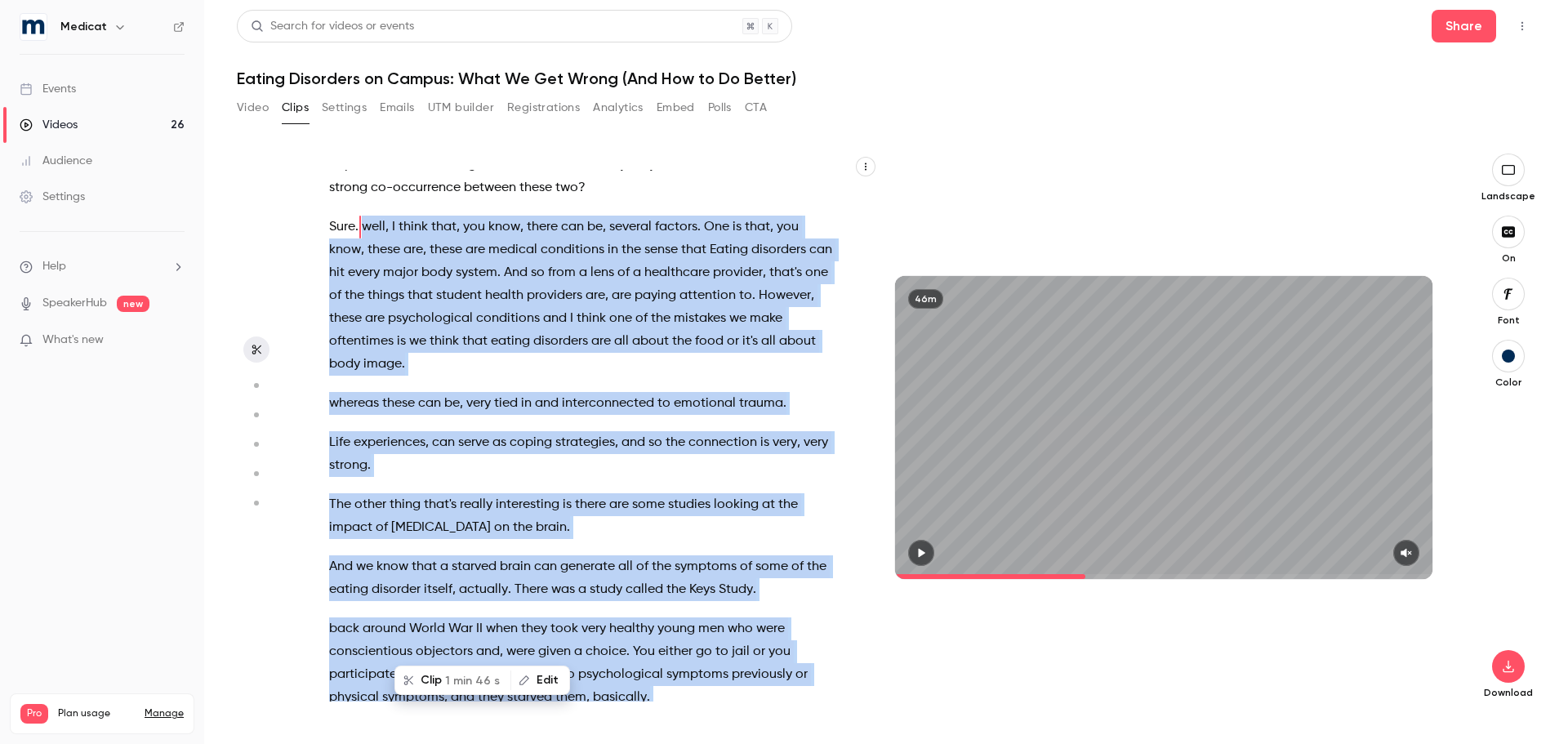
click at [520, 477] on p "Life experiences , can serve as coping strategies , and so the connection is ve…" at bounding box center [581, 454] width 505 height 46
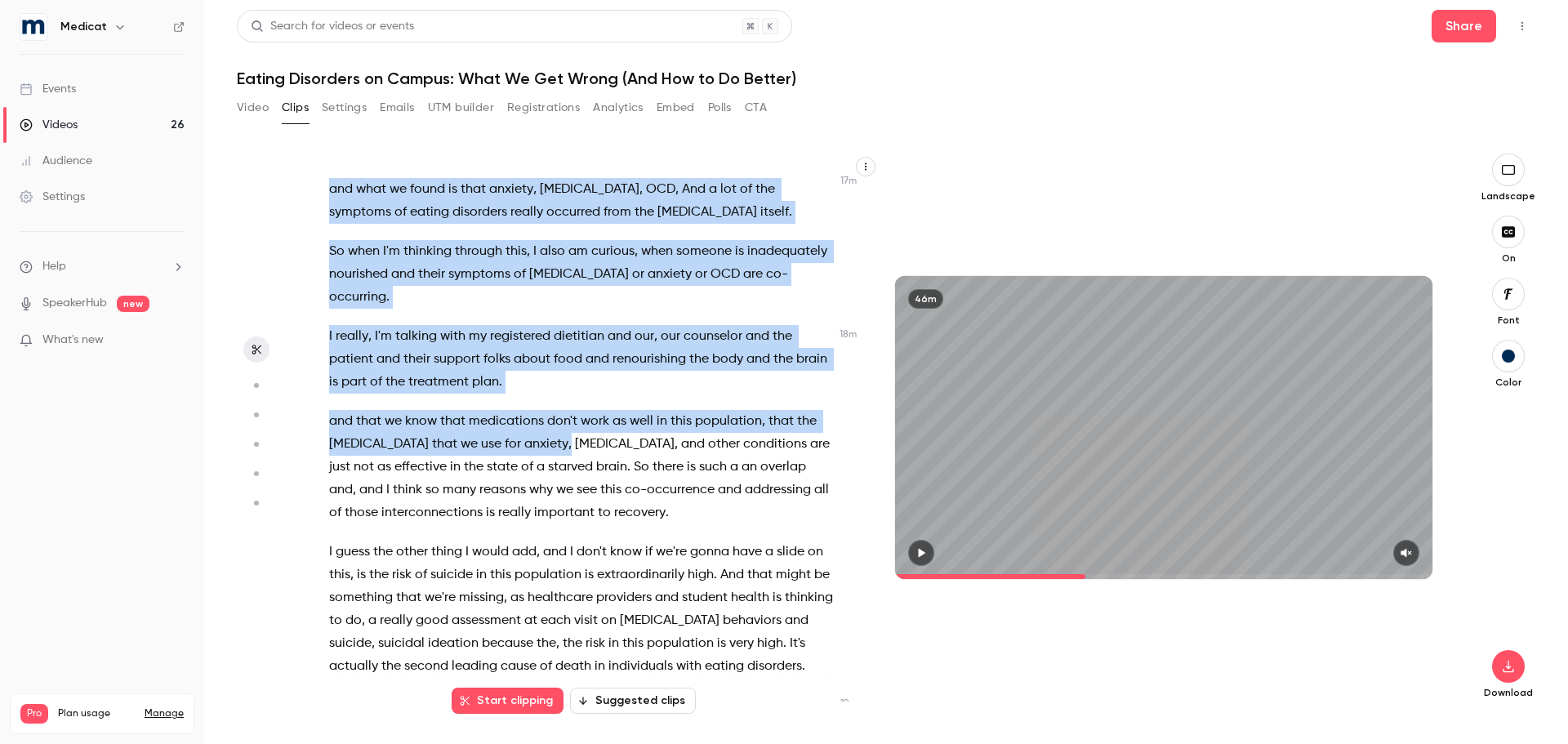
scroll to position [7202, 0]
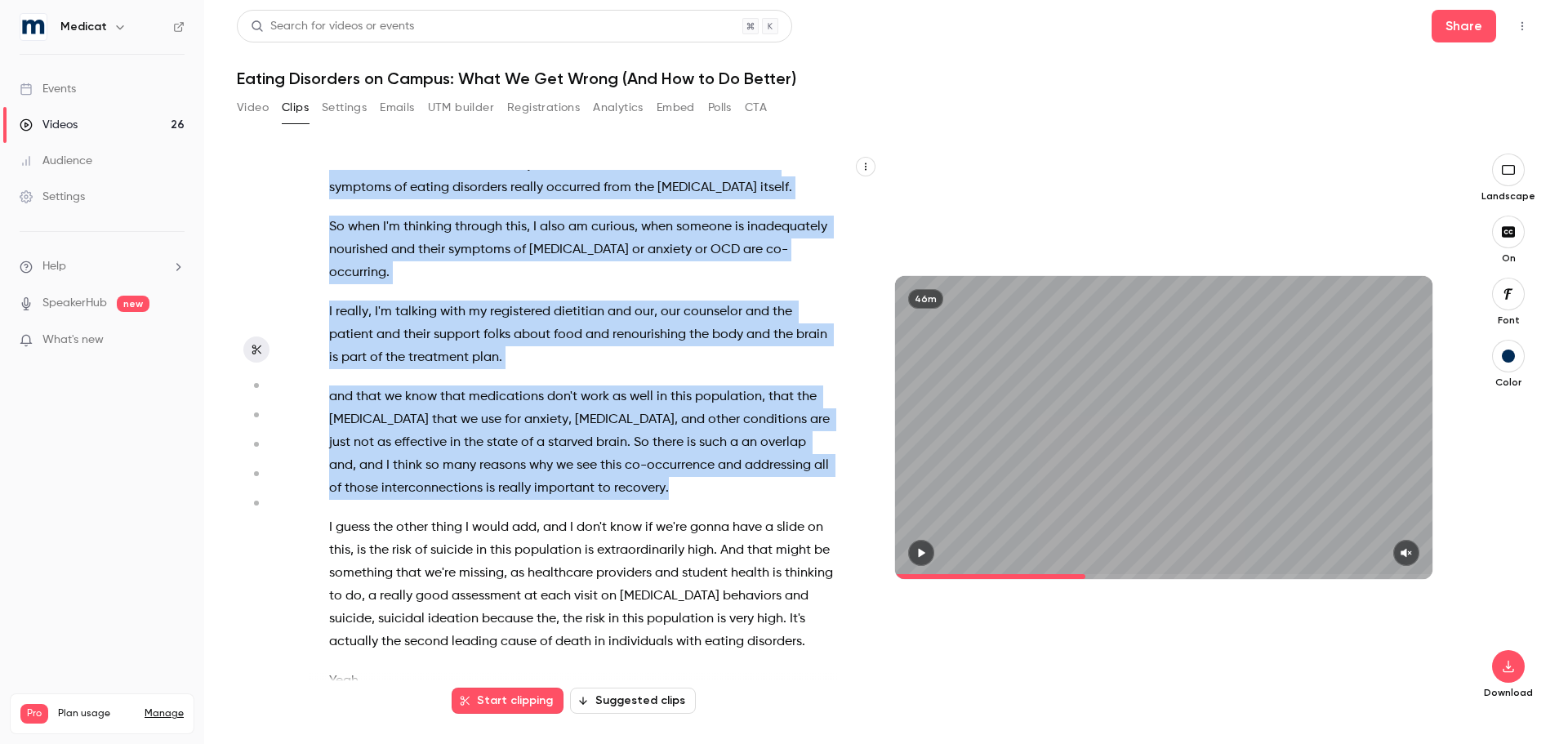
drag, startPoint x: 322, startPoint y: 303, endPoint x: 665, endPoint y: 535, distance: 414.1
click at [665, 535] on div "I welcome everyone to [DATE] webinar , Eating Disorders on Campus , what we get…" at bounding box center [589, 435] width 562 height 532
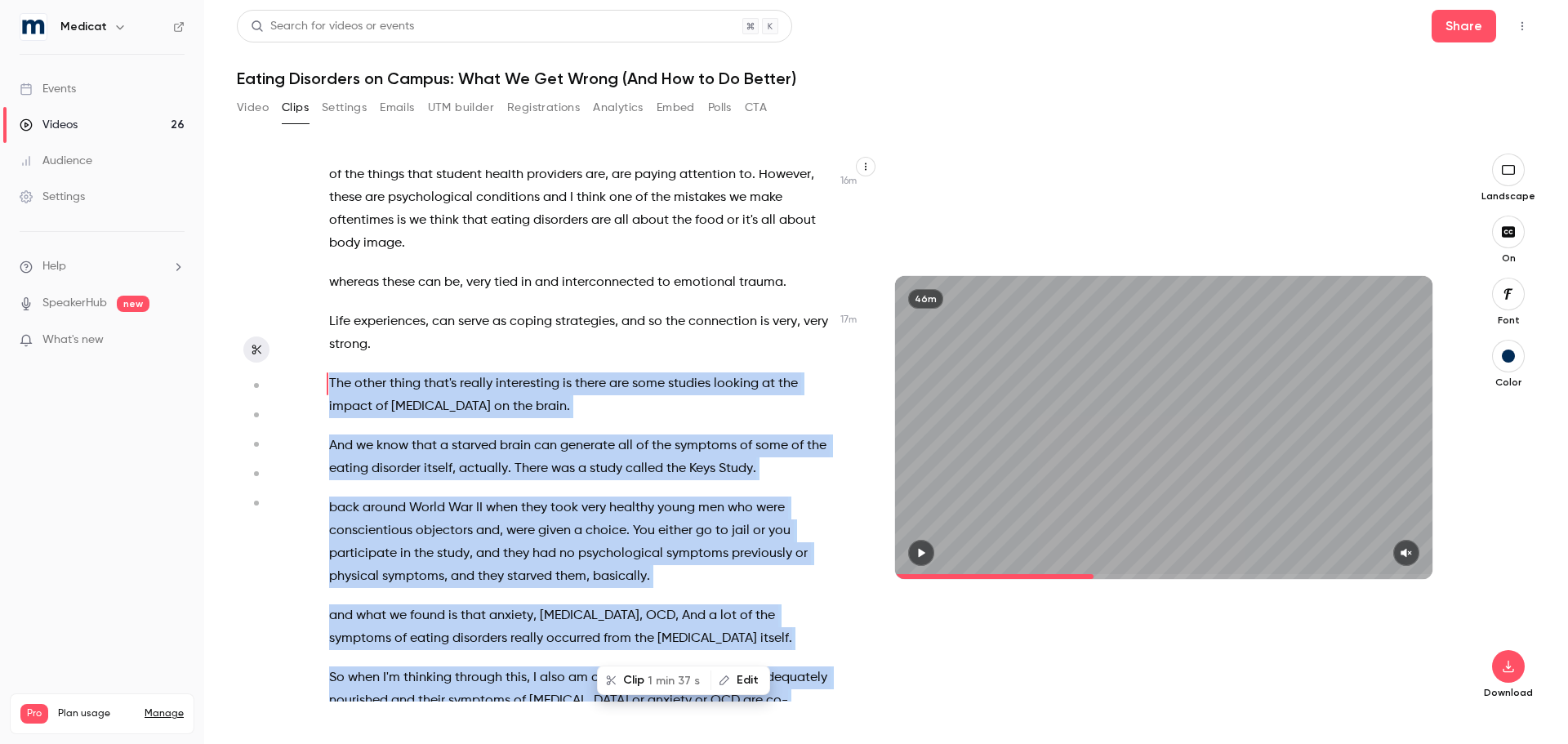
scroll to position [6745, 0]
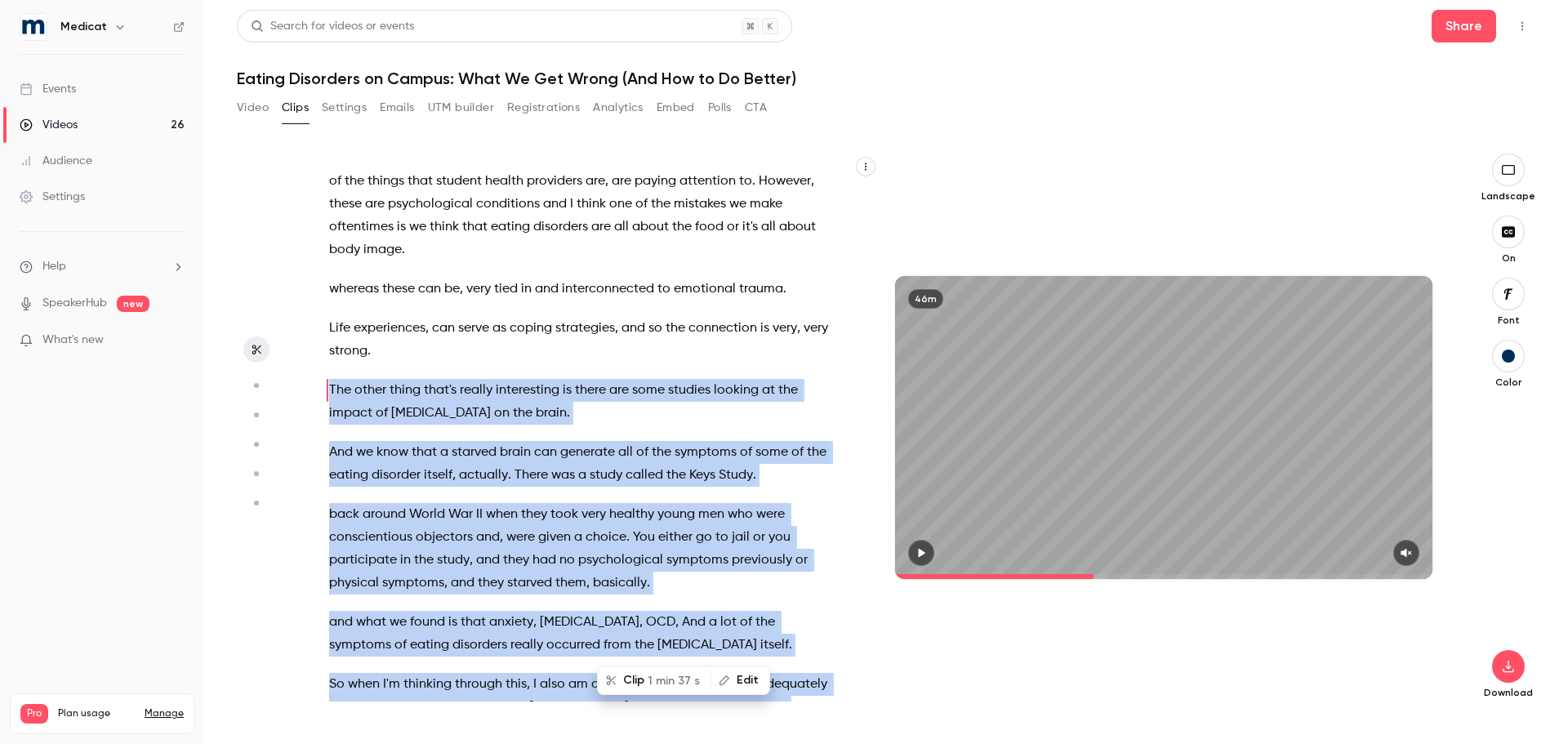
click at [651, 681] on span "1 min 37 s" at bounding box center [673, 680] width 52 height 17
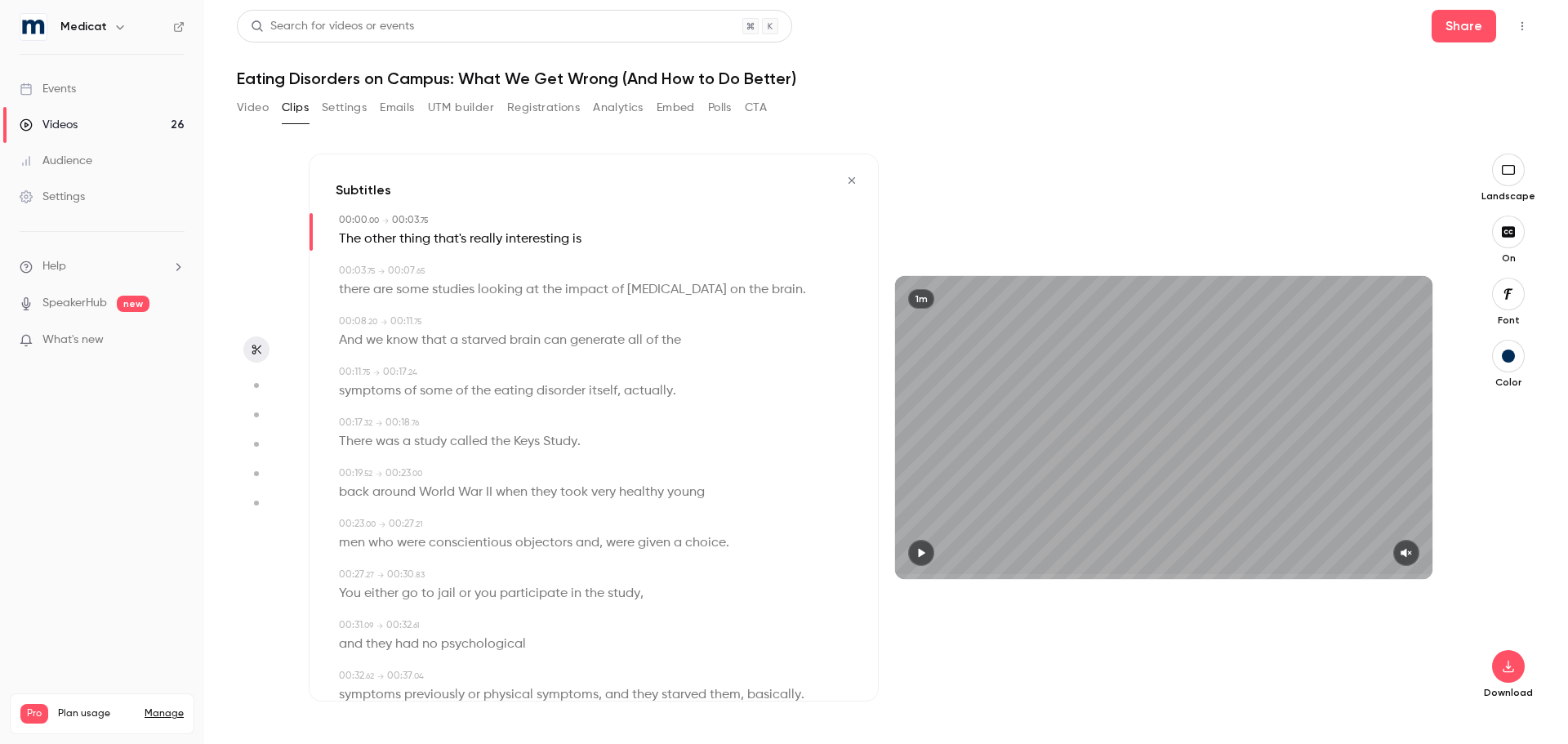
click at [1412, 553] on icon "button" at bounding box center [1405, 553] width 13 height 12
click at [918, 554] on icon "button" at bounding box center [921, 553] width 13 height 12
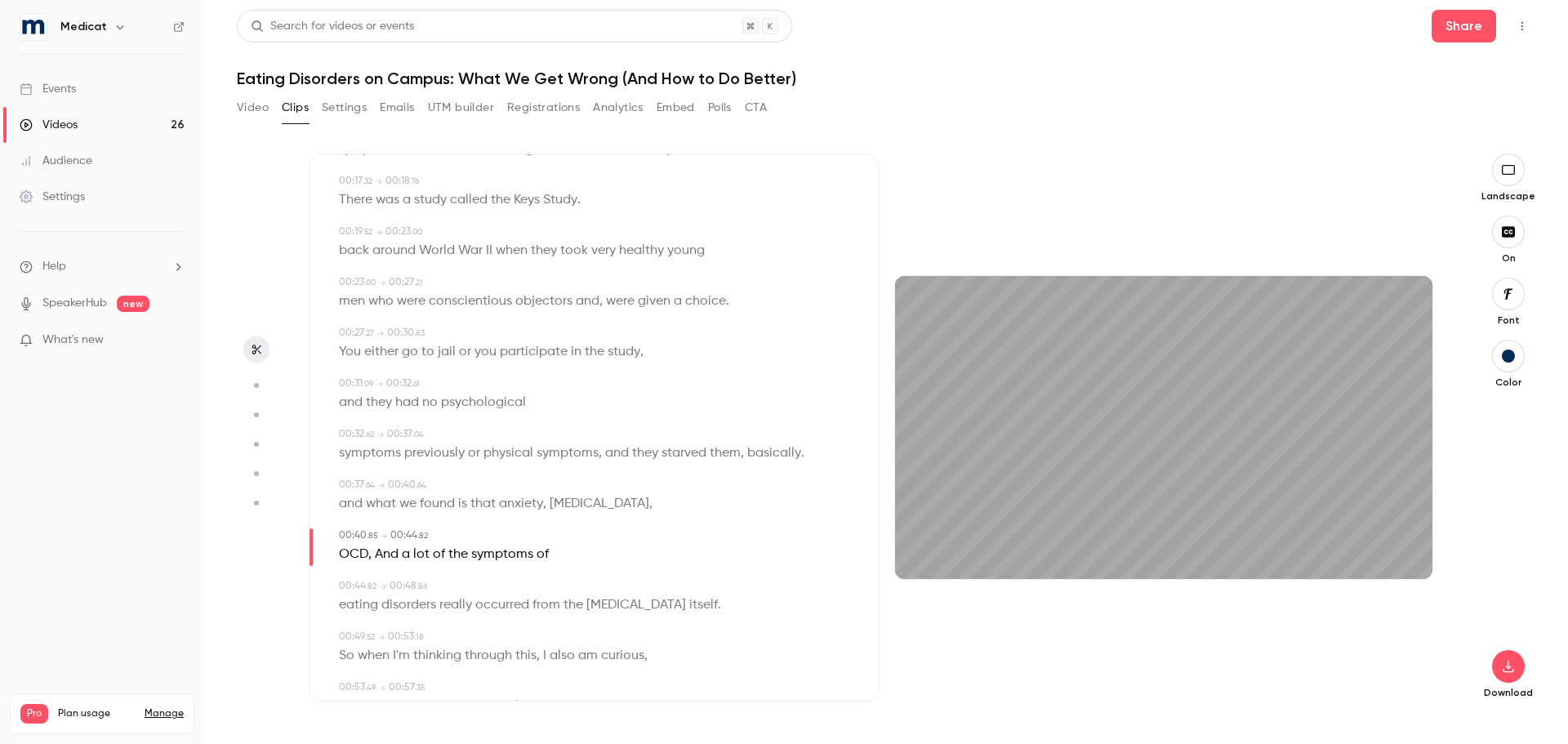
scroll to position [245, 0]
click at [922, 552] on icon "button" at bounding box center [921, 553] width 13 height 12
click at [386, 549] on span "And" at bounding box center [386, 551] width 24 height 23
type input "****"
click at [386, 583] on button "Edit" at bounding box center [382, 582] width 57 height 27
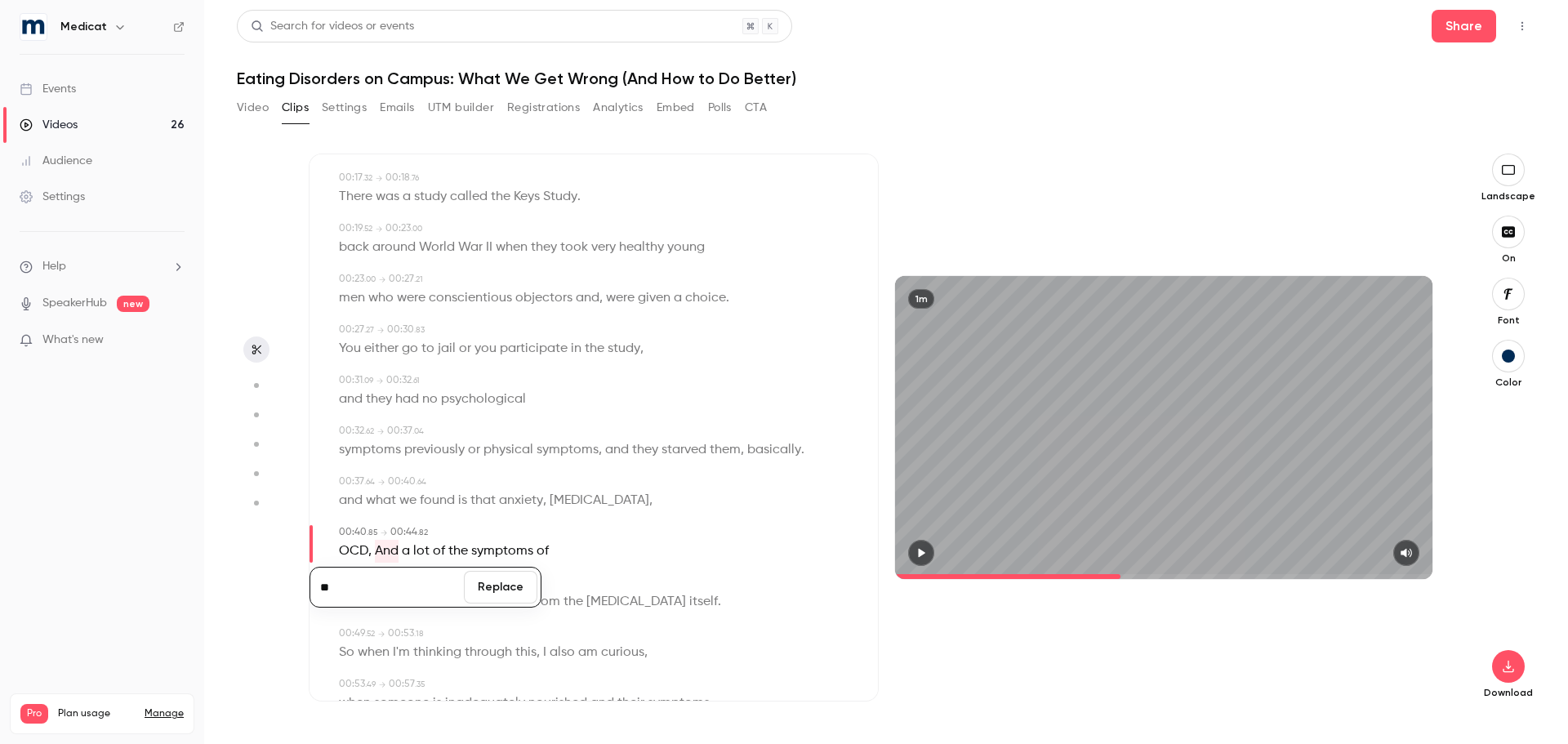
type input "***"
click at [493, 585] on button "Replace" at bounding box center [500, 587] width 73 height 33
click at [950, 552] on div at bounding box center [1164, 553] width 538 height 27
click at [927, 552] on icon "button" at bounding box center [921, 553] width 13 height 12
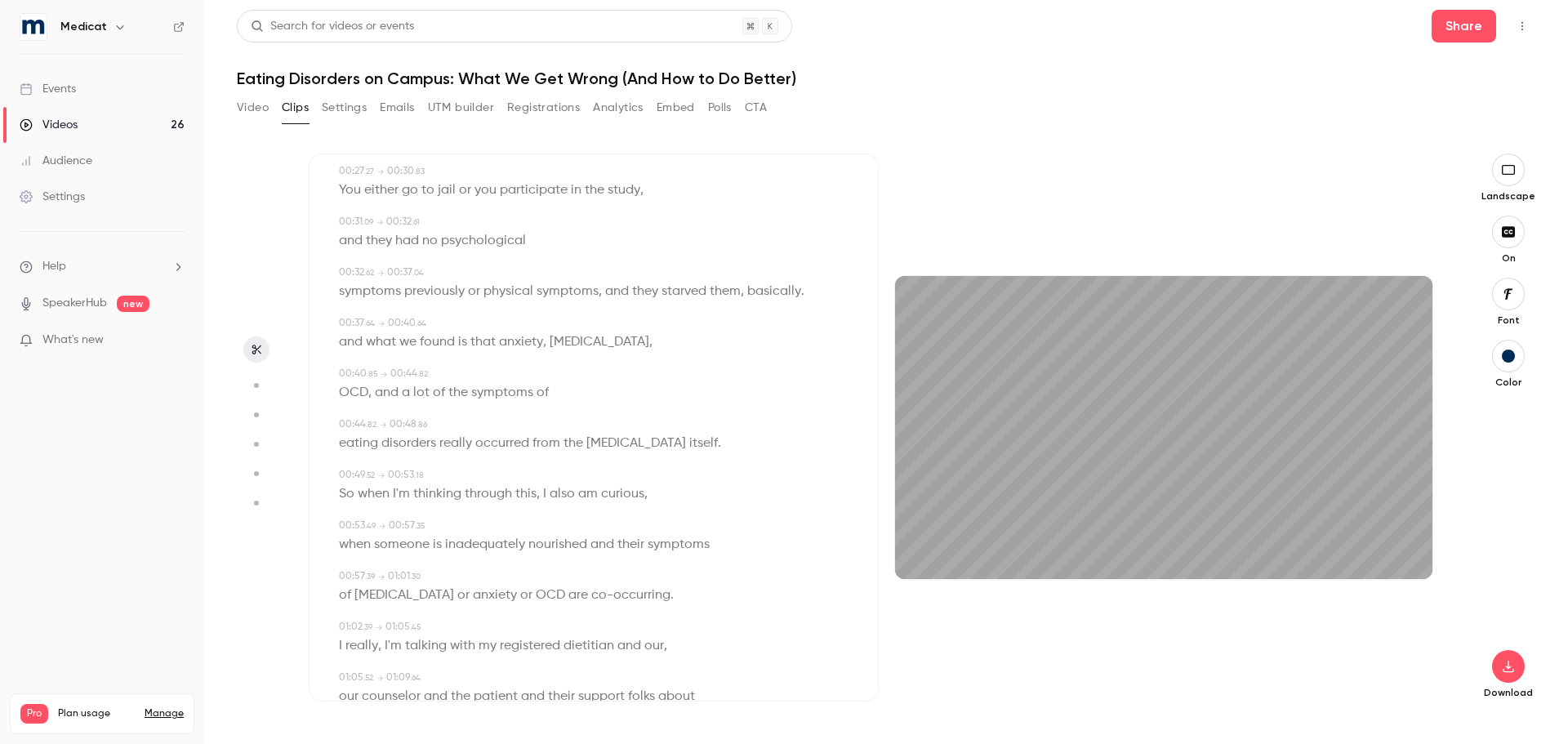
scroll to position [409, 0]
click at [919, 554] on icon "button" at bounding box center [921, 553] width 6 height 9
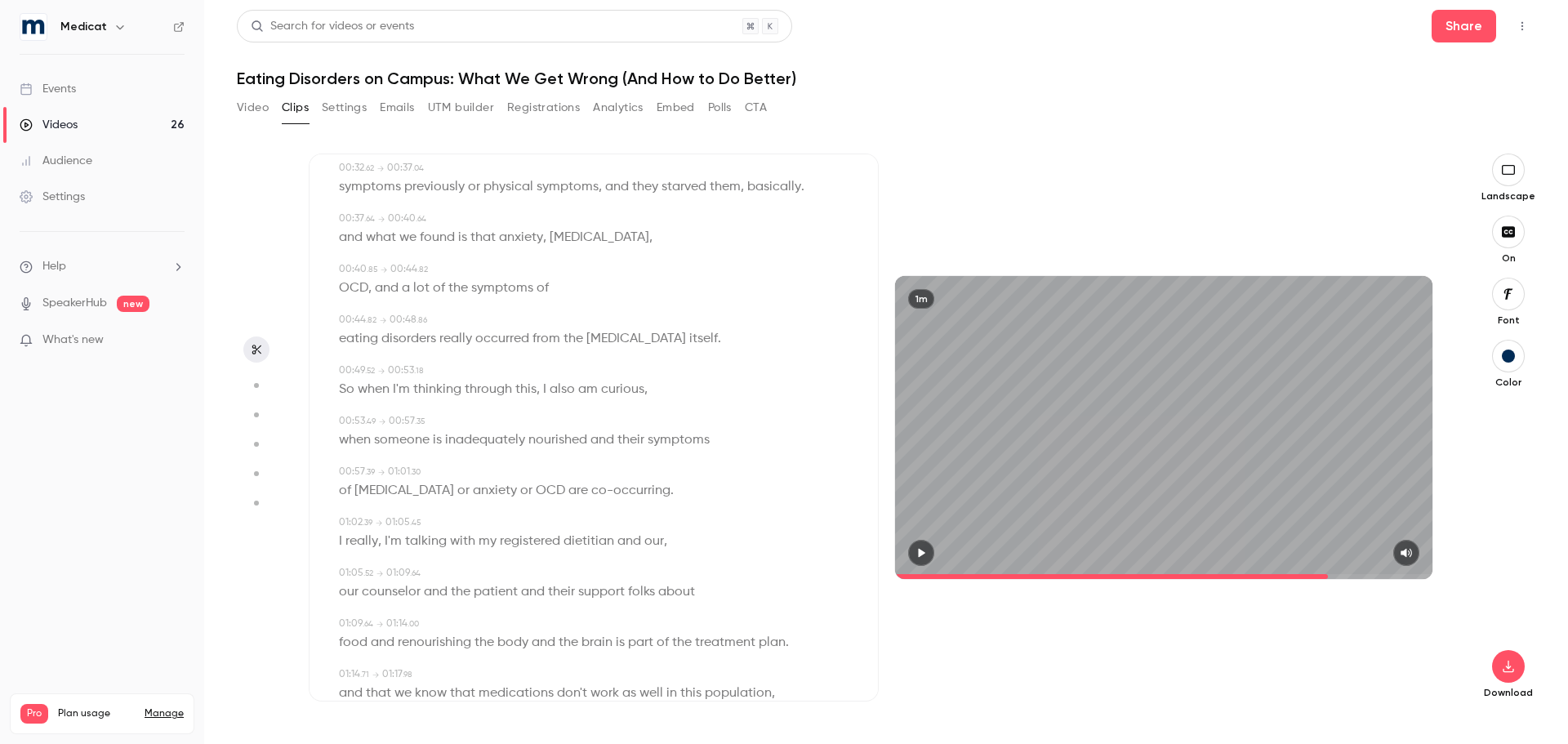
scroll to position [571, 0]
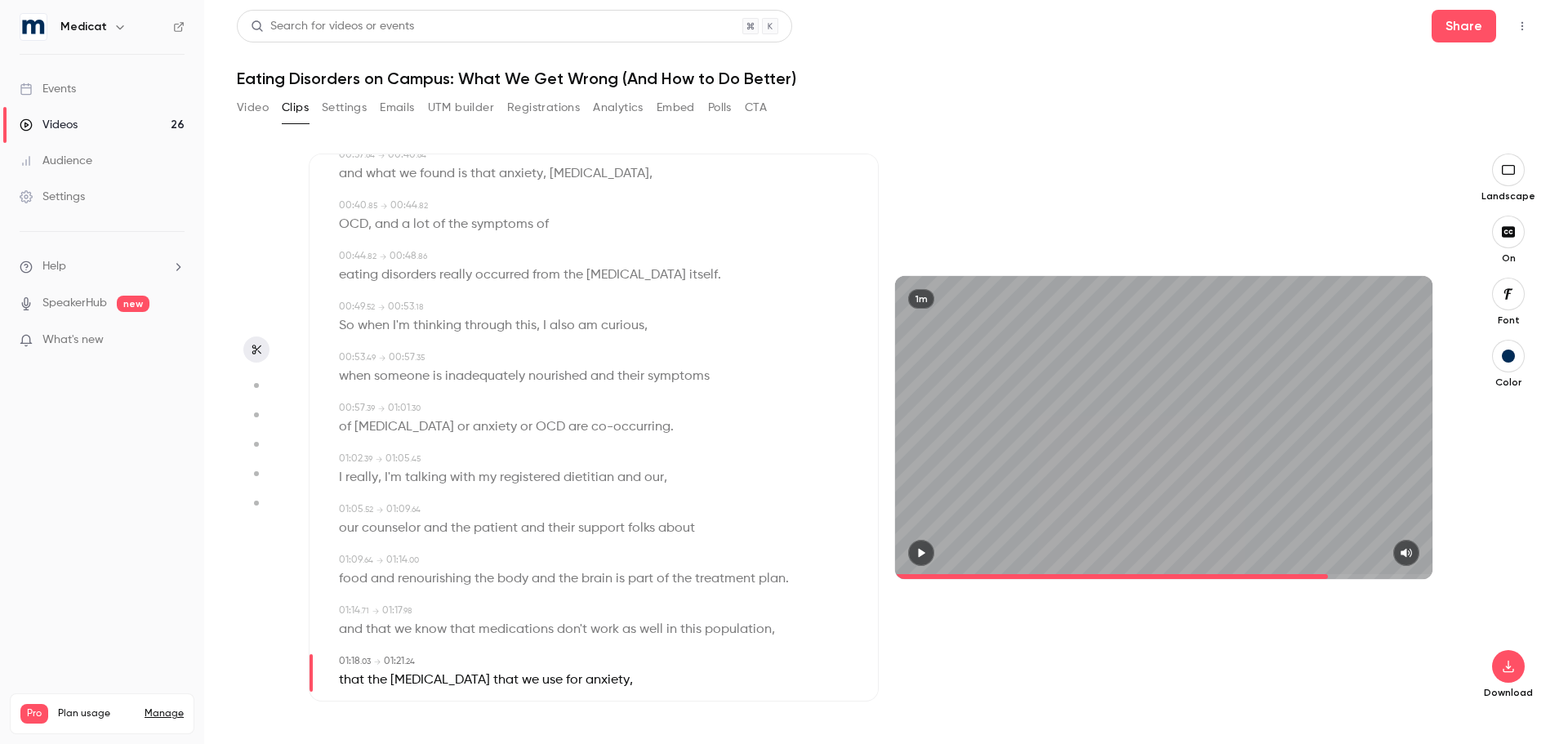
click at [352, 623] on span "and" at bounding box center [350, 630] width 24 height 23
type input "****"
click at [356, 656] on button "Edit" at bounding box center [345, 660] width 57 height 27
type input "***"
click at [504, 670] on button "Replace" at bounding box center [500, 665] width 73 height 33
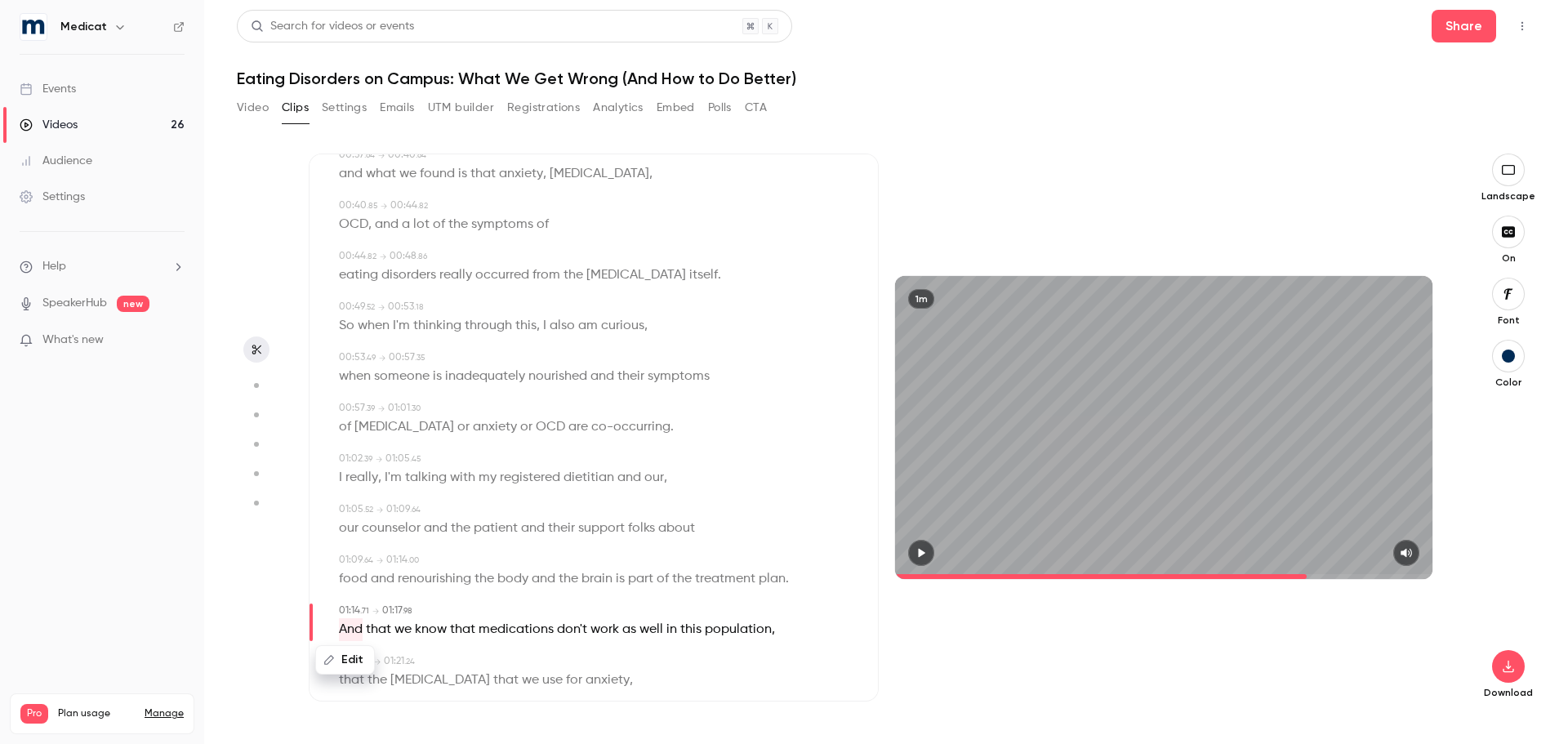
click at [922, 558] on icon "button" at bounding box center [921, 553] width 13 height 12
click at [921, 555] on icon "button" at bounding box center [921, 553] width 6 height 9
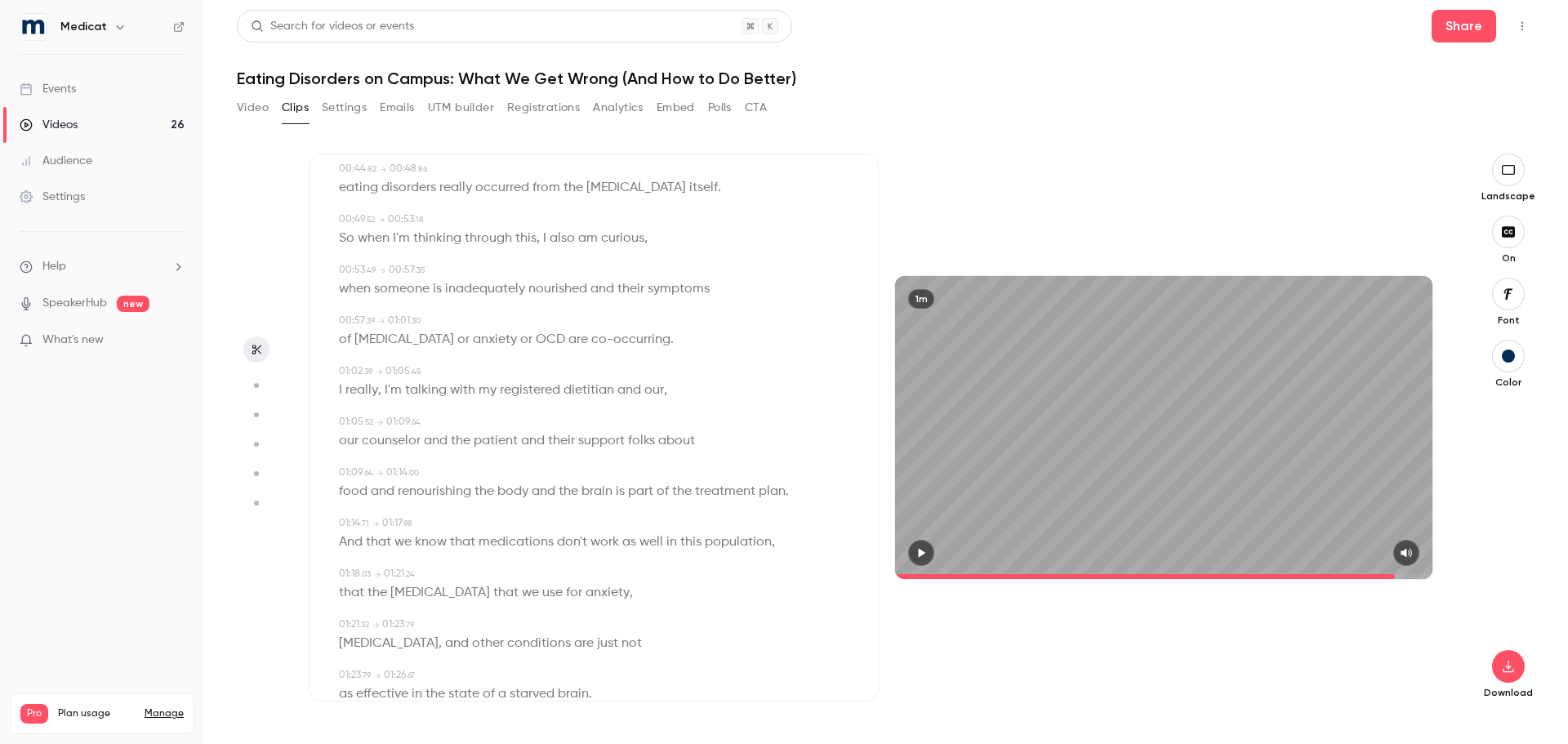
scroll to position [855, 0]
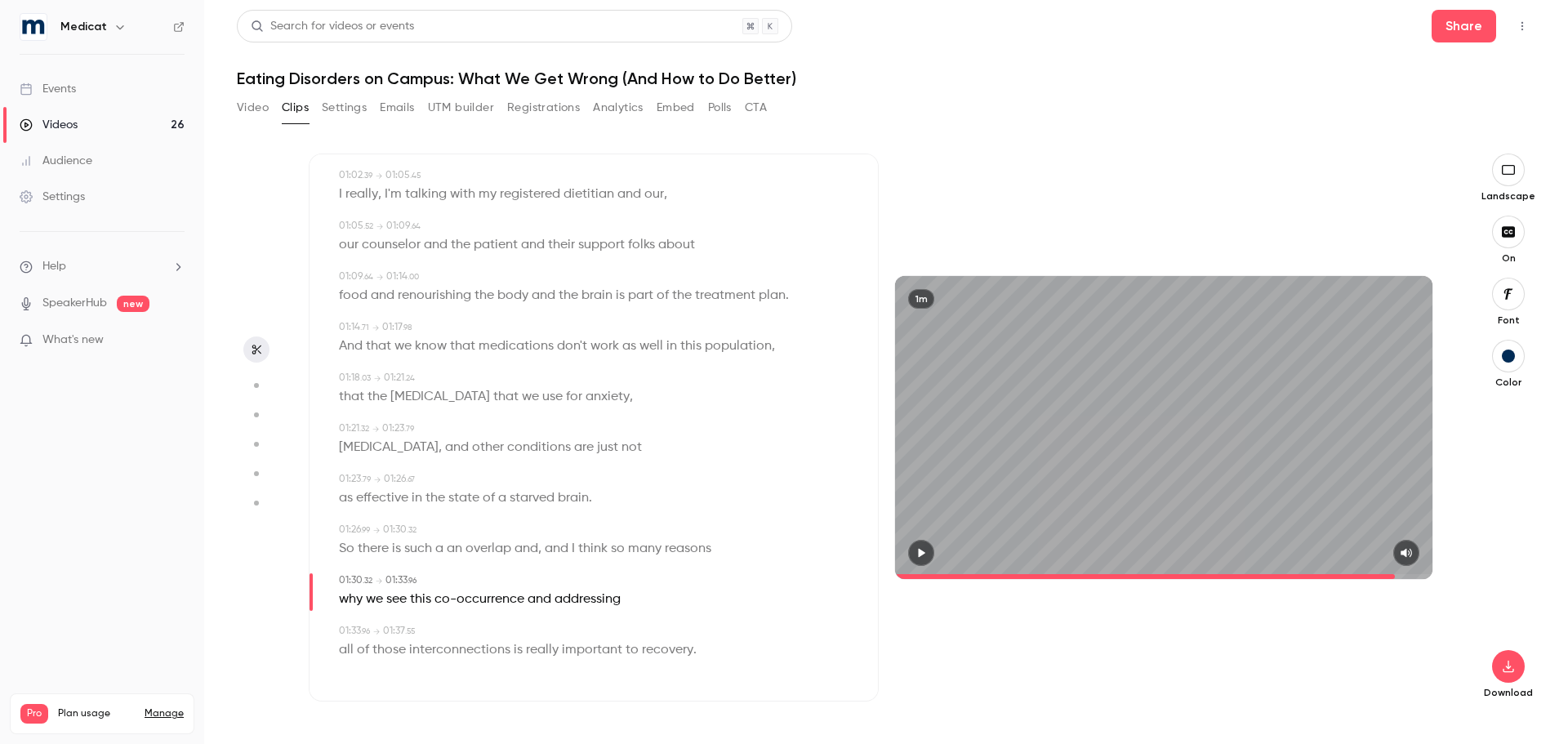
click at [441, 551] on span "a" at bounding box center [439, 549] width 8 height 23
type input "**"
click at [432, 577] on button "Edit" at bounding box center [434, 579] width 57 height 27
click at [509, 589] on button "Replace" at bounding box center [516, 585] width 73 height 33
click at [918, 548] on icon "button" at bounding box center [921, 553] width 13 height 12
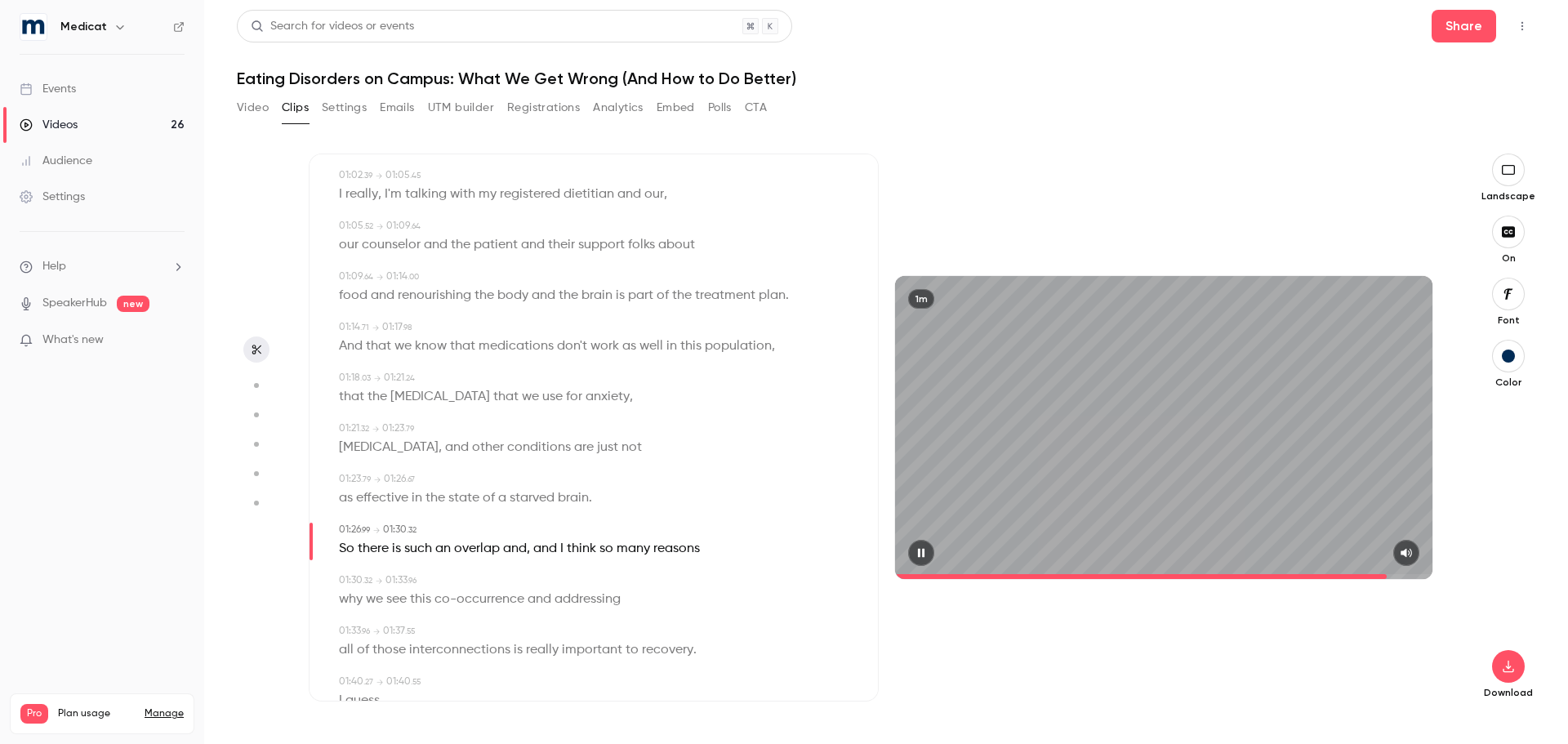
click at [910, 564] on span at bounding box center [1164, 577] width 538 height 27
click at [1219, 575] on span at bounding box center [1164, 577] width 538 height 5
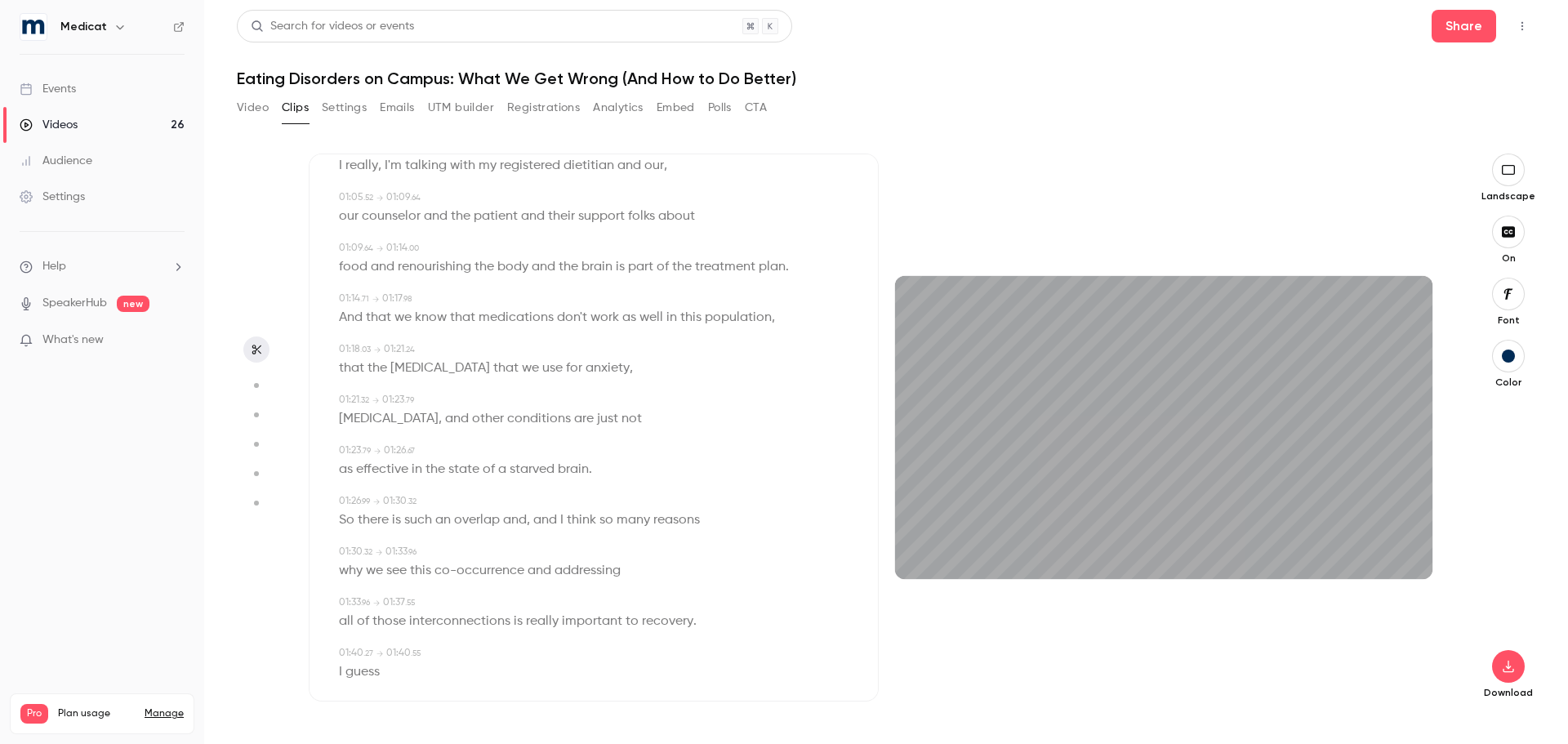
scroll to position [906, 0]
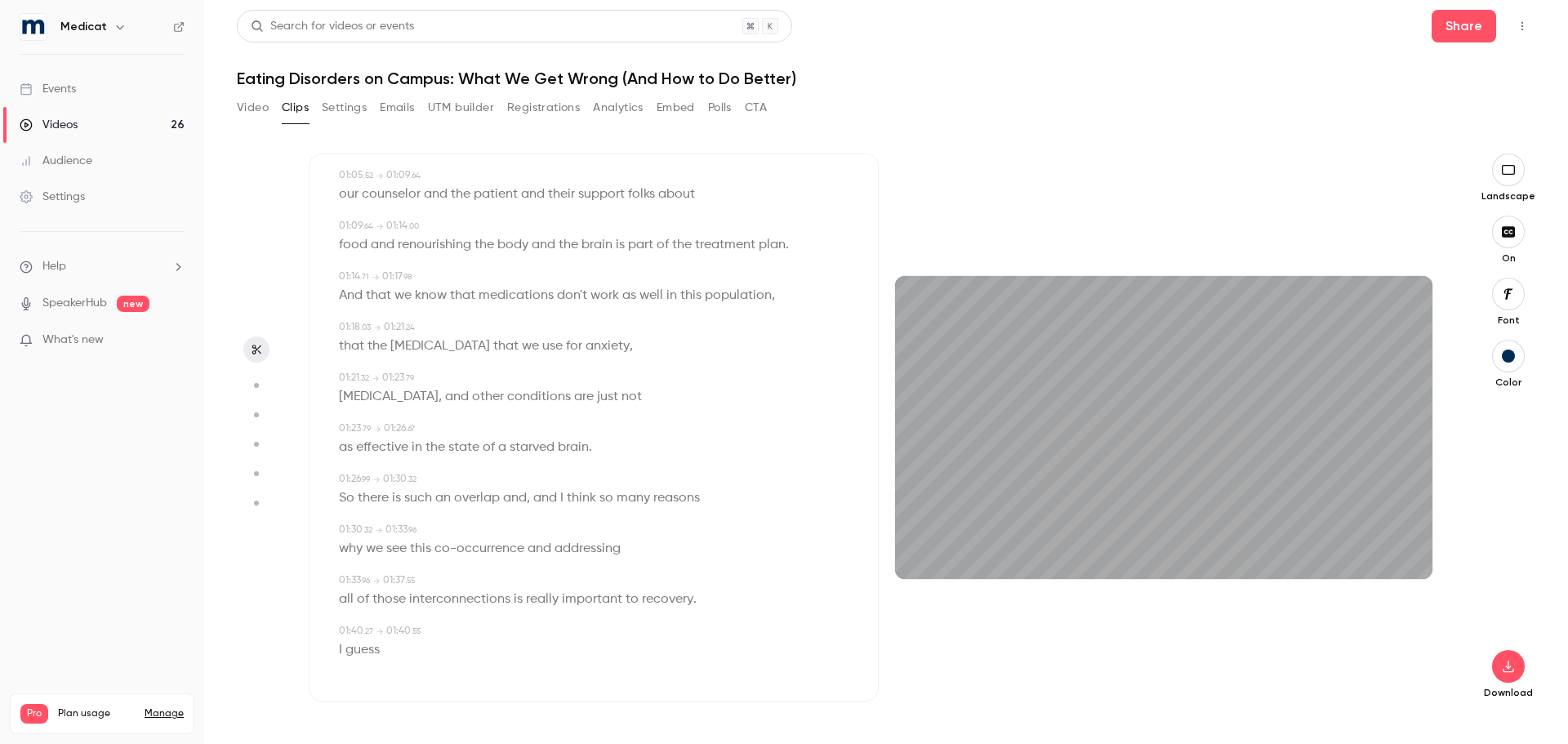
click at [548, 500] on span "and" at bounding box center [545, 498] width 24 height 23
type input "**"
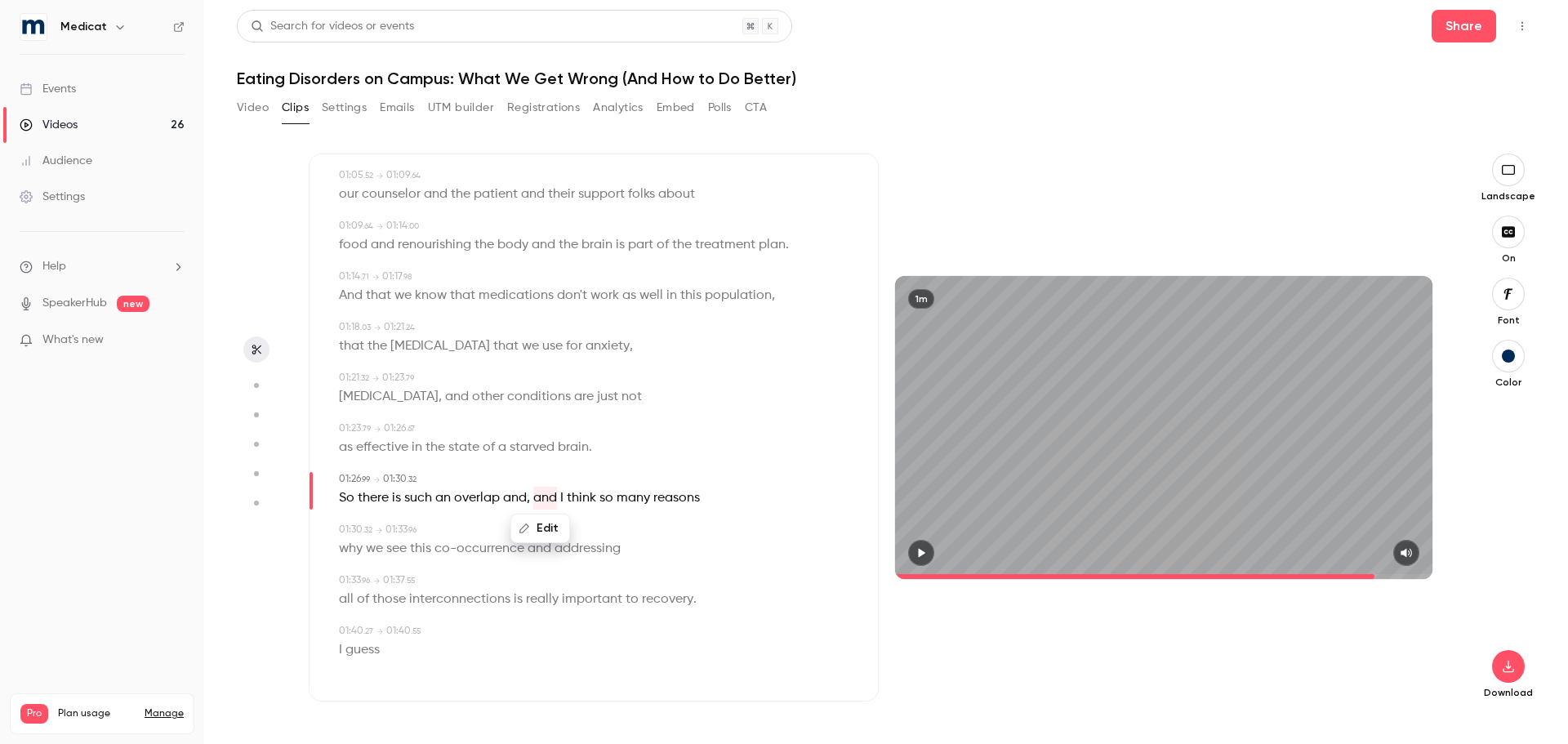
click at [542, 525] on button "Edit" at bounding box center [540, 529] width 57 height 27
click at [612, 532] on button "Replace" at bounding box center [622, 533] width 73 height 33
click at [921, 556] on icon "button" at bounding box center [922, 553] width 6 height 9
click at [921, 556] on icon "button" at bounding box center [921, 553] width 6 height 9
click at [455, 500] on span "overlap" at bounding box center [477, 498] width 46 height 23
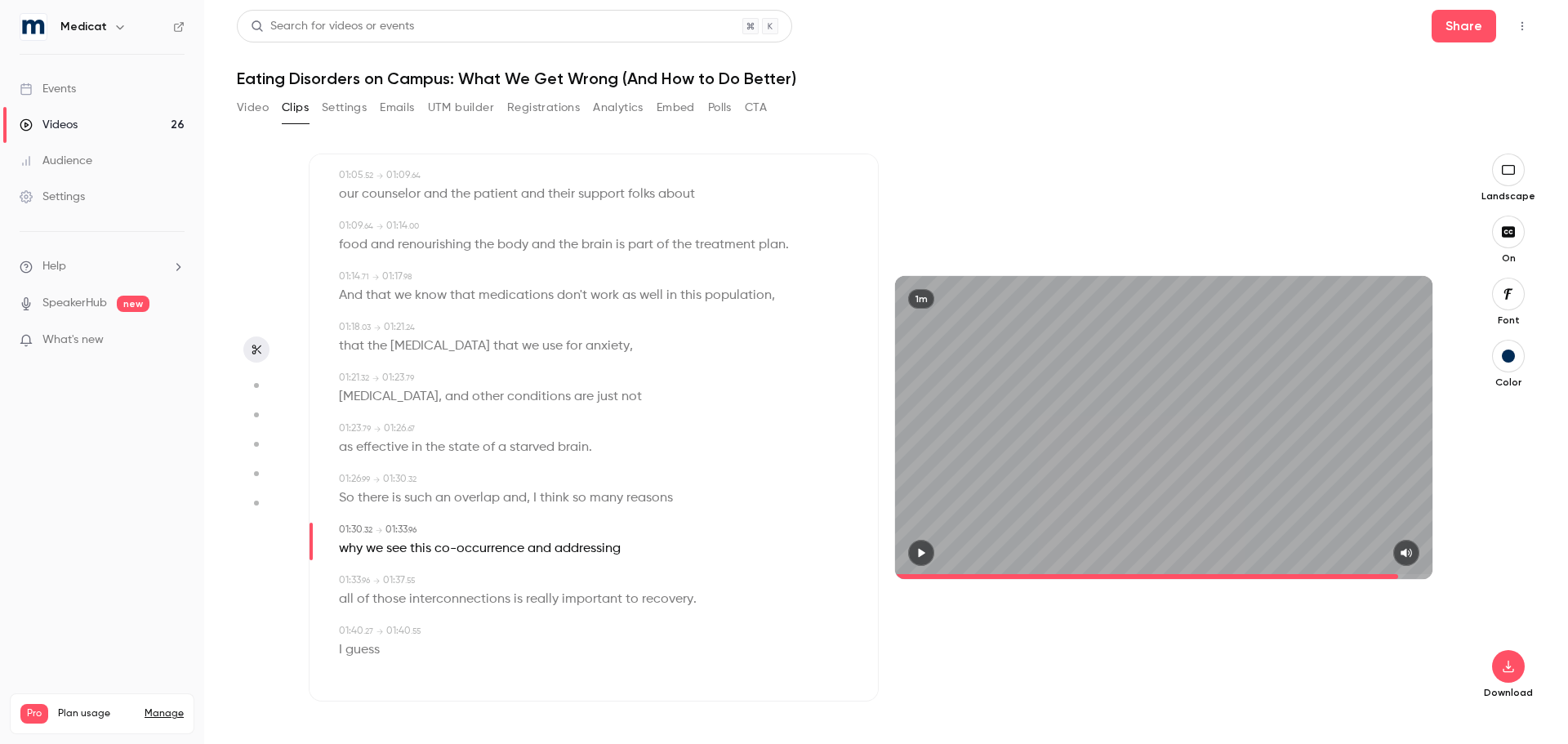
type input "**"
click at [460, 533] on icon "button" at bounding box center [455, 528] width 11 height 12
click at [459, 541] on input "*******" at bounding box center [440, 533] width 147 height 33
type input "********"
click at [549, 529] on button "Replace" at bounding box center [553, 533] width 73 height 33
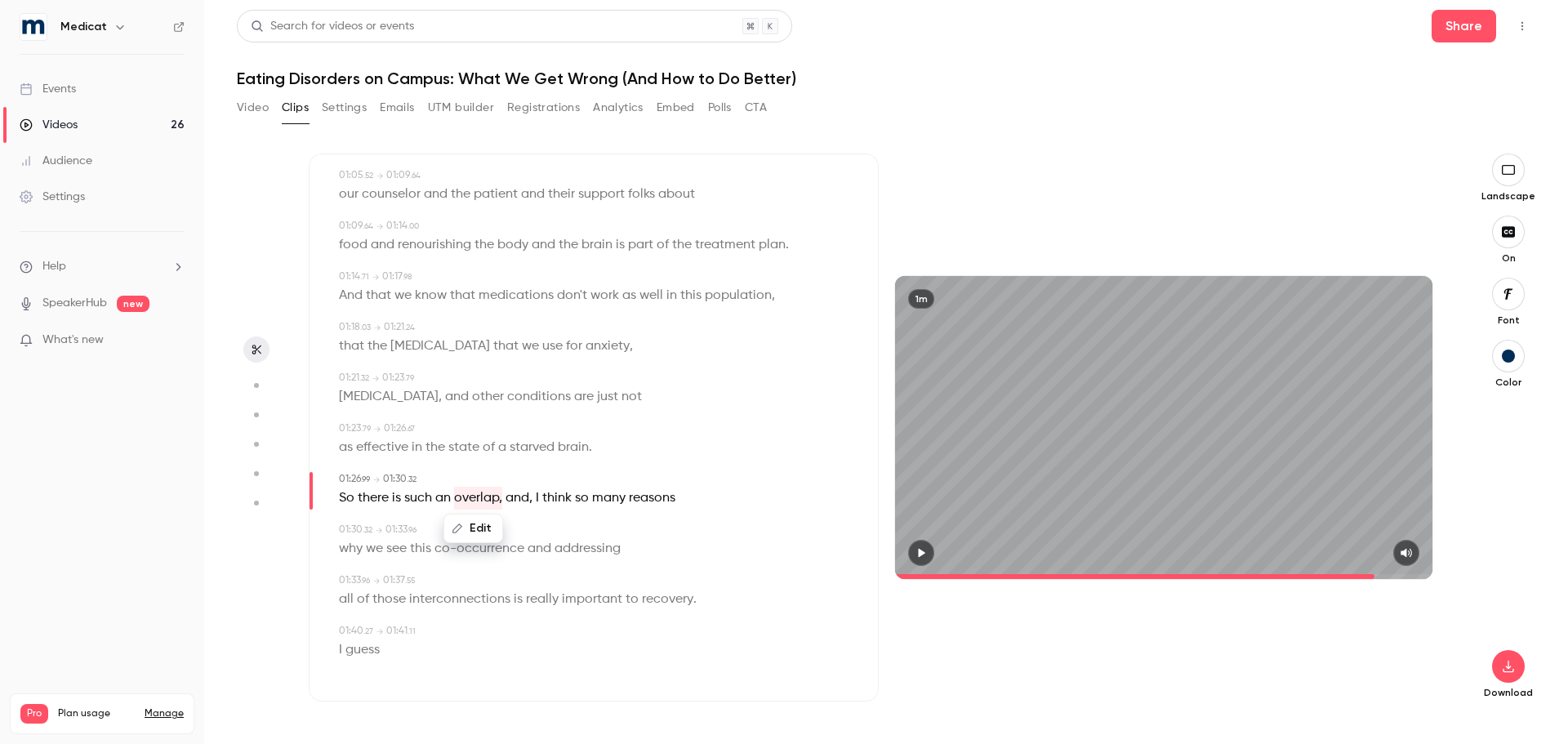
click at [520, 496] on span "and" at bounding box center [517, 498] width 24 height 23
click at [783, 556] on div "why we see this co-occurrence and addressing" at bounding box center [595, 549] width 513 height 23
drag, startPoint x: 509, startPoint y: 500, endPoint x: 533, endPoint y: 500, distance: 24.0
click at [533, 500] on p "So there is such an overlap, and , I think so many reasons" at bounding box center [507, 498] width 336 height 23
type input "**"
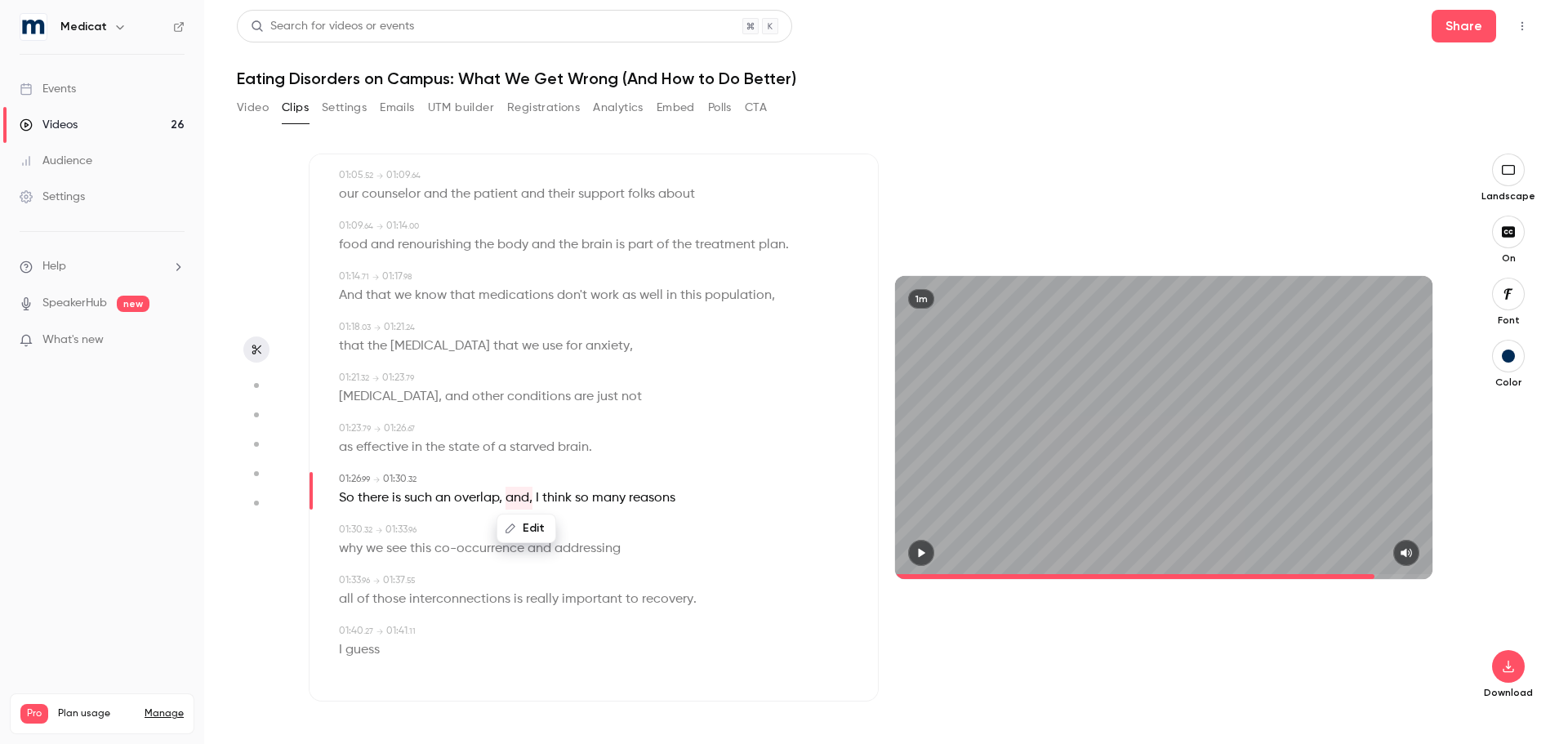
click at [530, 521] on button "Edit" at bounding box center [526, 529] width 57 height 27
click at [527, 539] on input "****" at bounding box center [494, 533] width 147 height 33
type input "***"
click at [622, 536] on button "Replace" at bounding box center [608, 533] width 73 height 33
click at [929, 548] on button "button" at bounding box center [922, 553] width 27 height 27
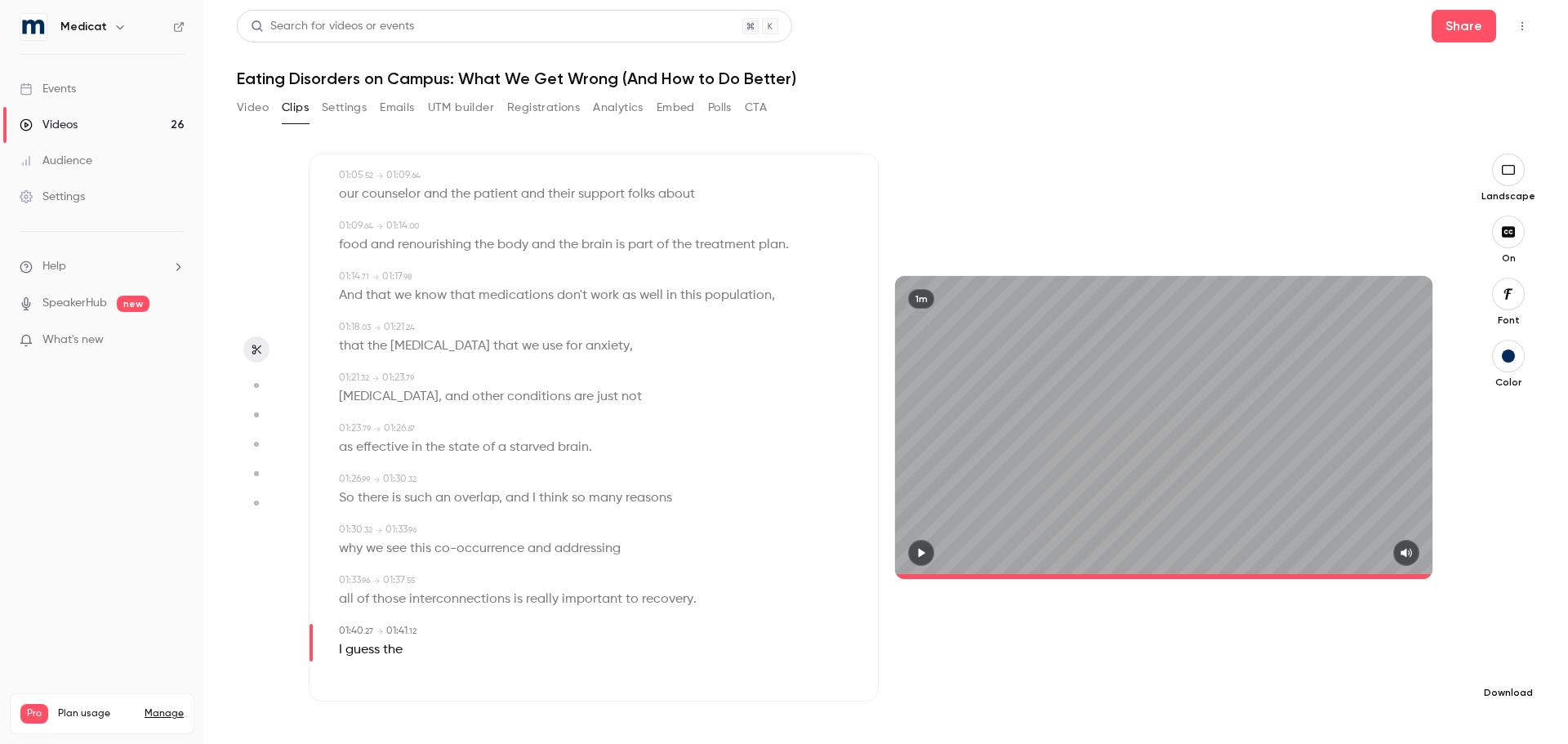
click at [1504, 671] on icon "button" at bounding box center [1508, 667] width 11 height 12
click at [1359, 694] on span "Standard" at bounding box center [1386, 694] width 187 height 17
type input "****"
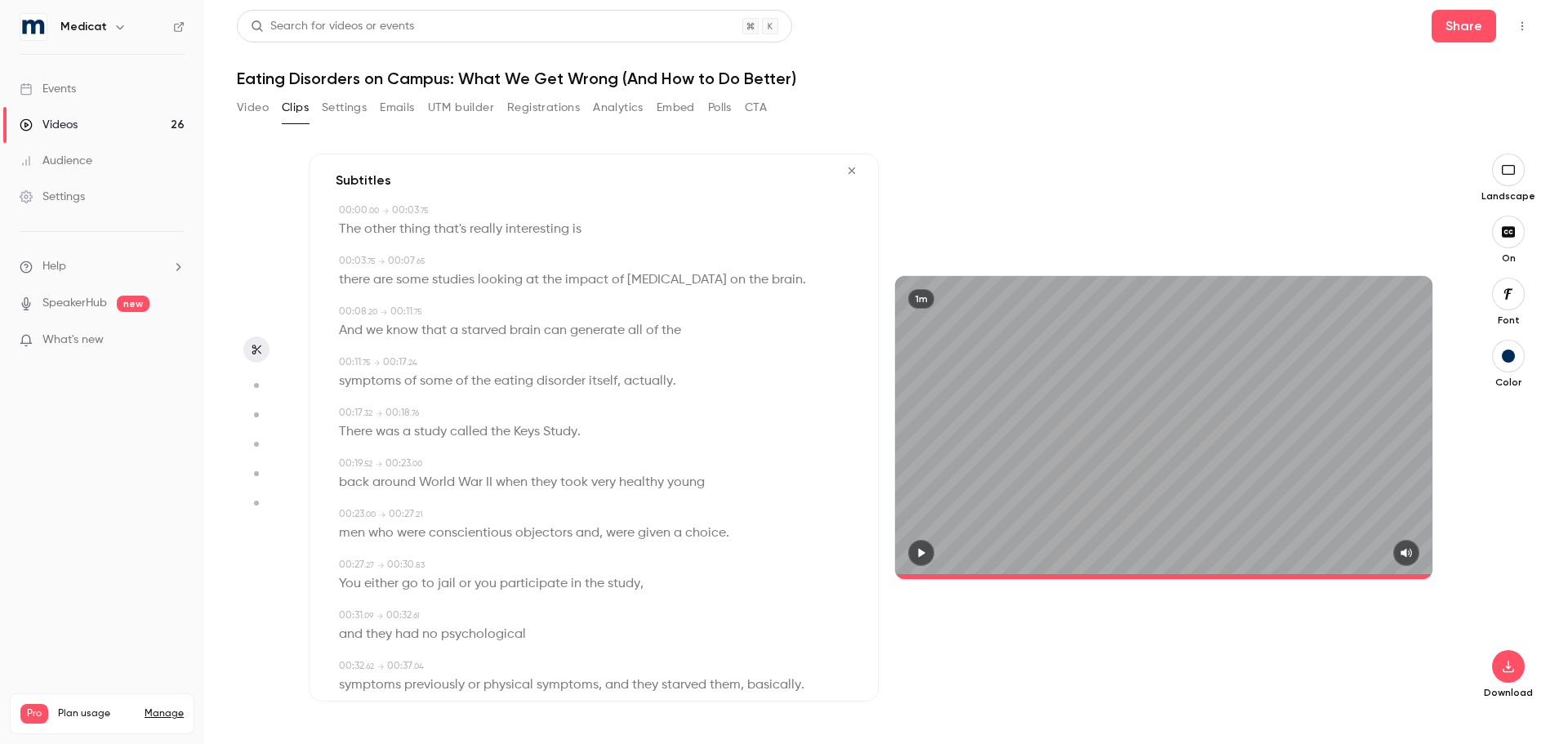
scroll to position [0, 0]
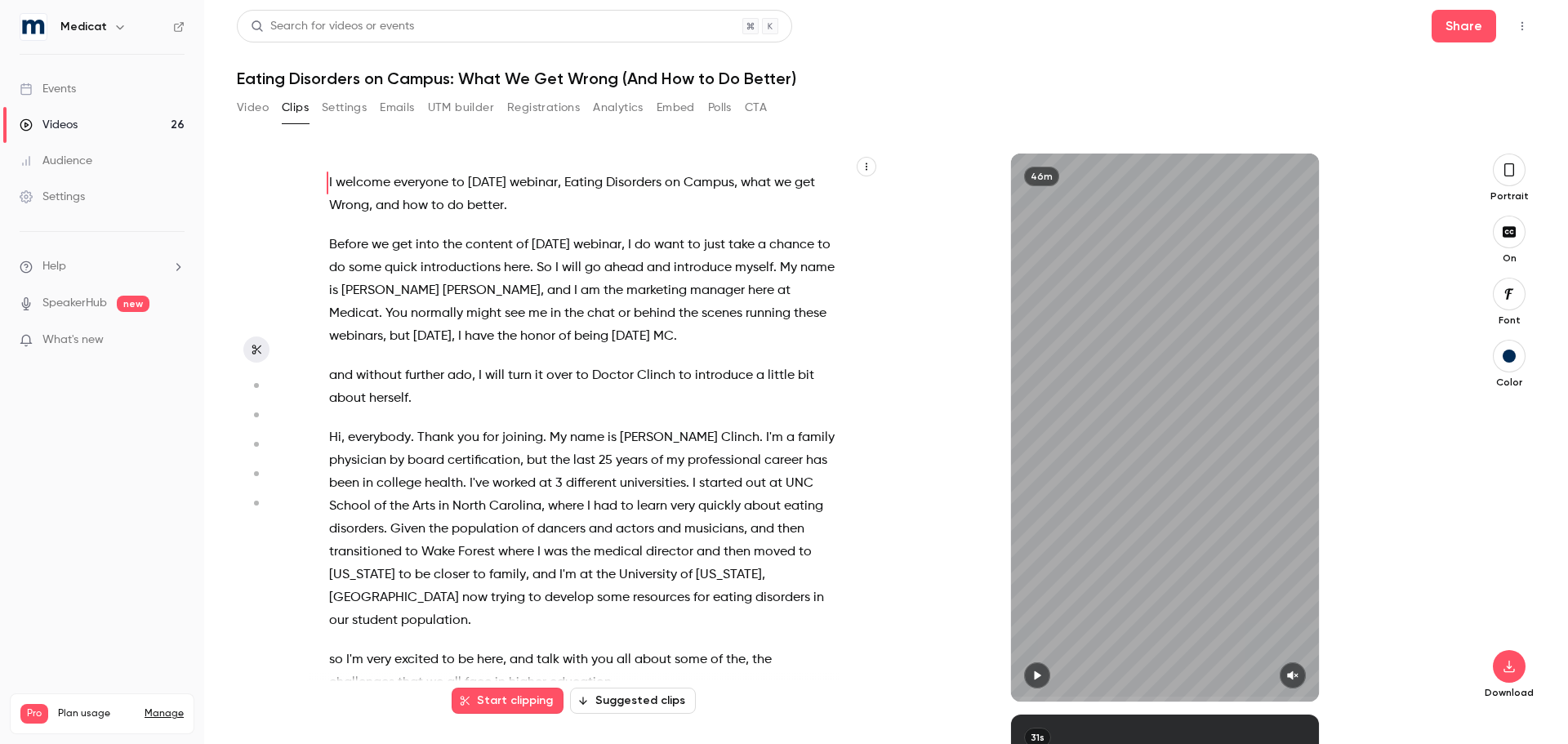
click at [1516, 171] on button "button" at bounding box center [1509, 170] width 33 height 33
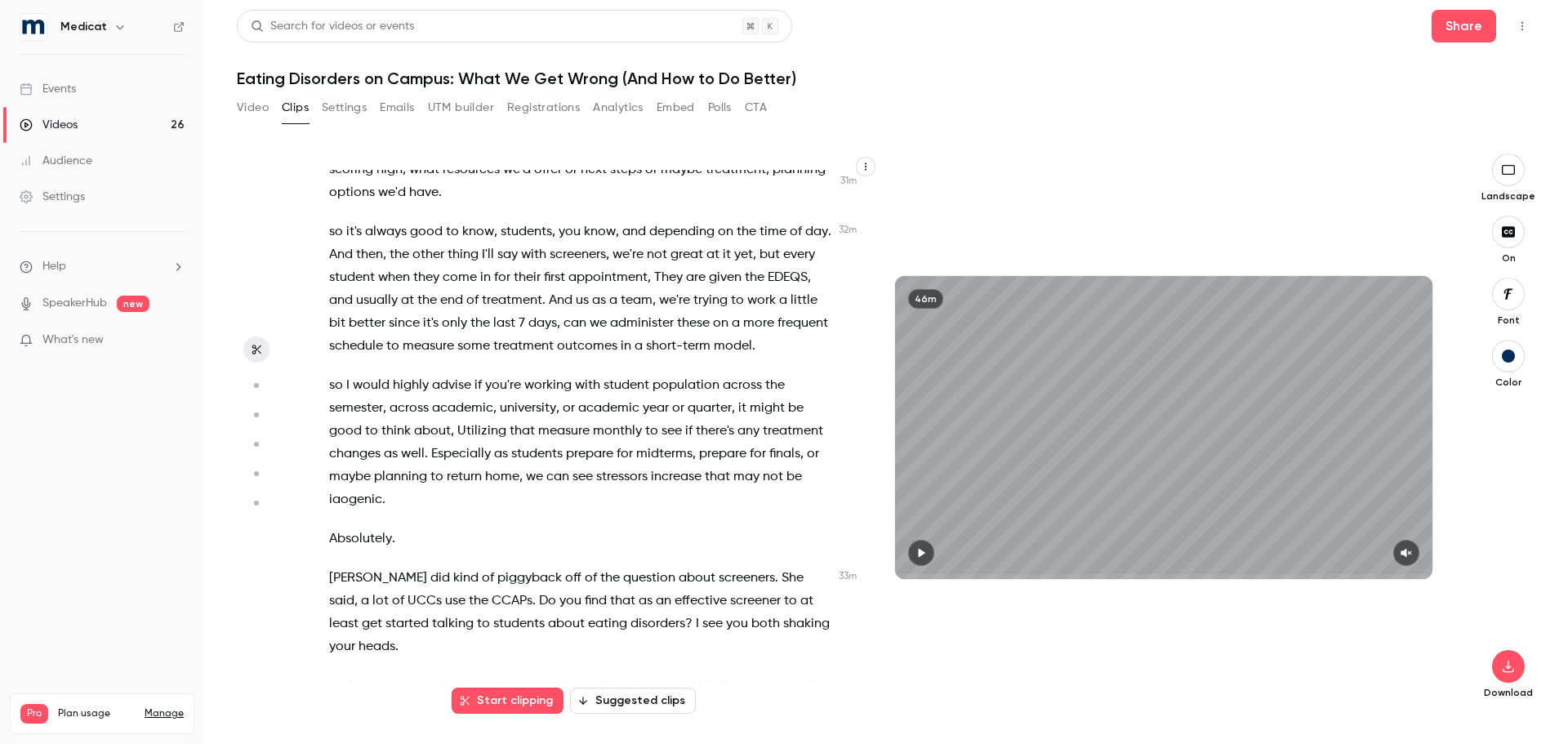
scroll to position [12506, 0]
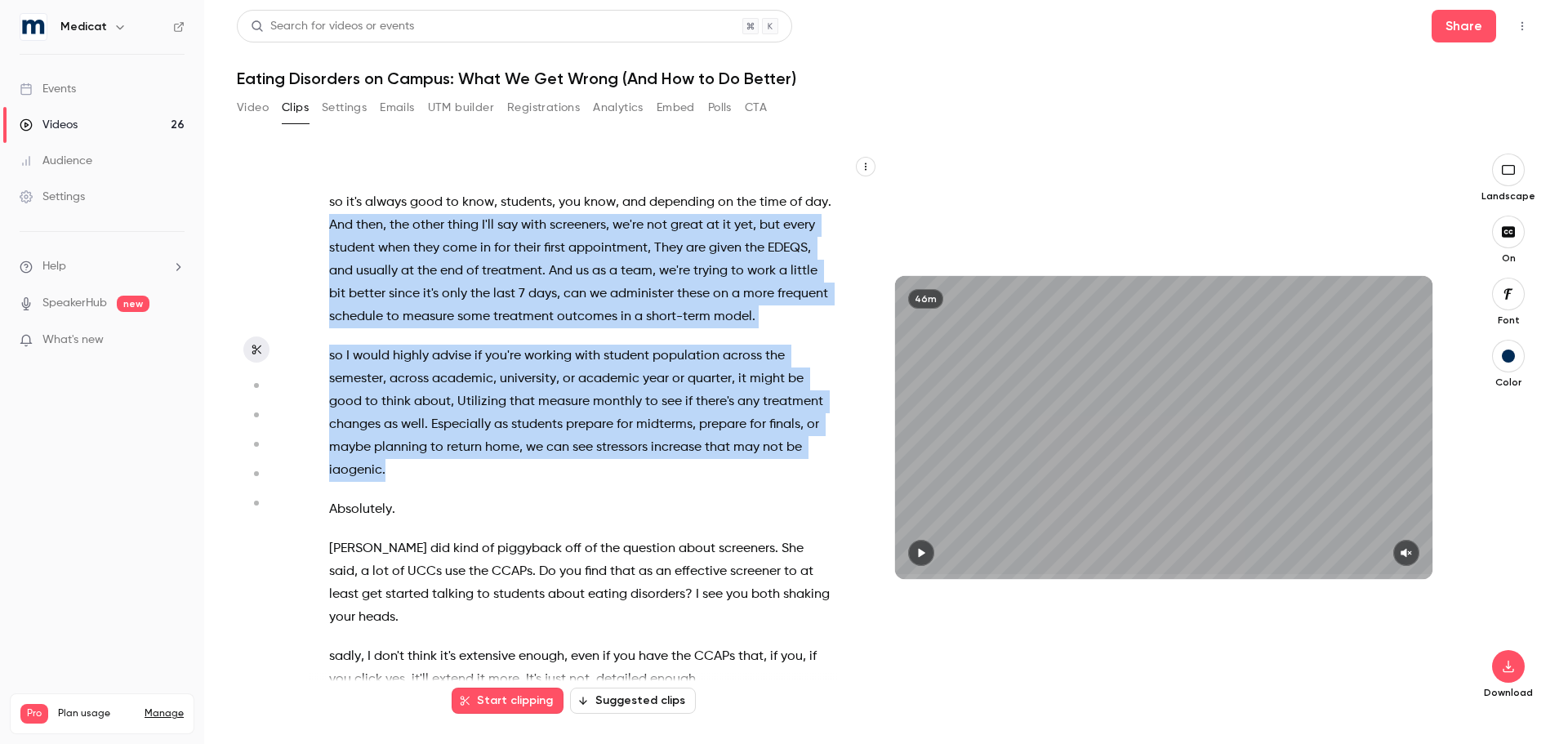
drag, startPoint x: 360, startPoint y: 314, endPoint x: 392, endPoint y: 587, distance: 274.9
click at [392, 587] on div "I welcome everyone to [DATE] webinar , Eating Disorders on Campus , what we get…" at bounding box center [589, 435] width 562 height 532
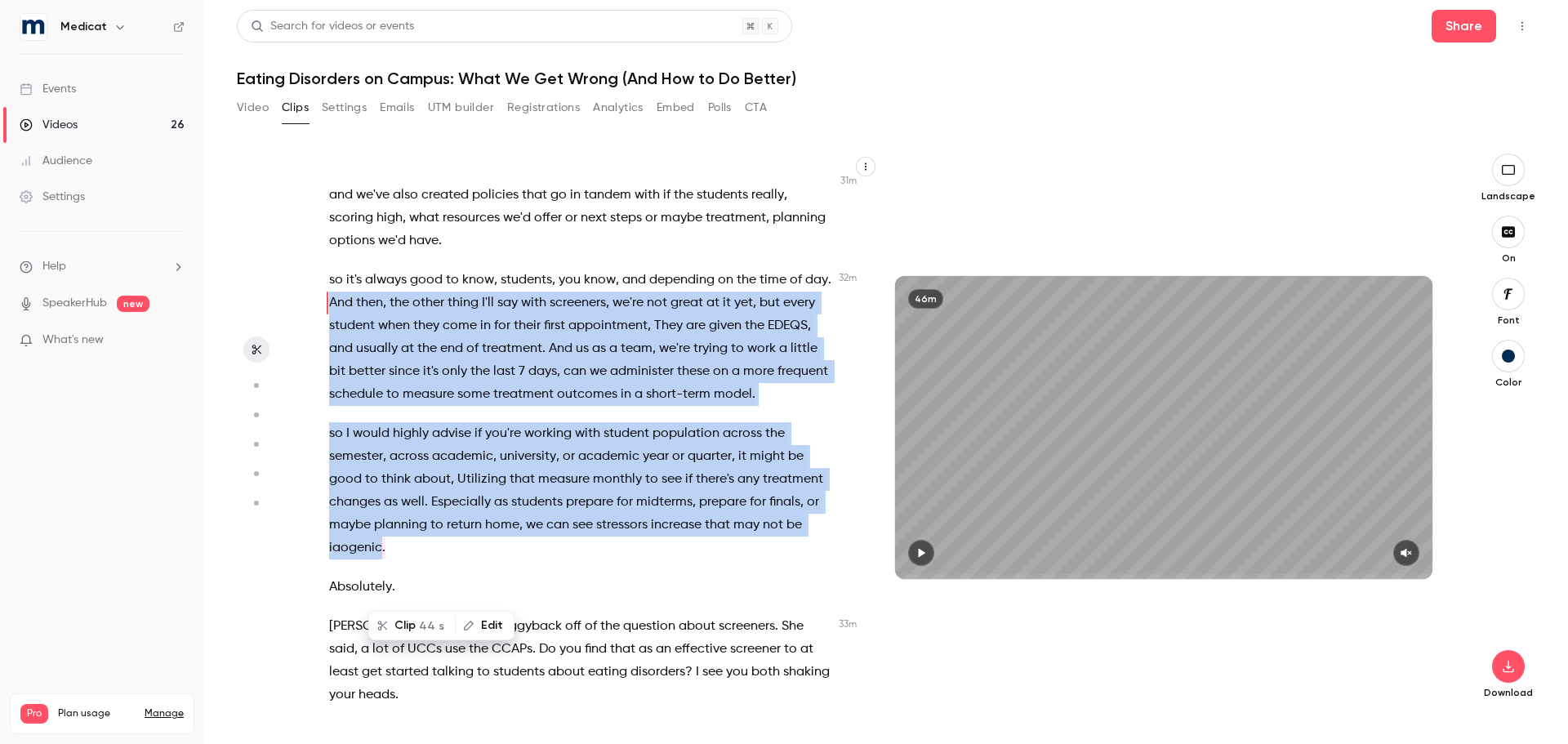
scroll to position [12387, 0]
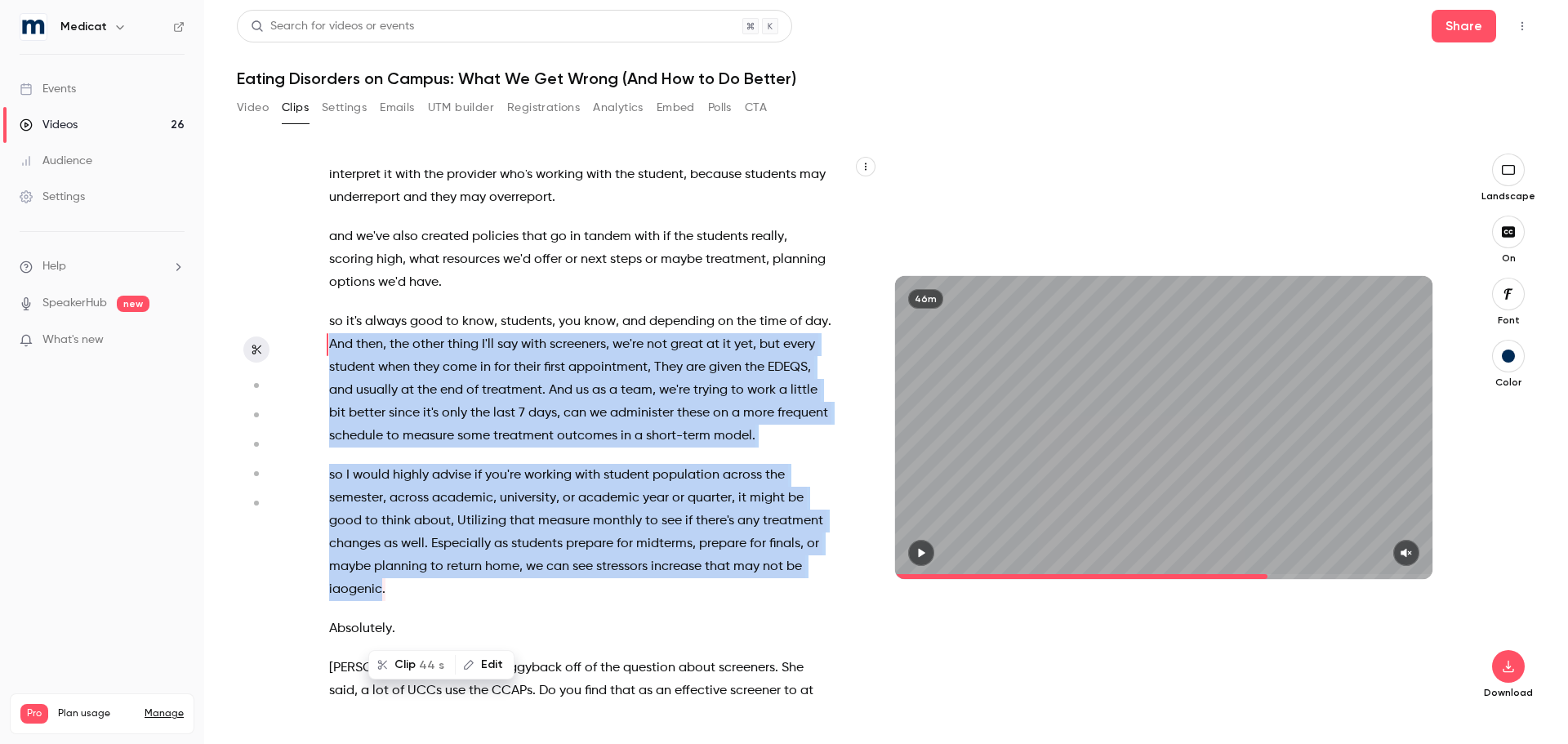
click at [420, 660] on span "44 s" at bounding box center [432, 664] width 26 height 17
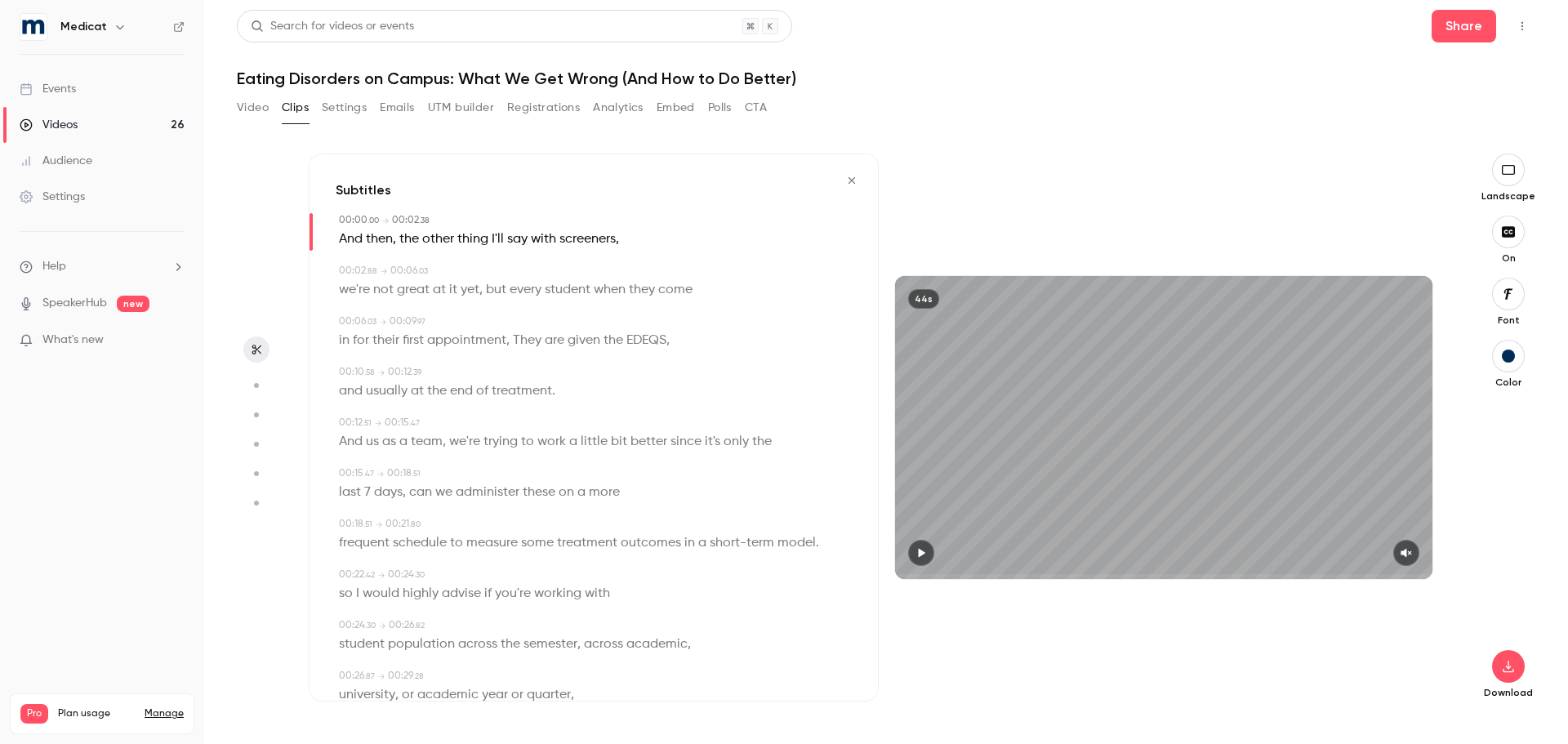
click at [1407, 551] on icon "button" at bounding box center [1405, 553] width 11 height 9
click at [919, 556] on icon "button" at bounding box center [921, 553] width 13 height 12
click at [919, 556] on icon "button" at bounding box center [921, 553] width 6 height 9
click at [527, 333] on span "They" at bounding box center [527, 341] width 28 height 23
type input "*"
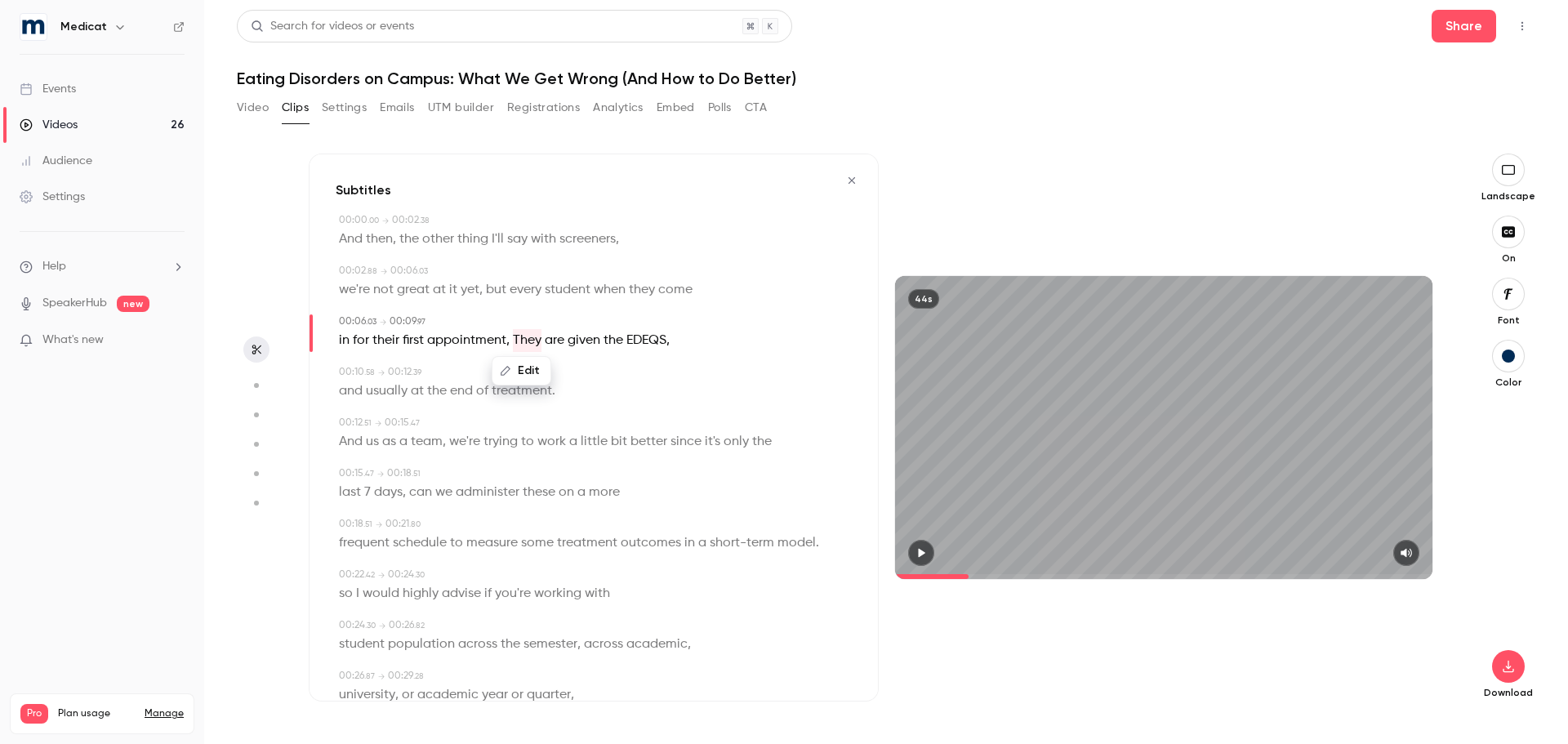
click at [520, 367] on button "Edit" at bounding box center [522, 371] width 57 height 27
type input "****"
click at [587, 380] on button "Replace" at bounding box center [602, 376] width 73 height 33
click at [921, 550] on icon "button" at bounding box center [922, 553] width 6 height 9
click at [920, 550] on icon "button" at bounding box center [921, 553] width 6 height 9
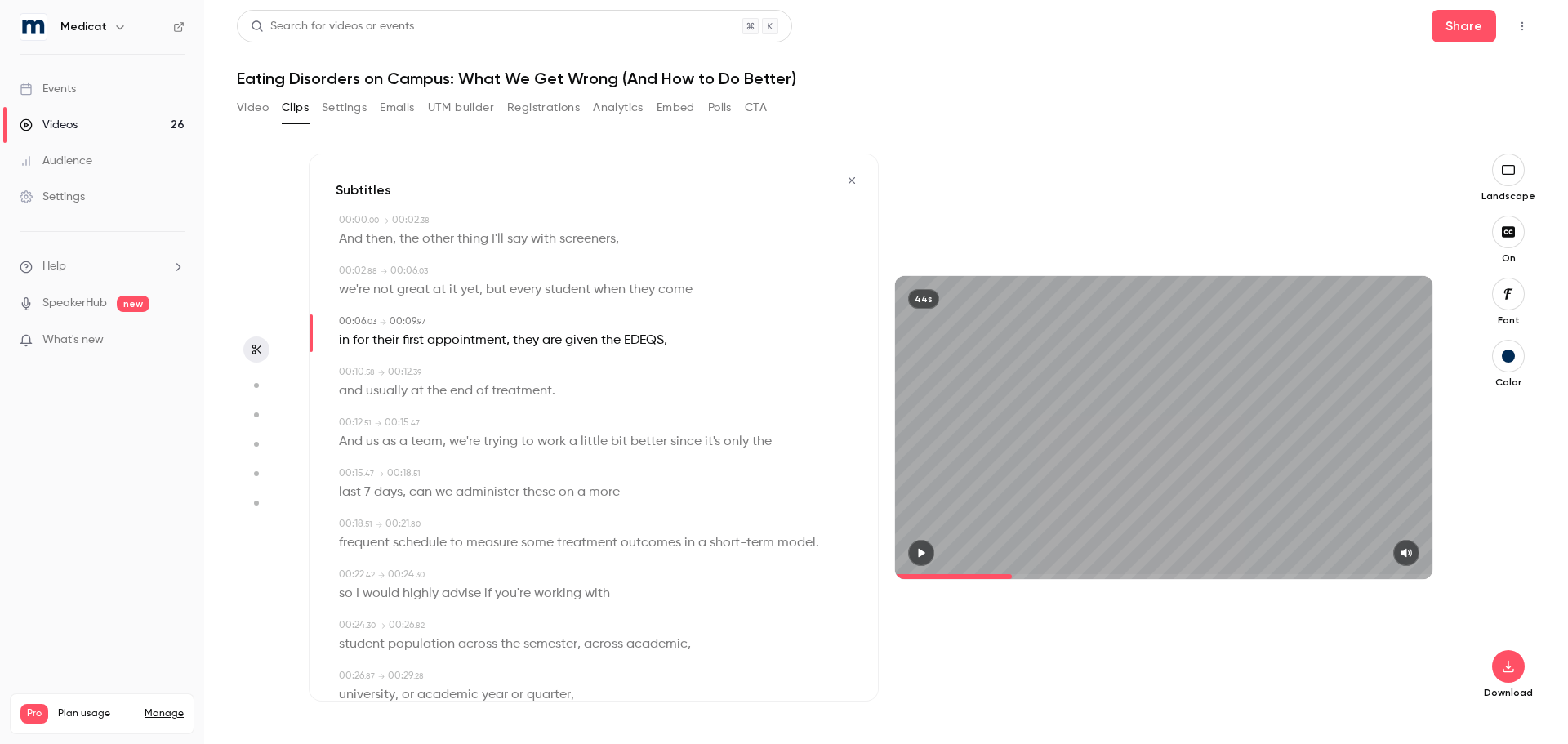
click at [657, 339] on span "EDEQS" at bounding box center [643, 341] width 40 height 23
type input "*"
click at [649, 368] on button "Edit" at bounding box center [639, 371] width 57 height 27
click at [560, 378] on input "*****" at bounding box center [608, 376] width 147 height 33
type input "******"
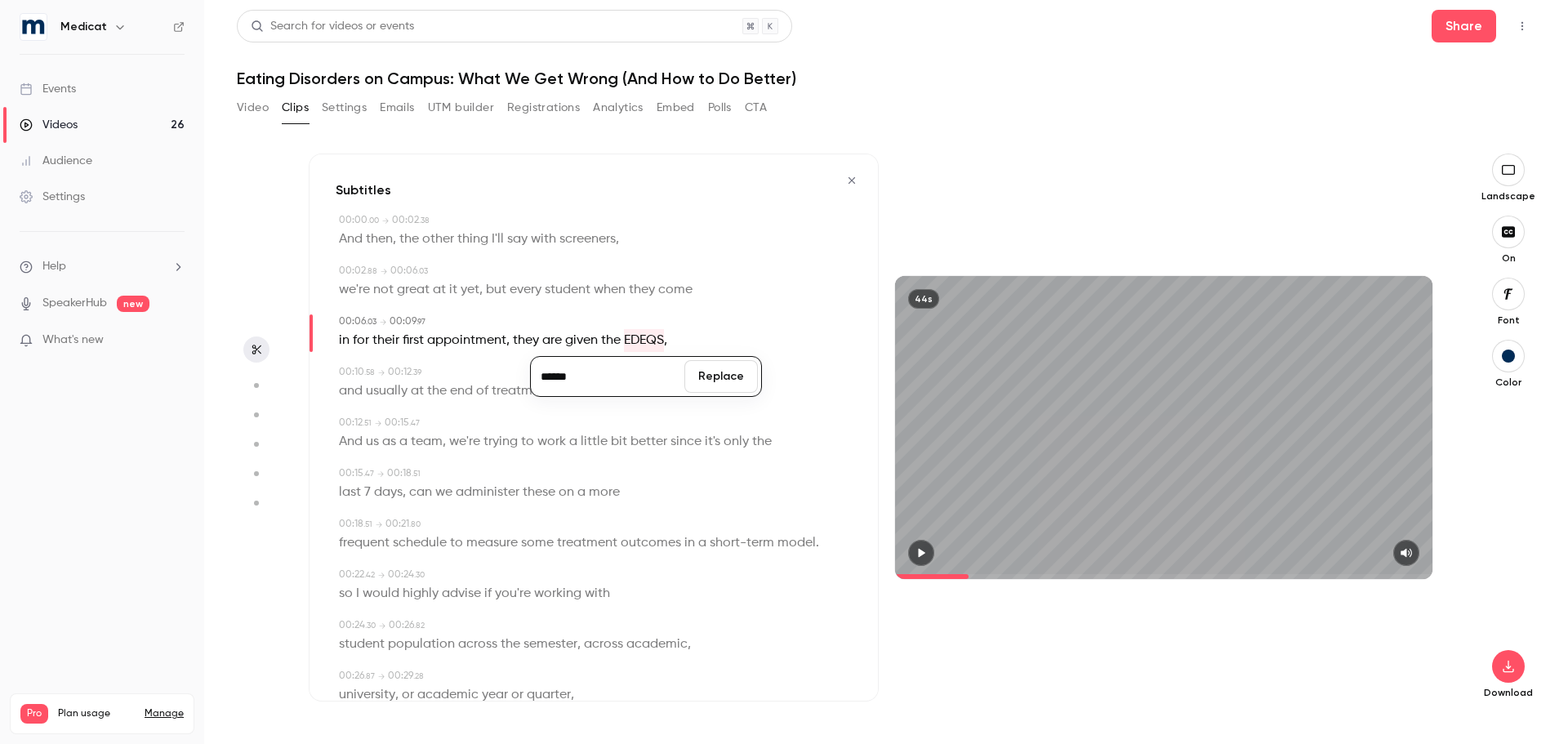
click at [699, 372] on button "Replace" at bounding box center [721, 376] width 73 height 33
click at [919, 559] on button "button" at bounding box center [922, 553] width 27 height 27
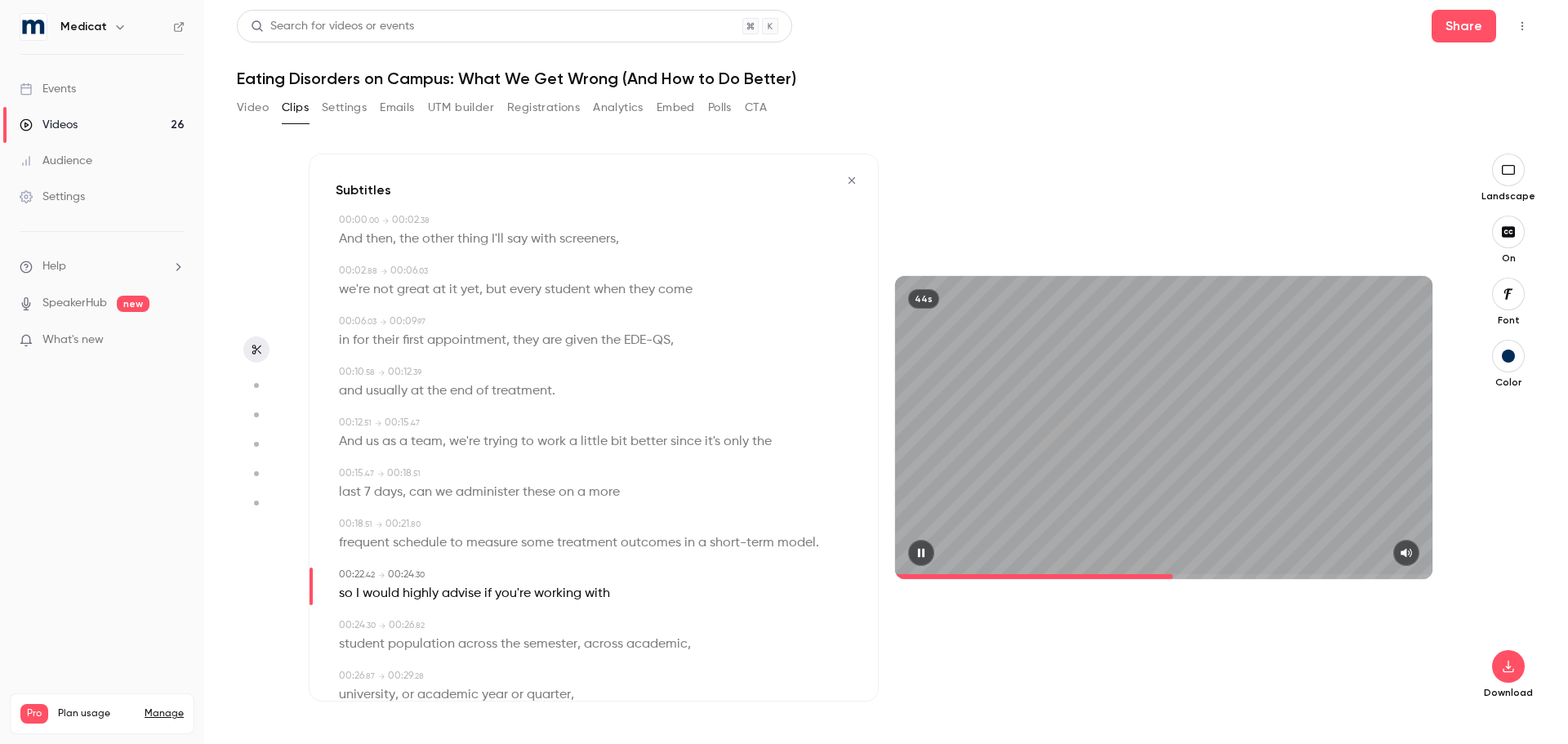
click at [920, 559] on button "button" at bounding box center [922, 553] width 27 height 27
click at [348, 596] on span "so" at bounding box center [346, 594] width 14 height 23
type input "****"
click at [343, 617] on button "Edit" at bounding box center [340, 625] width 57 height 27
type input "**"
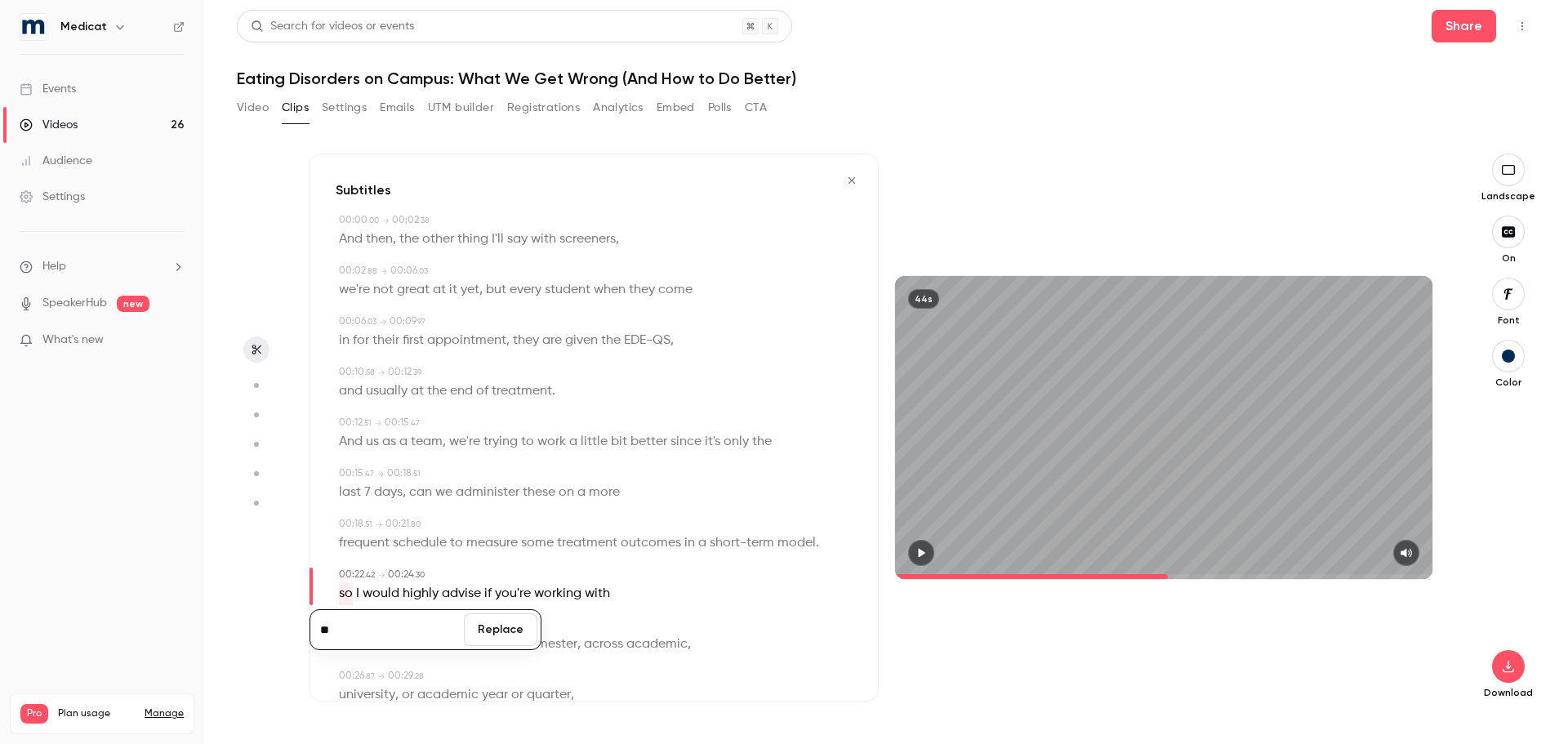
click at [494, 627] on button "Replace" at bounding box center [500, 629] width 73 height 33
click at [923, 554] on icon "button" at bounding box center [922, 553] width 6 height 9
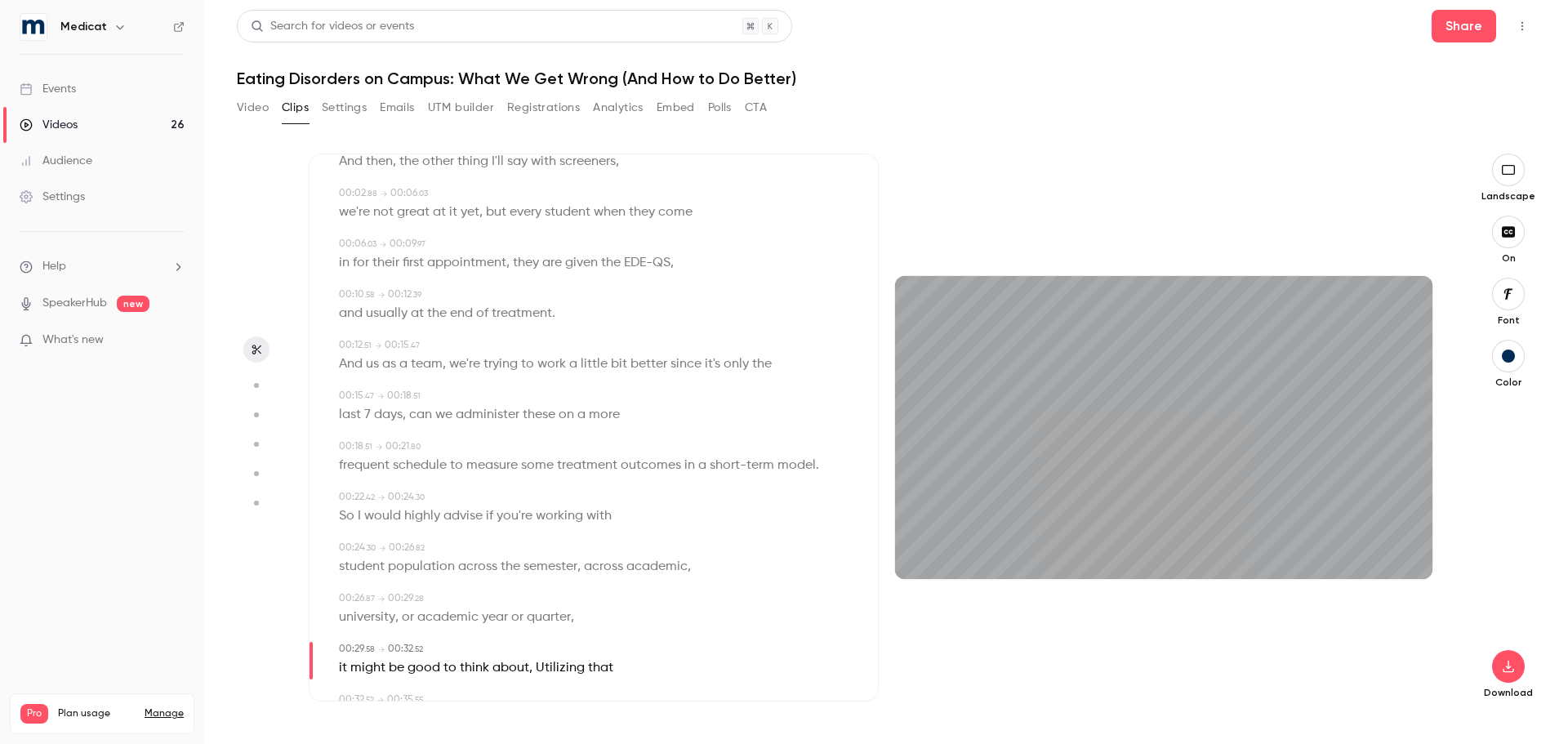
scroll to position [164, 0]
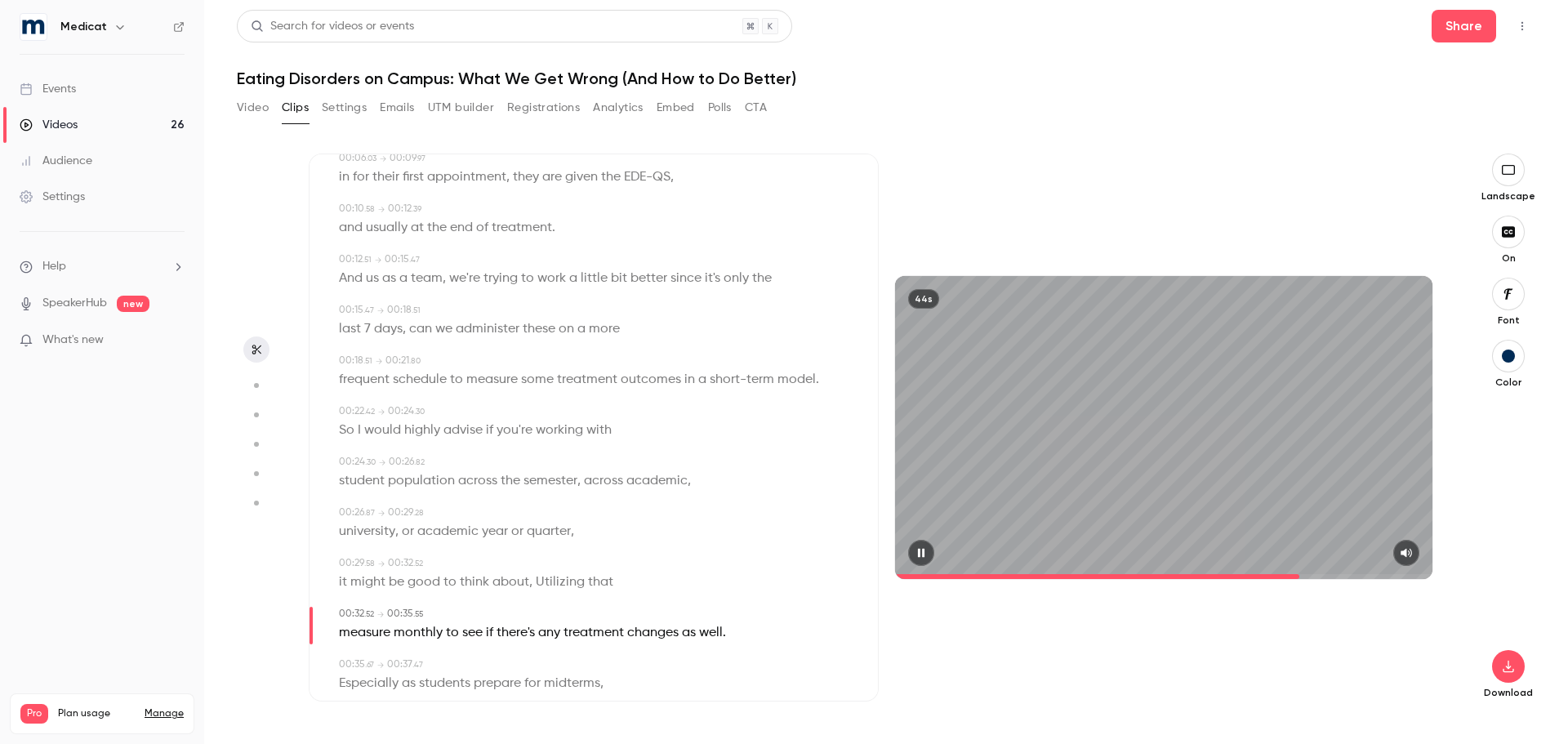
click at [922, 548] on icon "button" at bounding box center [921, 553] width 13 height 12
click at [538, 583] on span "Utilizing" at bounding box center [560, 582] width 49 height 23
type input "****"
click at [548, 609] on button "Edit" at bounding box center [552, 613] width 57 height 27
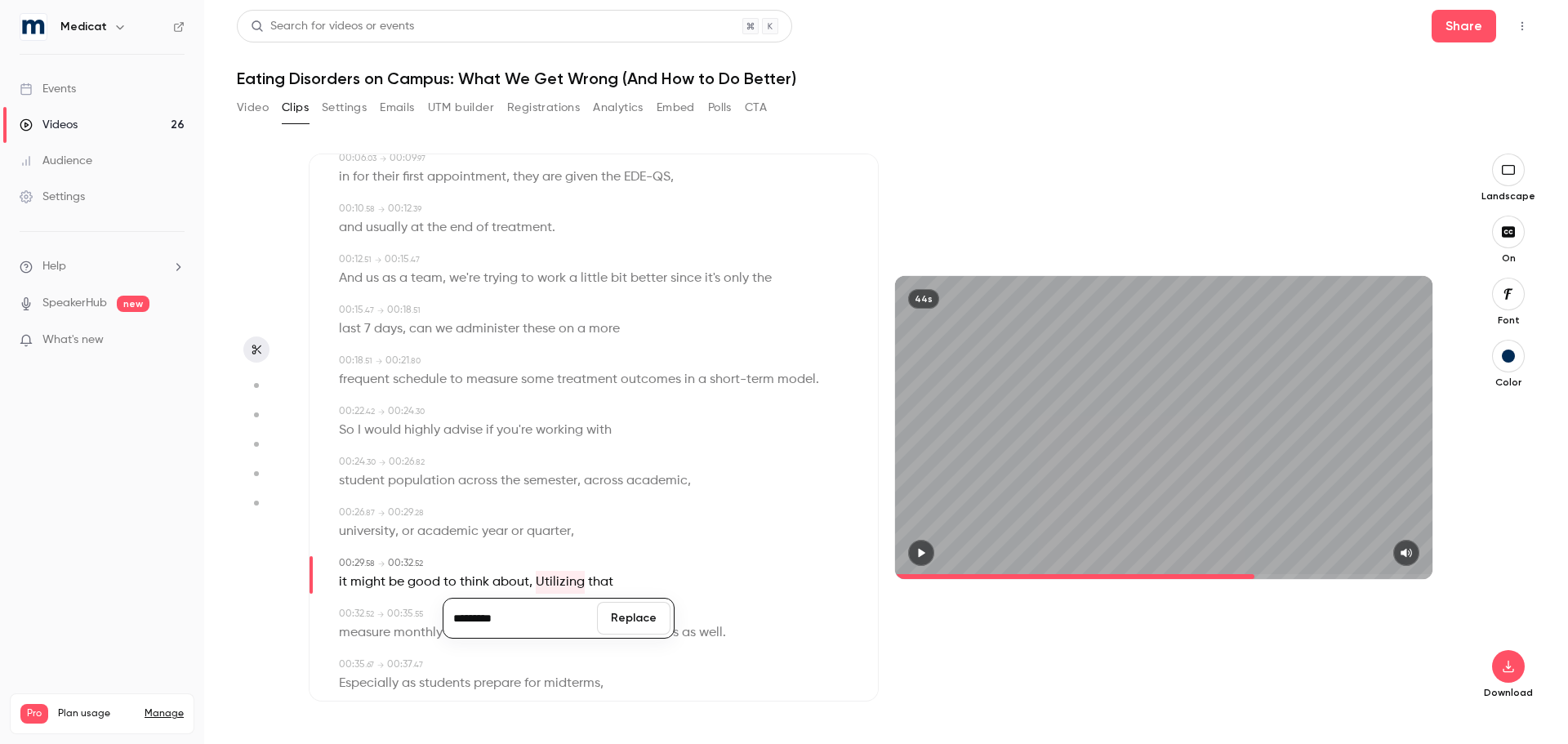
type input "*********"
click at [616, 623] on button "Replace" at bounding box center [633, 617] width 73 height 33
click at [917, 556] on icon "button" at bounding box center [921, 553] width 13 height 12
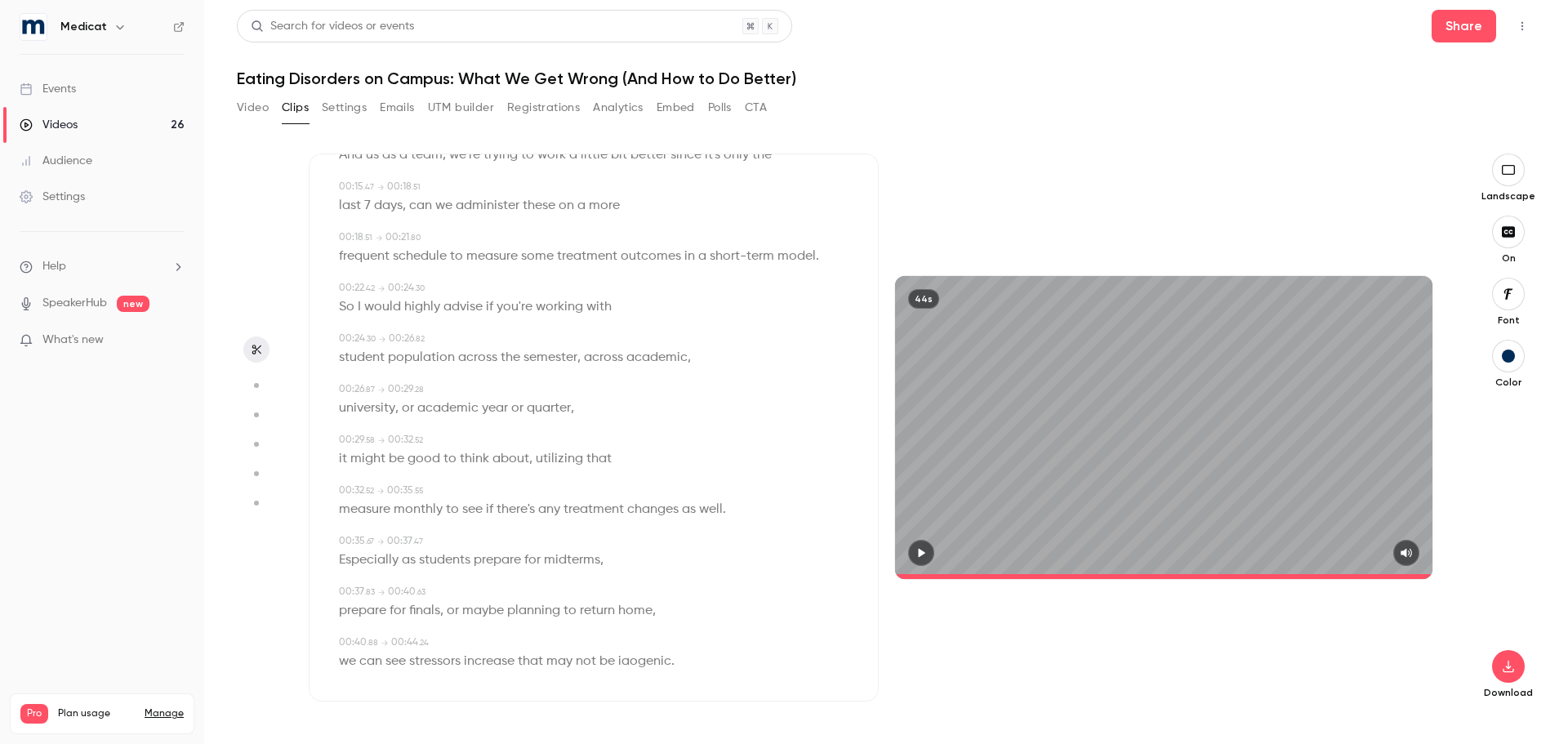
scroll to position [298, 0]
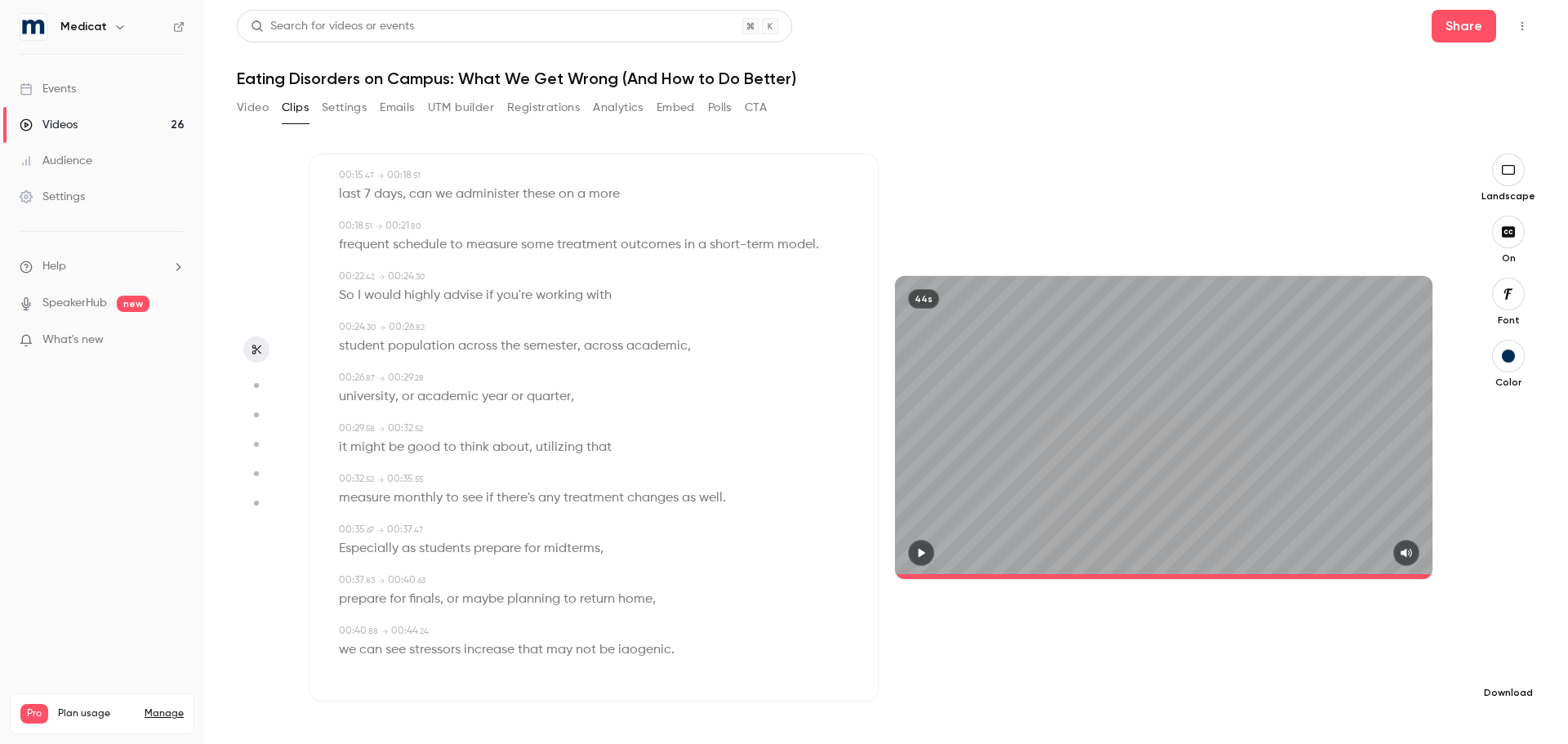
click at [1508, 675] on button "button" at bounding box center [1508, 666] width 33 height 33
click at [1312, 708] on span "Balance between quality and CPU time" at bounding box center [1386, 711] width 187 height 16
click at [925, 555] on icon "button" at bounding box center [921, 553] width 13 height 12
click at [924, 555] on icon "button" at bounding box center [921, 553] width 6 height 9
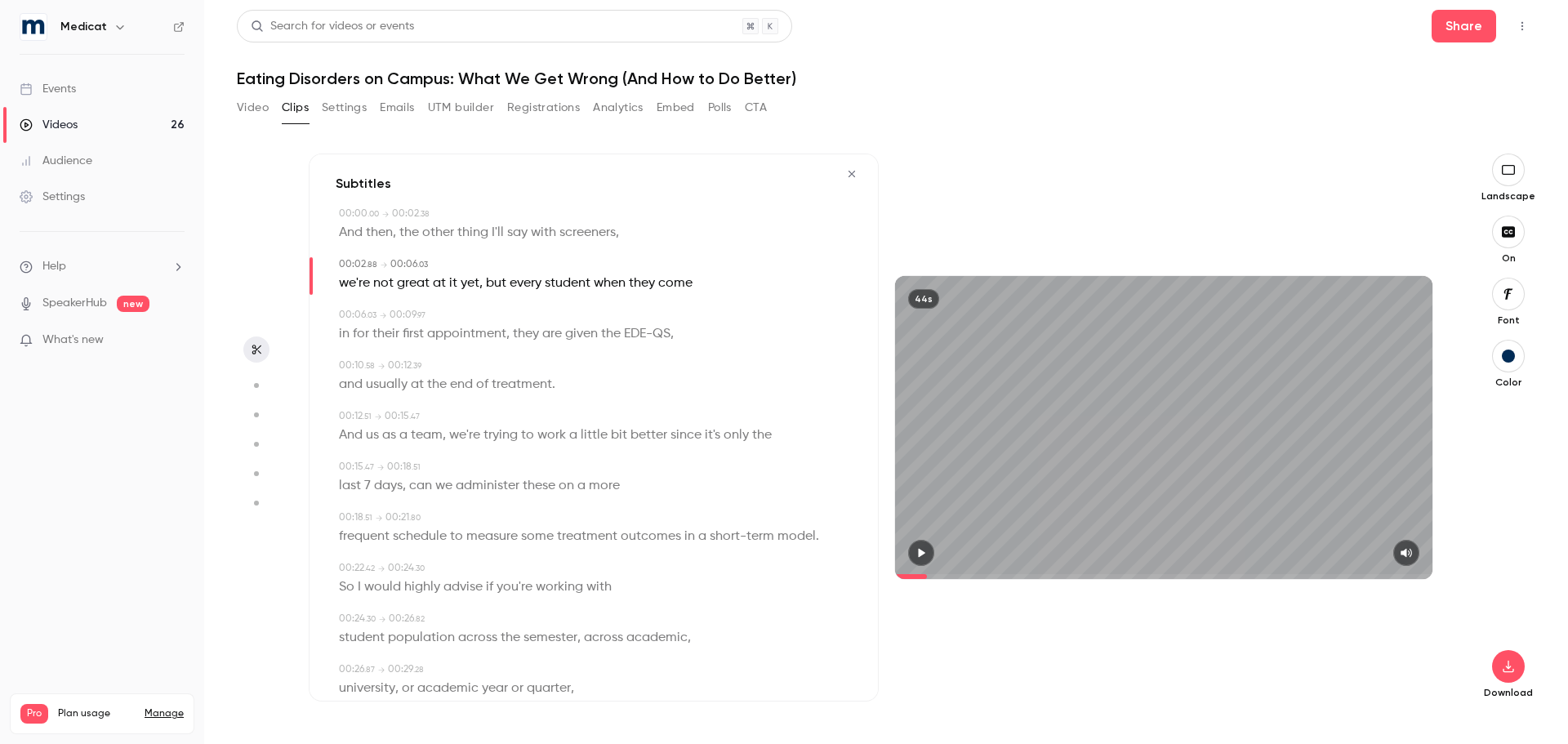
scroll to position [0, 0]
click at [1498, 665] on button "button" at bounding box center [1508, 666] width 33 height 33
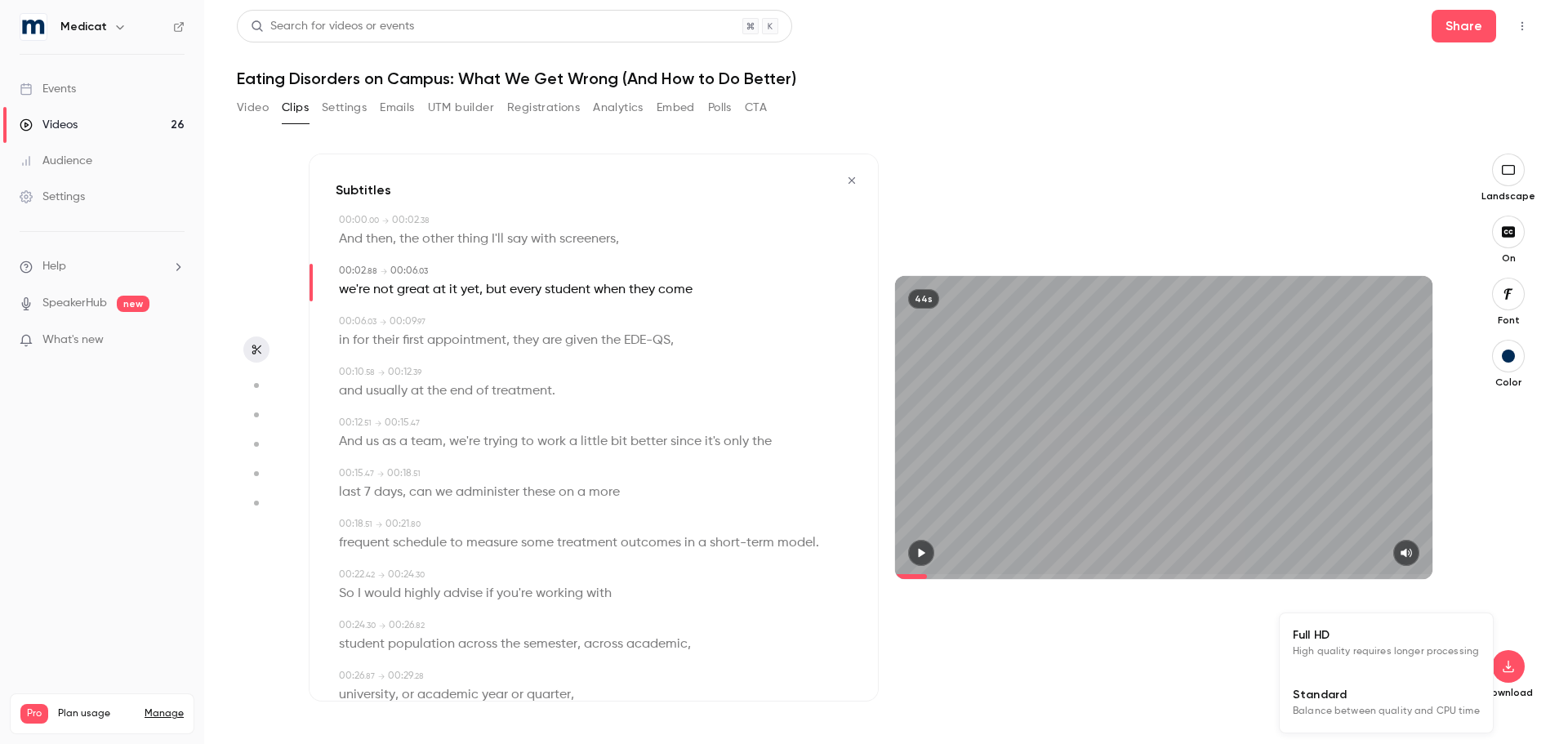
click at [1387, 729] on li "Standard Balance between quality and CPU time" at bounding box center [1386, 702] width 213 height 59
type input "***"
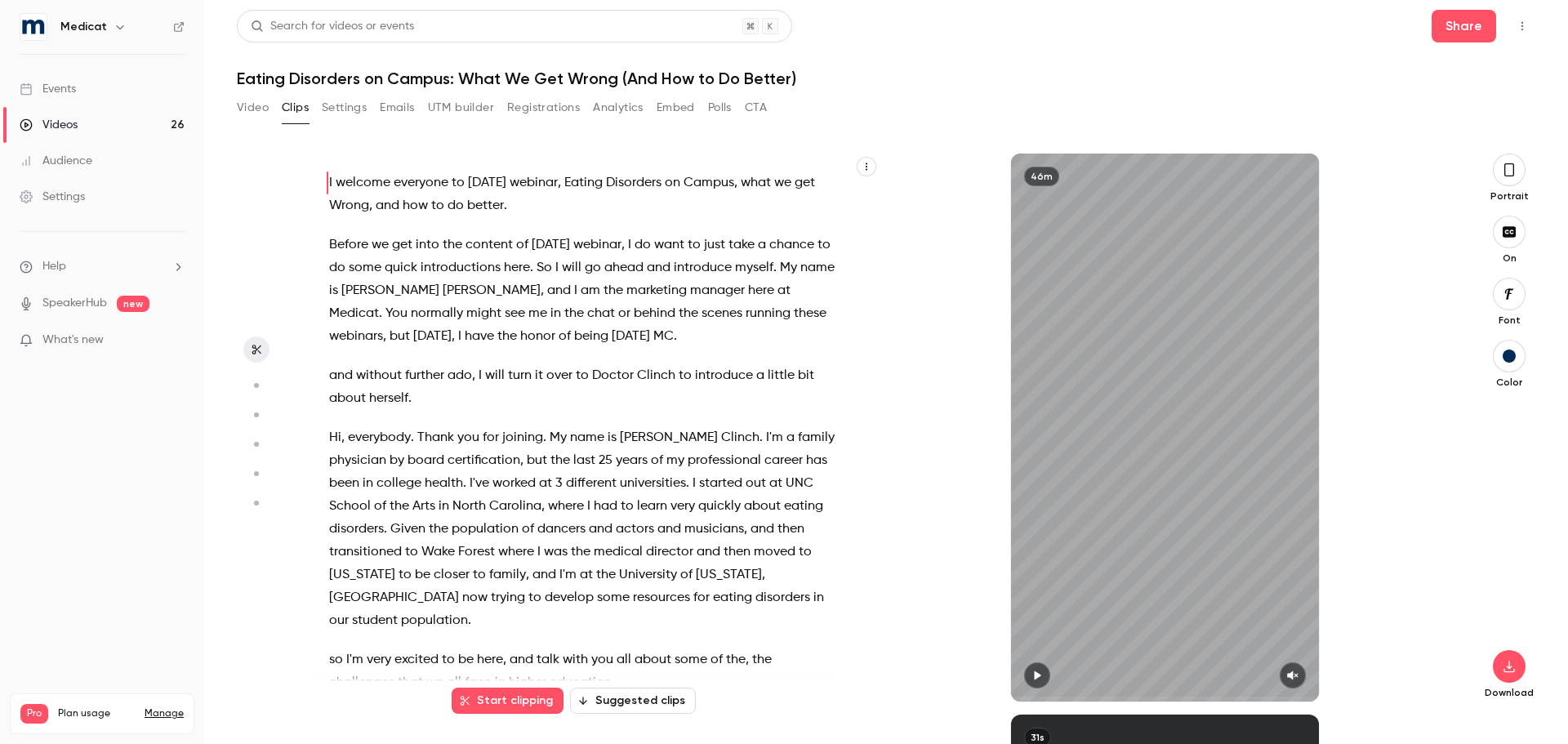
click at [1506, 172] on icon "button" at bounding box center [1509, 170] width 13 height 18
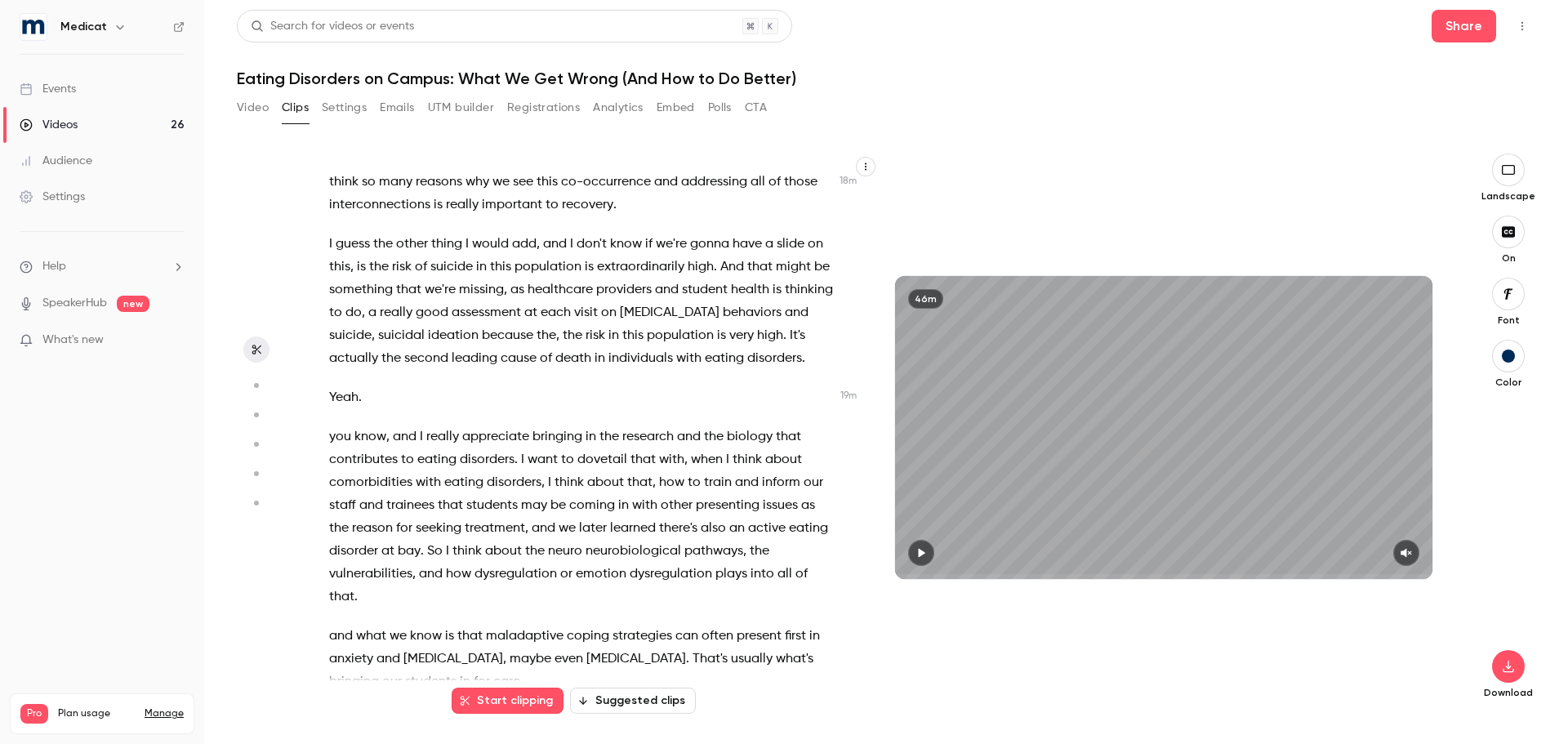
scroll to position [7512, 0]
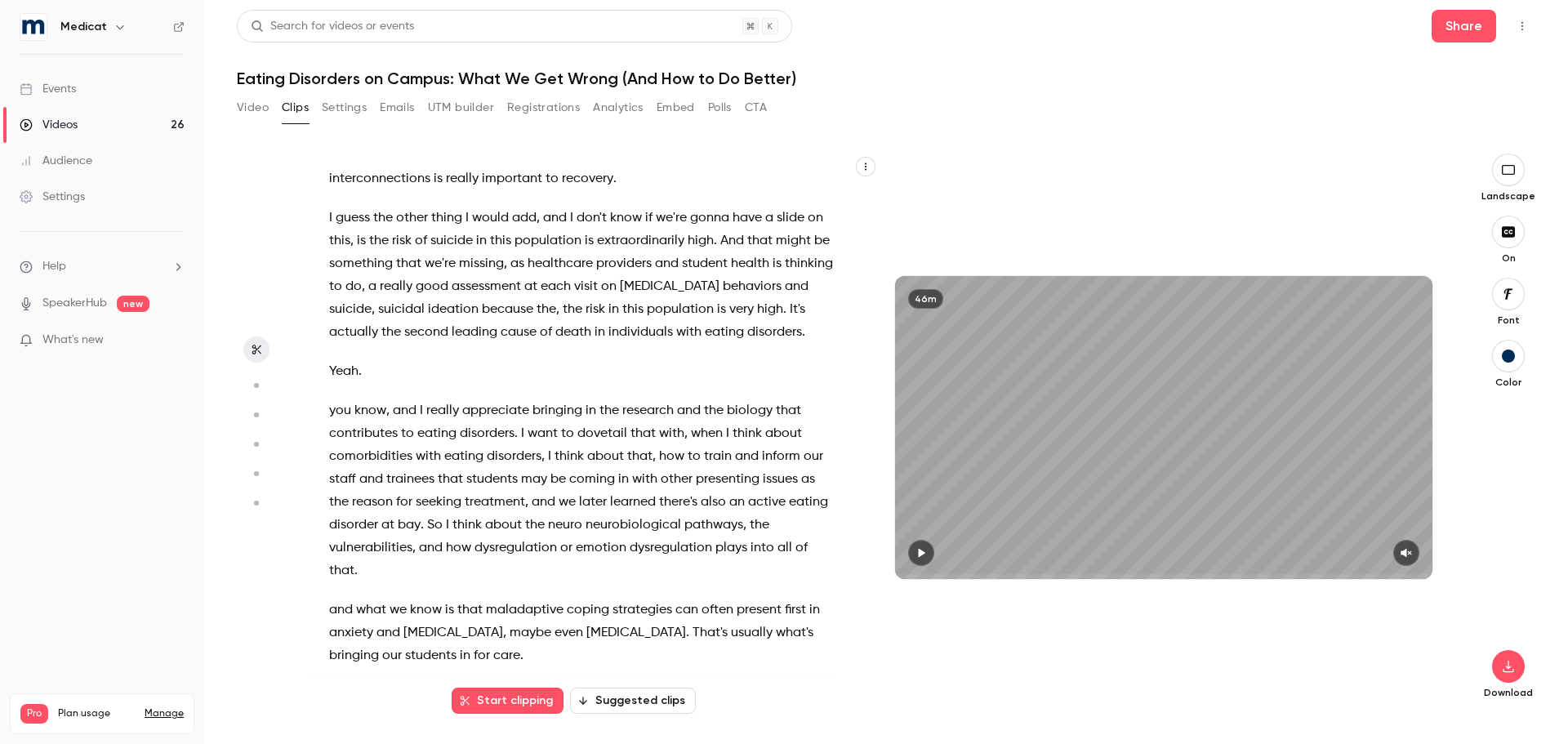
click at [557, 422] on span "bringing" at bounding box center [557, 410] width 50 height 23
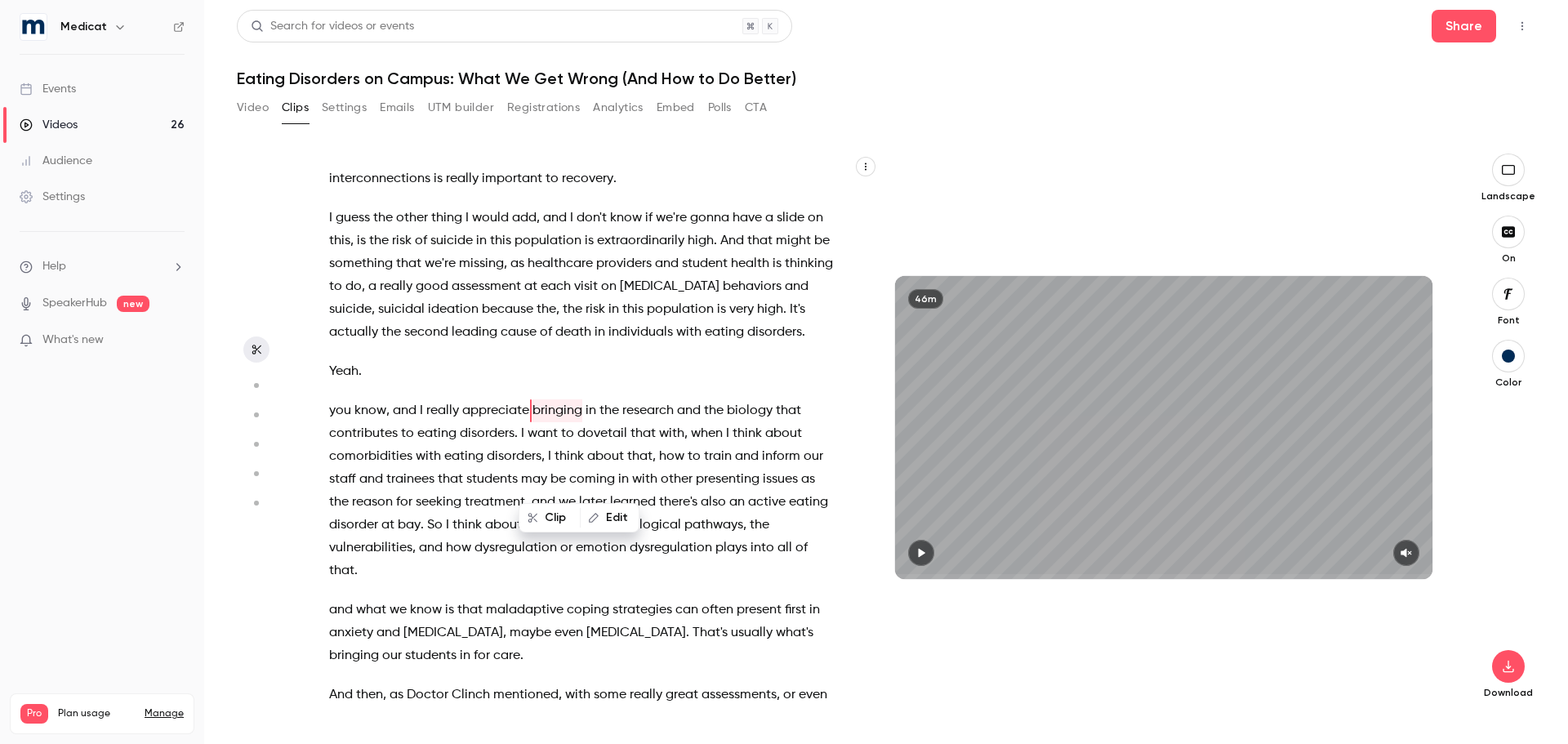
scroll to position [7555, 0]
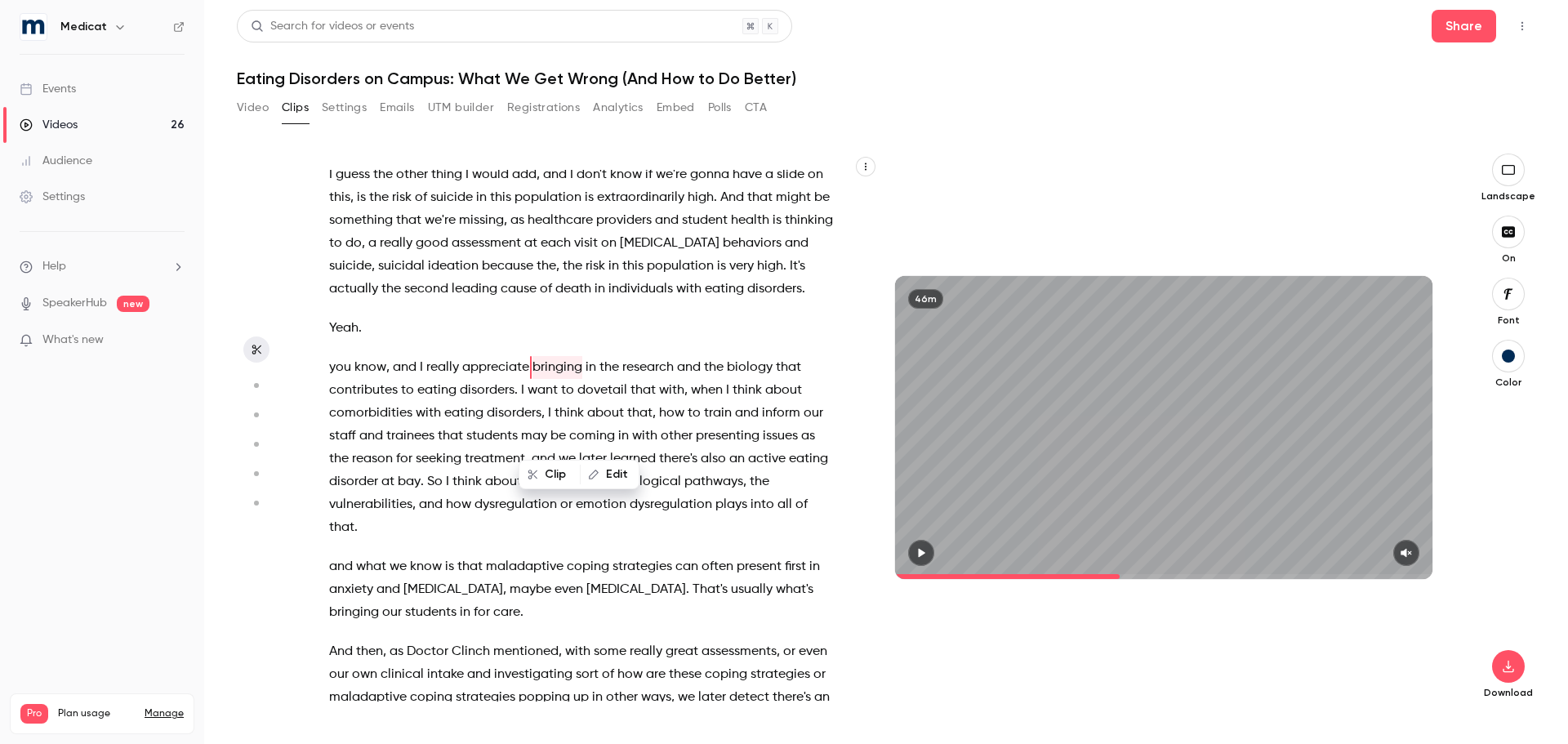
click at [1400, 549] on button "button" at bounding box center [1406, 553] width 27 height 27
click at [918, 552] on icon "button" at bounding box center [921, 553] width 13 height 12
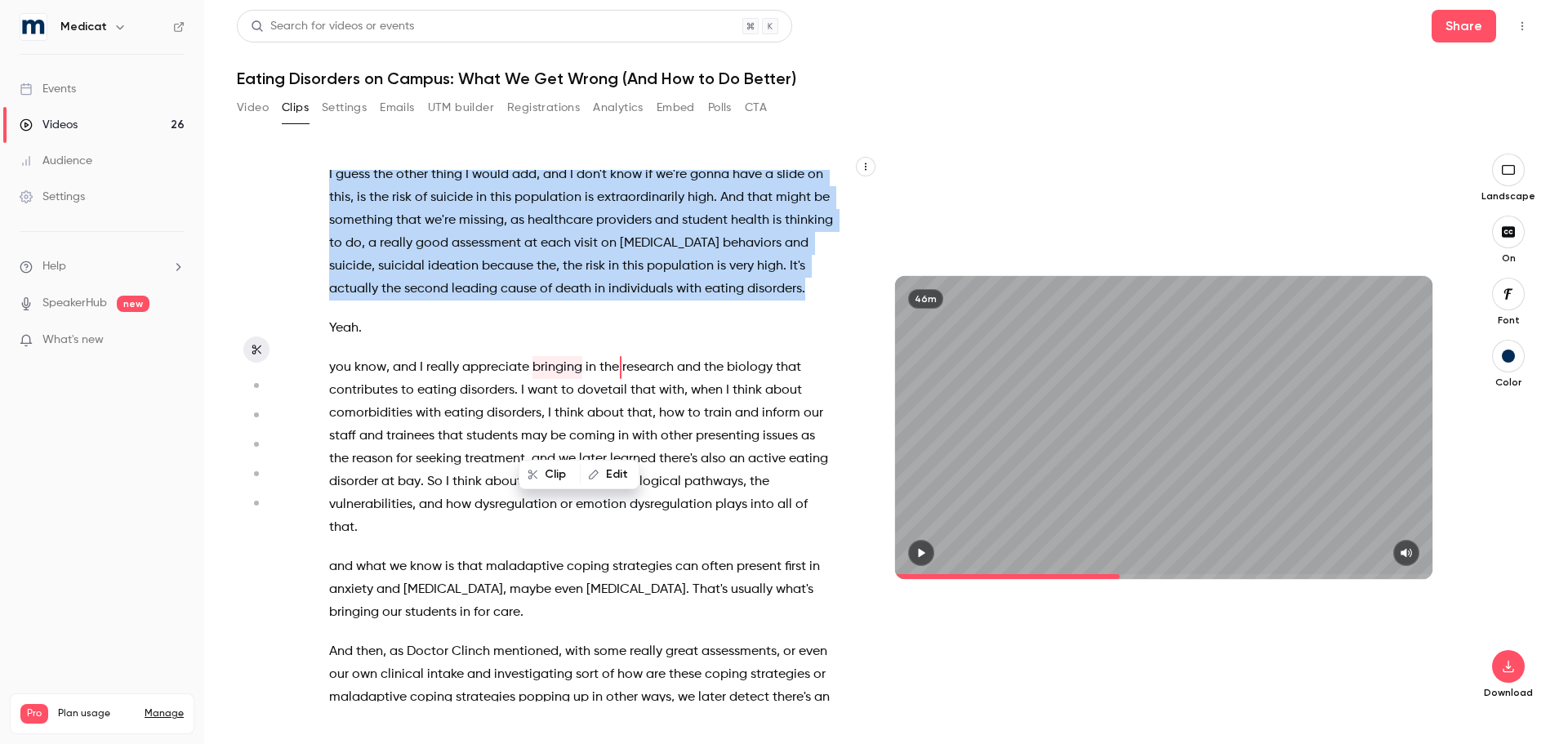
drag, startPoint x: 321, startPoint y: 219, endPoint x: 463, endPoint y: 357, distance: 198.0
click at [463, 357] on div "I welcome everyone to [DATE] webinar , Eating Disorders on Campus , what we get…" at bounding box center [589, 435] width 562 height 532
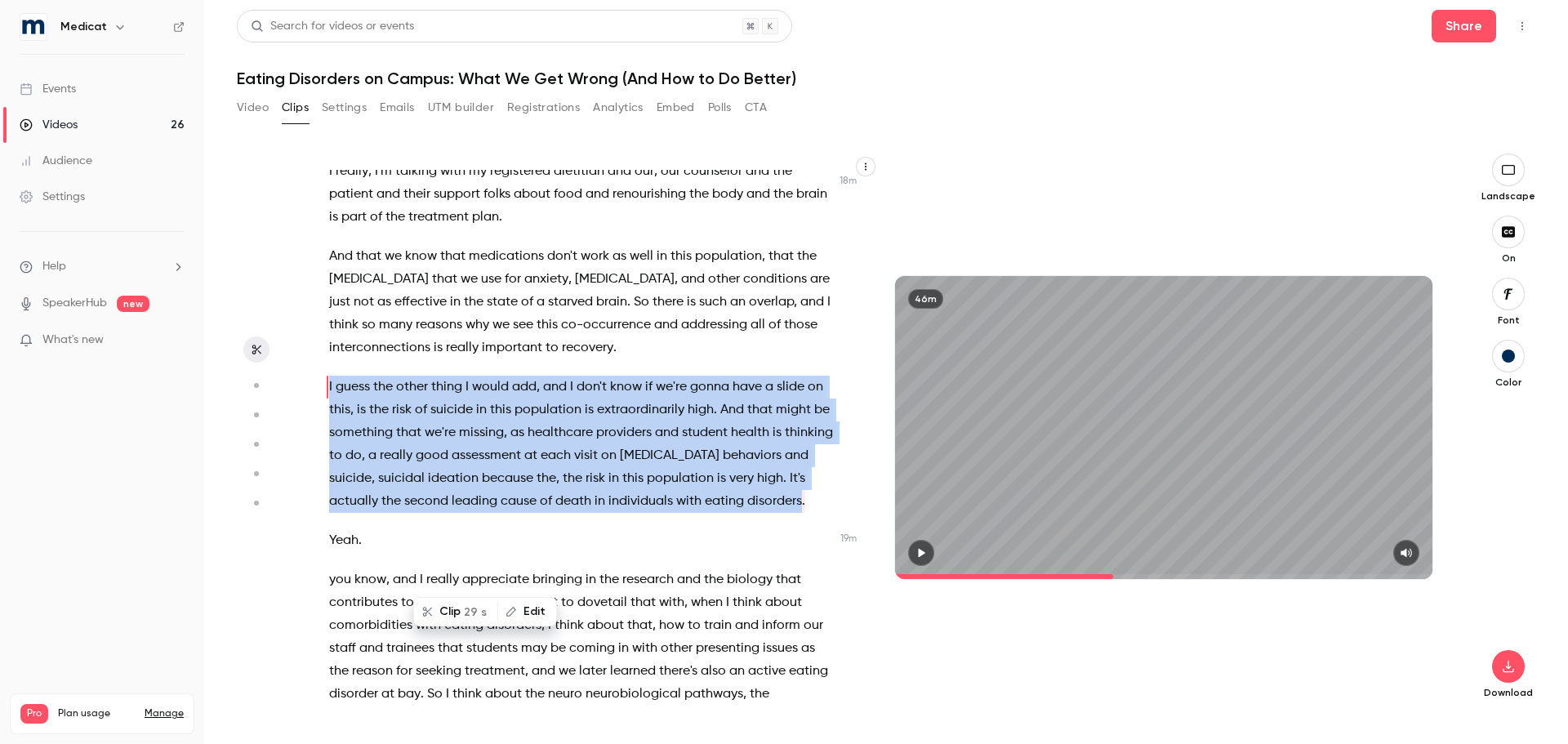
scroll to position [7339, 0]
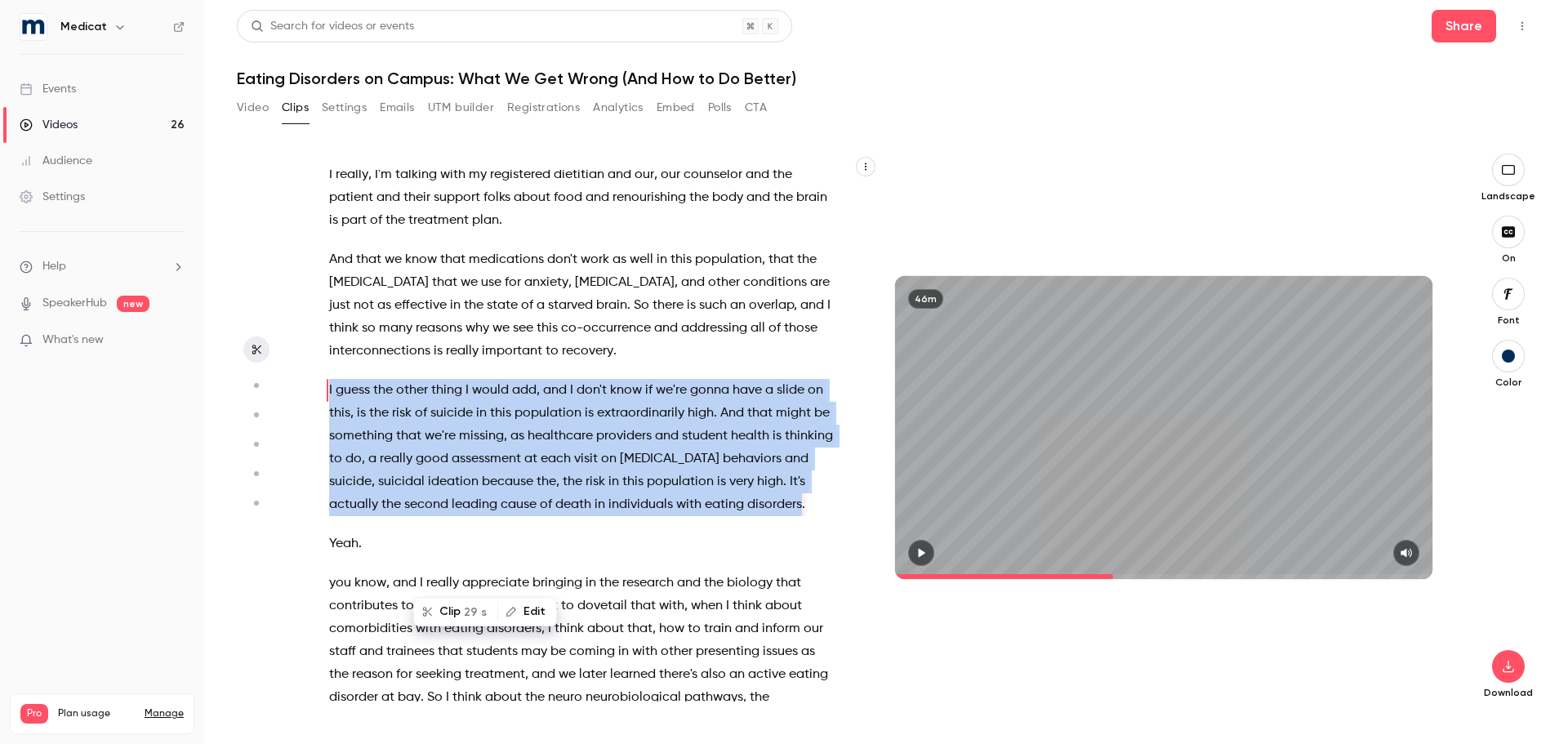
click at [459, 607] on button "Clip 29 s" at bounding box center [455, 612] width 81 height 27
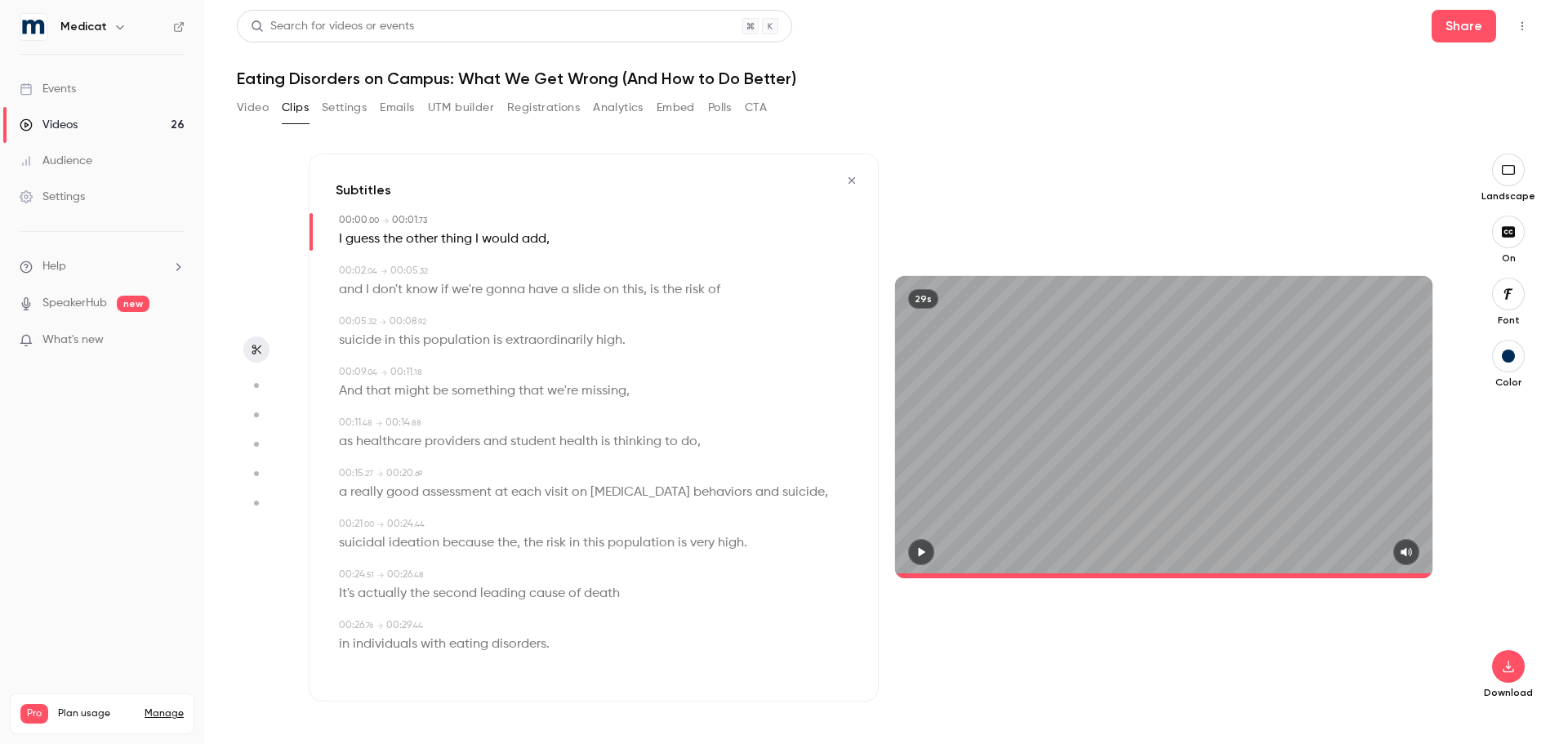
type input "*"
click at [1505, 659] on button "button" at bounding box center [1508, 666] width 33 height 33
click at [1375, 695] on span "Standard" at bounding box center [1386, 694] width 187 height 17
